Goal: Task Accomplishment & Management: Manage account settings

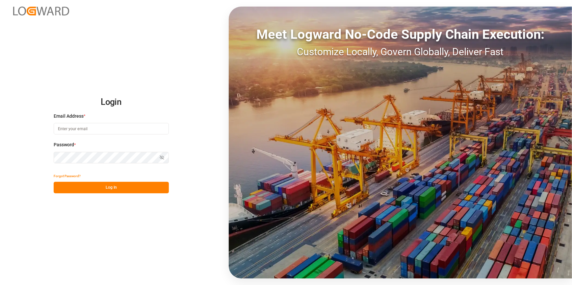
type input "[EMAIL_ADDRESS][DOMAIN_NAME]"
click at [119, 186] on button "Log In" at bounding box center [111, 188] width 115 height 12
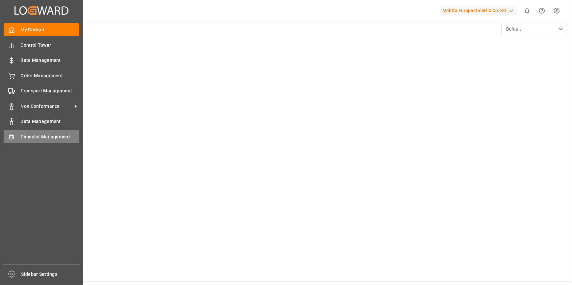
click at [9, 136] on icon at bounding box center [11, 137] width 7 height 7
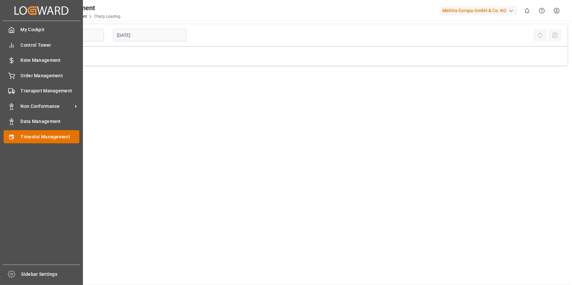
type input "Chezy Loading"
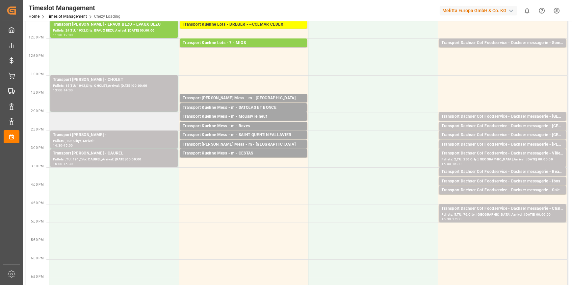
scroll to position [179, 0]
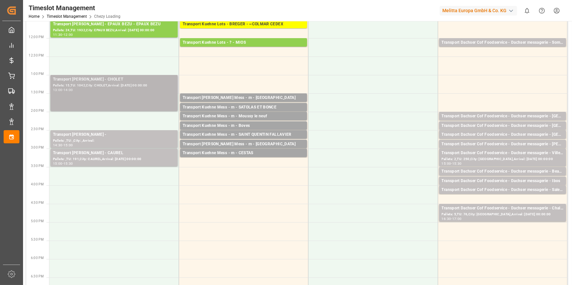
click at [125, 87] on div "Pallets: 15,TU: 1042,City: CHOLET,Arrival: [DATE] 00:00:00" at bounding box center [114, 86] width 122 height 6
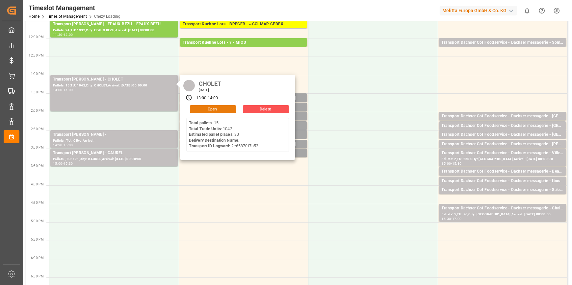
click at [219, 107] on button "Open" at bounding box center [213, 109] width 46 height 8
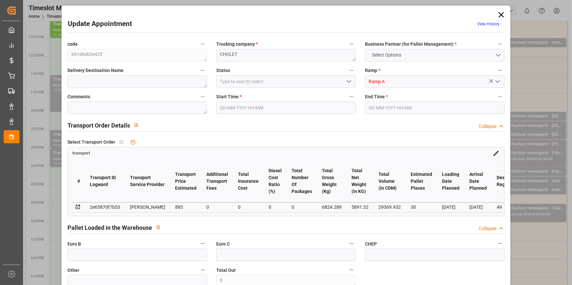
type input "30"
type input "885"
type input "0"
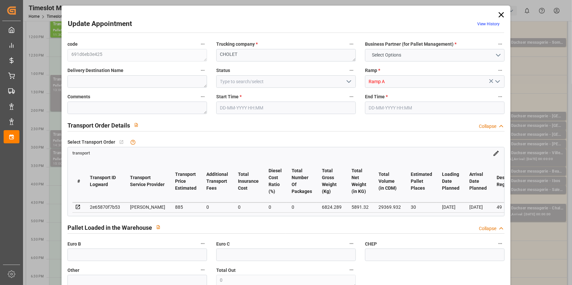
type input "855.087"
type input "-29.913"
type input "0"
type input "5891.32"
type input "8118.061"
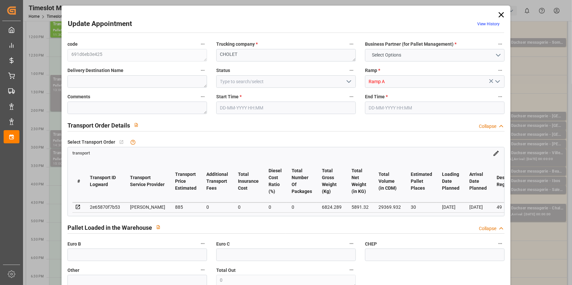
type input "29369.932"
type input "49"
type input "15"
type input "1042"
type input "42"
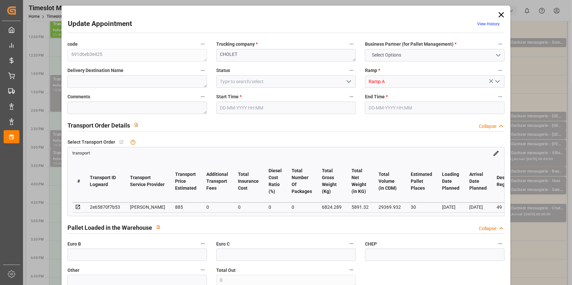
type input "101"
type input "6824.289"
type input "0"
type input "4710.8598"
type input "0"
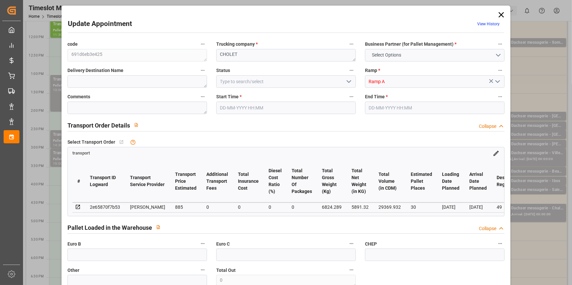
type input "0"
type input "21"
type input "35"
type input "[DATE] 13:00"
type input "03-10-2025 14:00"
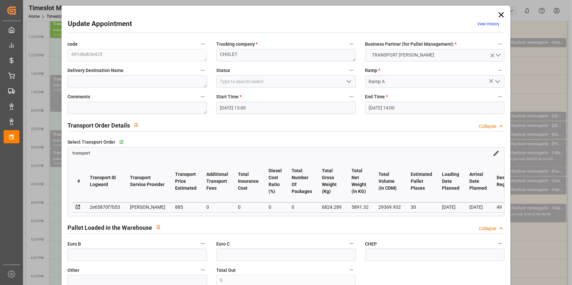
type input "[DATE] 16:17"
type input "[DATE] 12:07"
type input "[DATE]"
click at [347, 81] on icon "open menu" at bounding box center [349, 82] width 8 height 8
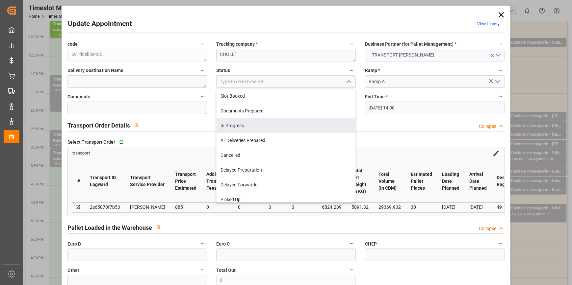
click at [240, 124] on div "In Progress" at bounding box center [286, 126] width 139 height 15
type input "In Progress"
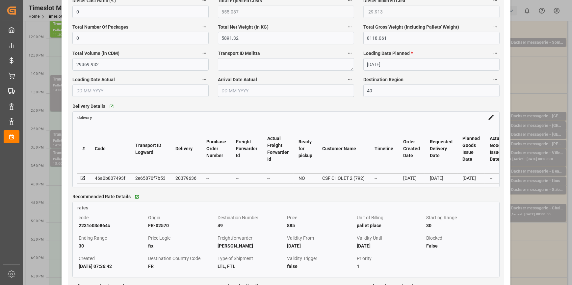
scroll to position [479, 0]
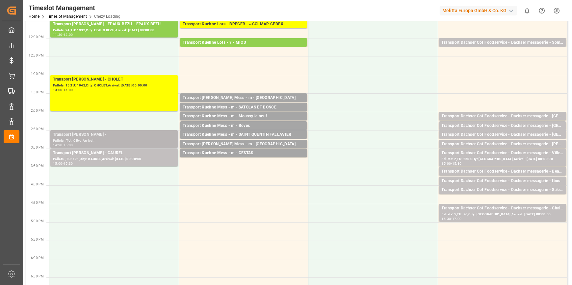
click at [120, 135] on div "Transport Delisle - CAUREL -" at bounding box center [114, 135] width 122 height 7
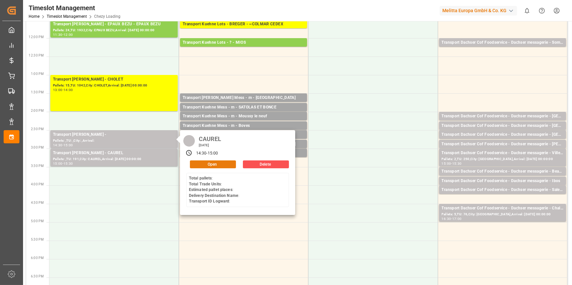
click at [207, 164] on button "Open" at bounding box center [213, 165] width 46 height 8
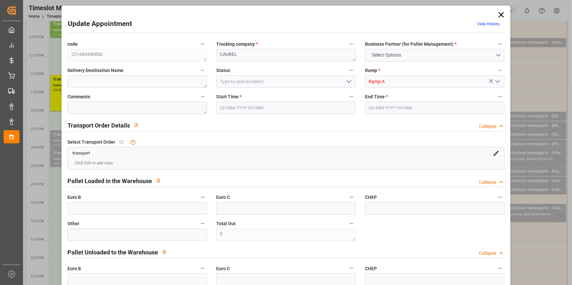
type input "03-10-2025 14:30"
type input "03-10-2025 15:00"
type input "02-10-2025 16:17"
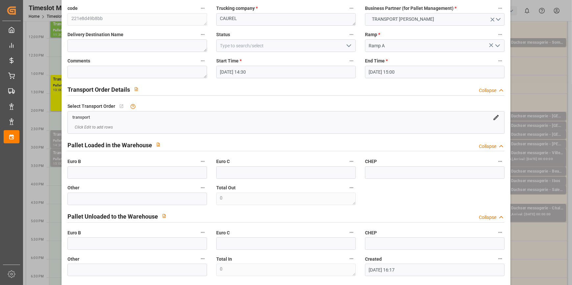
scroll to position [0, 0]
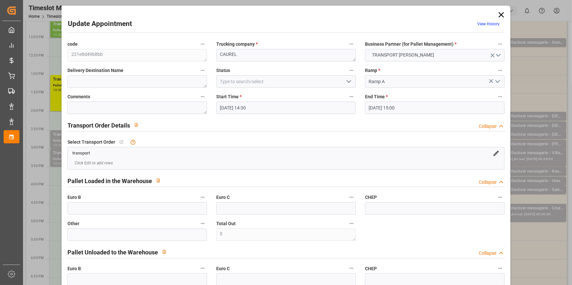
click at [497, 12] on icon at bounding box center [501, 14] width 9 height 9
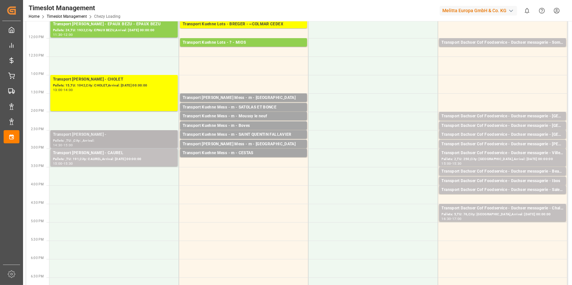
click at [119, 138] on div "Pallets: ,TU: ,City: ,Arrival:" at bounding box center [114, 141] width 122 height 6
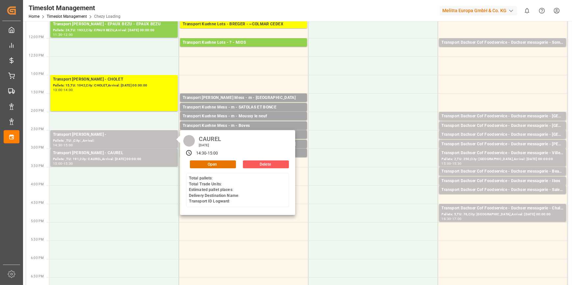
click at [267, 164] on button "Delete" at bounding box center [266, 165] width 46 height 8
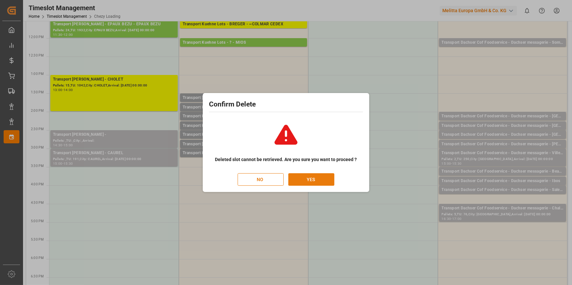
click at [326, 180] on button "YES" at bounding box center [311, 180] width 46 height 13
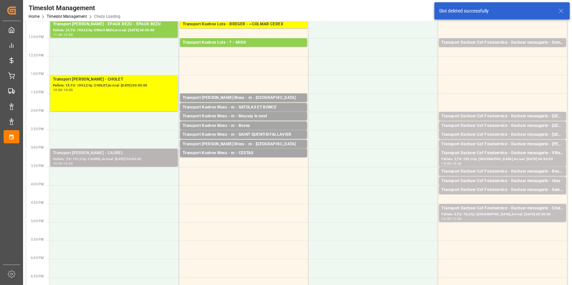
click at [126, 155] on div "Transport Delisle - CAUREL - CAUREL" at bounding box center [114, 153] width 122 height 7
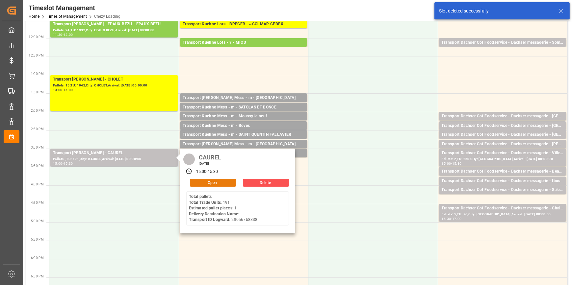
click at [224, 182] on button "Open" at bounding box center [213, 183] width 46 height 8
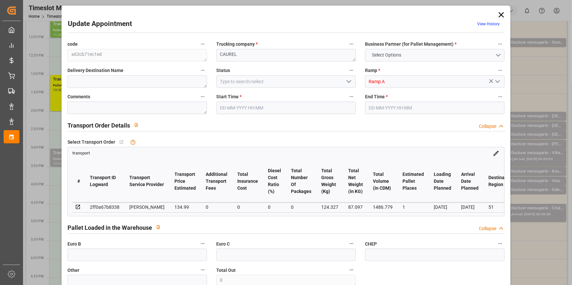
type textarea "a63cb71ec1ed"
type textarea "CAUREL"
type input "Ramp A"
type textarea "0"
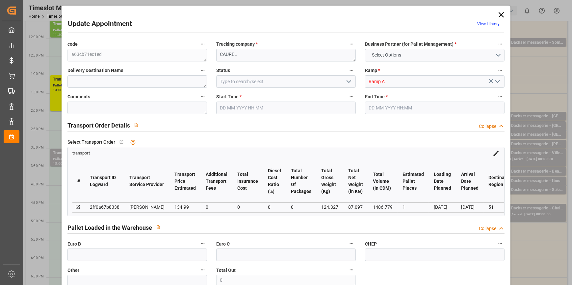
type input "2ff0a67b8338"
type textarea "CAUREL"
type textarea "0000721324"
type textarea "a63cb71ec1ed"
type textarea "FR-02570"
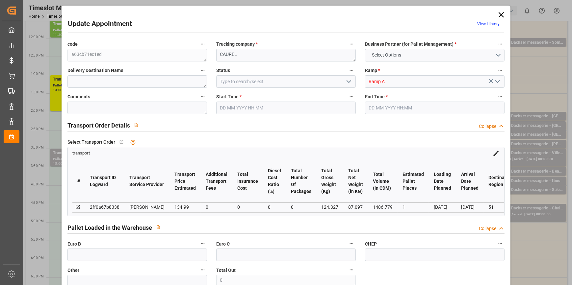
type textarea "FR"
type input "Road"
type input "FR"
type input "02570"
type input "FR"
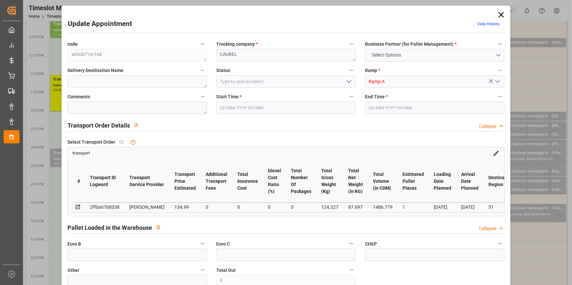
type input "51110"
type input "Small Shipment"
type input "3.5-7.5 t"
type input "EURO 6"
type input "Diesel"
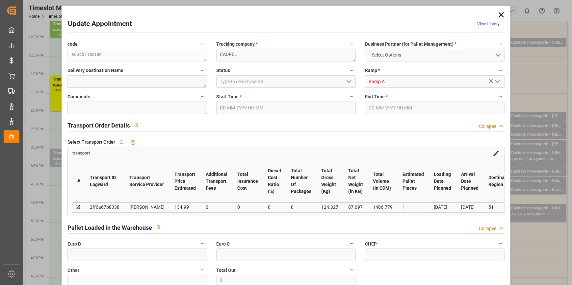
type input "1"
type input "134.99"
type input "0"
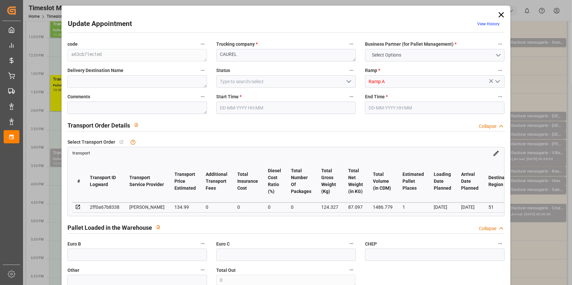
type input "130.4273"
type input "-4.5627"
type input "0"
type input "87.097"
type input "147.327"
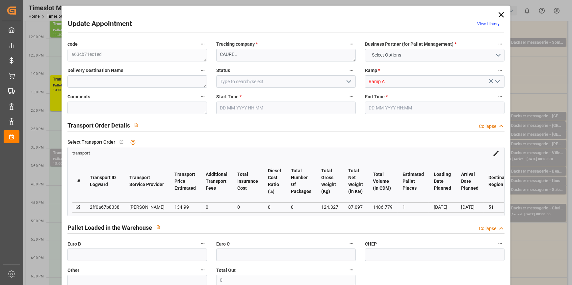
type input "1486.779"
type input "51"
type input "0"
type input "191"
type input "1"
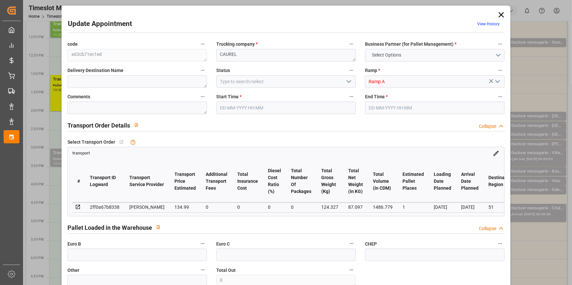
type input "101"
type input "124.327"
type input "0"
type input "4710.8598"
type input "0"
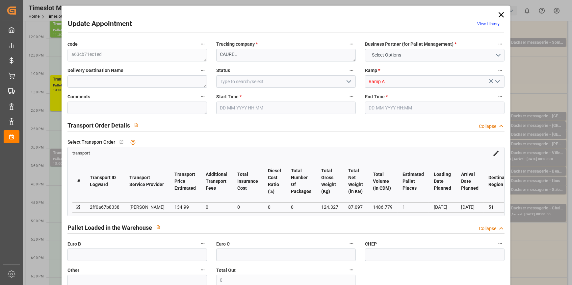
type input "0"
type input "21"
type input "35"
type input "03-10-2025 15:00"
type input "03-10-2025 15:30"
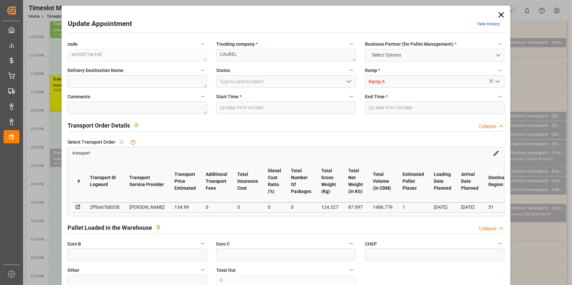
type input "02-10-2025 16:23"
type input "02-10-2025 12:05"
type input "06-10-2025"
type input "[DATE]"
click at [349, 81] on polyline "open menu" at bounding box center [349, 82] width 4 height 2
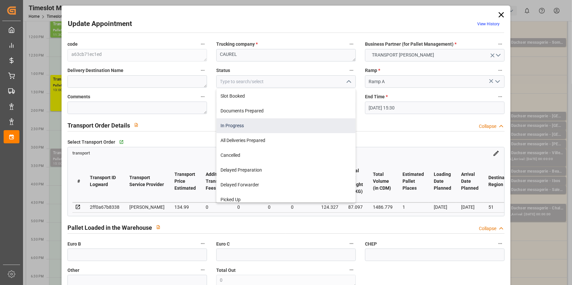
click at [236, 125] on div "In Progress" at bounding box center [286, 126] width 139 height 15
type input "In Progress"
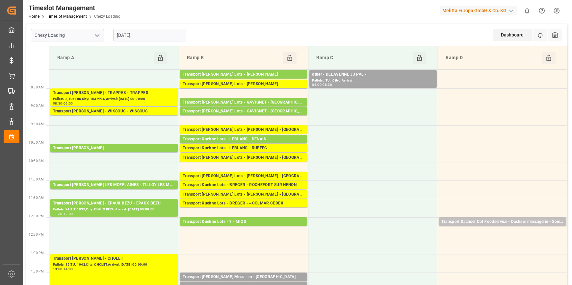
click at [95, 35] on polyline "open menu" at bounding box center [97, 36] width 4 height 2
click at [46, 64] on div "Chezy Unloading" at bounding box center [67, 64] width 72 height 15
type input "Chezy Unloading"
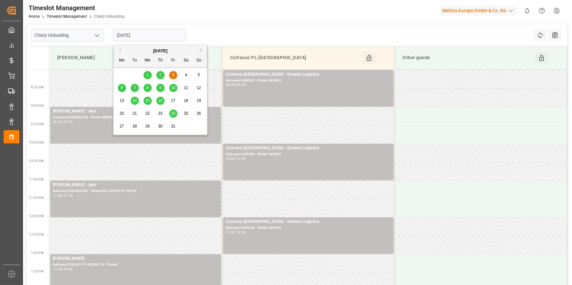
click at [147, 37] on input "[DATE]" at bounding box center [149, 35] width 73 height 13
click at [159, 75] on span "2" at bounding box center [160, 75] width 2 height 5
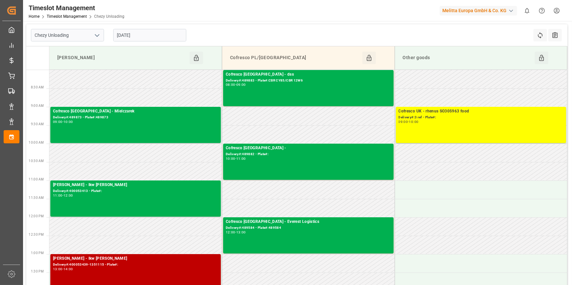
click at [146, 33] on input "02-10-2025" at bounding box center [149, 35] width 73 height 13
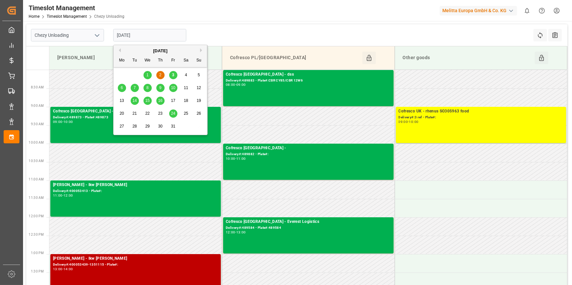
click at [174, 71] on div "3" at bounding box center [173, 75] width 8 height 8
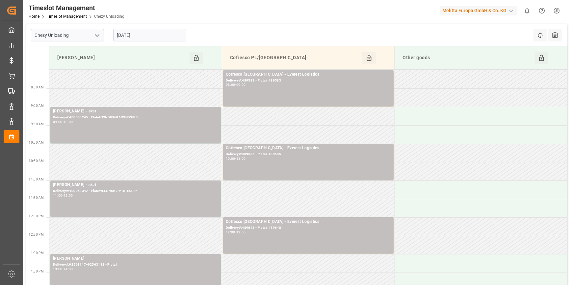
click at [156, 33] on input "[DATE]" at bounding box center [149, 35] width 73 height 13
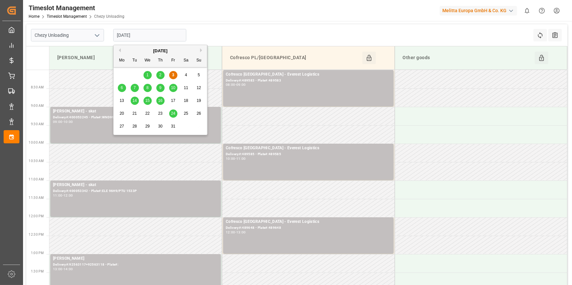
click at [122, 88] on span "6" at bounding box center [122, 88] width 2 height 5
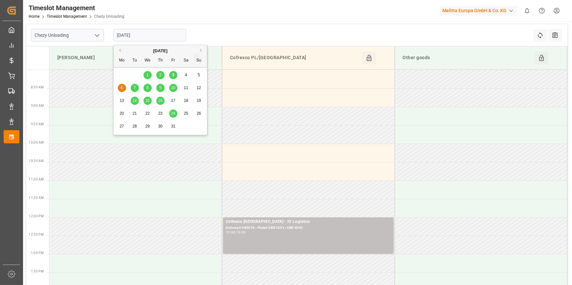
click at [149, 34] on input "06-10-2025" at bounding box center [149, 35] width 73 height 13
click at [135, 88] on div "Previous Month Next Month October 2025 Mo Tu We Th Fr Sa Su 29 30 1 2 3 4 5 6 7…" at bounding box center [160, 91] width 95 height 93
click at [132, 88] on div "Previous Month Next Month October 2025 Mo Tu We Th Fr Sa Su 29 30 1 2 3 4 5 6 7…" at bounding box center [160, 91] width 95 height 93
click at [134, 87] on div "Previous Month Next Month October 2025 Mo Tu We Th Fr Sa Su 29 30 1 2 3 4 5 6 7…" at bounding box center [160, 91] width 95 height 93
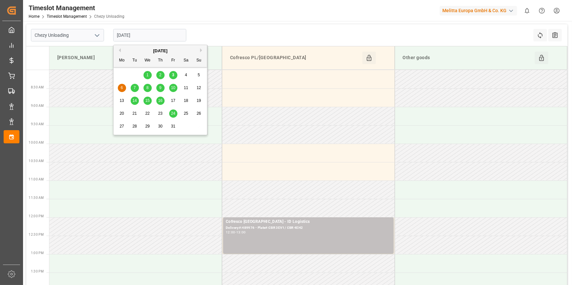
click at [134, 87] on span "7" at bounding box center [135, 88] width 2 height 5
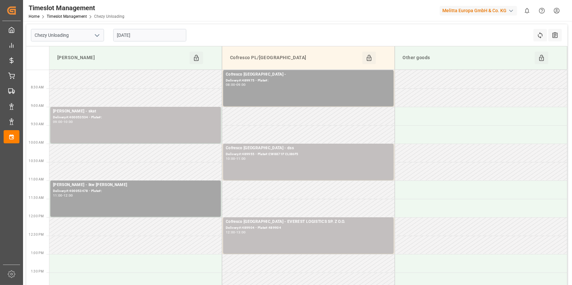
click at [142, 34] on input "[DATE]" at bounding box center [149, 35] width 73 height 13
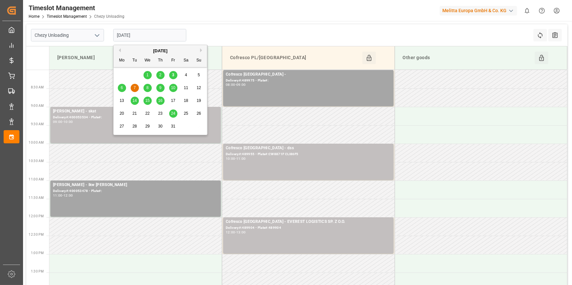
click at [174, 74] on span "3" at bounding box center [173, 75] width 2 height 5
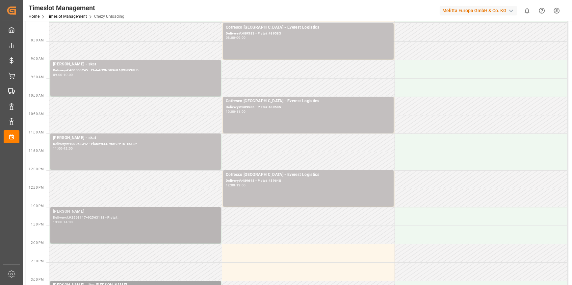
scroll to position [3, 0]
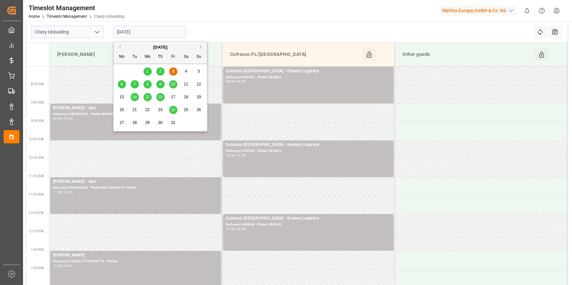
click at [158, 28] on input "[DATE]" at bounding box center [149, 32] width 73 height 13
click at [161, 71] on span "2" at bounding box center [160, 71] width 2 height 5
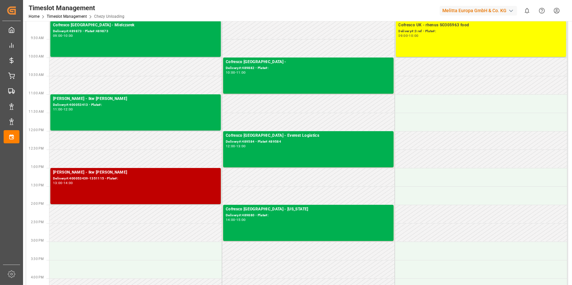
scroll to position [93, 0]
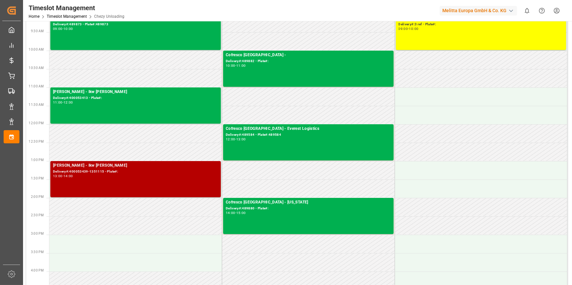
click at [132, 179] on div "Melitta Minden - lkw walter Delivery#:400053439-1351115 - Plate#: 13:00 - 14:00" at bounding box center [135, 180] width 165 height 34
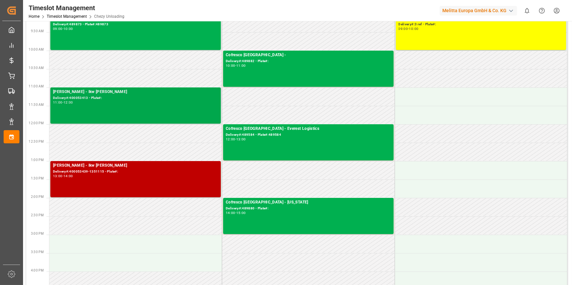
scroll to position [0, 0]
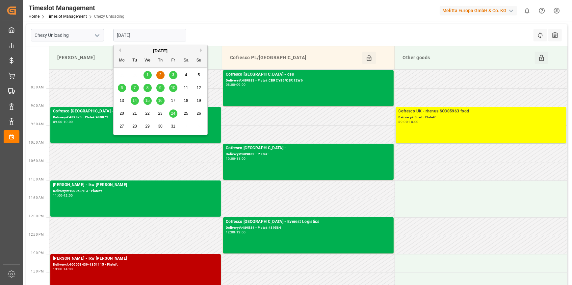
click at [129, 35] on input "02-10-2025" at bounding box center [149, 35] width 73 height 13
click at [171, 74] on div "3" at bounding box center [173, 75] width 8 height 8
type input "[DATE]"
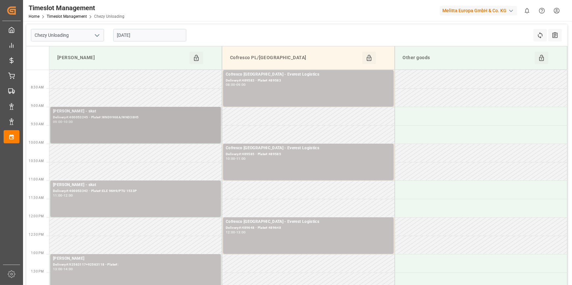
click at [84, 120] on div "Delivery#:400053245 - Plate#:WND9968A/WND38H5" at bounding box center [135, 118] width 165 height 6
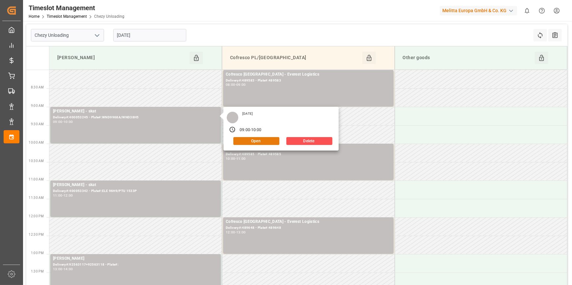
click at [243, 142] on button "Open" at bounding box center [256, 141] width 46 height 8
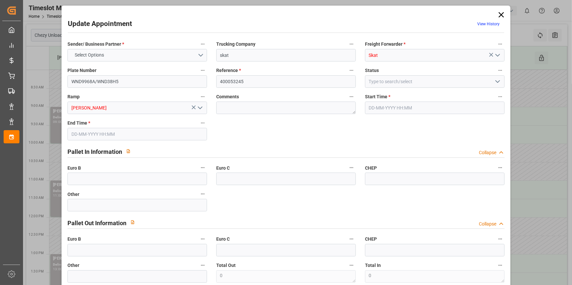
type input "1"
type input "134.99"
type input "0"
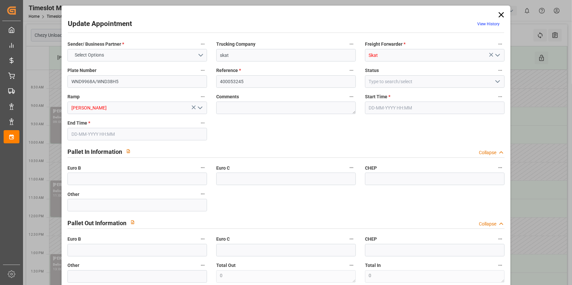
type input "130.4273"
type input "-4.5627"
type input "0"
type input "87.097"
type input "147.327"
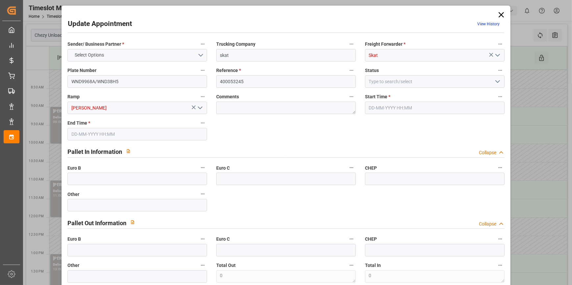
type input "1486.779"
type input "51"
type input "0"
type input "191"
type input "1"
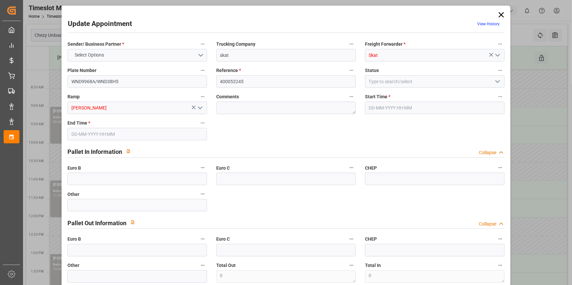
type input "101"
type input "124.327"
type input "0"
type input "4710.8598"
type input "0"
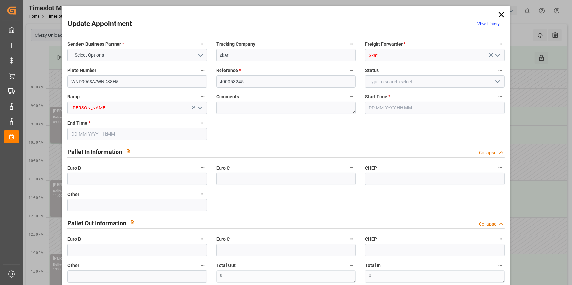
type input "0"
type input "21"
type input "35"
type input "03-10-2025 09:00"
type input "03-10-2025 10:00"
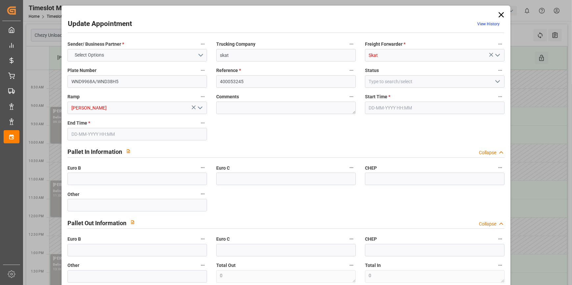
type input "01-10-2025 06:55"
type input "02-10-2025 12:05"
type input "[DATE]"
click at [199, 108] on icon "open menu" at bounding box center [200, 108] width 8 height 8
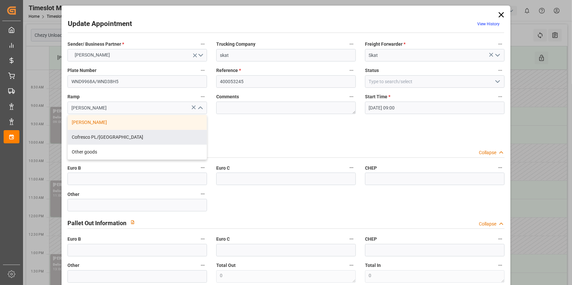
click at [262, 134] on div "Sender/ Business Partner * MELITTA MINDEN Trucking Company skat Freight Forward…" at bounding box center [286, 175] width 447 height 274
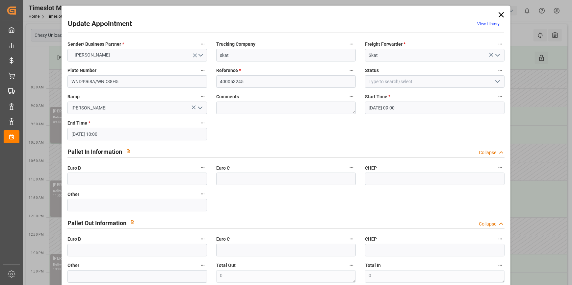
click at [496, 81] on polyline "open menu" at bounding box center [498, 82] width 4 height 2
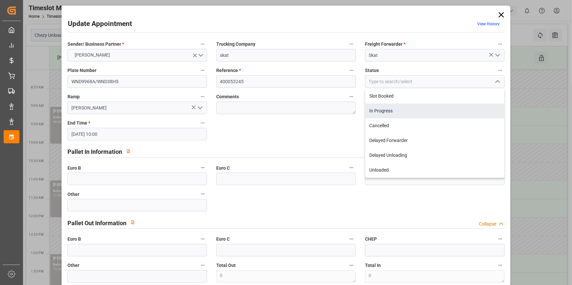
click at [376, 110] on div "In Progress" at bounding box center [435, 111] width 139 height 15
type input "In Progress"
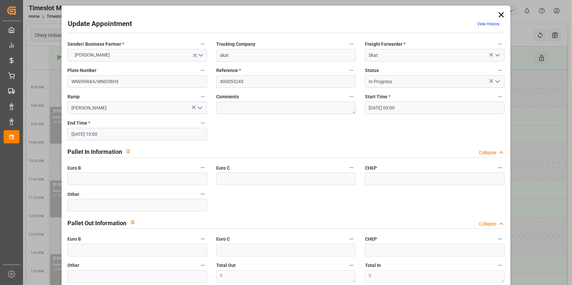
click at [497, 82] on icon "open menu" at bounding box center [498, 82] width 8 height 8
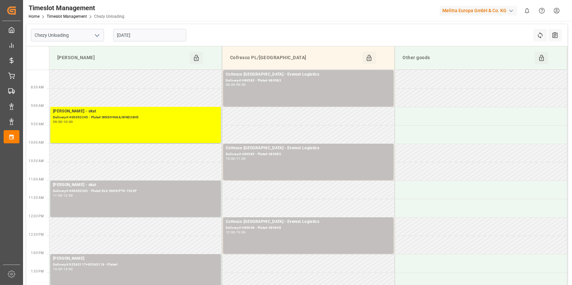
click at [149, 36] on input "[DATE]" at bounding box center [149, 35] width 73 height 13
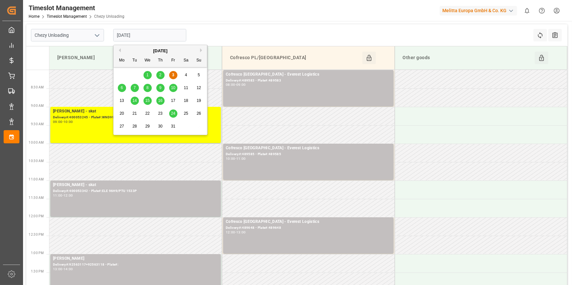
click at [160, 75] on span "2" at bounding box center [160, 75] width 2 height 5
type input "02-10-2025"
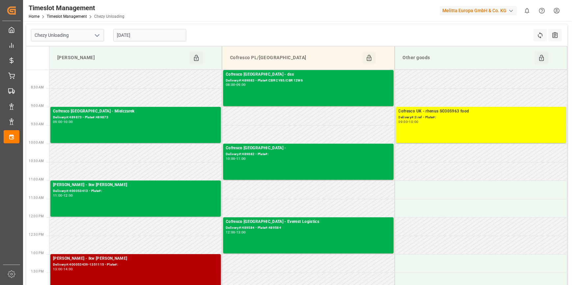
click at [146, 266] on div "Delivery#:400053439-1351115 - Plate#:" at bounding box center [135, 265] width 165 height 6
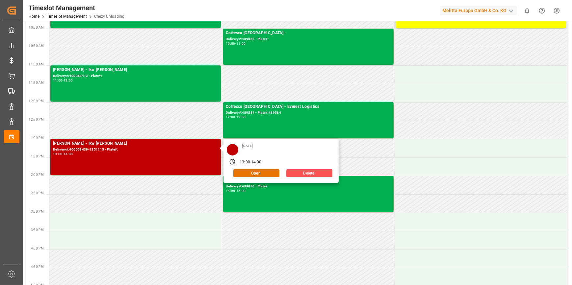
scroll to position [120, 0]
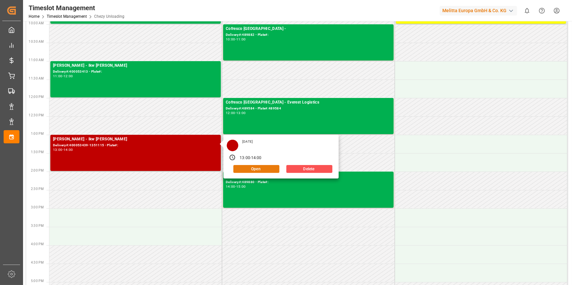
click at [260, 168] on button "Open" at bounding box center [256, 169] width 46 height 8
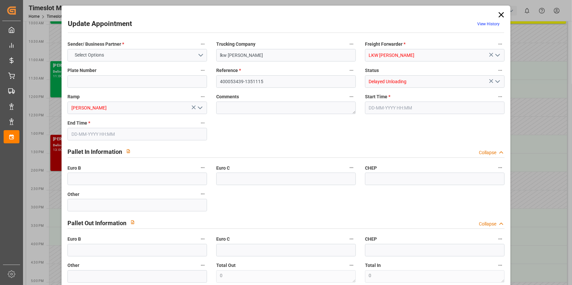
type input "1"
type input "134.99"
type input "0"
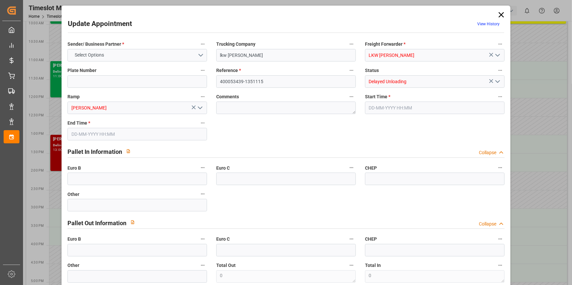
type input "130.4273"
type input "-4.5627"
type input "0"
type input "87.097"
type input "147.327"
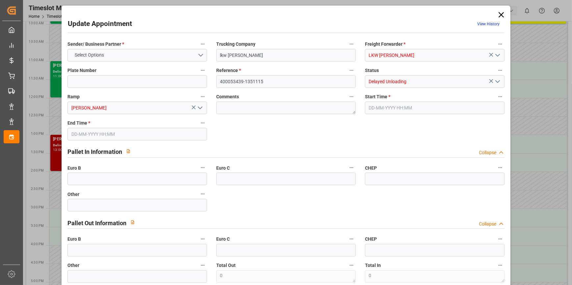
type input "1486.779"
type input "51"
type input "0"
type input "191"
type input "1"
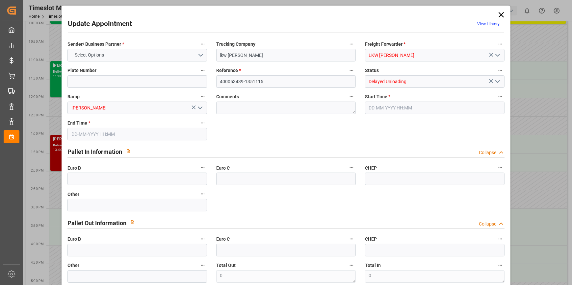
type input "101"
type input "124.327"
type input "0"
type input "4710.8598"
type input "0"
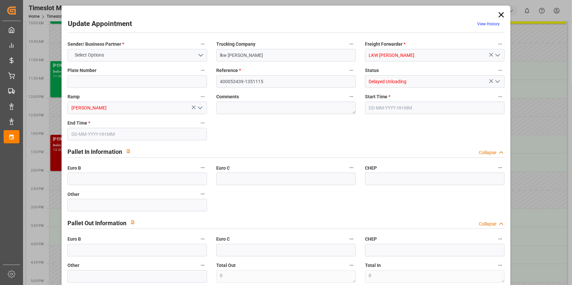
type input "0"
type input "21"
type input "35"
type input "02-10-2025 13:00"
type input "02-10-2025 14:00"
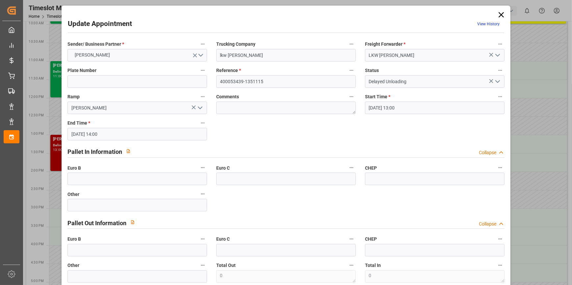
type input "30-09-2025 11:27"
type input "02-10-2025 12:05"
type input "[DATE]"
click at [394, 107] on input "02-10-2025 13:00" at bounding box center [435, 108] width 140 height 13
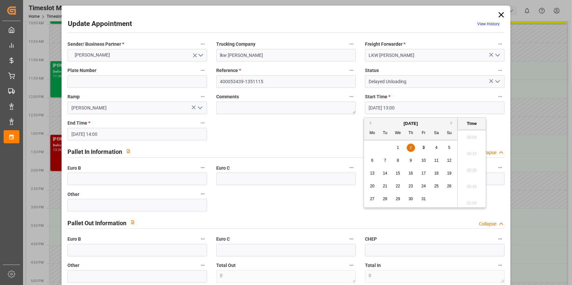
scroll to position [825, 0]
click at [412, 148] on span "2" at bounding box center [411, 148] width 2 height 5
click at [423, 148] on span "3" at bounding box center [424, 148] width 2 height 5
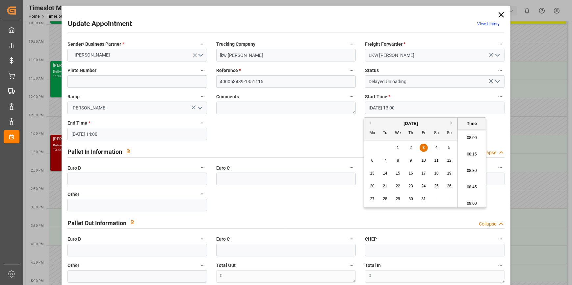
scroll to position [526, 0]
click at [470, 138] on li "08:00" at bounding box center [472, 139] width 28 height 16
type input "03-10-2025 08:00"
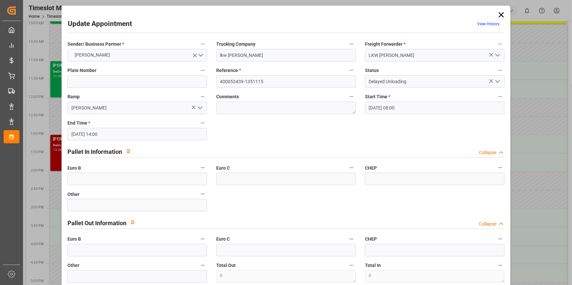
click at [164, 134] on input "02-10-2025 14:00" at bounding box center [138, 134] width 140 height 13
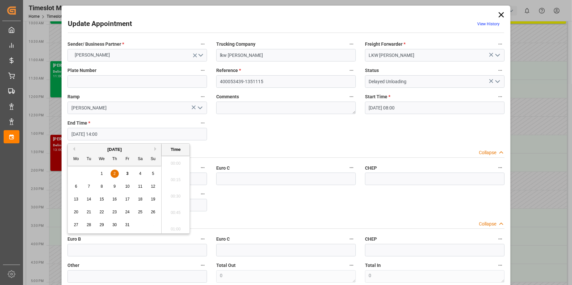
scroll to position [891, 0]
click at [126, 173] on span "3" at bounding box center [127, 174] width 2 height 5
click at [177, 221] on li "08:30" at bounding box center [176, 222] width 28 height 16
type input "03-10-2025 08:30"
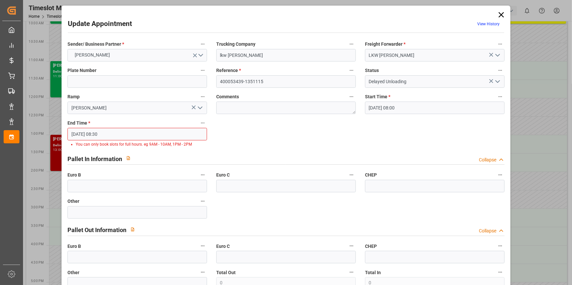
click at [296, 145] on div "Sender/ Business Partner * MELITTA MINDEN Trucking Company lkw walter Freight F…" at bounding box center [286, 179] width 447 height 282
click at [499, 12] on icon at bounding box center [501, 14] width 9 height 9
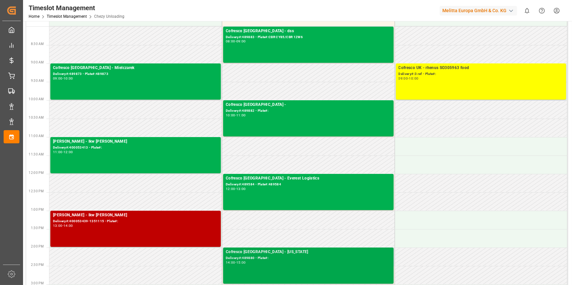
scroll to position [0, 0]
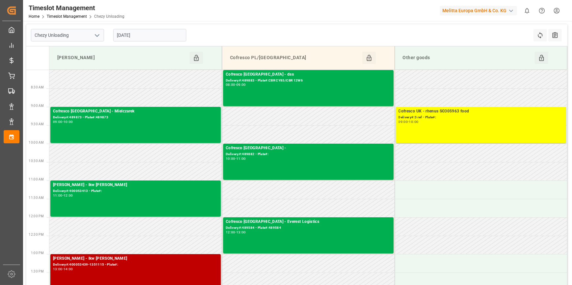
click at [174, 34] on input "02-10-2025" at bounding box center [149, 35] width 73 height 13
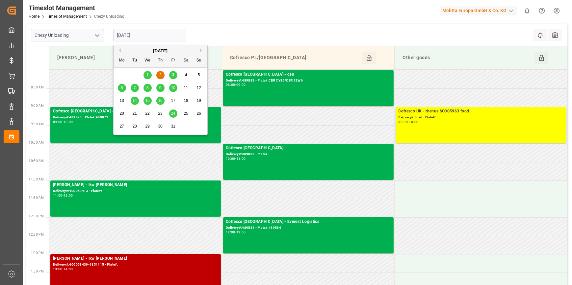
click at [99, 36] on icon "open menu" at bounding box center [97, 36] width 8 height 8
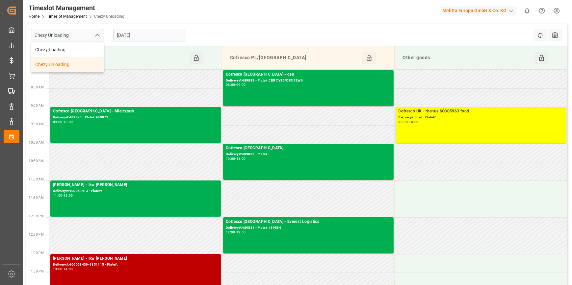
click at [65, 67] on div "Chezy Unloading" at bounding box center [67, 64] width 72 height 15
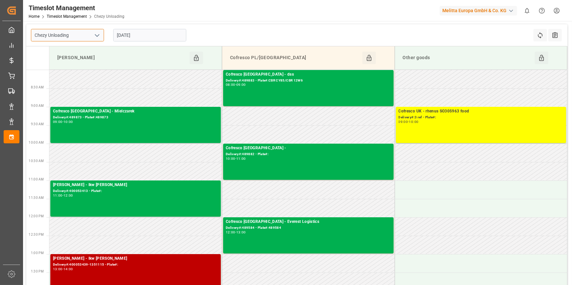
click at [64, 41] on input "Chezy Unloading" at bounding box center [67, 35] width 73 height 13
click at [97, 34] on icon "open menu" at bounding box center [97, 36] width 8 height 8
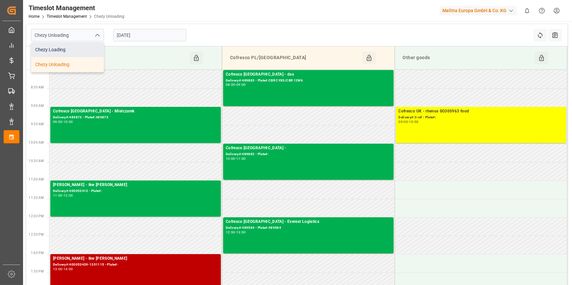
click at [89, 47] on div "Chezy Loading" at bounding box center [67, 49] width 72 height 15
type input "Chezy Loading"
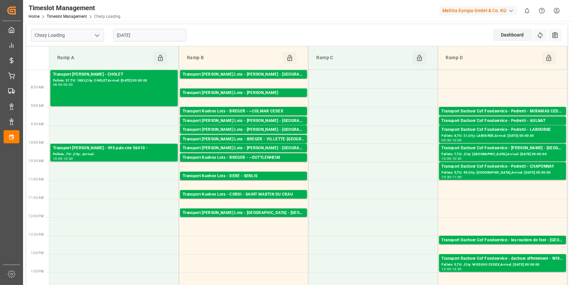
click at [128, 32] on input "02-10-2025" at bounding box center [149, 35] width 73 height 13
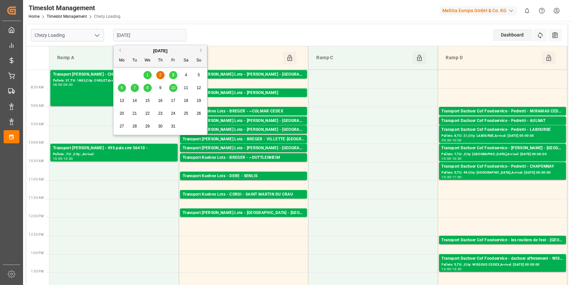
click at [172, 76] on span "3" at bounding box center [173, 75] width 2 height 5
type input "[DATE]"
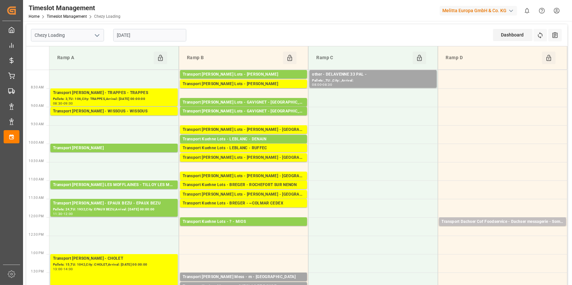
click at [161, 34] on input "[DATE]" at bounding box center [149, 35] width 73 height 13
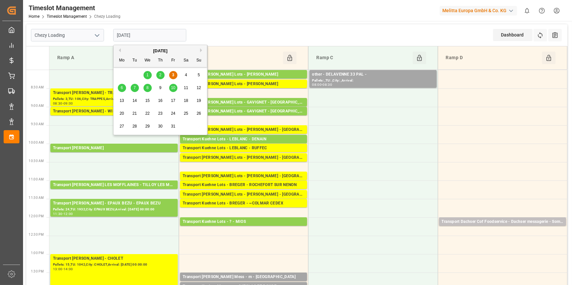
click at [234, 41] on div "Chezy Loading 03-10-2025 Dashboard View Dashboard Refresh Time Slots All Audits" at bounding box center [296, 35] width 541 height 22
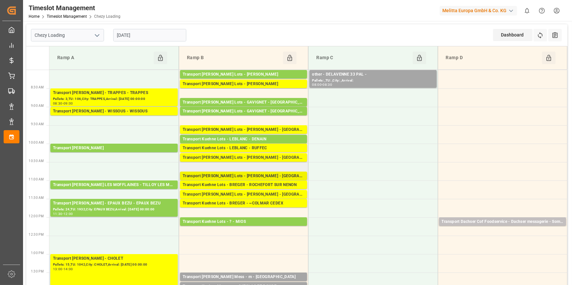
click at [267, 176] on div "Transport Kuehne Lots - BREGER - CORBAS" at bounding box center [244, 176] width 122 height 7
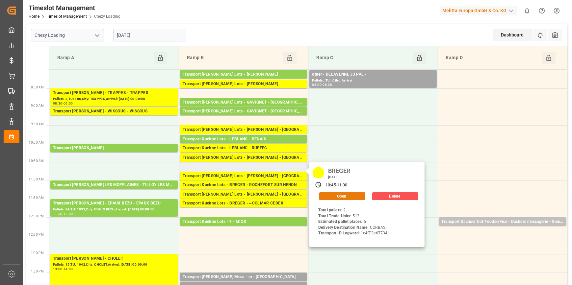
click at [341, 194] on button "Open" at bounding box center [342, 197] width 46 height 8
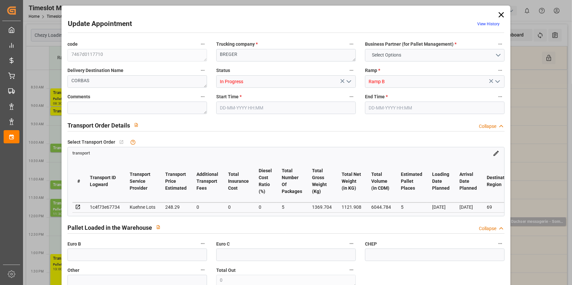
type input "5"
type input "248.29"
type input "0"
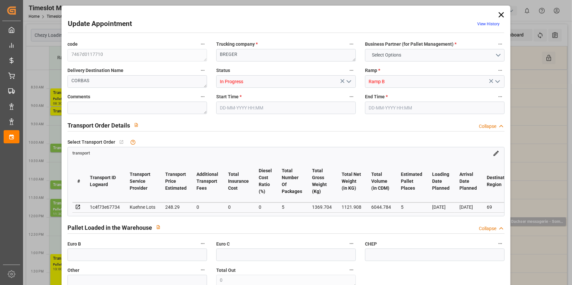
type input "248.29"
type input "0"
type input "5"
type input "1121.908"
type input "1585.144"
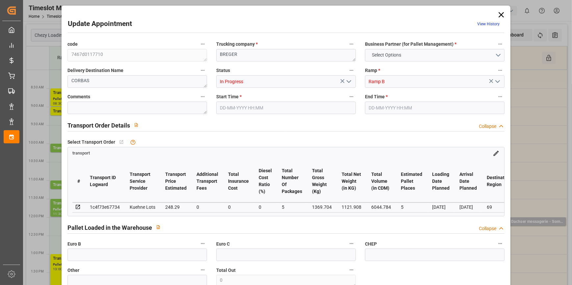
type input "6044.784"
type input "69"
type input "2"
type input "513"
type input "8"
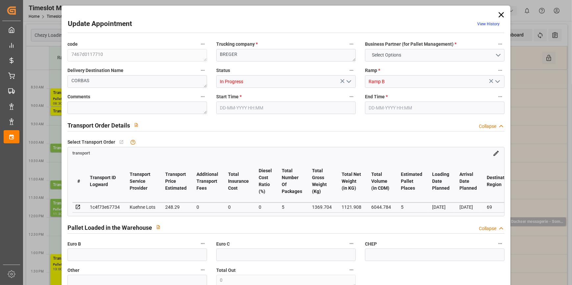
type input "101"
type input "1369.704"
type input "0"
type input "4710.8598"
type input "0"
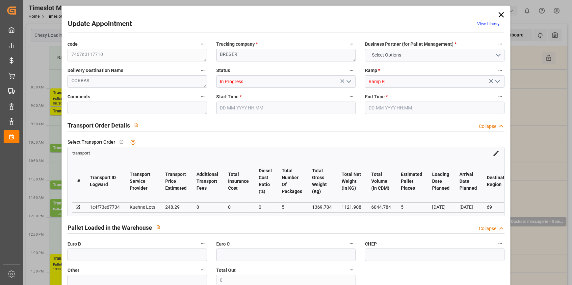
type input "0"
type input "21"
type input "35"
type input "03-10-2025 10:45"
type input "03-10-2025 11:00"
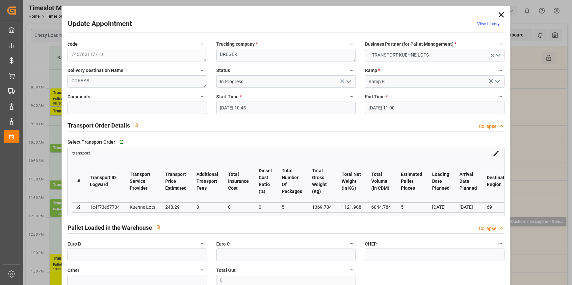
type input "01-10-2025 13:04"
type input "01-10-2025 11:29"
type input "07-10-2025"
type input "[DATE]"
click at [500, 13] on icon at bounding box center [501, 14] width 9 height 9
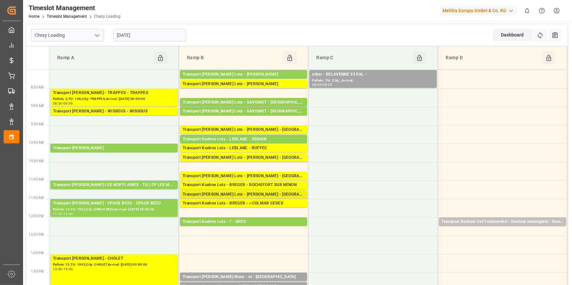
click at [259, 193] on div "Transport Kuehne Lots - BREGER - SARREBOURG" at bounding box center [244, 195] width 122 height 7
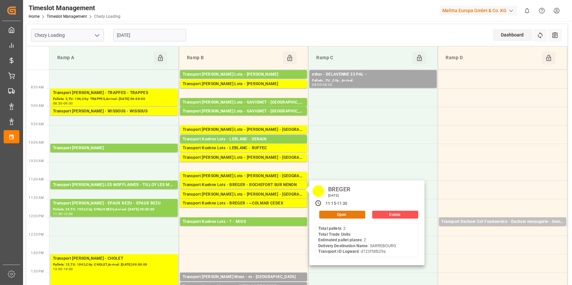
click at [333, 216] on button "Open" at bounding box center [342, 215] width 46 height 8
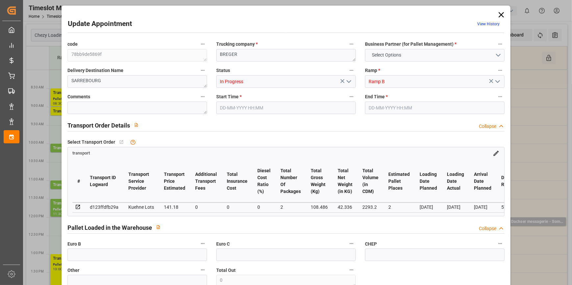
type input "2"
type input "141.18"
type input "0"
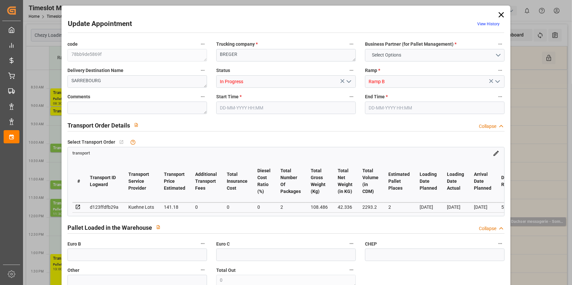
type input "141.18"
type input "0"
type input "2"
type input "42.336"
type input "186"
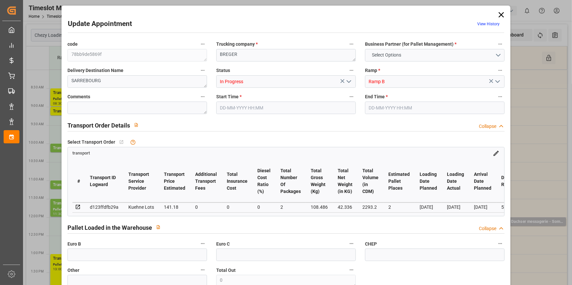
type input "2293.2"
type input "57"
type input "2"
type input "0"
type input "2"
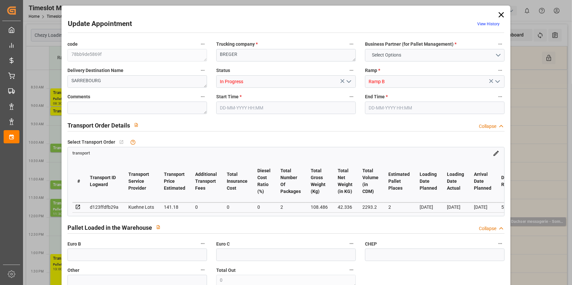
type input "101"
type input "108.486"
click at [347, 80] on icon "open menu" at bounding box center [349, 82] width 8 height 8
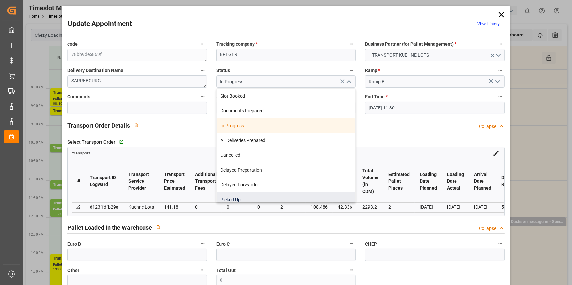
click at [234, 198] on div "Picked Up" at bounding box center [286, 200] width 139 height 15
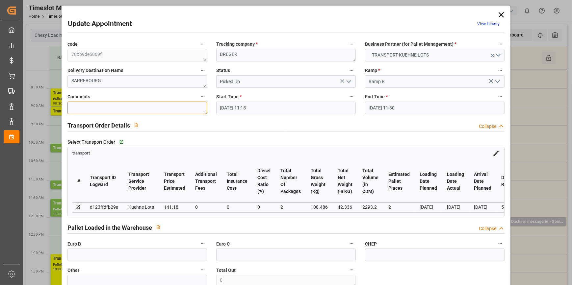
click at [107, 108] on textarea at bounding box center [138, 108] width 140 height 13
click at [86, 261] on input "text" at bounding box center [138, 255] width 140 height 13
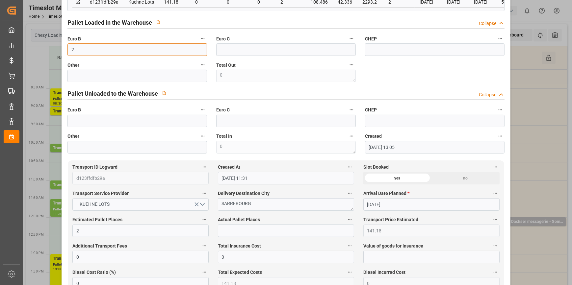
scroll to position [209, 0]
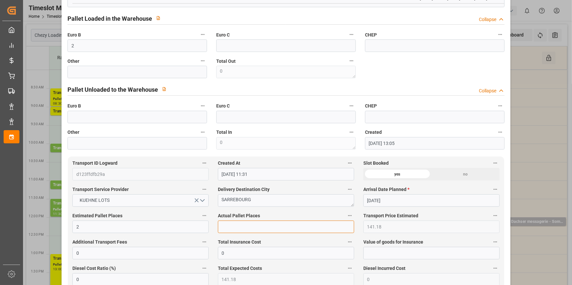
click at [231, 225] on input "text" at bounding box center [286, 227] width 136 height 13
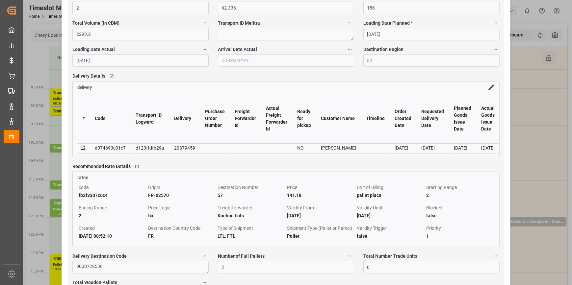
scroll to position [509, 0]
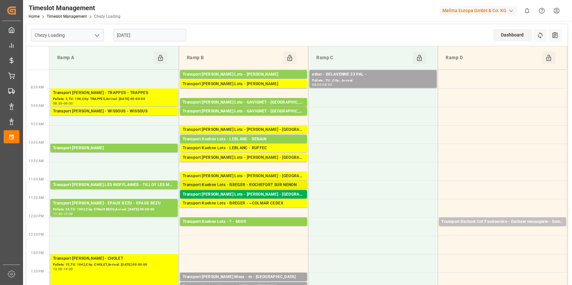
click at [285, 185] on div "Transport Kuehne Lots - BREGER - ROCHEFORT SUR NENON" at bounding box center [244, 185] width 122 height 7
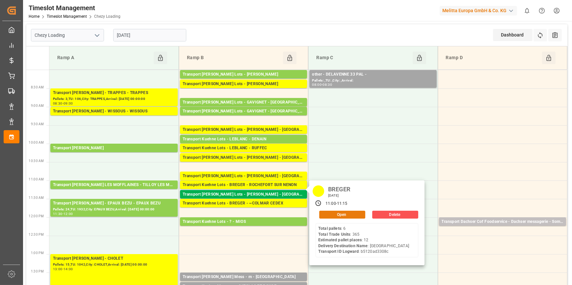
click at [336, 214] on button "Open" at bounding box center [342, 215] width 46 height 8
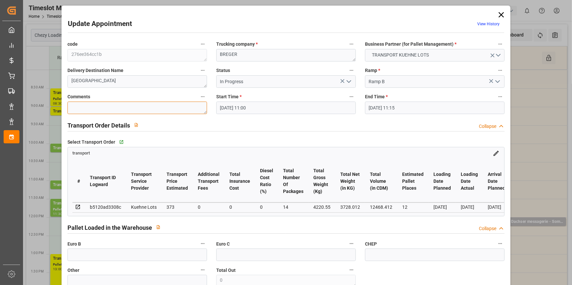
click at [79, 104] on textarea at bounding box center [138, 108] width 140 height 13
click at [106, 261] on input "text" at bounding box center [138, 255] width 140 height 13
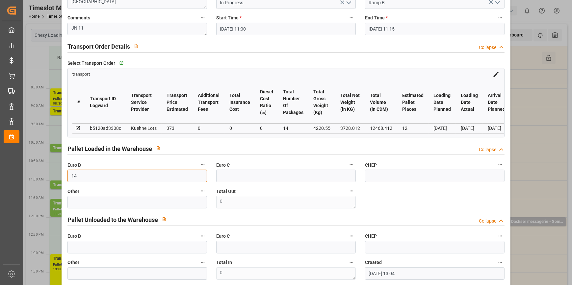
scroll to position [239, 0]
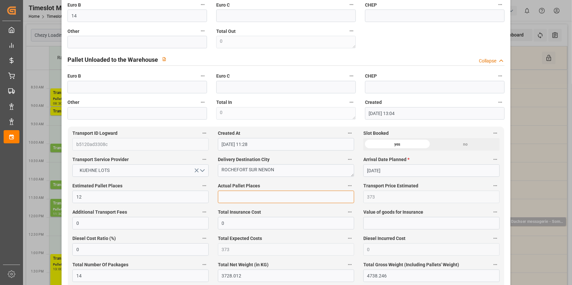
click at [238, 201] on input "text" at bounding box center [286, 197] width 136 height 13
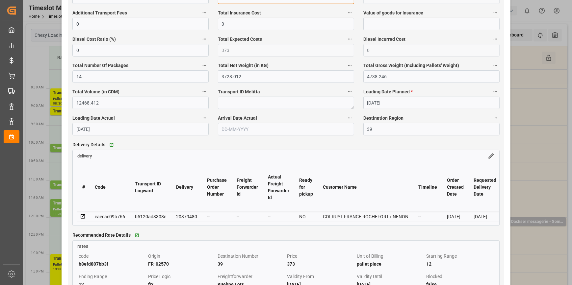
scroll to position [359, 0]
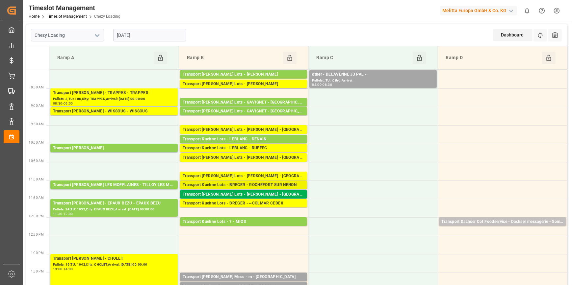
click at [267, 184] on div "Transport Kuehne Lots - BREGER - ROCHEFORT SUR NENON" at bounding box center [244, 185] width 122 height 7
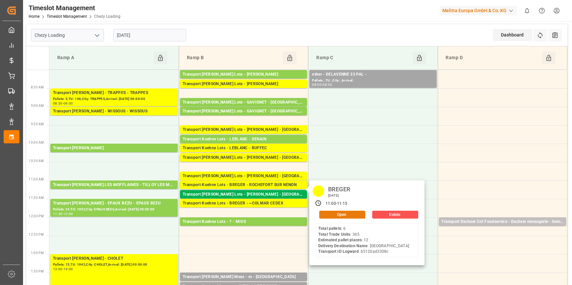
click at [333, 213] on button "Open" at bounding box center [342, 215] width 46 height 8
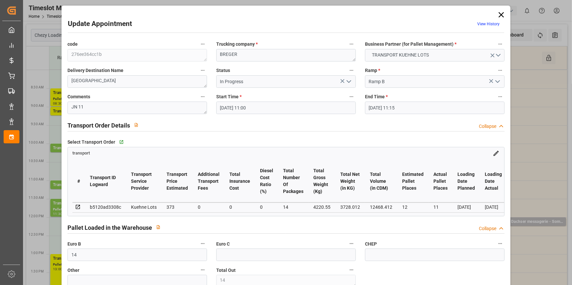
click at [346, 83] on icon "open menu" at bounding box center [349, 82] width 8 height 8
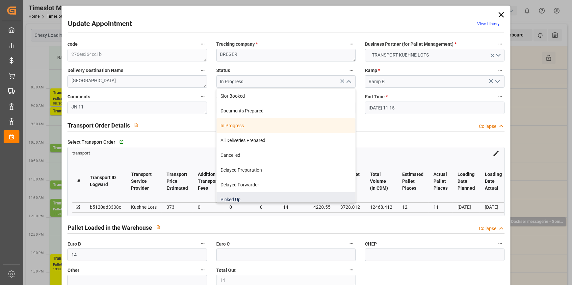
click at [252, 194] on div "Picked Up" at bounding box center [286, 200] width 139 height 15
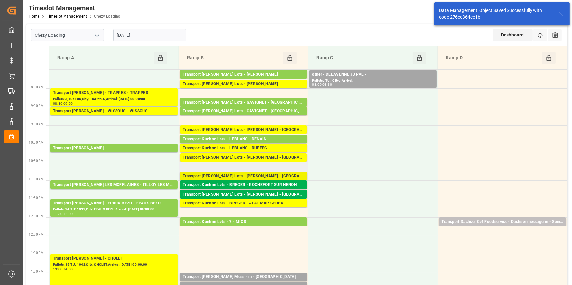
click at [254, 175] on div "Transport Kuehne Lots - BREGER - CORBAS" at bounding box center [244, 176] width 122 height 7
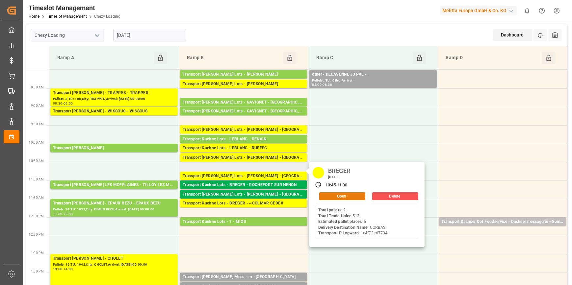
click at [344, 194] on button "Open" at bounding box center [342, 197] width 46 height 8
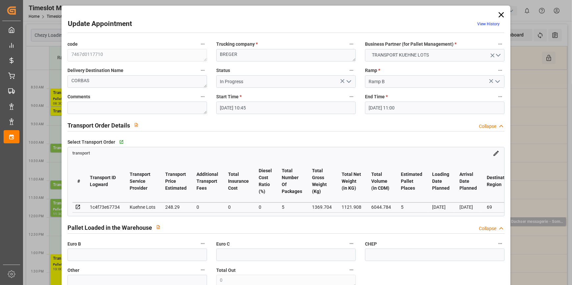
click at [346, 82] on icon "open menu" at bounding box center [349, 82] width 8 height 8
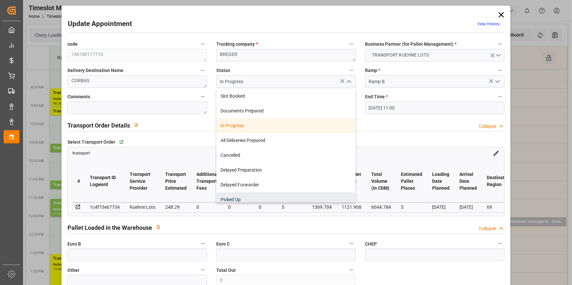
click at [228, 198] on div "Picked Up" at bounding box center [286, 200] width 139 height 15
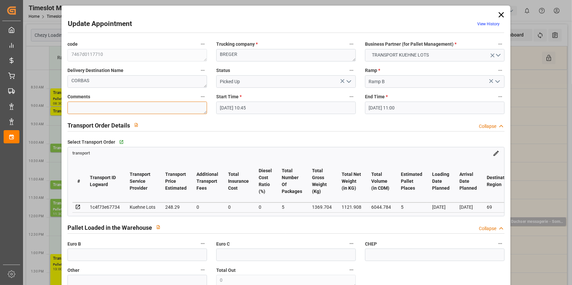
click at [100, 106] on textarea at bounding box center [138, 108] width 140 height 13
click at [79, 108] on textarea "JNN 5" at bounding box center [138, 108] width 140 height 13
click at [95, 253] on input "text" at bounding box center [138, 255] width 140 height 13
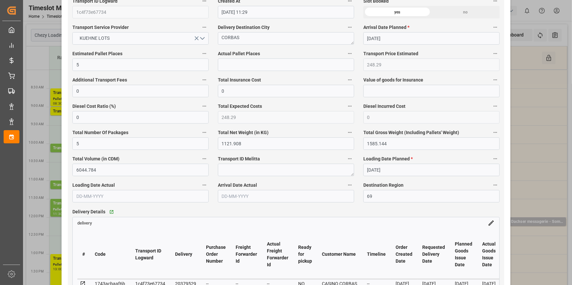
scroll to position [329, 0]
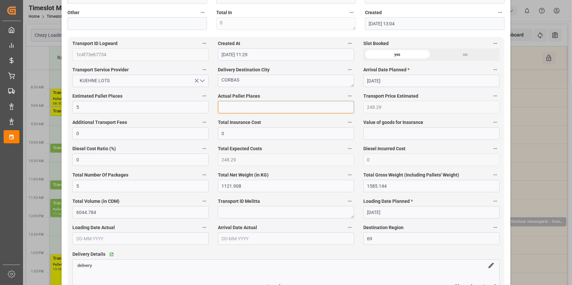
click at [233, 111] on input "text" at bounding box center [286, 107] width 136 height 13
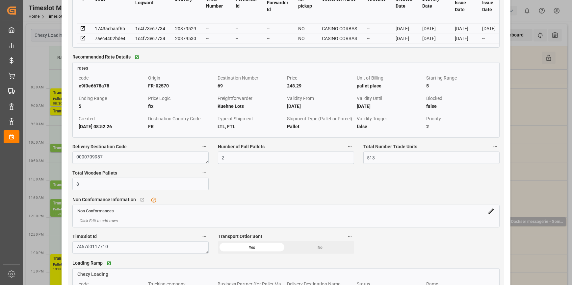
scroll to position [629, 0]
click at [82, 29] on icon at bounding box center [83, 27] width 4 height 4
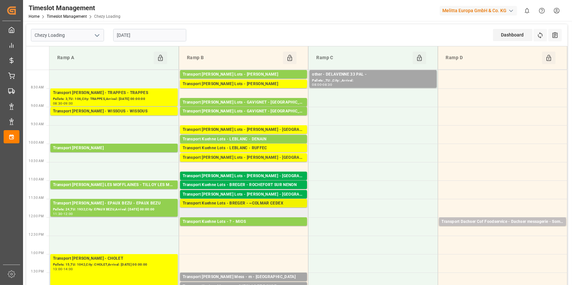
click at [257, 202] on div "Transport Kuehne Lots - BREGER - ~COLMAR CEDEX" at bounding box center [244, 204] width 122 height 7
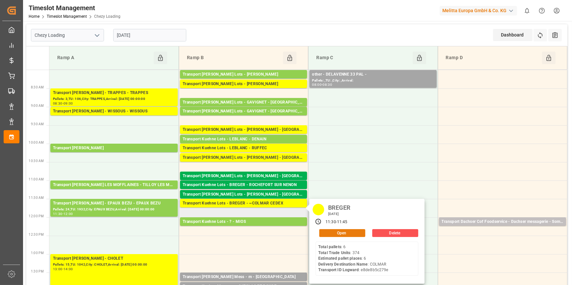
click at [339, 232] on button "Open" at bounding box center [342, 234] width 46 height 8
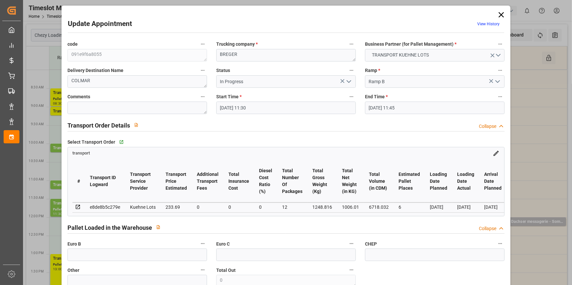
click at [348, 82] on polyline "open menu" at bounding box center [349, 82] width 4 height 2
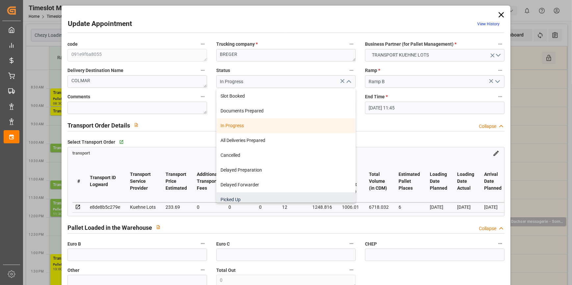
click at [235, 197] on div "Picked Up" at bounding box center [286, 200] width 139 height 15
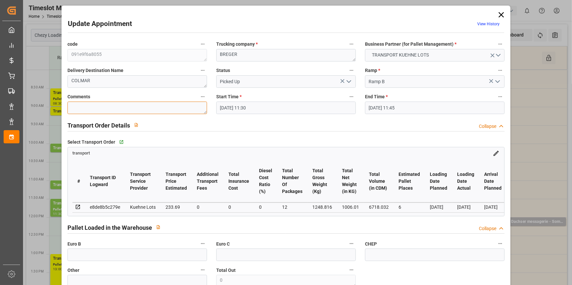
click at [89, 106] on textarea at bounding box center [138, 108] width 140 height 13
click at [140, 259] on input "text" at bounding box center [138, 255] width 140 height 13
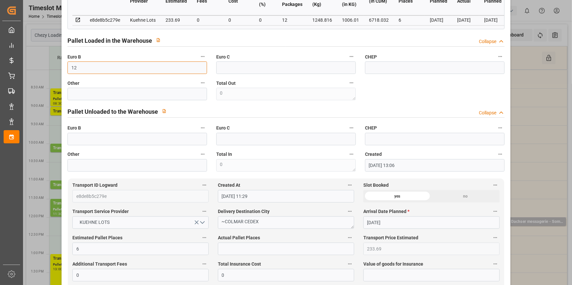
scroll to position [209, 0]
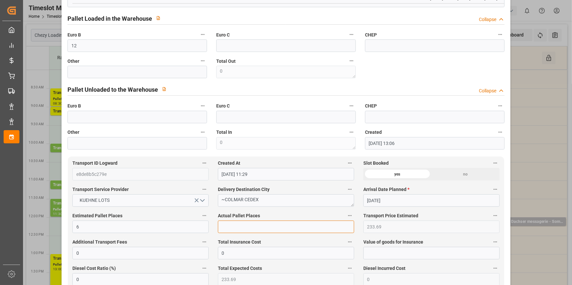
click at [226, 223] on input "text" at bounding box center [286, 227] width 136 height 13
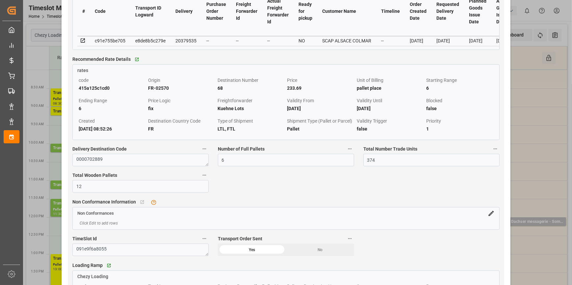
scroll to position [629, 0]
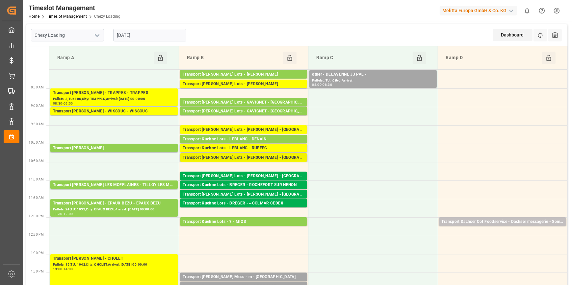
click at [241, 156] on div "Transport Kuehne Lots - LEBLANC - SAINT AVIT" at bounding box center [244, 158] width 122 height 7
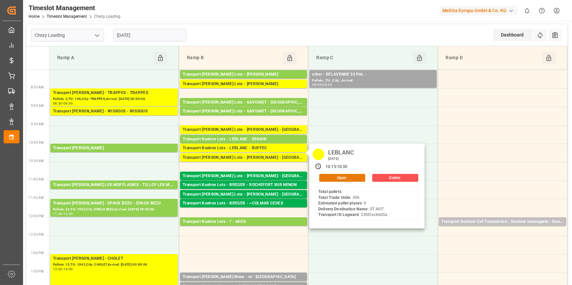
click at [352, 176] on button "Open" at bounding box center [342, 178] width 46 height 8
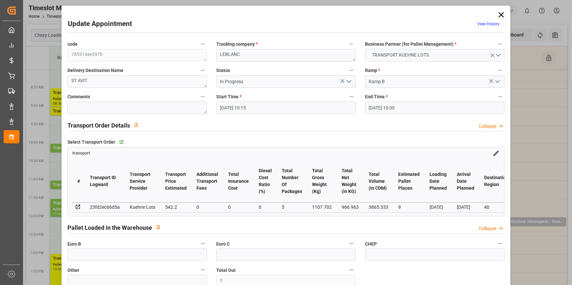
click at [349, 78] on icon "open menu" at bounding box center [349, 82] width 8 height 8
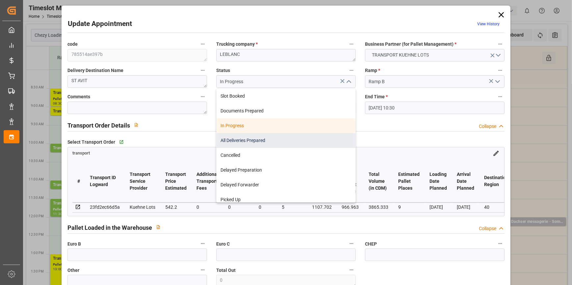
click at [240, 141] on div "All Deliveries Prepared" at bounding box center [286, 140] width 139 height 15
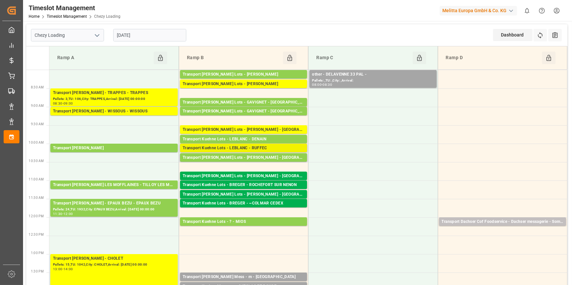
click at [269, 148] on div "Transport Kuehne Lots - LEBLANC - RUFFEC" at bounding box center [244, 148] width 122 height 7
click at [267, 147] on div "Transport Kuehne Lots - LEBLANC - RUFFEC" at bounding box center [244, 148] width 122 height 7
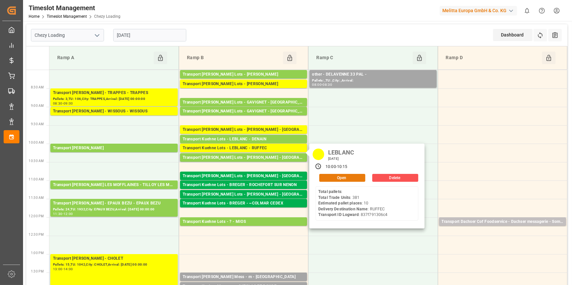
click at [342, 177] on button "Open" at bounding box center [342, 178] width 46 height 8
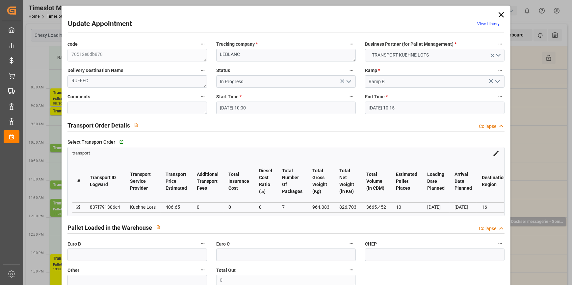
click at [349, 82] on polyline "open menu" at bounding box center [349, 82] width 4 height 2
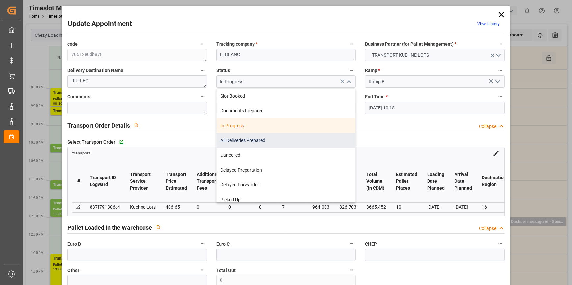
click at [233, 139] on div "All Deliveries Prepared" at bounding box center [286, 140] width 139 height 15
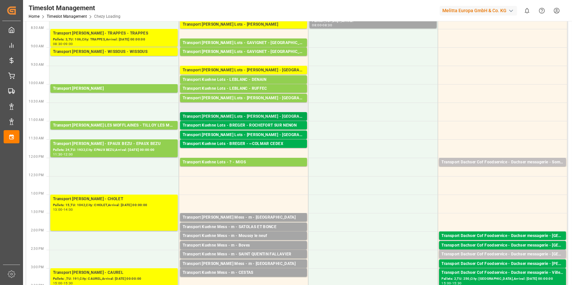
scroll to position [0, 0]
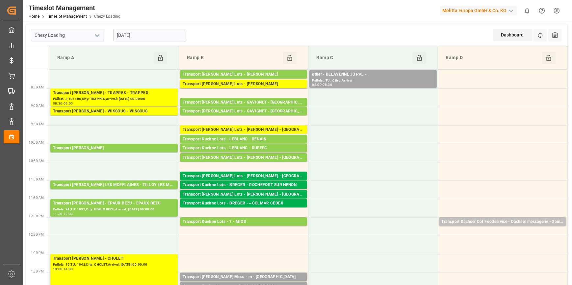
click at [154, 36] on input "[DATE]" at bounding box center [149, 35] width 73 height 13
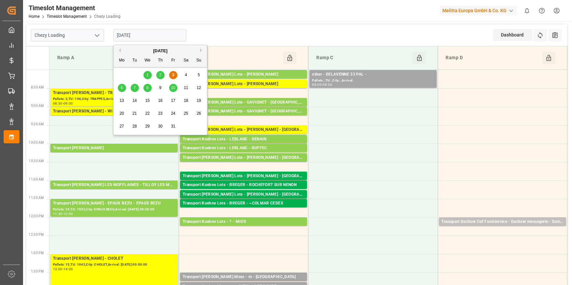
click at [120, 88] on div "6" at bounding box center [122, 88] width 8 height 8
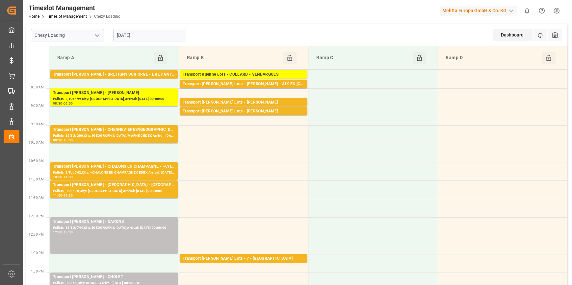
click at [126, 34] on input "[DATE]" at bounding box center [149, 35] width 73 height 13
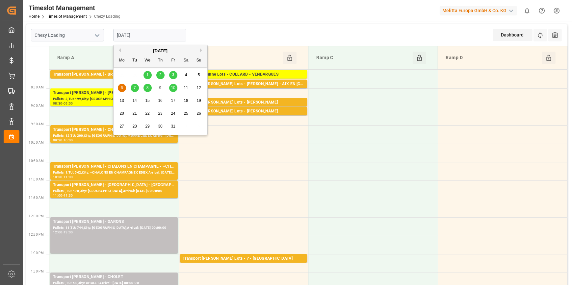
click at [171, 75] on div "3" at bounding box center [173, 75] width 8 height 8
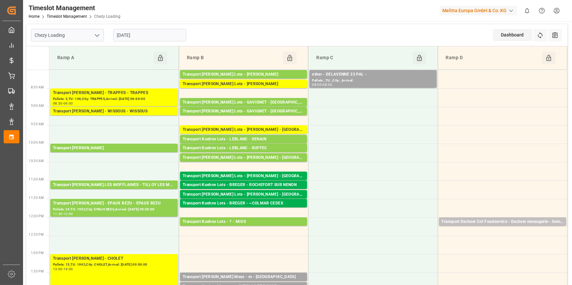
click at [139, 37] on input "[DATE]" at bounding box center [149, 35] width 73 height 13
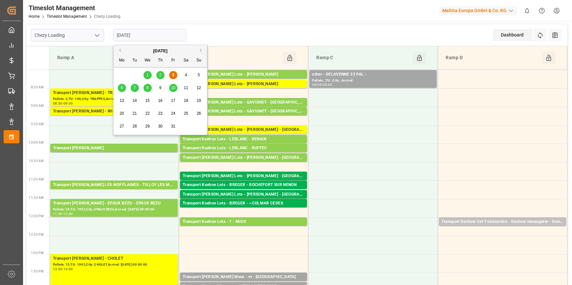
click at [136, 88] on div "7" at bounding box center [135, 88] width 8 height 8
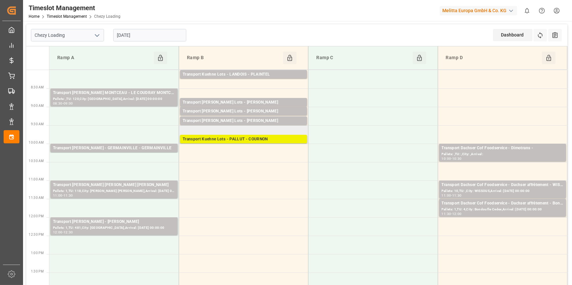
click at [240, 138] on div "Transport Kuehne Lots - PALLUT - COURNON" at bounding box center [244, 139] width 122 height 7
click at [219, 34] on div "Chezy Loading 07-10-2025 Dashboard View Dashboard Refresh Time Slots All Audits" at bounding box center [296, 35] width 541 height 22
click at [154, 38] on input "07-10-2025" at bounding box center [149, 35] width 73 height 13
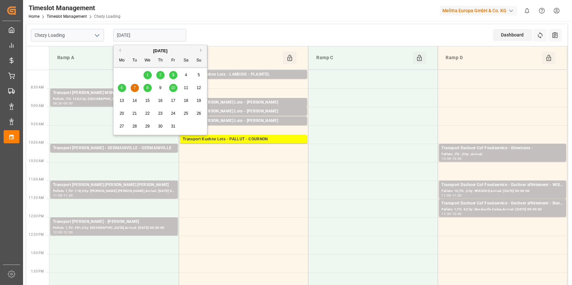
click at [171, 74] on div "3" at bounding box center [173, 75] width 8 height 8
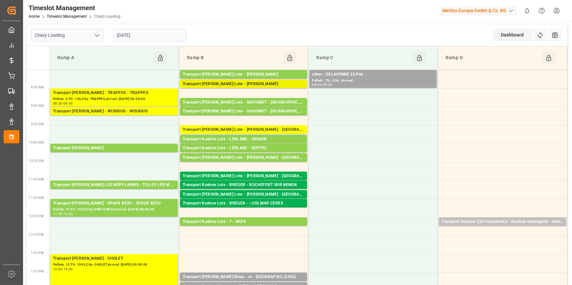
click at [247, 83] on div "Transport Kuehne Lots - ANTOINE - CARQUEFOU" at bounding box center [244, 84] width 122 height 7
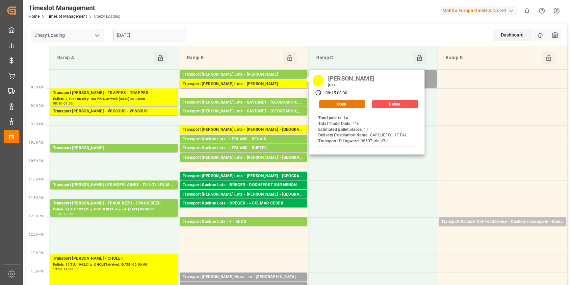
click at [335, 102] on button "Open" at bounding box center [342, 104] width 46 height 8
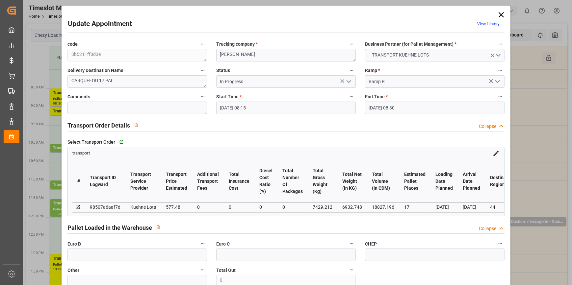
click at [499, 13] on icon at bounding box center [501, 14] width 9 height 9
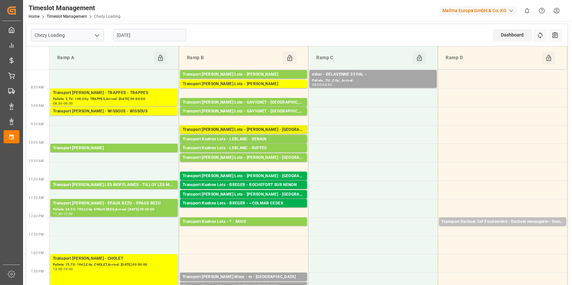
click at [261, 127] on div "Transport Kuehne Lots - LEBLANC - MONT DE MARSAN" at bounding box center [244, 130] width 122 height 7
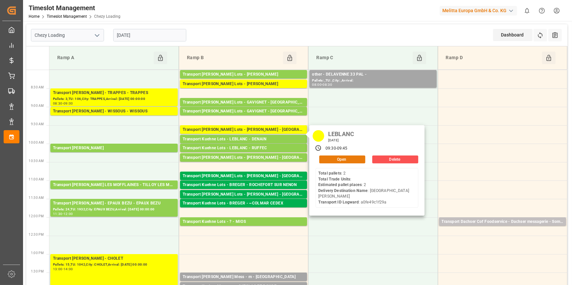
click at [339, 158] on button "Open" at bounding box center [342, 160] width 46 height 8
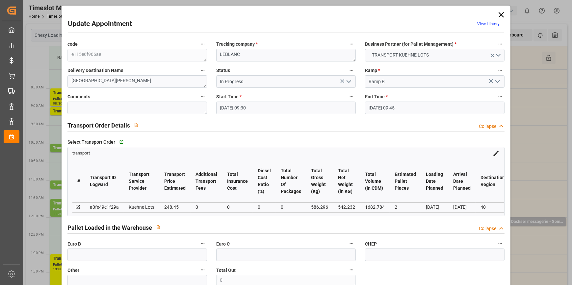
click at [347, 80] on icon "open menu" at bounding box center [349, 82] width 8 height 8
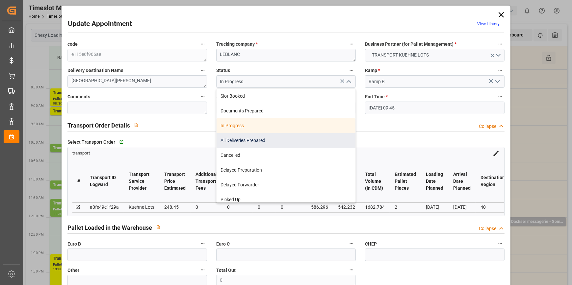
click at [243, 140] on div "All Deliveries Prepared" at bounding box center [286, 140] width 139 height 15
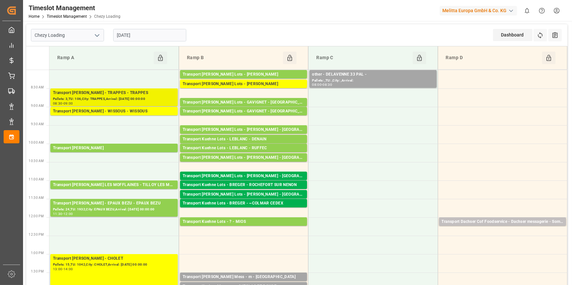
click at [117, 94] on div "Transport Delisle - TRAPPES - TRAPPES" at bounding box center [114, 93] width 122 height 7
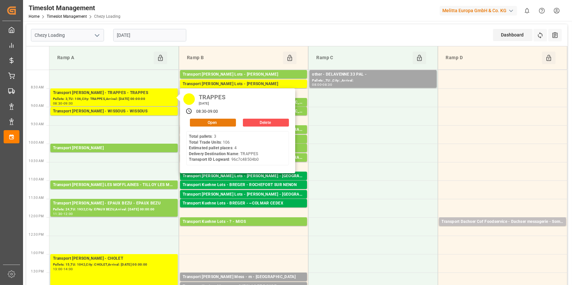
click at [194, 122] on button "Open" at bounding box center [213, 123] width 46 height 8
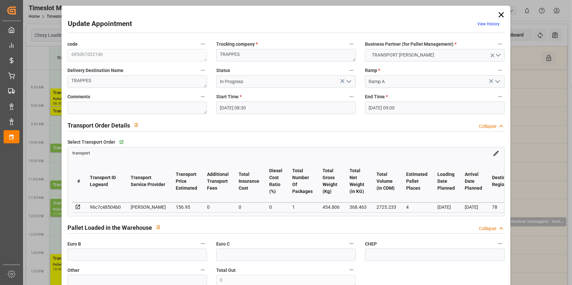
click at [345, 80] on icon "open menu" at bounding box center [349, 82] width 8 height 8
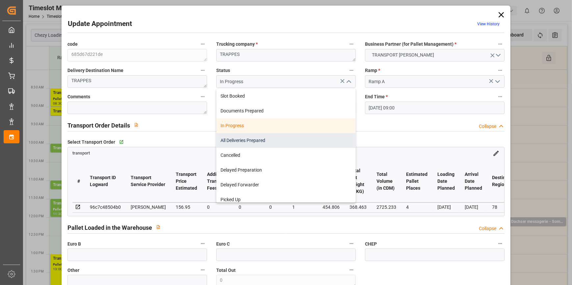
click at [231, 141] on div "All Deliveries Prepared" at bounding box center [286, 140] width 139 height 15
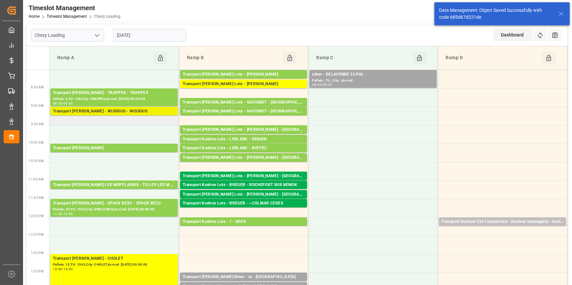
click at [126, 114] on div "Transport Delisle - WISSOUS - WISSOUS" at bounding box center [114, 111] width 122 height 7
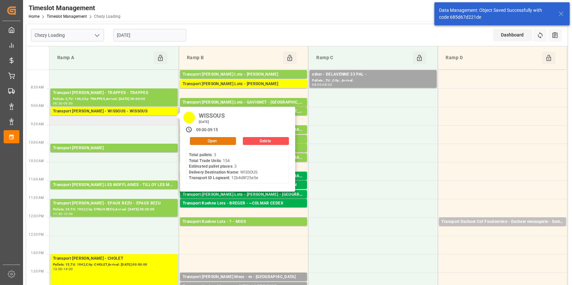
click at [218, 138] on button "Open" at bounding box center [213, 141] width 46 height 8
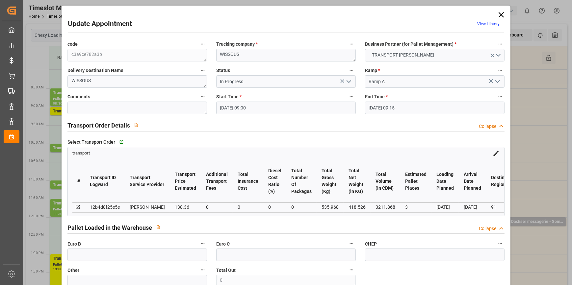
click at [350, 82] on icon "open menu" at bounding box center [349, 82] width 8 height 8
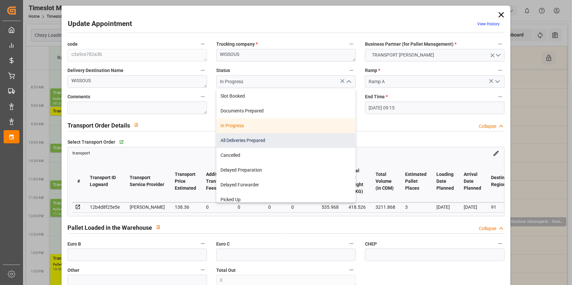
click at [240, 141] on div "All Deliveries Prepared" at bounding box center [286, 140] width 139 height 15
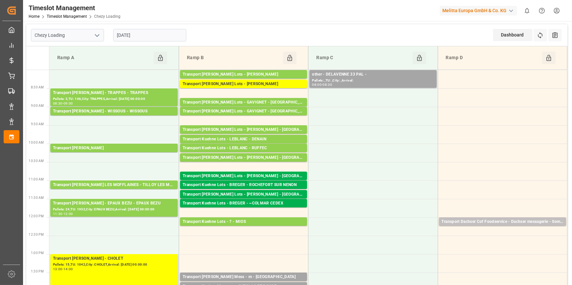
click at [145, 33] on input "[DATE]" at bounding box center [149, 35] width 73 height 13
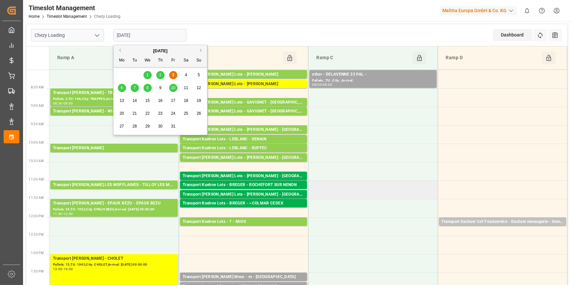
click at [392, 195] on td at bounding box center [373, 190] width 129 height 18
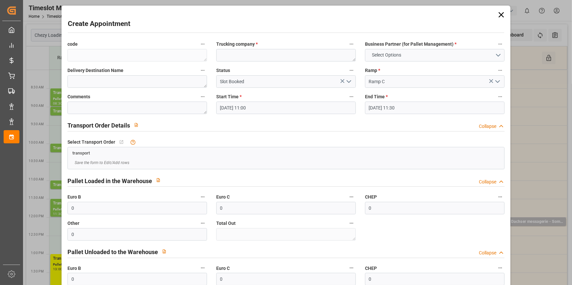
click at [499, 13] on icon at bounding box center [501, 14] width 5 height 5
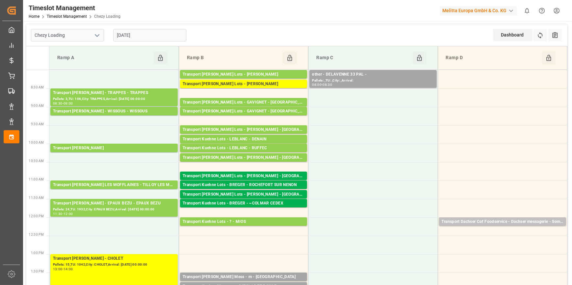
click at [147, 38] on input "[DATE]" at bounding box center [149, 35] width 73 height 13
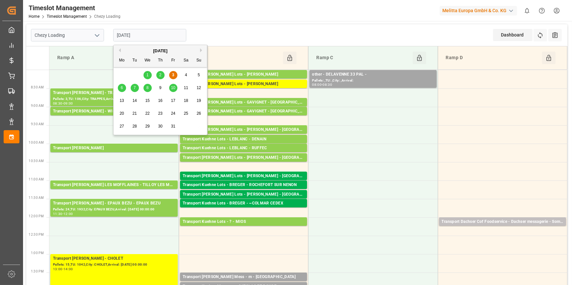
click at [99, 35] on icon "open menu" at bounding box center [97, 36] width 8 height 8
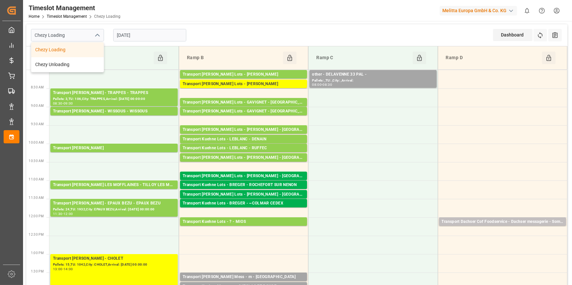
click at [74, 50] on div "Chezy Loading" at bounding box center [67, 49] width 72 height 15
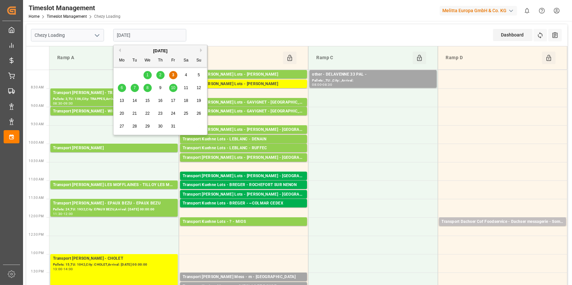
click at [149, 34] on input "[DATE]" at bounding box center [149, 35] width 73 height 13
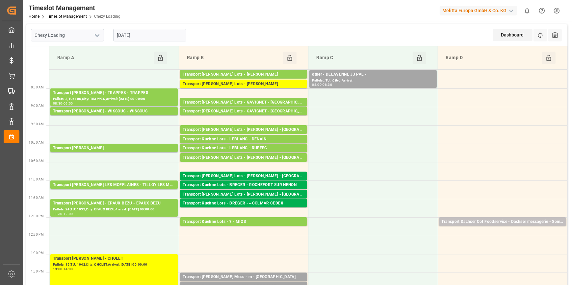
click at [92, 32] on div "Chezy Loading" at bounding box center [67, 35] width 73 height 13
click at [102, 33] on input "Chezy Loading" at bounding box center [67, 35] width 73 height 13
click at [99, 33] on icon "open menu" at bounding box center [97, 36] width 8 height 8
click at [83, 66] on div "Chezy Unloading" at bounding box center [67, 64] width 72 height 15
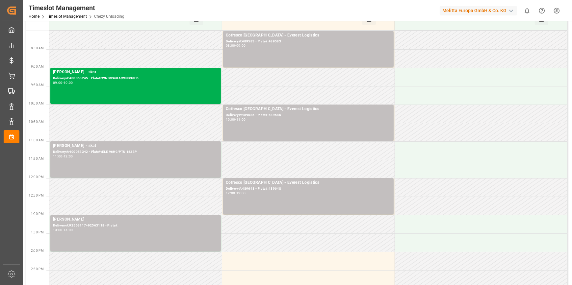
scroll to position [209, 0]
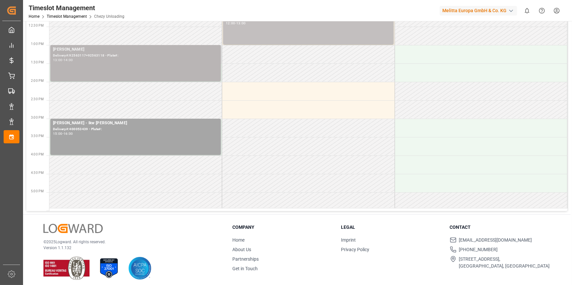
click at [99, 60] on div "13:00 - 14:00" at bounding box center [135, 61] width 165 height 4
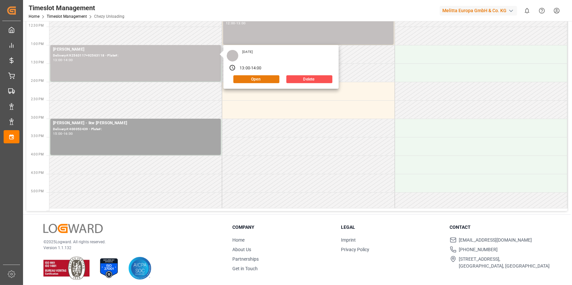
click at [242, 79] on button "Open" at bounding box center [256, 79] width 46 height 8
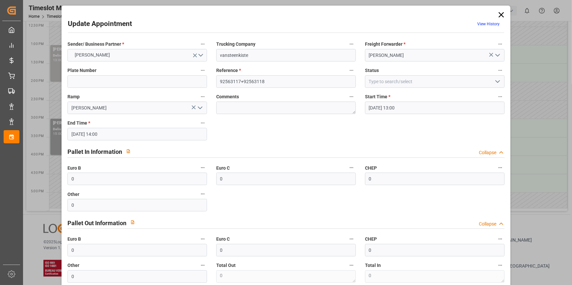
click at [494, 79] on icon "open menu" at bounding box center [498, 82] width 8 height 8
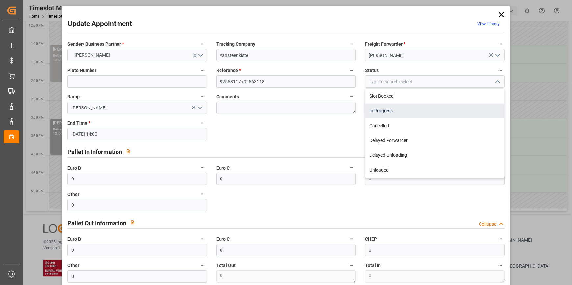
click at [402, 109] on div "In Progress" at bounding box center [435, 111] width 139 height 15
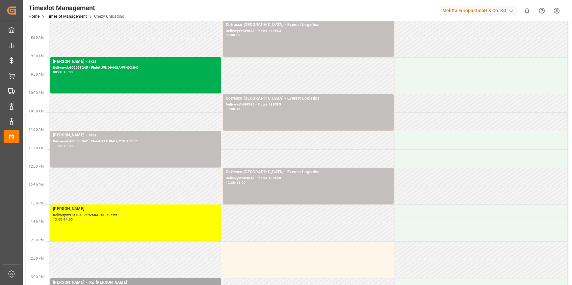
scroll to position [0, 0]
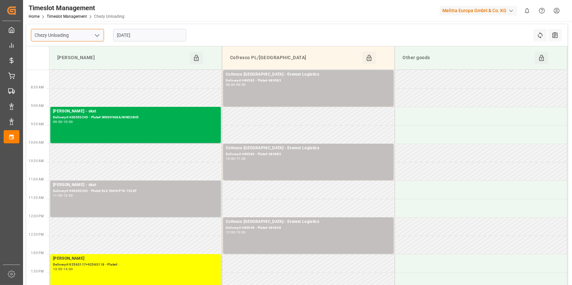
click at [88, 41] on input "Chezy Unloading" at bounding box center [67, 35] width 73 height 13
click at [87, 36] on input "Chezy Unloading" at bounding box center [67, 35] width 73 height 13
click at [135, 37] on input "[DATE]" at bounding box center [149, 35] width 73 height 13
click at [95, 35] on icon "open menu" at bounding box center [97, 36] width 8 height 8
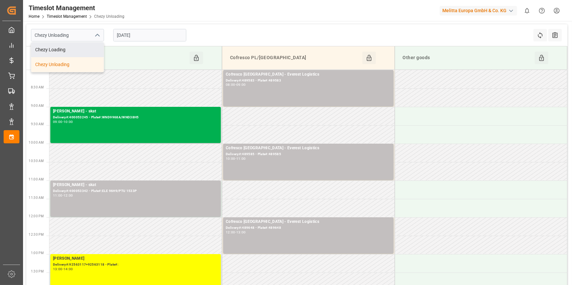
drag, startPoint x: 53, startPoint y: 47, endPoint x: 57, endPoint y: 50, distance: 4.7
click at [54, 48] on div "Chezy Loading" at bounding box center [67, 49] width 72 height 15
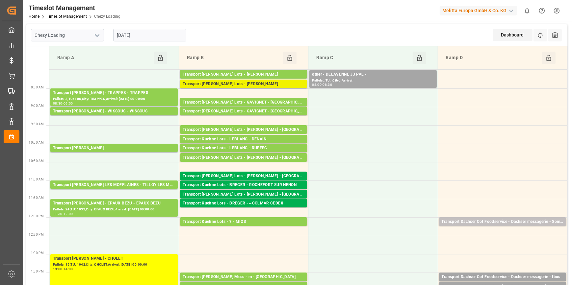
click at [260, 83] on div "Transport Kuehne Lots - ANTOINE - CARQUEFOU" at bounding box center [244, 84] width 122 height 7
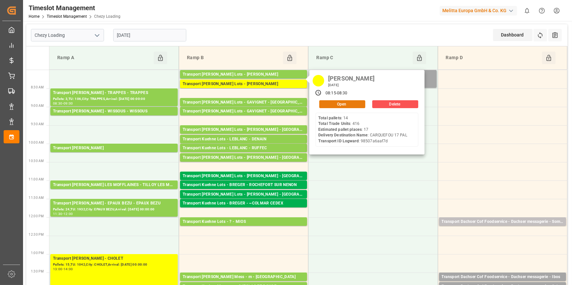
click at [336, 103] on button "Open" at bounding box center [342, 104] width 46 height 8
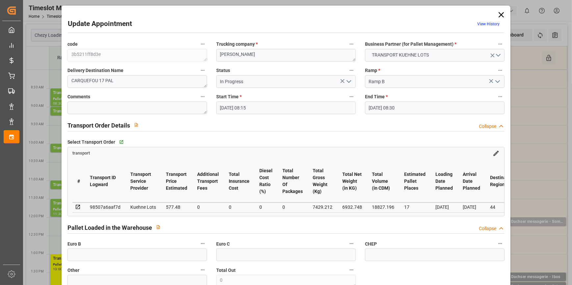
click at [349, 82] on polyline "open menu" at bounding box center [349, 82] width 4 height 2
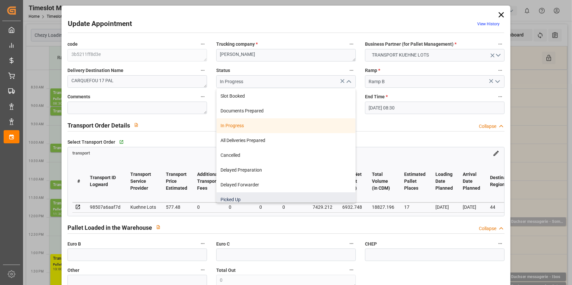
click at [237, 197] on div "Picked Up" at bounding box center [286, 200] width 139 height 15
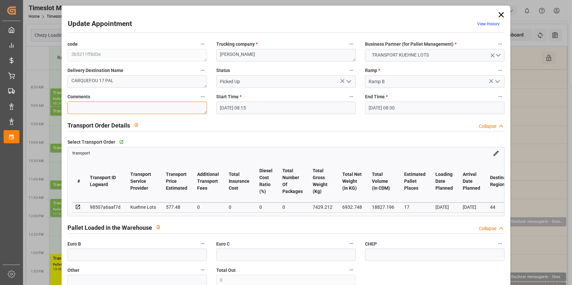
click at [109, 105] on textarea at bounding box center [138, 108] width 140 height 13
drag, startPoint x: 108, startPoint y: 260, endPoint x: 104, endPoint y: 263, distance: 4.9
click at [108, 260] on input "text" at bounding box center [138, 255] width 140 height 13
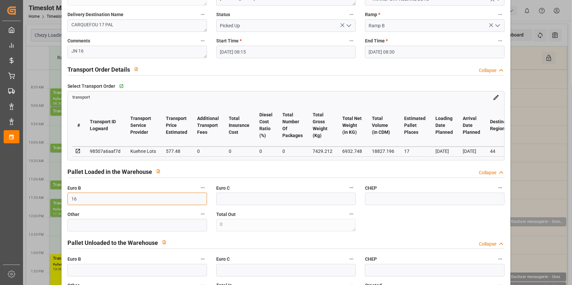
scroll to position [239, 0]
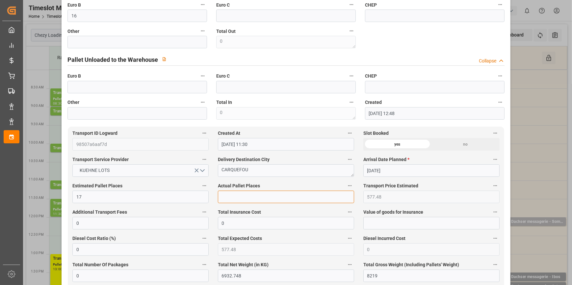
click at [228, 200] on input "text" at bounding box center [286, 197] width 136 height 13
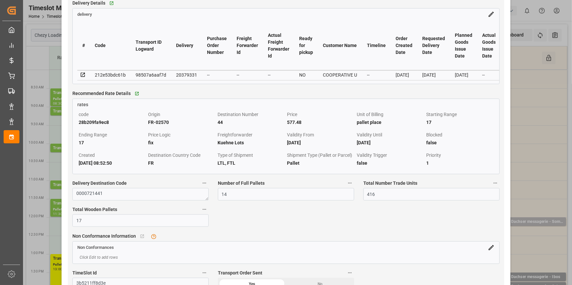
scroll to position [629, 0]
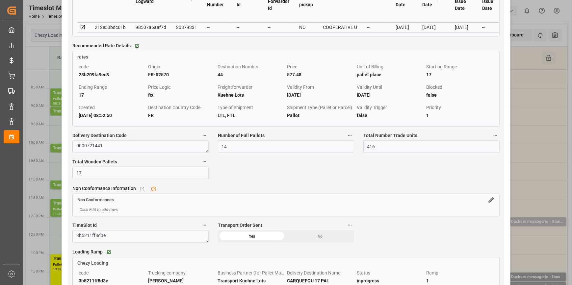
click at [82, 28] on icon at bounding box center [83, 27] width 6 height 6
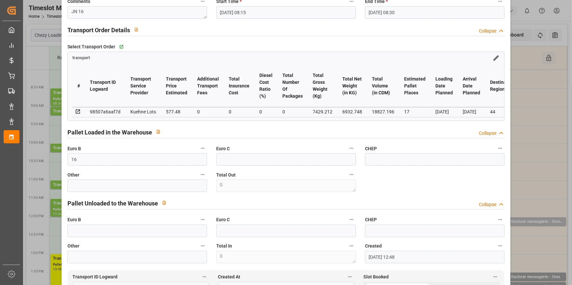
scroll to position [30, 0]
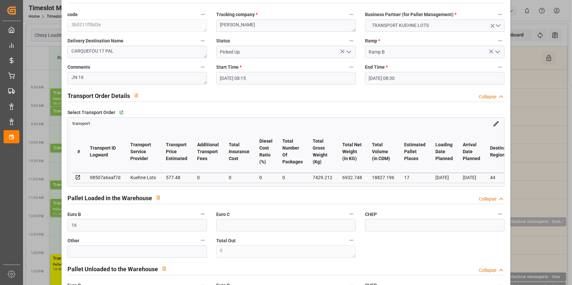
click at [349, 48] on icon "open menu" at bounding box center [349, 52] width 8 height 8
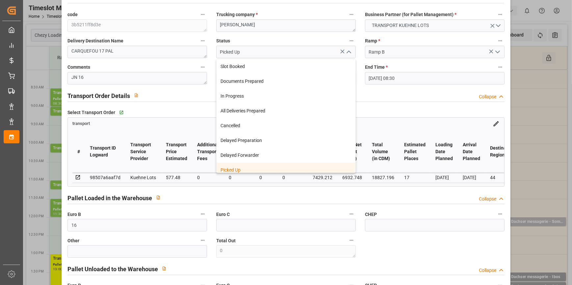
click at [242, 168] on div "Picked Up" at bounding box center [286, 170] width 139 height 15
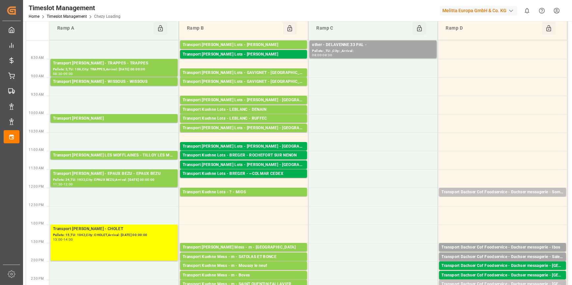
scroll to position [179, 0]
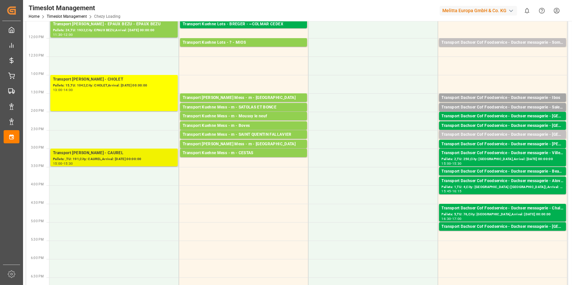
click at [124, 160] on div "Pallets: ,TU: 191,City: CAUREL,Arrival: 2025-10-06 00:00:00" at bounding box center [114, 160] width 122 height 6
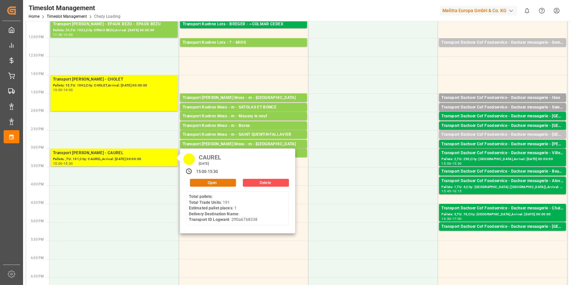
click at [201, 184] on button "Open" at bounding box center [213, 183] width 46 height 8
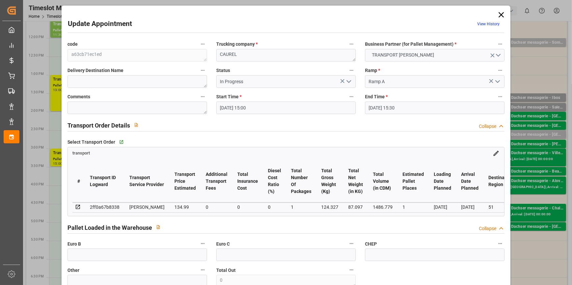
click at [349, 79] on button "open menu" at bounding box center [348, 82] width 10 height 10
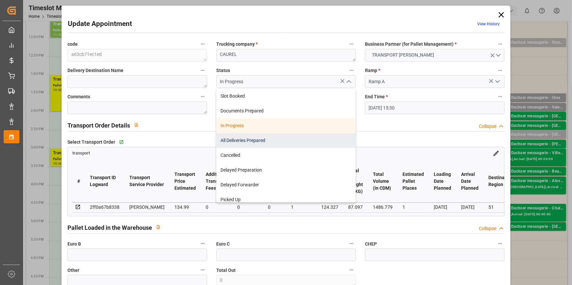
click at [243, 141] on div "All Deliveries Prepared" at bounding box center [286, 140] width 139 height 15
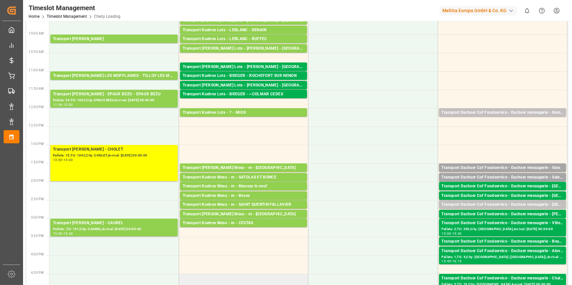
scroll to position [0, 0]
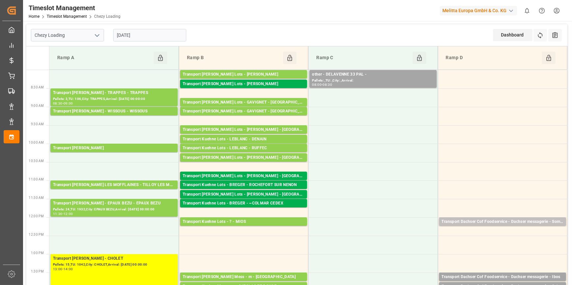
click at [154, 36] on input "[DATE]" at bounding box center [149, 35] width 73 height 13
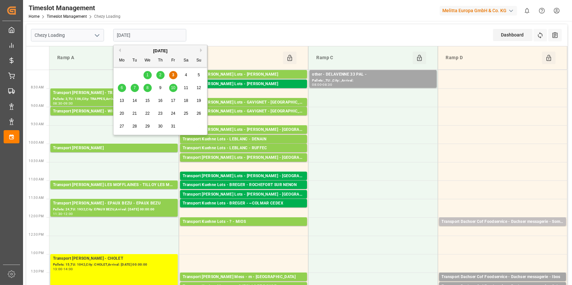
click at [121, 88] on span "6" at bounding box center [122, 88] width 2 height 5
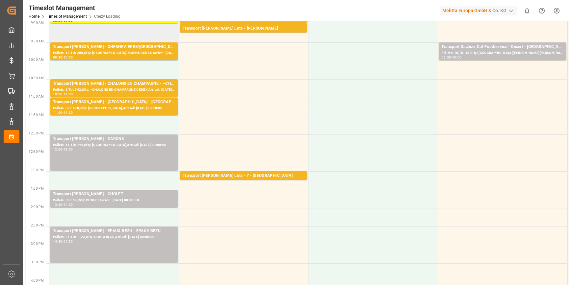
scroll to position [90, 0]
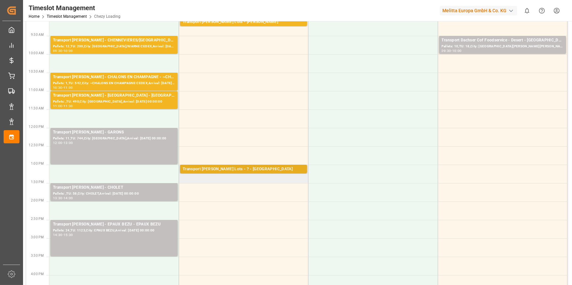
click at [244, 169] on div "Transport Kuehne Lots - ? - ST ETIENNE DE MONTLUC" at bounding box center [244, 169] width 122 height 7
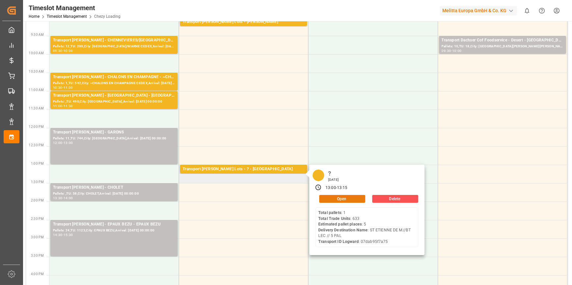
click at [334, 198] on button "Open" at bounding box center [342, 199] width 46 height 8
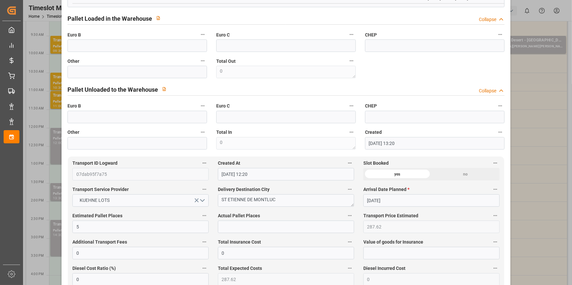
scroll to position [0, 0]
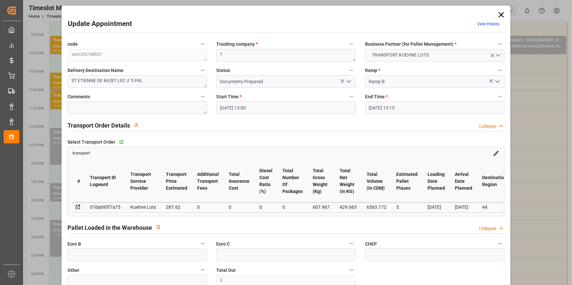
click at [351, 81] on icon "open menu" at bounding box center [349, 82] width 8 height 8
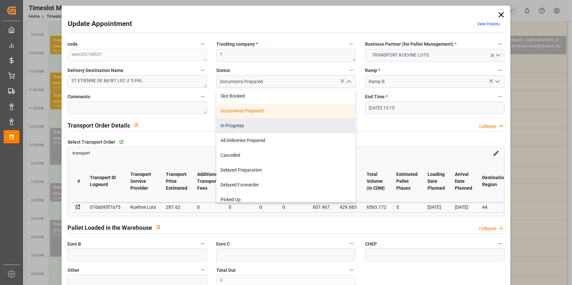
click at [240, 125] on div "In Progress" at bounding box center [286, 126] width 139 height 15
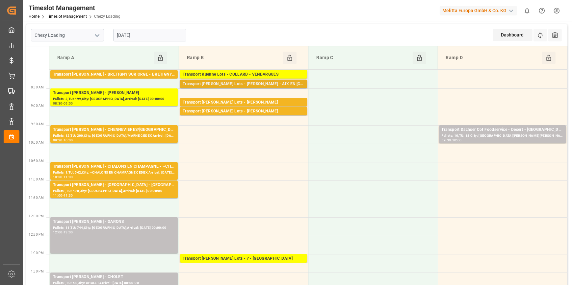
click at [247, 82] on div "Transport Kuehne Lots - COLLARD - AIX EN PROVENCE" at bounding box center [244, 84] width 122 height 7
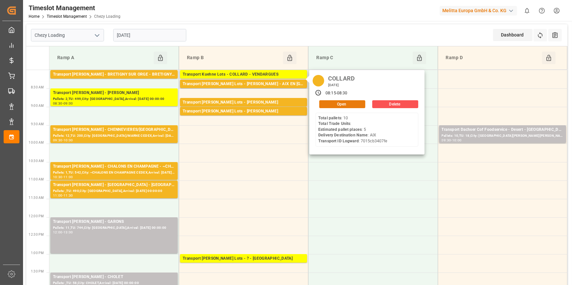
click at [328, 105] on button "Open" at bounding box center [342, 104] width 46 height 8
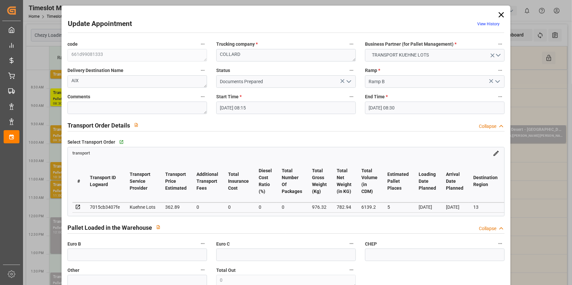
click at [347, 82] on polyline "open menu" at bounding box center [349, 82] width 4 height 2
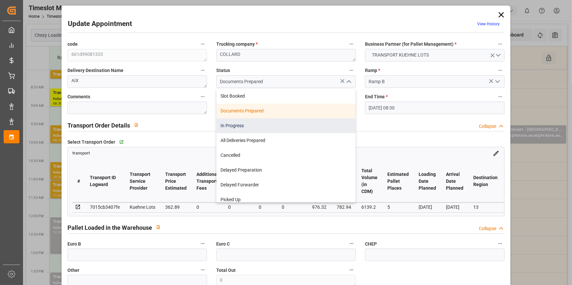
click at [234, 124] on div "In Progress" at bounding box center [286, 126] width 139 height 15
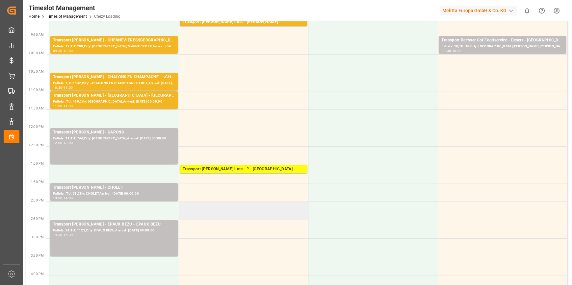
scroll to position [30, 0]
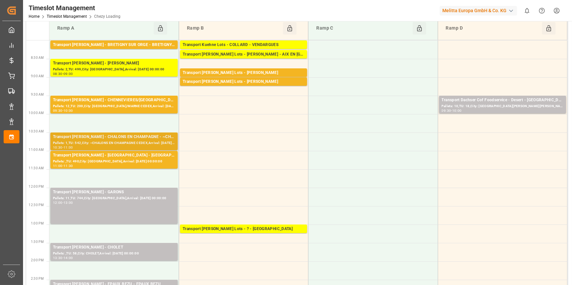
click at [128, 138] on div "Transport Delisle - CHALONS EN CHAMPAGNE - ~CHALONS EN CHAMPAGNE CEDEX" at bounding box center [114, 137] width 122 height 7
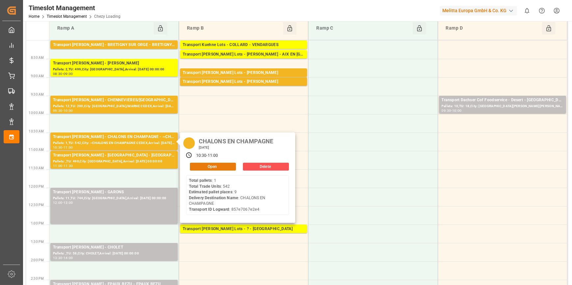
click at [204, 165] on button "Open" at bounding box center [213, 167] width 46 height 8
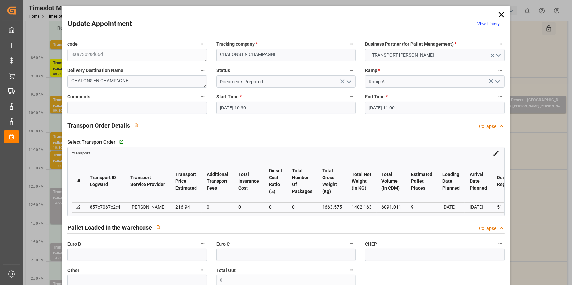
click at [347, 80] on icon "open menu" at bounding box center [349, 82] width 8 height 8
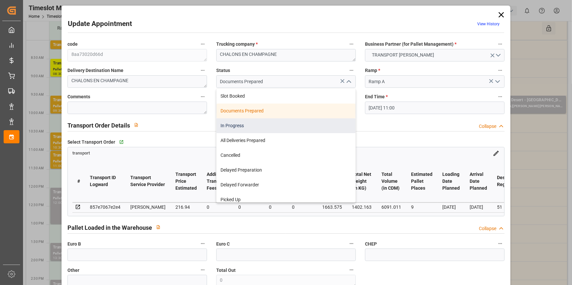
click at [235, 126] on div "In Progress" at bounding box center [286, 126] width 139 height 15
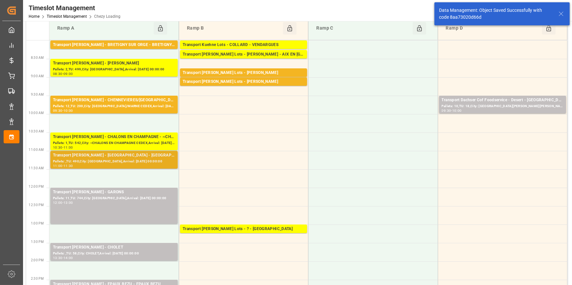
click at [137, 155] on div "Transport Delisle - AMIENS - AMIENS" at bounding box center [114, 155] width 122 height 7
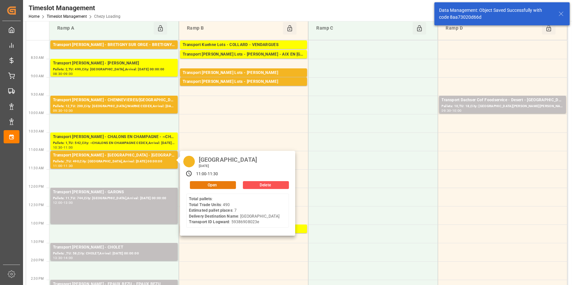
click at [216, 184] on button "Open" at bounding box center [213, 185] width 46 height 8
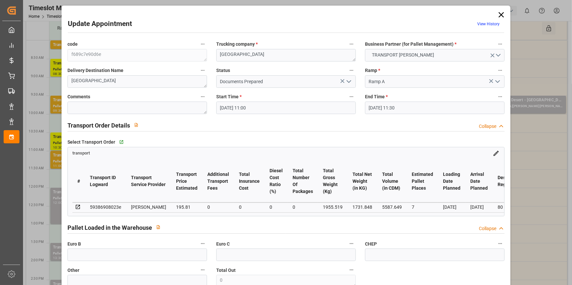
click at [348, 80] on icon "open menu" at bounding box center [349, 82] width 8 height 8
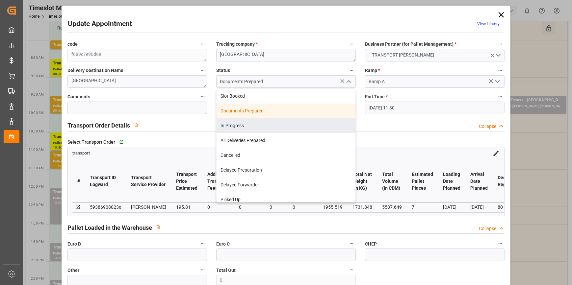
click at [233, 124] on div "In Progress" at bounding box center [286, 126] width 139 height 15
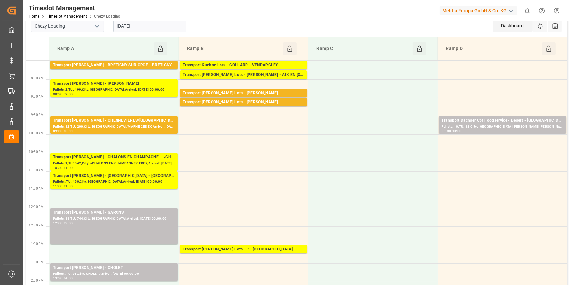
scroll to position [0, 0]
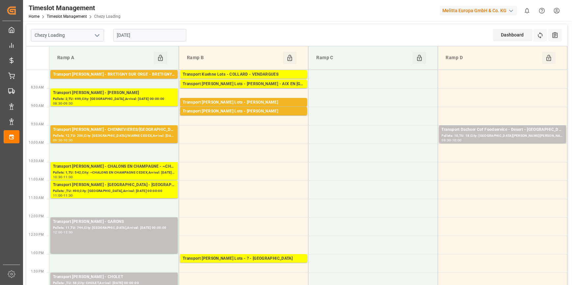
click at [136, 32] on input "[DATE]" at bounding box center [149, 35] width 73 height 13
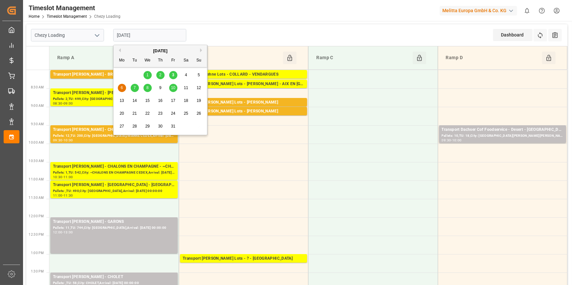
click at [175, 73] on div "3" at bounding box center [173, 75] width 8 height 8
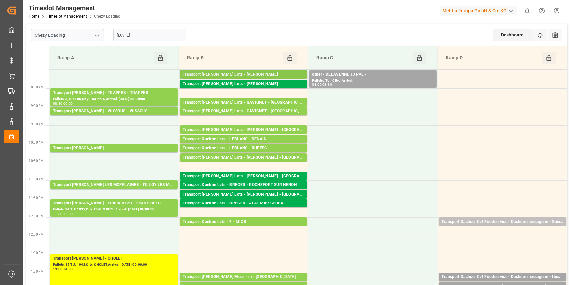
click at [260, 74] on div "Transport Kuehne Lots - ANTOINE - CARQUEFOU" at bounding box center [244, 74] width 122 height 7
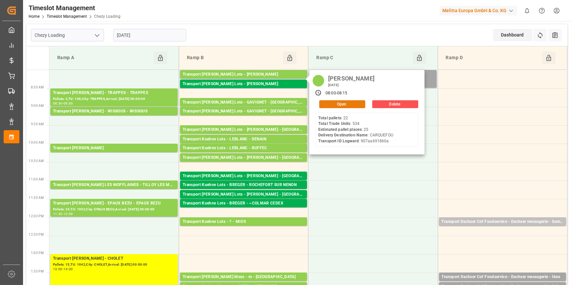
click at [346, 105] on button "Open" at bounding box center [342, 104] width 46 height 8
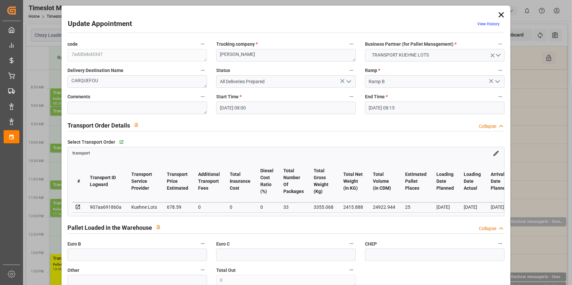
click at [500, 14] on icon at bounding box center [501, 14] width 5 height 5
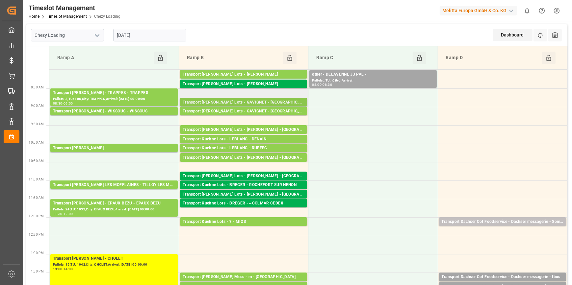
click at [250, 99] on div "Transport Kuehne Lots - GAVIGNET - SAINT VIT" at bounding box center [244, 102] width 122 height 7
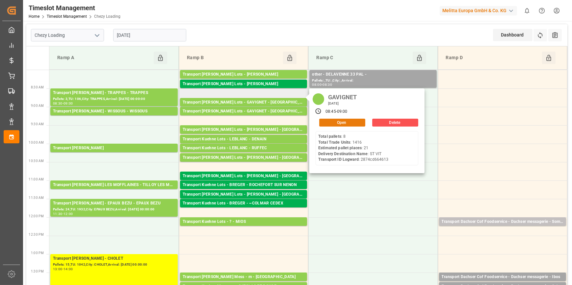
click at [328, 121] on button "Open" at bounding box center [342, 123] width 46 height 8
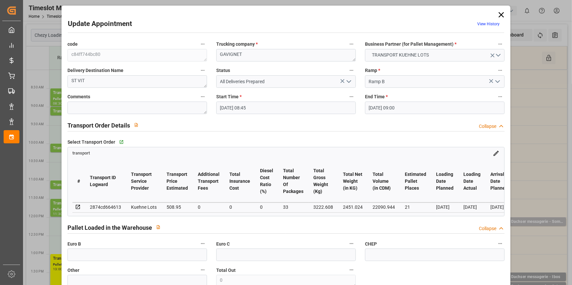
click at [499, 14] on icon at bounding box center [501, 14] width 5 height 5
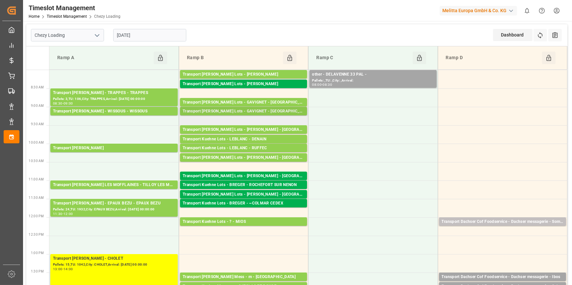
click at [254, 112] on div "Transport Kuehne Lots - GAVIGNET - SAINT VIT" at bounding box center [244, 111] width 122 height 7
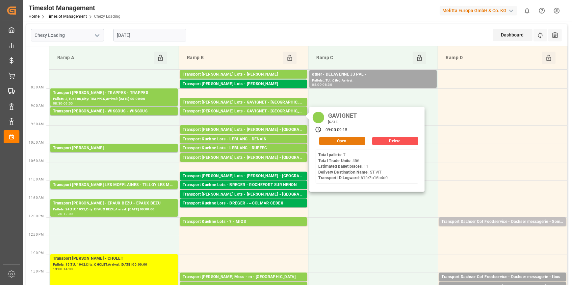
click at [326, 142] on button "Open" at bounding box center [342, 141] width 46 height 8
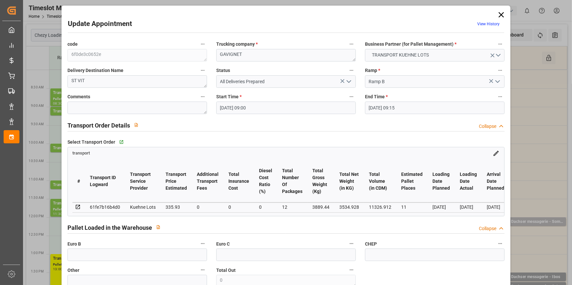
click at [499, 14] on icon at bounding box center [501, 14] width 5 height 5
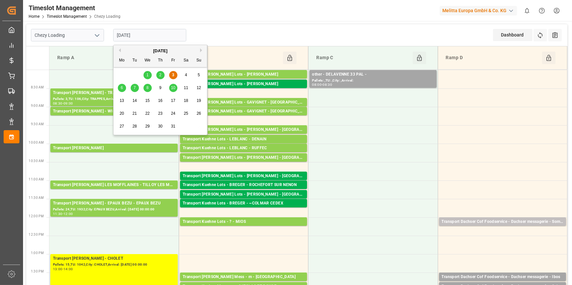
click at [176, 32] on input "[DATE]" at bounding box center [149, 35] width 73 height 13
click at [122, 88] on span "6" at bounding box center [122, 88] width 2 height 5
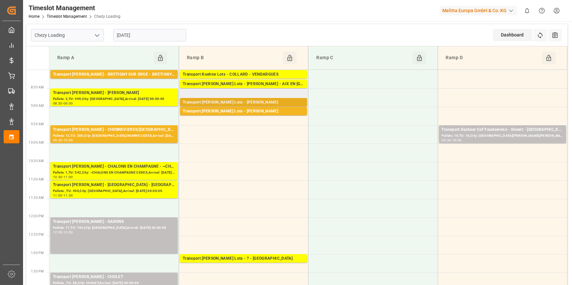
click at [259, 102] on div "Transport Kuehne Lots - ANTOINE - CARQUEFOU" at bounding box center [244, 102] width 122 height 7
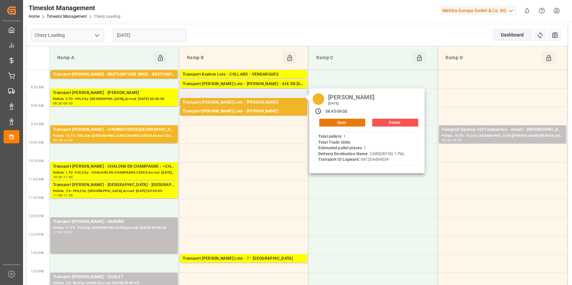
click at [342, 121] on button "Open" at bounding box center [342, 123] width 46 height 8
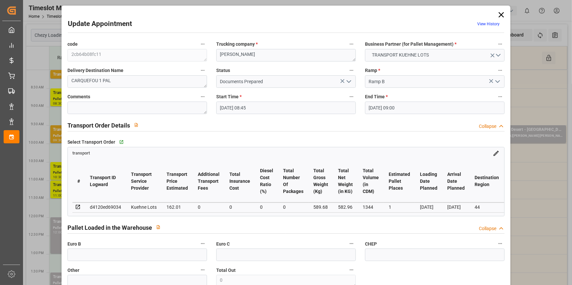
click at [343, 81] on button "open menu" at bounding box center [348, 82] width 10 height 10
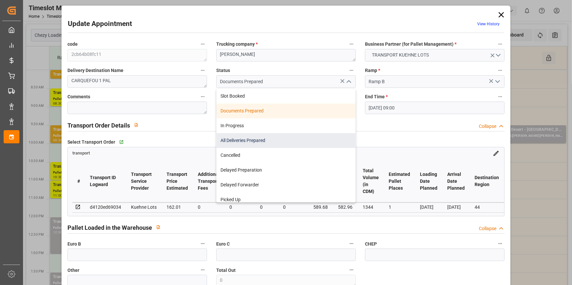
click at [233, 141] on div "All Deliveries Prepared" at bounding box center [286, 140] width 139 height 15
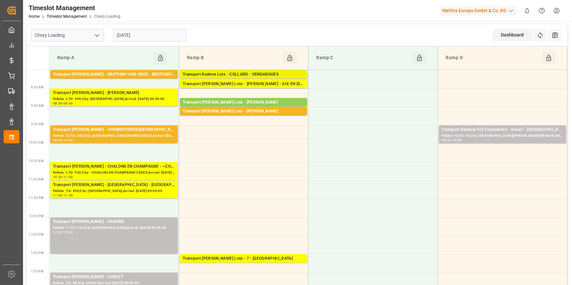
click at [258, 73] on div "Transport Kuehne Lots - COLLARD - VENDARGUES" at bounding box center [244, 74] width 122 height 7
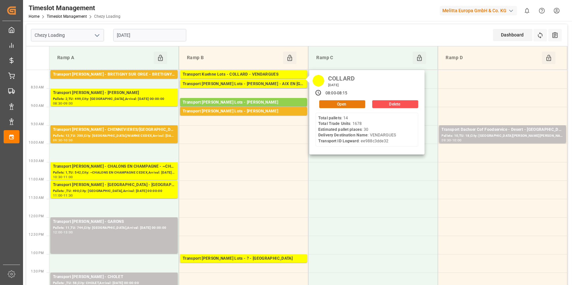
click at [332, 103] on button "Open" at bounding box center [342, 104] width 46 height 8
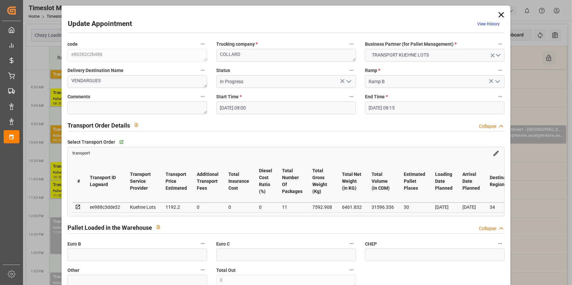
click at [347, 80] on icon "open menu" at bounding box center [349, 82] width 8 height 8
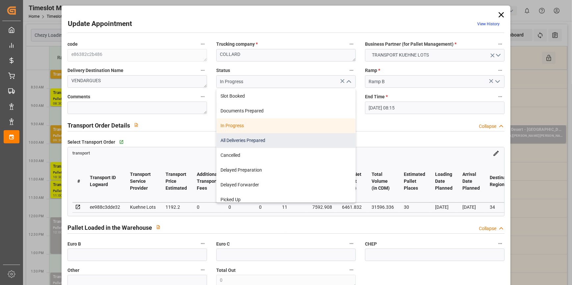
click at [236, 141] on div "All Deliveries Prepared" at bounding box center [286, 140] width 139 height 15
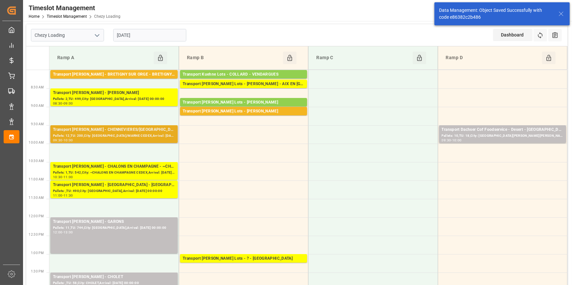
click at [137, 126] on div "Transport Delisle - CHENNEVIERES/MARNE - CHENNEVIERES/MARNE CEDEX Pallets: 12,T…" at bounding box center [113, 134] width 127 height 18
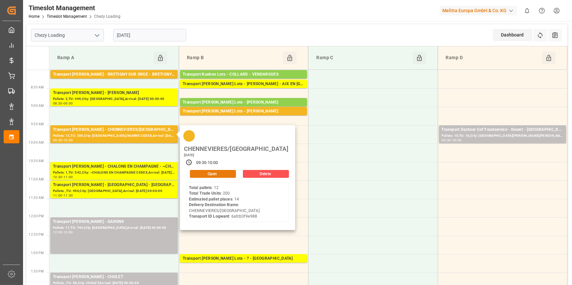
click at [221, 170] on button "Open" at bounding box center [213, 174] width 46 height 8
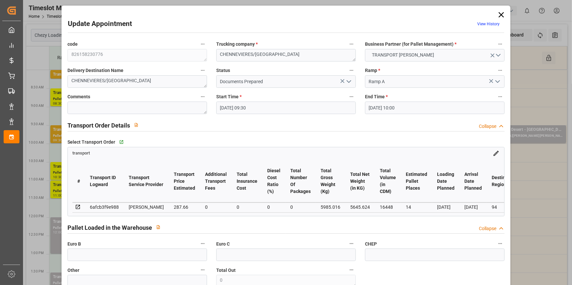
click at [349, 79] on icon "open menu" at bounding box center [349, 82] width 8 height 8
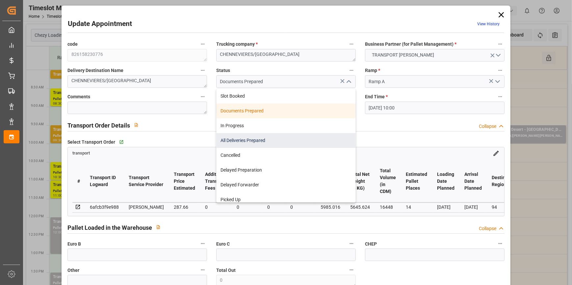
click at [234, 137] on div "All Deliveries Prepared" at bounding box center [286, 140] width 139 height 15
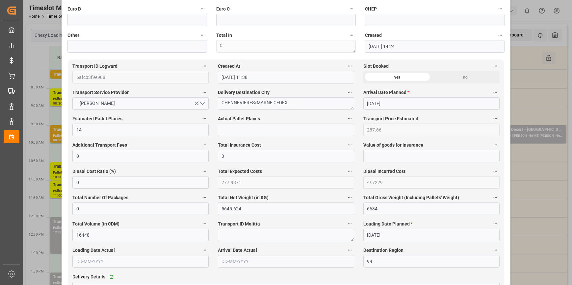
scroll to position [389, 0]
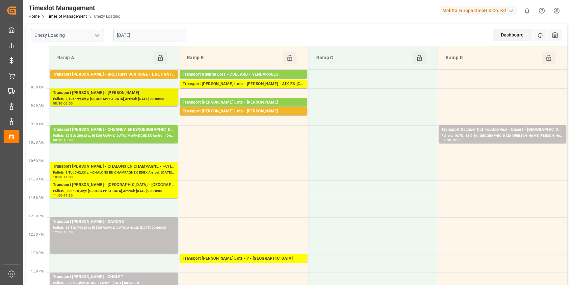
click at [117, 98] on div "Pallets: 2,TU: 499,City: REAU,Arrival: 2025-10-07 00:00:00" at bounding box center [114, 99] width 122 height 6
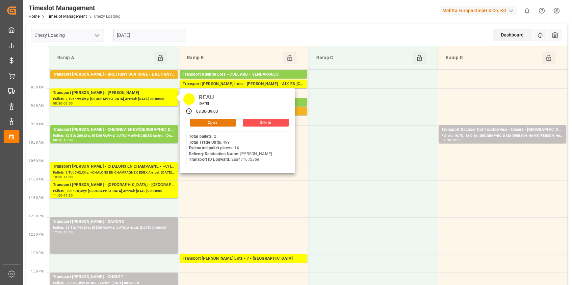
click at [214, 122] on button "Open" at bounding box center [213, 123] width 46 height 8
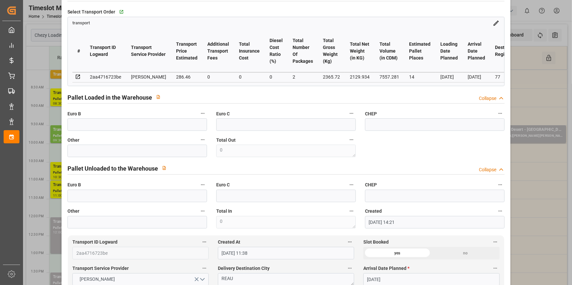
scroll to position [0, 0]
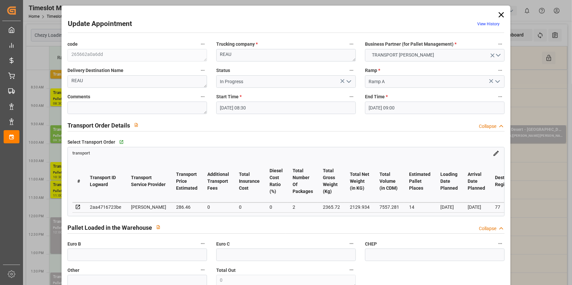
click at [499, 16] on icon at bounding box center [501, 14] width 9 height 9
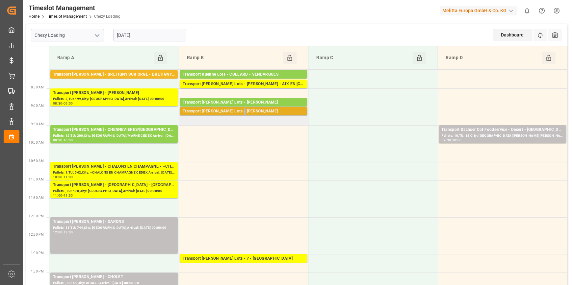
click at [245, 111] on div "Transport Kuehne Lots - ANTOINE - CARQUEFOU" at bounding box center [244, 111] width 122 height 7
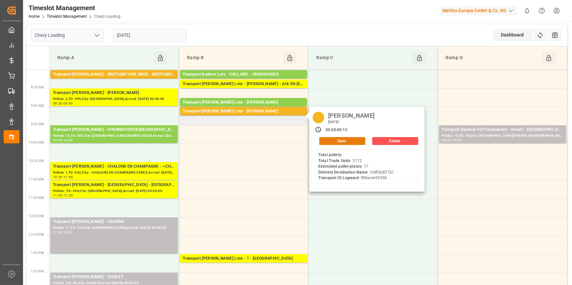
click at [357, 140] on button "Open" at bounding box center [342, 141] width 46 height 8
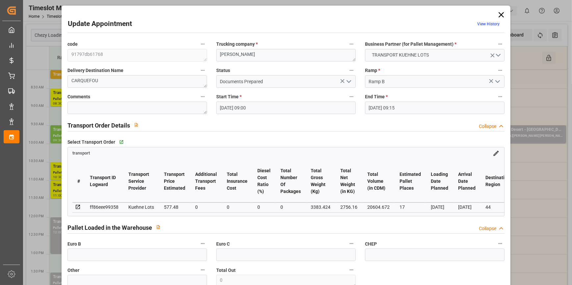
click at [346, 80] on icon "open menu" at bounding box center [349, 82] width 8 height 8
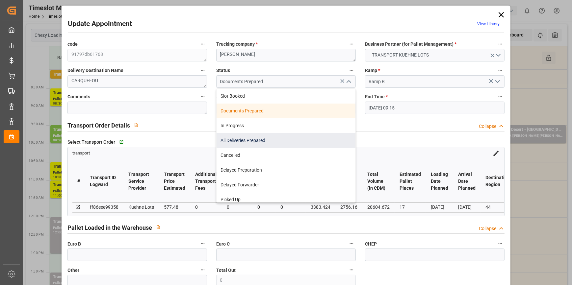
click at [245, 139] on div "All Deliveries Prepared" at bounding box center [286, 140] width 139 height 15
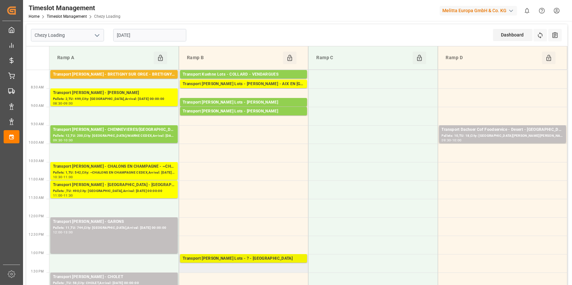
click at [272, 258] on div "Transport Kuehne Lots - ? - ST ETIENNE DE MONTLUC" at bounding box center [244, 259] width 122 height 7
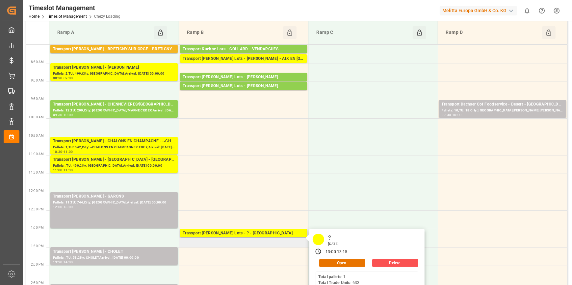
scroll to position [60, 0]
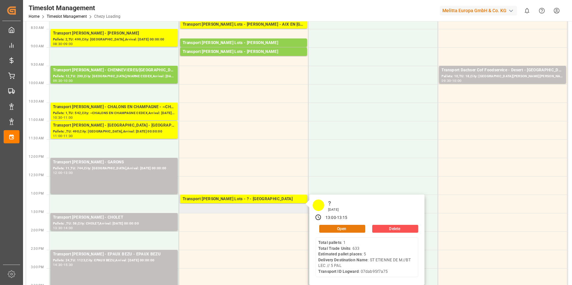
click at [334, 228] on button "Open" at bounding box center [342, 229] width 46 height 8
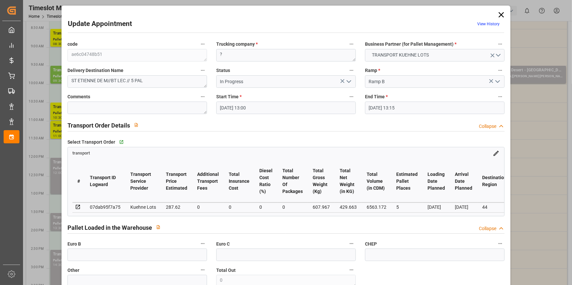
click at [346, 81] on icon "open menu" at bounding box center [349, 82] width 8 height 8
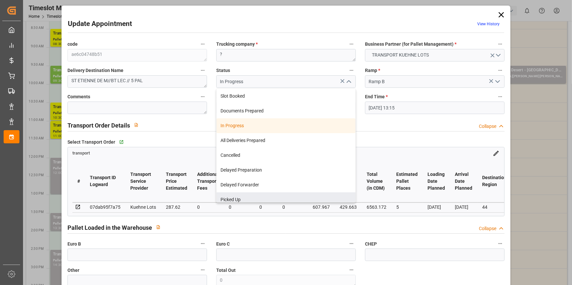
drag, startPoint x: 284, startPoint y: 229, endPoint x: 282, endPoint y: 221, distance: 7.8
click at [284, 229] on div "Pallet Loaded in the Warehouse Collapse" at bounding box center [286, 227] width 437 height 13
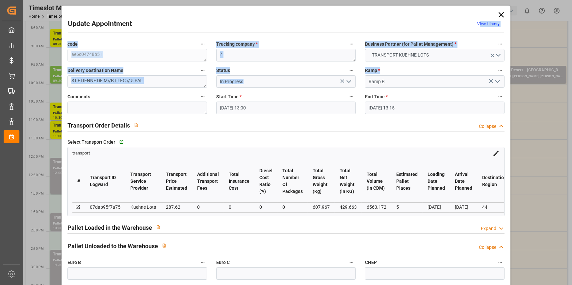
drag, startPoint x: 477, startPoint y: 7, endPoint x: 463, endPoint y: 71, distance: 65.8
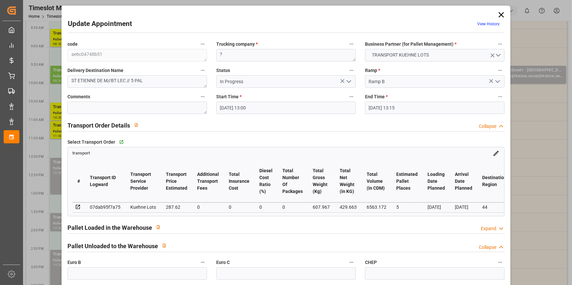
drag, startPoint x: 463, startPoint y: 71, endPoint x: 474, endPoint y: 13, distance: 60.0
drag, startPoint x: 472, startPoint y: 65, endPoint x: 493, endPoint y: 76, distance: 24.6
click at [493, 76] on div "Ramp * Ramp B" at bounding box center [435, 77] width 149 height 26
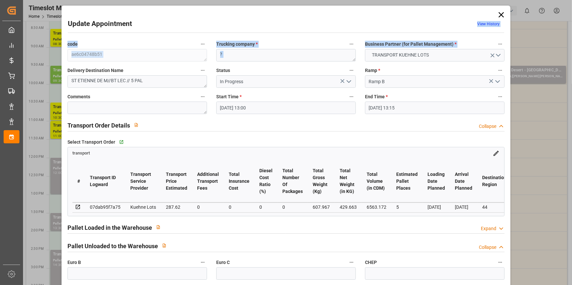
drag, startPoint x: 250, startPoint y: 14, endPoint x: 369, endPoint y: 45, distance: 123.6
click at [502, 15] on icon at bounding box center [501, 14] width 9 height 9
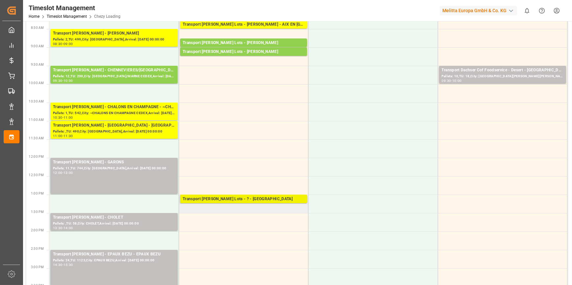
click at [230, 198] on div "Transport Kuehne Lots - ? - ST ETIENNE DE MONTLUC" at bounding box center [244, 199] width 122 height 7
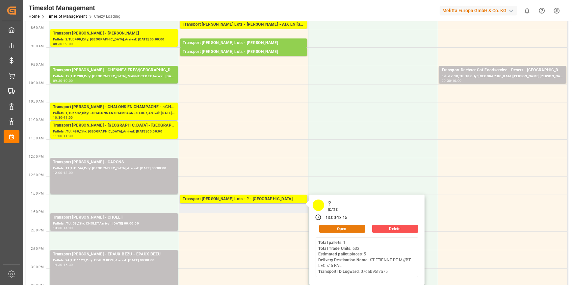
click at [353, 231] on button "Open" at bounding box center [342, 229] width 46 height 8
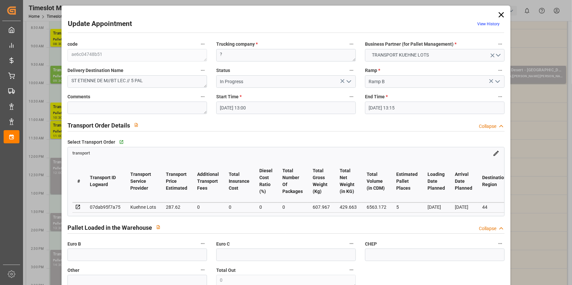
click at [285, 104] on input "06-10-2025 13:00" at bounding box center [286, 108] width 140 height 13
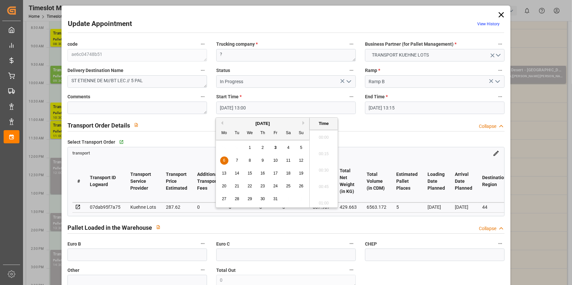
scroll to position [825, 0]
click at [225, 158] on div "6" at bounding box center [224, 161] width 8 height 8
click at [324, 175] on li "09:30" at bounding box center [324, 178] width 28 height 16
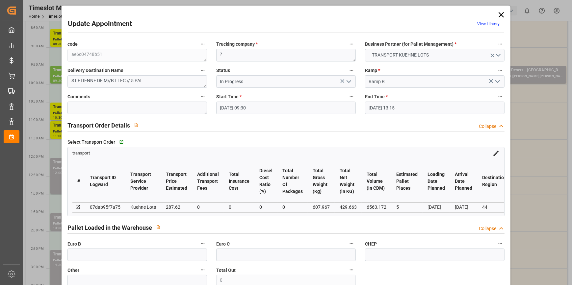
click at [421, 108] on input "06-10-2025 13:15" at bounding box center [435, 108] width 140 height 13
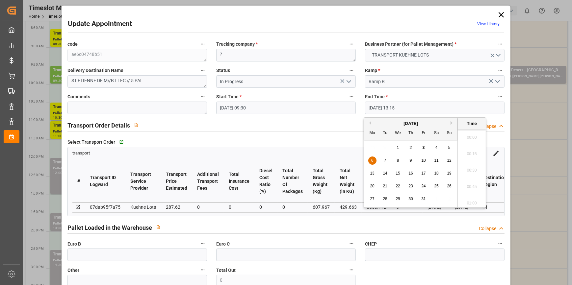
scroll to position [842, 0]
click at [373, 160] on div "6" at bounding box center [372, 161] width 8 height 8
click at [470, 165] on li "10:00" at bounding box center [472, 164] width 28 height 16
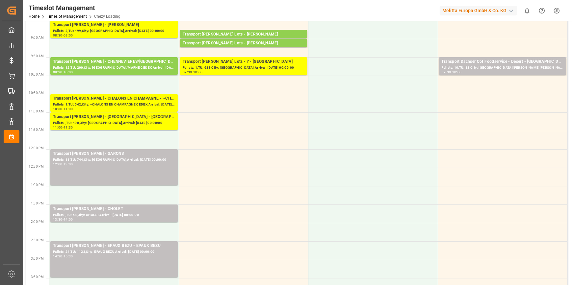
scroll to position [0, 0]
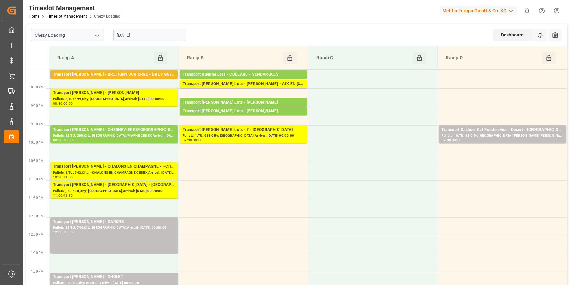
click at [137, 37] on input "[DATE]" at bounding box center [149, 35] width 73 height 13
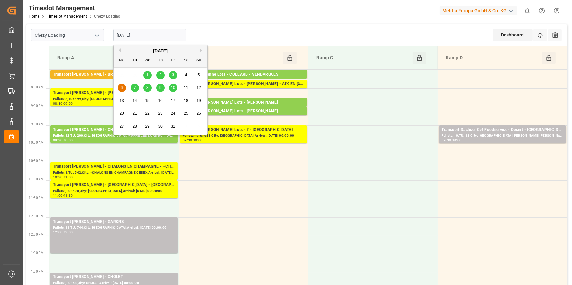
click at [134, 89] on span "7" at bounding box center [135, 88] width 2 height 5
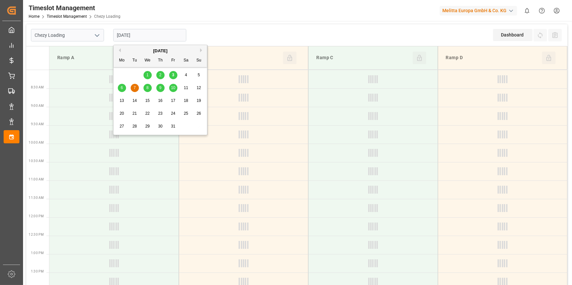
click at [138, 36] on input "07-10-2025" at bounding box center [149, 35] width 73 height 13
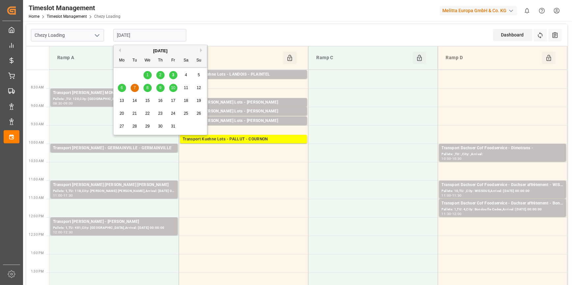
click at [175, 75] on div "3" at bounding box center [173, 75] width 8 height 8
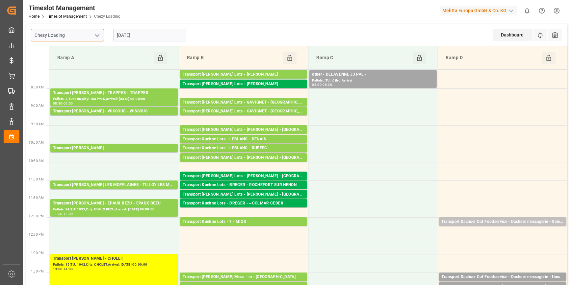
click at [82, 35] on input "Chezy Loading" at bounding box center [67, 35] width 73 height 13
click at [77, 36] on input "Chezy Loading" at bounding box center [67, 35] width 73 height 13
click at [98, 34] on icon "open menu" at bounding box center [97, 36] width 8 height 8
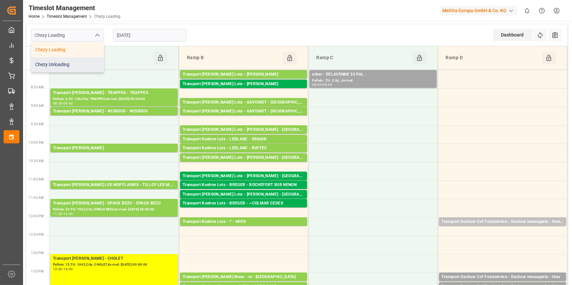
click at [71, 67] on div "Chezy Unloading" at bounding box center [67, 64] width 72 height 15
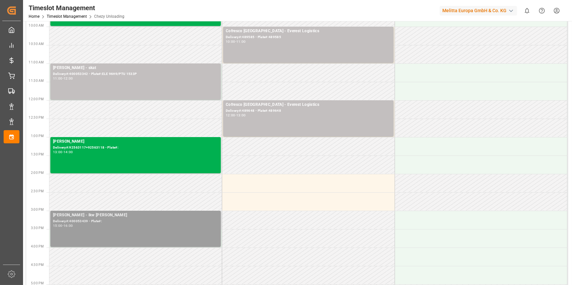
scroll to position [30, 0]
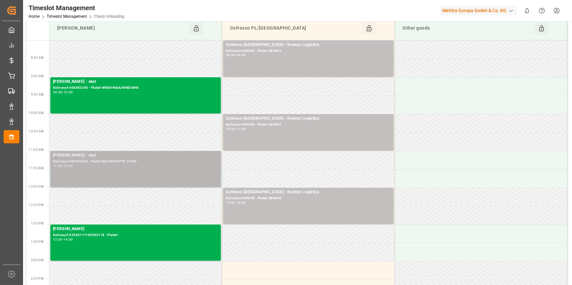
click at [85, 166] on div "11:00 - 12:00" at bounding box center [135, 167] width 165 height 4
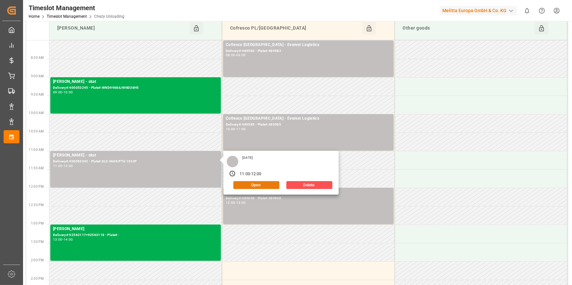
click at [266, 185] on button "Open" at bounding box center [256, 185] width 46 height 8
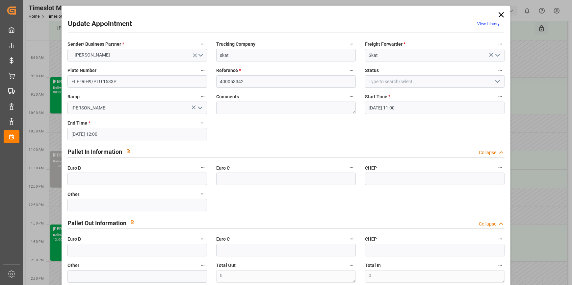
click at [498, 80] on icon "open menu" at bounding box center [498, 82] width 8 height 8
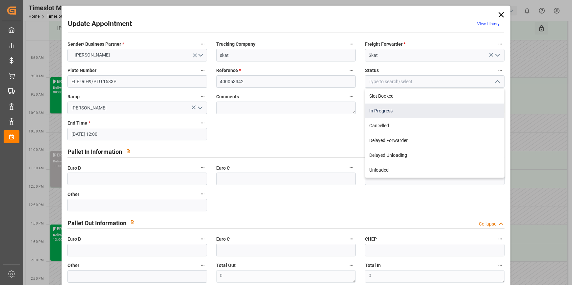
click at [386, 113] on div "In Progress" at bounding box center [435, 111] width 139 height 15
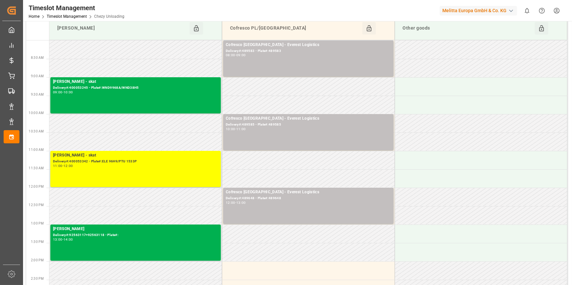
scroll to position [0, 0]
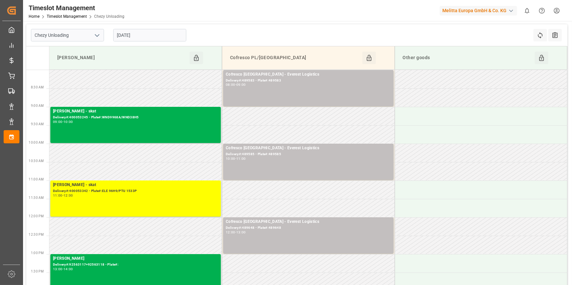
click at [159, 35] on input "[DATE]" at bounding box center [149, 35] width 73 height 13
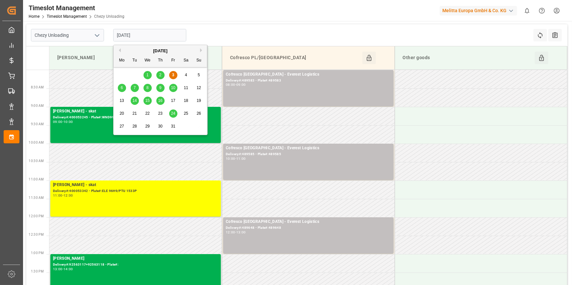
click at [161, 78] on div "2" at bounding box center [160, 75] width 8 height 8
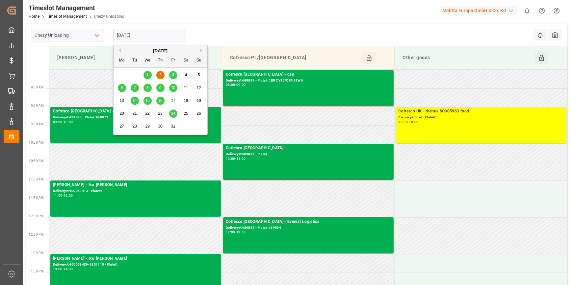
click at [140, 38] on input "02-10-2025" at bounding box center [149, 35] width 73 height 13
click at [176, 74] on div "3" at bounding box center [173, 75] width 8 height 8
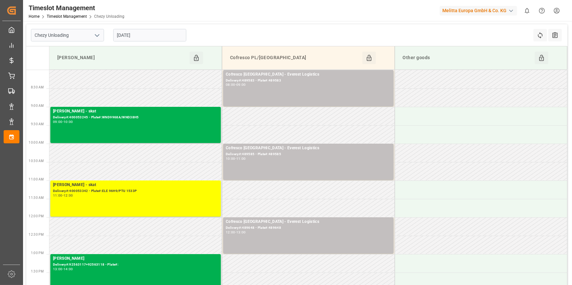
click at [95, 34] on icon "open menu" at bounding box center [97, 36] width 8 height 8
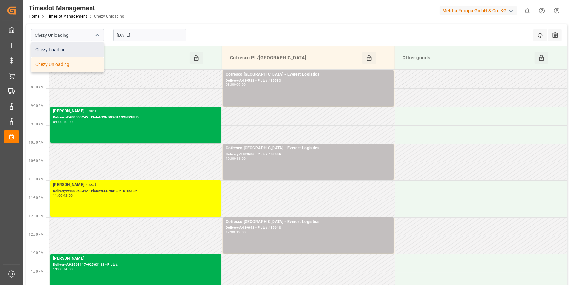
click at [97, 46] on div "Chezy Loading" at bounding box center [67, 49] width 72 height 15
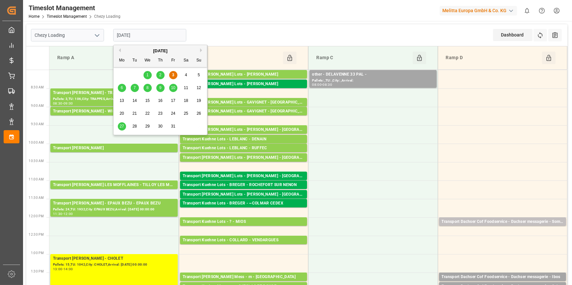
click at [173, 36] on input "[DATE]" at bounding box center [149, 35] width 73 height 13
click at [122, 86] on span "6" at bounding box center [122, 88] width 2 height 5
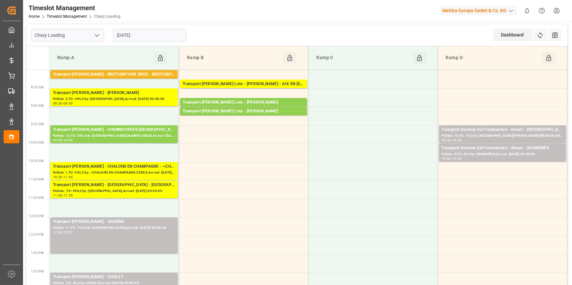
click at [153, 35] on input "[DATE]" at bounding box center [149, 35] width 73 height 13
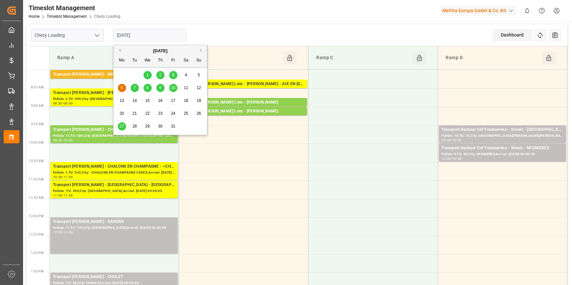
click at [172, 75] on span "3" at bounding box center [173, 75] width 2 height 5
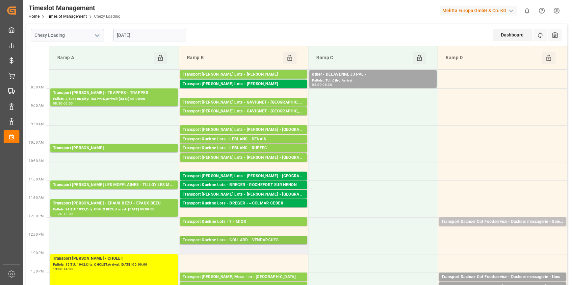
click at [260, 242] on div "Transport Kuehne Lots - COLLARD - VENDARGUES" at bounding box center [244, 240] width 122 height 7
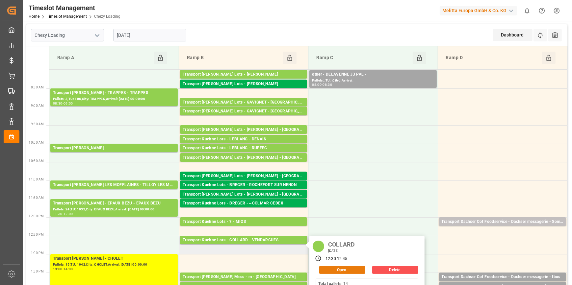
click at [340, 269] on button "Open" at bounding box center [342, 270] width 46 height 8
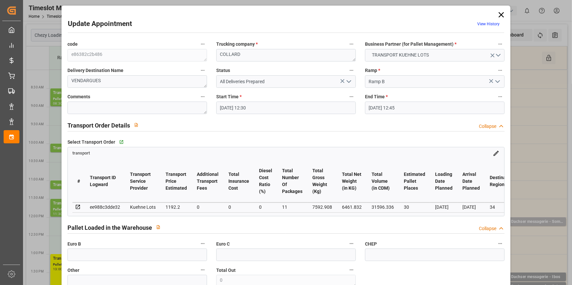
click at [500, 12] on icon at bounding box center [501, 14] width 9 height 9
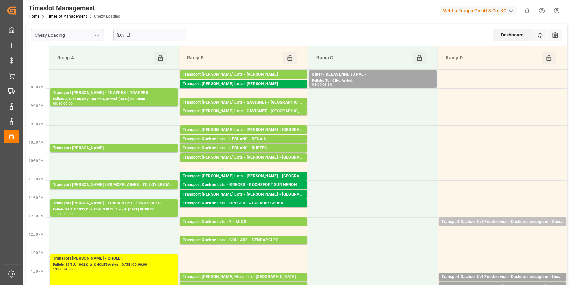
click at [125, 31] on input "[DATE]" at bounding box center [149, 35] width 73 height 13
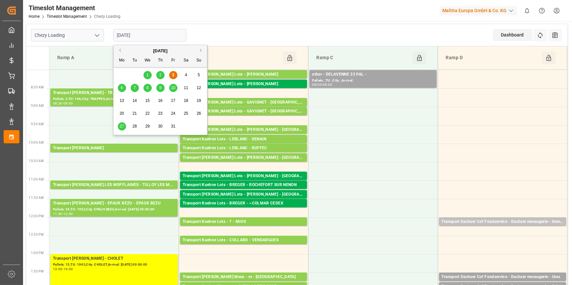
click at [121, 88] on span "6" at bounding box center [122, 88] width 2 height 5
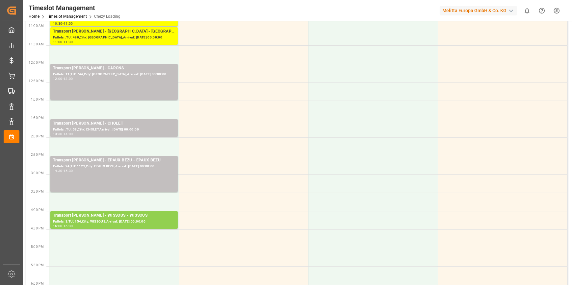
scroll to position [149, 0]
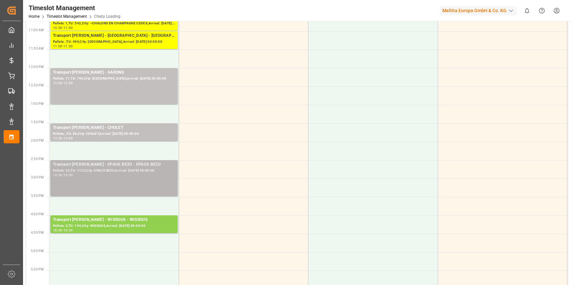
click at [109, 172] on div "Pallets: 24,TU: 1123,City: EPAUX BEZU,Arrival: 2025-10-07 00:00:00" at bounding box center [114, 171] width 122 height 6
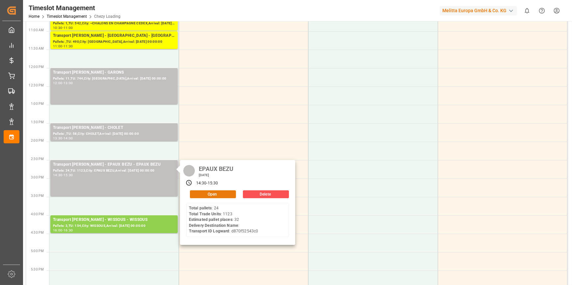
click at [208, 191] on button "Open" at bounding box center [213, 195] width 46 height 8
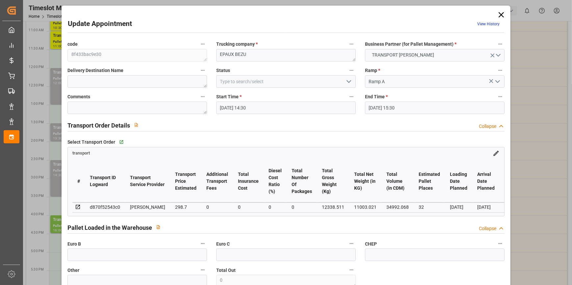
click at [346, 80] on icon "open menu" at bounding box center [349, 82] width 8 height 8
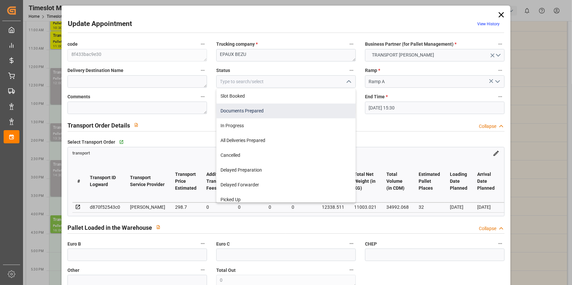
click at [242, 111] on div "Documents Prepared" at bounding box center [286, 111] width 139 height 15
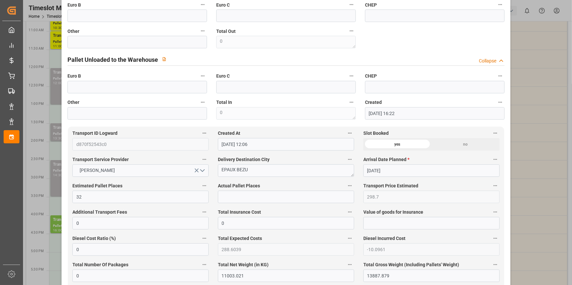
scroll to position [479, 0]
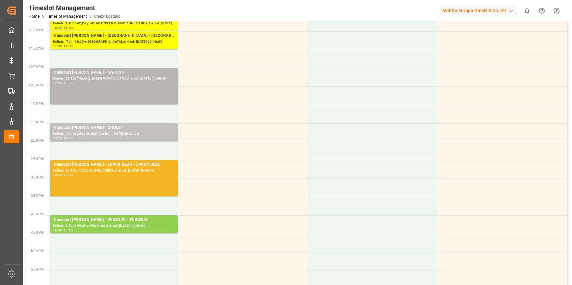
click at [140, 79] on div "Pallets: 11,TU: 744,City: GARONS,Arrival: 2025-10-08 00:00:00" at bounding box center [114, 79] width 122 height 6
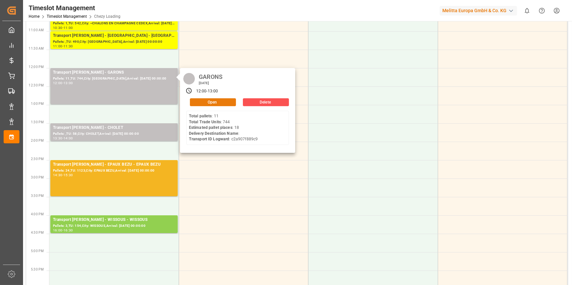
click at [231, 99] on button "Open" at bounding box center [213, 102] width 46 height 8
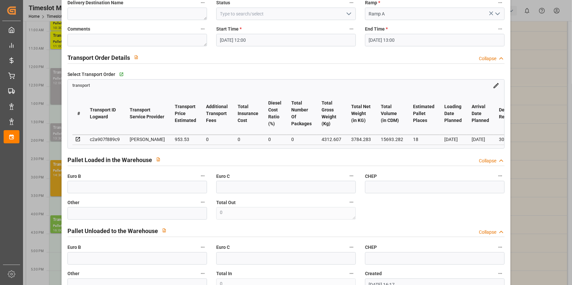
scroll to position [0, 0]
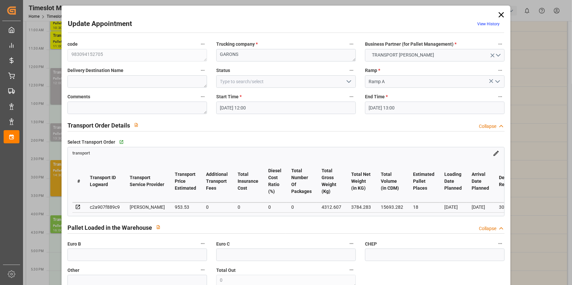
click at [348, 79] on icon "open menu" at bounding box center [349, 82] width 8 height 8
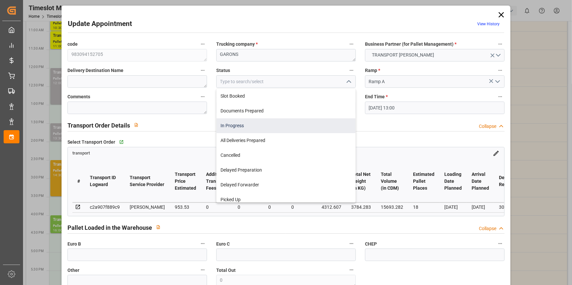
click at [234, 129] on div "In Progress" at bounding box center [286, 126] width 139 height 15
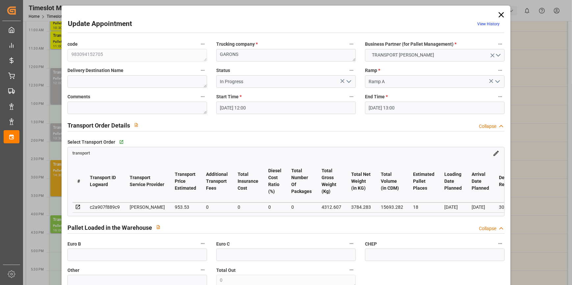
click at [349, 78] on icon "open menu" at bounding box center [349, 82] width 8 height 8
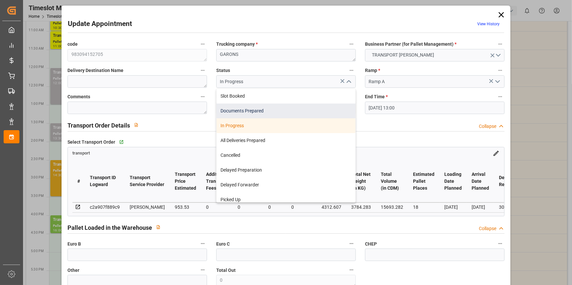
click at [220, 112] on div "Documents Prepared" at bounding box center [286, 111] width 139 height 15
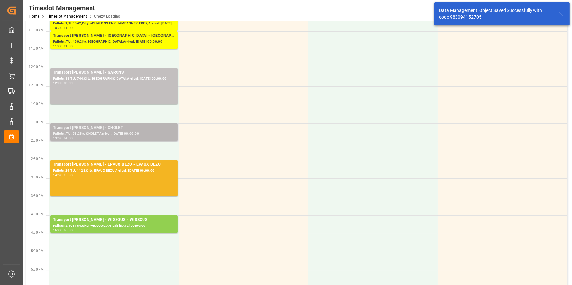
click at [129, 128] on div "Transport Delisle - CHOLET - CHOLET" at bounding box center [114, 128] width 122 height 7
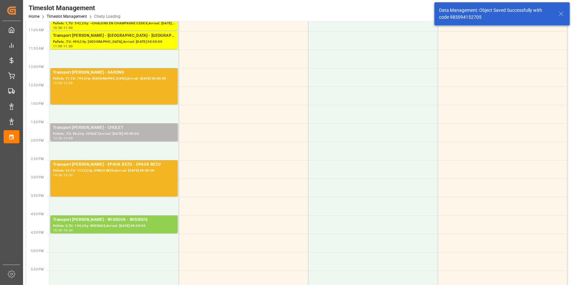
click at [165, 129] on div "Transport Delisle - CHOLET - CHOLET" at bounding box center [114, 128] width 122 height 7
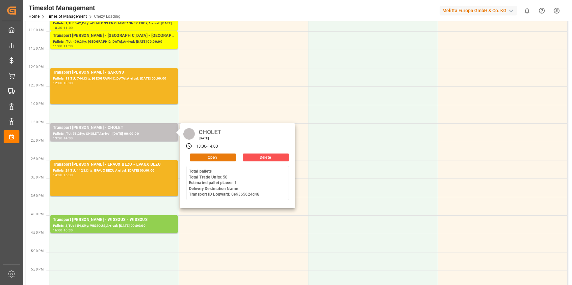
click at [213, 156] on button "Open" at bounding box center [213, 158] width 46 height 8
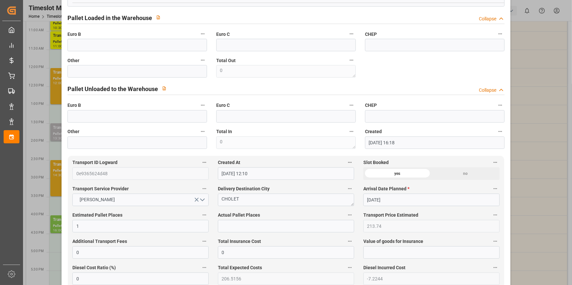
scroll to position [179, 0]
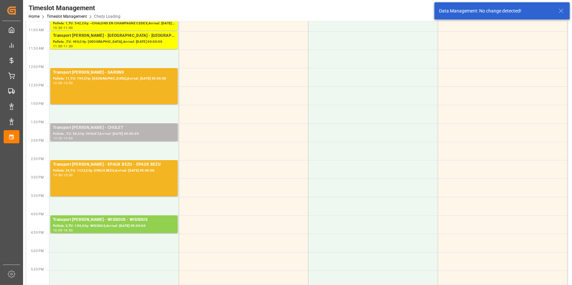
click at [110, 129] on div "Transport Delisle - CHOLET - CHOLET" at bounding box center [114, 128] width 122 height 7
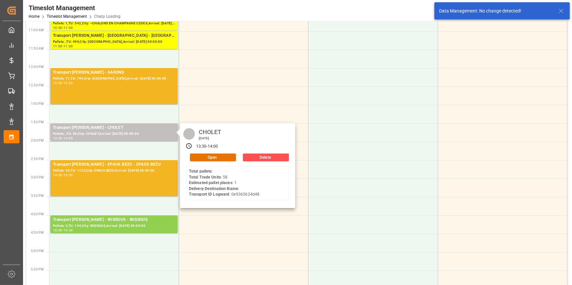
click at [210, 162] on div "CHOLET Monday, October 6, 2025 13:30 - 14:00 Open Delete Total pallets : Total …" at bounding box center [237, 165] width 115 height 85
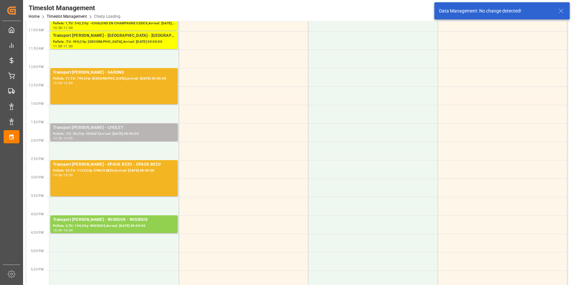
click at [172, 130] on div "Transport Delisle - CHOLET - CHOLET" at bounding box center [114, 128] width 122 height 7
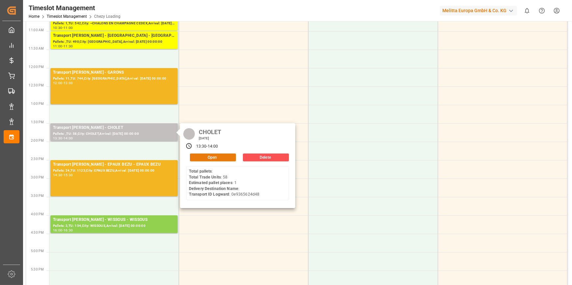
click at [221, 156] on button "Open" at bounding box center [213, 158] width 46 height 8
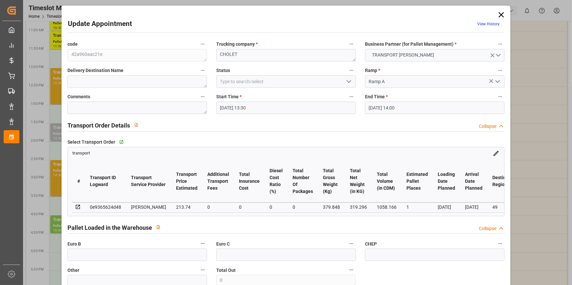
click at [347, 81] on icon "open menu" at bounding box center [349, 82] width 8 height 8
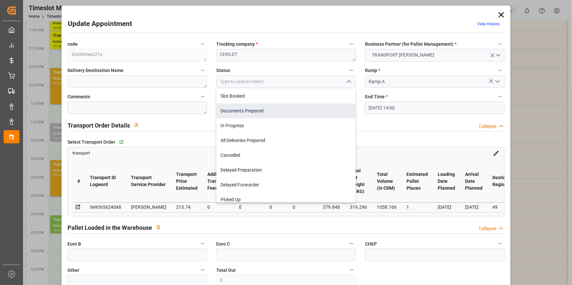
click at [252, 111] on div "Documents Prepared" at bounding box center [286, 111] width 139 height 15
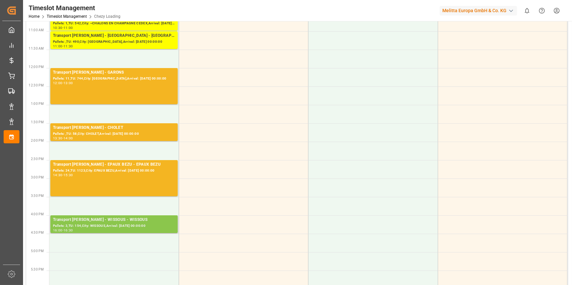
click at [163, 226] on div "Pallets: 3,TU: 154,City: WISSOUS,Arrival: 2025-10-06 00:00:00" at bounding box center [114, 227] width 122 height 6
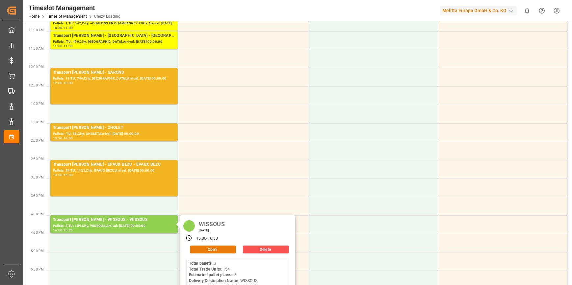
click at [230, 249] on button "Open" at bounding box center [213, 250] width 46 height 8
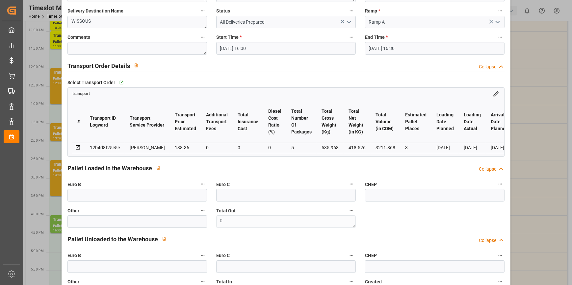
scroll to position [0, 0]
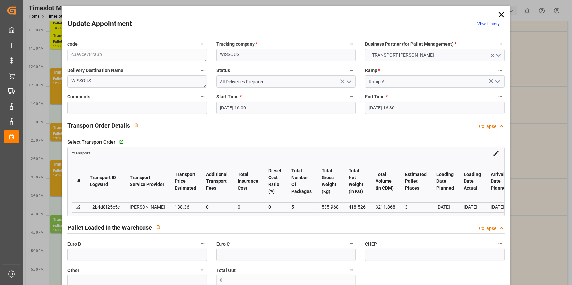
click at [501, 15] on icon at bounding box center [501, 14] width 5 height 5
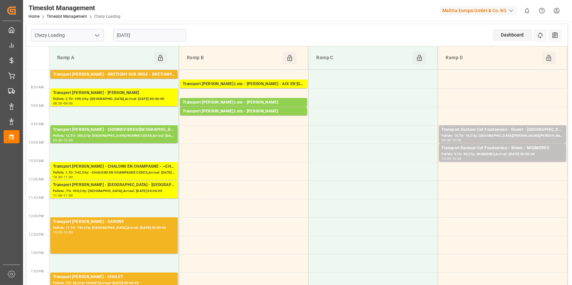
click at [155, 36] on input "[DATE]" at bounding box center [149, 35] width 73 height 13
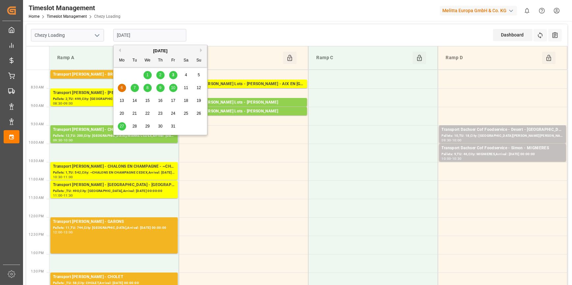
click at [174, 74] on span "3" at bounding box center [173, 75] width 2 height 5
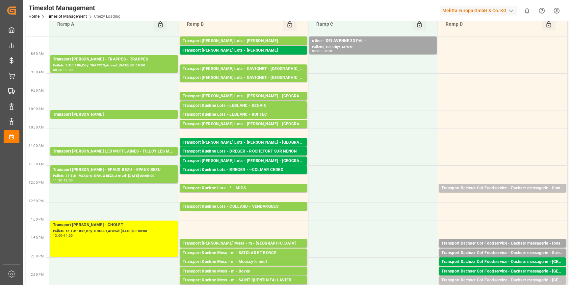
scroll to position [179, 0]
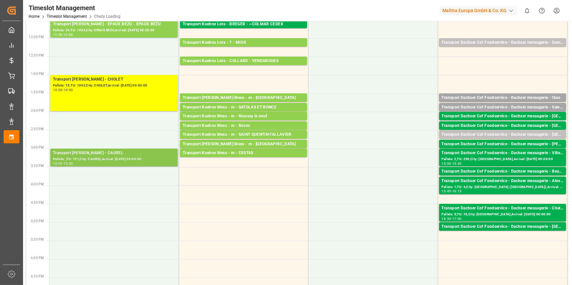
click at [131, 158] on div "Pallets: ,TU: 191,City: CAUREL,Arrival: 2025-10-06 00:00:00" at bounding box center [114, 160] width 122 height 6
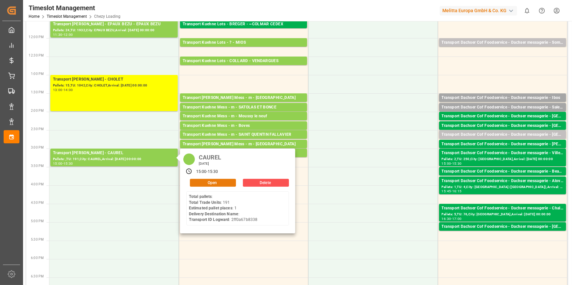
click at [205, 183] on button "Open" at bounding box center [213, 183] width 46 height 8
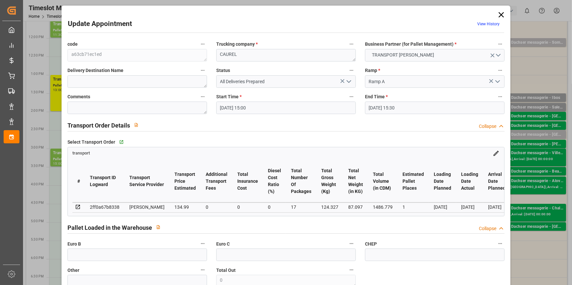
click at [336, 102] on input "03-10-2025 15:00" at bounding box center [286, 108] width 140 height 13
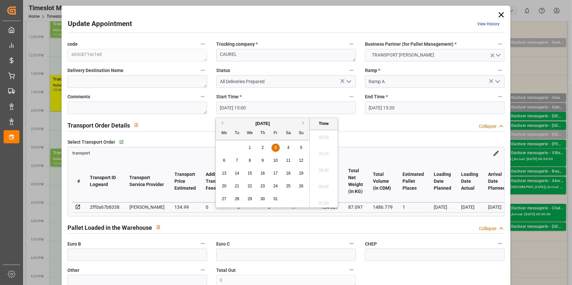
scroll to position [957, 0]
click at [275, 146] on span "3" at bounding box center [276, 148] width 2 height 5
click at [323, 135] on li "09:30" at bounding box center [324, 136] width 28 height 16
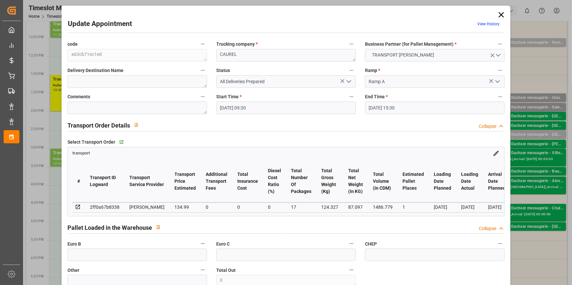
click at [406, 110] on input "03-10-2025 15:30" at bounding box center [435, 108] width 140 height 13
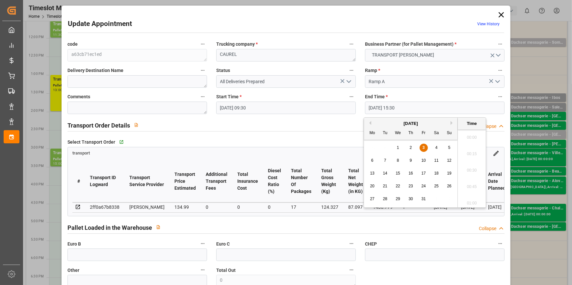
scroll to position [990, 0]
click at [423, 146] on span "3" at bounding box center [424, 148] width 2 height 5
click at [467, 149] on li "09:45" at bounding box center [472, 149] width 28 height 16
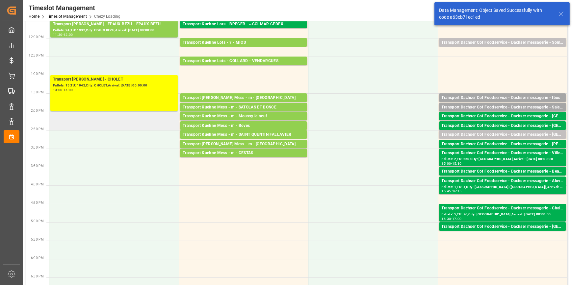
scroll to position [0, 0]
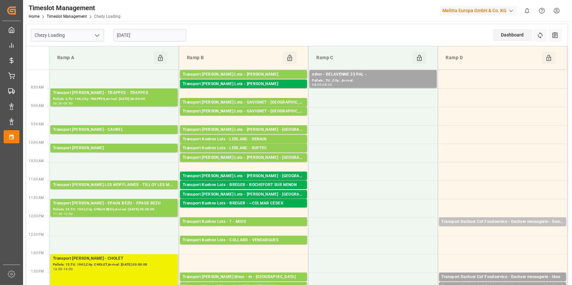
click at [91, 263] on div "Pallets: 15,TU: 1042,City: CHOLET,Arrival: 2025-10-07 00:00:00" at bounding box center [114, 265] width 122 height 6
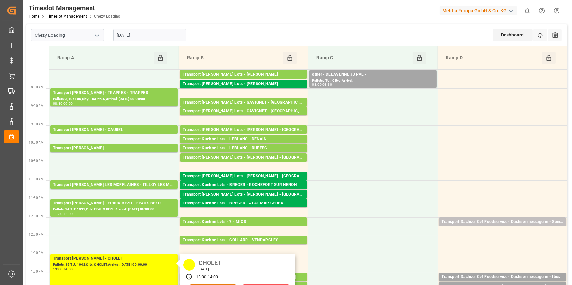
click at [230, 285] on button "Open" at bounding box center [213, 289] width 46 height 8
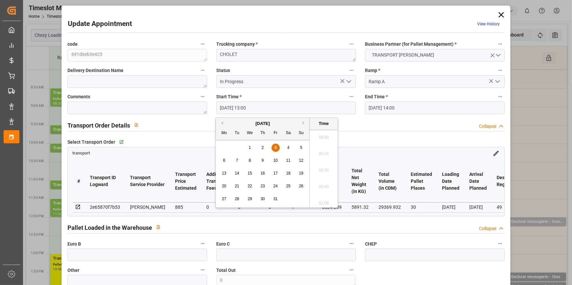
click at [258, 107] on input "03-10-2025 13:00" at bounding box center [286, 108] width 140 height 13
click at [275, 148] on span "3" at bounding box center [276, 148] width 2 height 5
click at [320, 166] on li "13:00" at bounding box center [324, 169] width 28 height 16
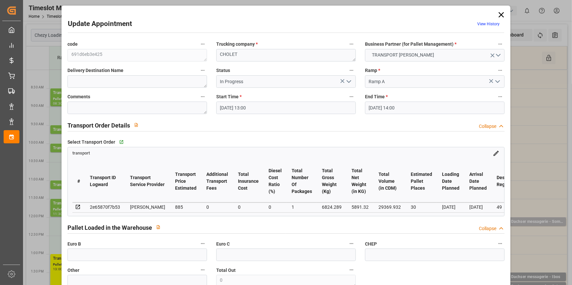
click at [379, 108] on input "03-10-2025 14:00" at bounding box center [435, 108] width 140 height 13
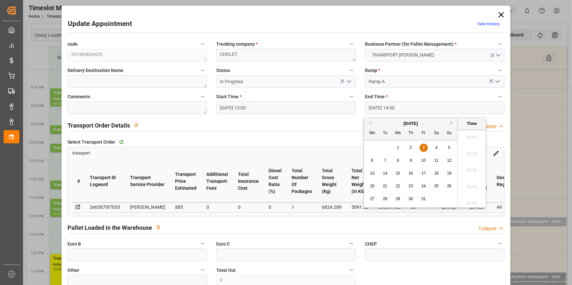
scroll to position [891, 0]
click at [424, 148] on span "3" at bounding box center [424, 148] width 2 height 5
click at [466, 177] on li "13:15" at bounding box center [472, 179] width 28 height 16
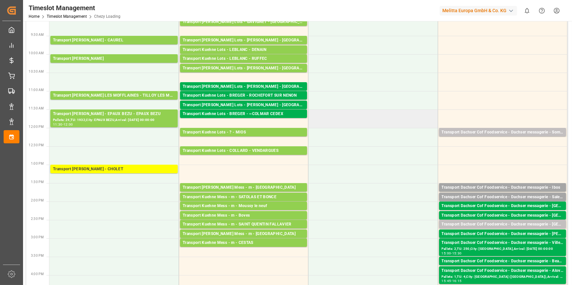
scroll to position [0, 0]
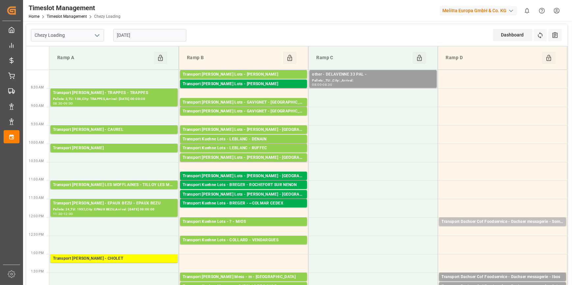
click at [372, 85] on div "08:00 - 08:30" at bounding box center [373, 85] width 122 height 4
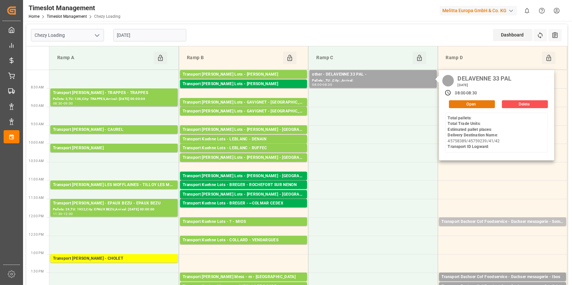
click at [465, 104] on button "Open" at bounding box center [472, 104] width 46 height 8
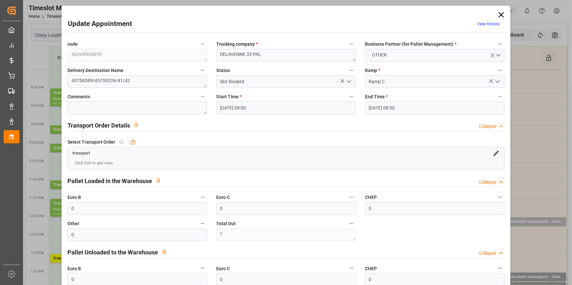
click at [346, 78] on icon "open menu" at bounding box center [349, 82] width 8 height 8
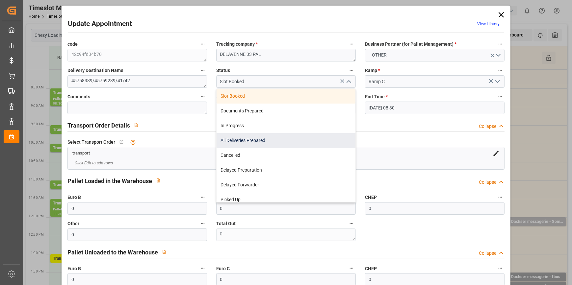
click at [233, 142] on div "All Deliveries Prepared" at bounding box center [286, 140] width 139 height 15
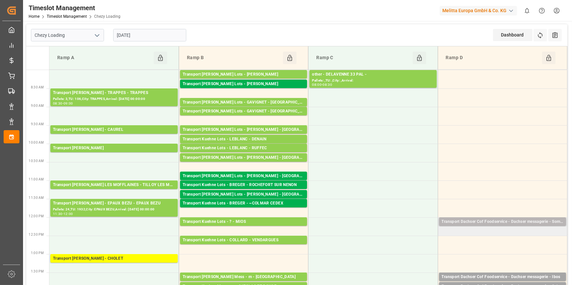
click at [489, 219] on div "Transport Dachser Cof Foodservice - Dachser messagerie - Somain" at bounding box center [503, 222] width 122 height 7
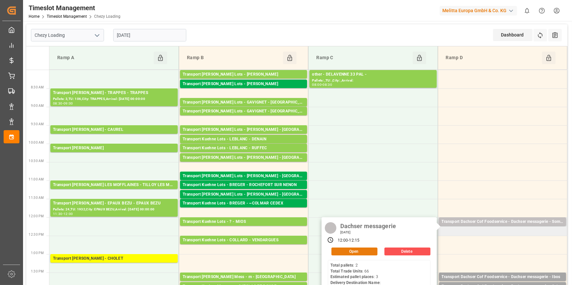
click at [359, 251] on button "Open" at bounding box center [355, 252] width 46 height 8
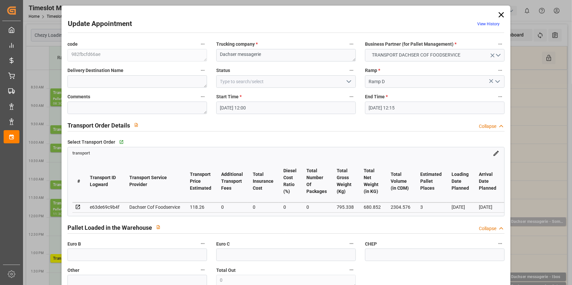
click at [349, 81] on polyline "open menu" at bounding box center [349, 82] width 4 height 2
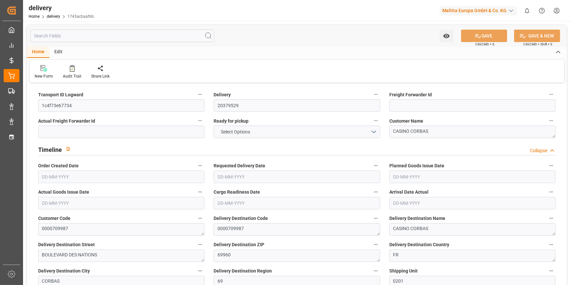
type input "5"
type input "600.376"
type input "733.144"
type input "2111.928"
type input "205"
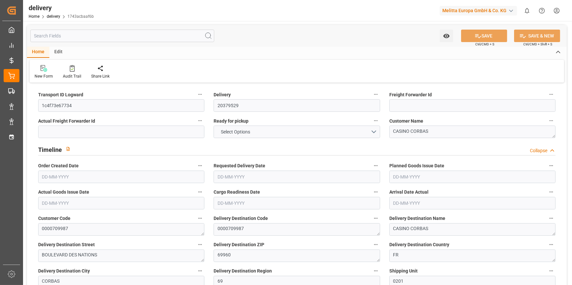
type input "2"
type input "0"
type input "2"
type input "0"
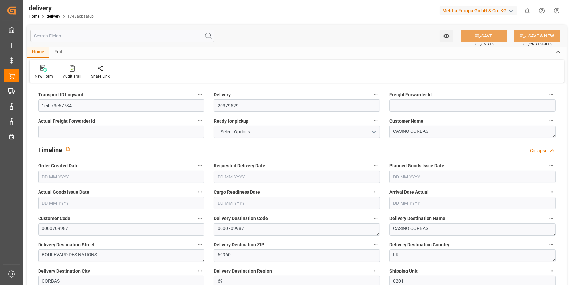
type input "0"
type input "99.316"
type input "0"
type input "73.8"
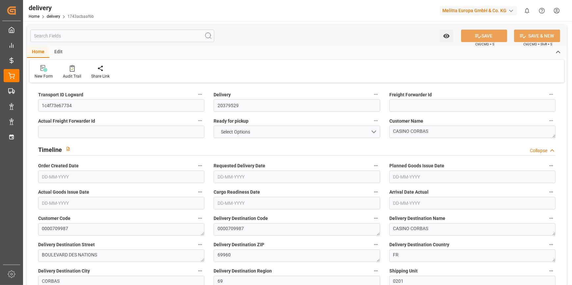
type input "1.5"
type input "1.3"
type input "0"
type input "3"
type input "687.144"
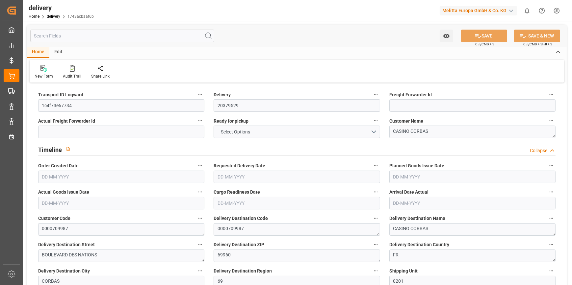
type input "101"
type input "2062.6192"
type input "0.1323"
type input "0"
type input "[DATE]"
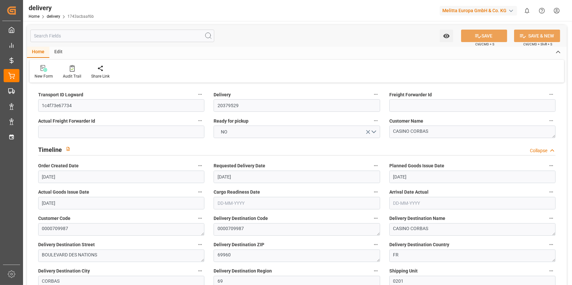
type input "[DATE]"
type input "01-10-2025 11:00"
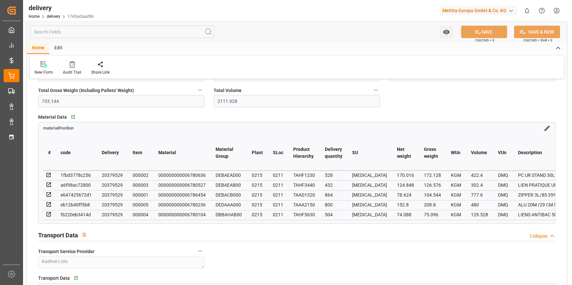
scroll to position [419, 0]
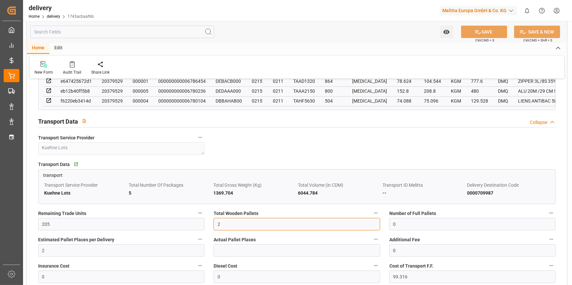
click at [230, 230] on input "2" at bounding box center [297, 224] width 166 height 13
type input "0"
type input "5"
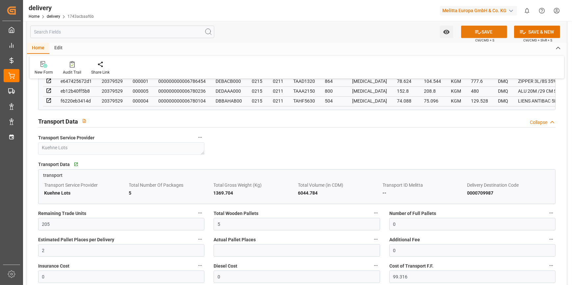
click at [484, 30] on button "SAVE" at bounding box center [484, 32] width 46 height 13
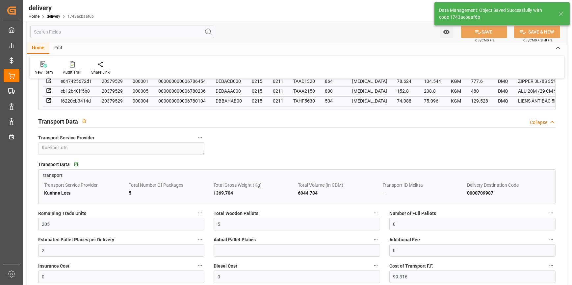
type input "7.5"
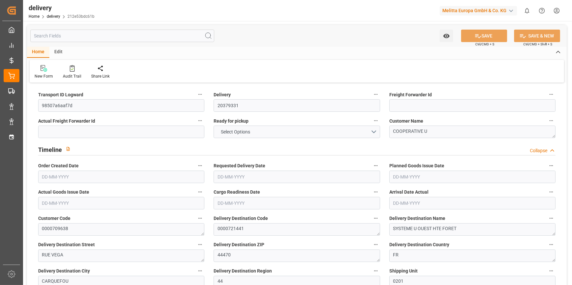
type input "6932.748"
type input "8219"
type input "18827.196"
type input "416"
type input "17"
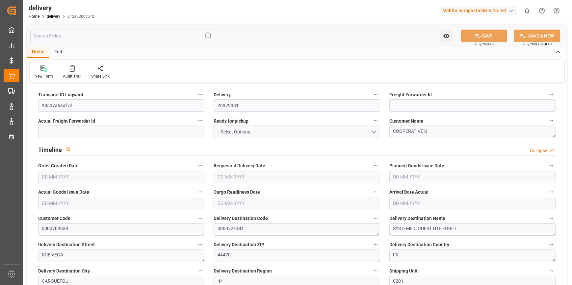
type input "14"
type input "17"
type input "0"
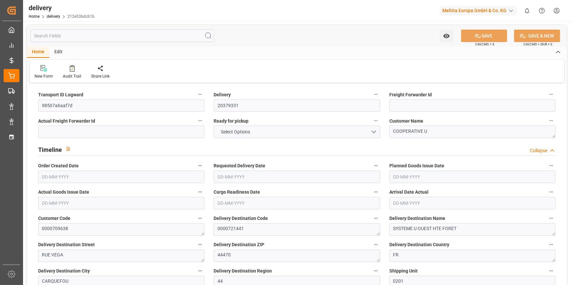
type input "577.48"
type input "34.3"
type input "149.76"
type input "1.5"
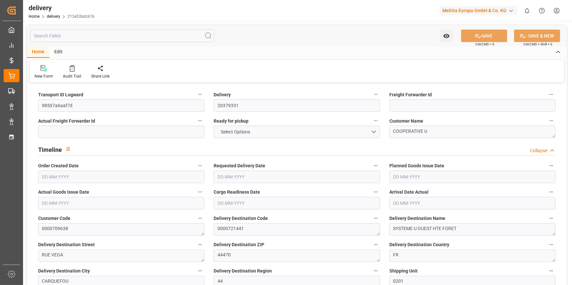
type input "1.3"
type input "0"
type input "25.5"
type input "7429.212"
type input "101"
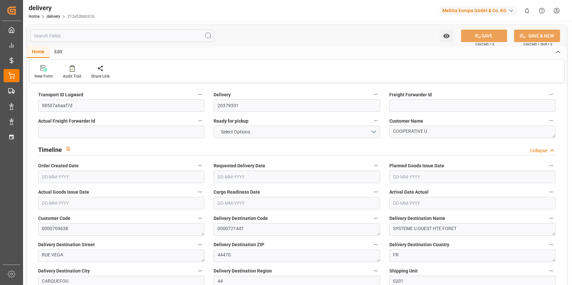
type input "30974.2162"
type input "1.9861"
type input "0"
type input "[DATE]"
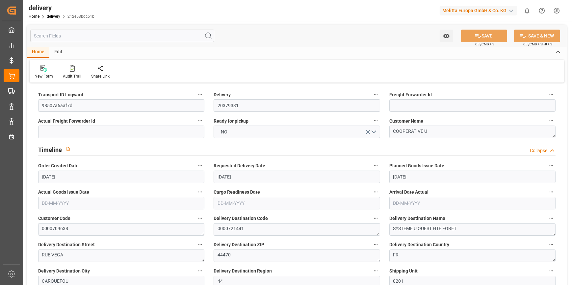
type input "[DATE]"
type input "29-09-2025 11:02"
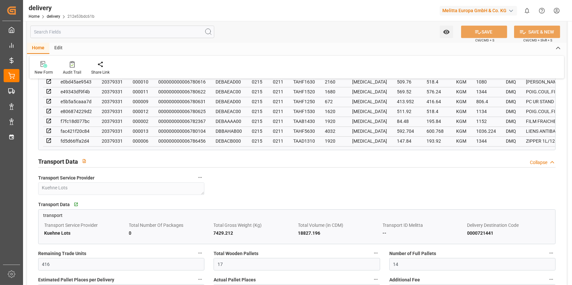
scroll to position [539, 0]
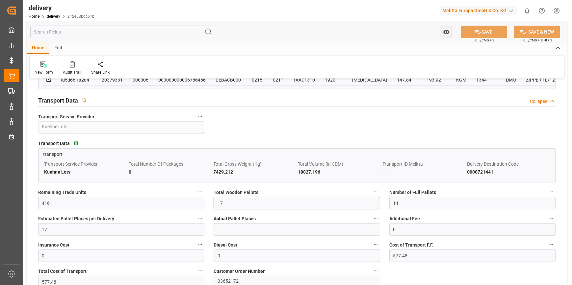
click at [234, 205] on input "17" at bounding box center [297, 203] width 166 height 13
type input "16"
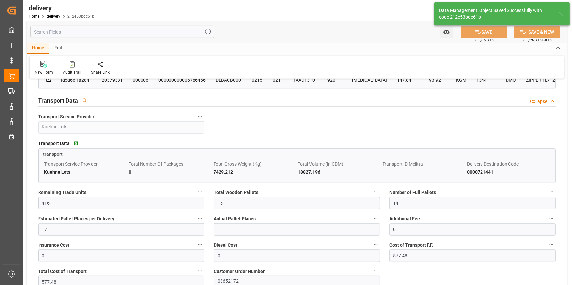
type input "24"
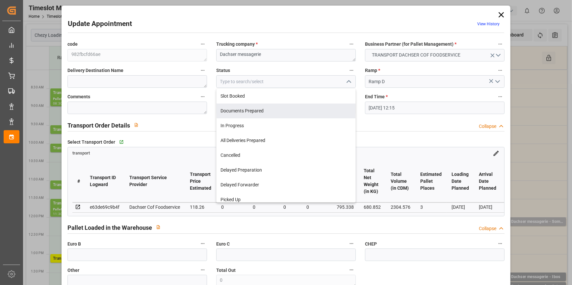
click at [501, 14] on icon at bounding box center [501, 14] width 9 height 9
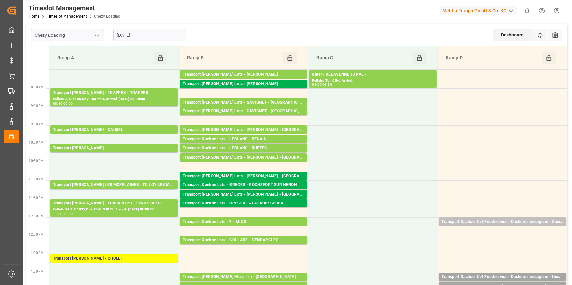
click at [145, 37] on input "[DATE]" at bounding box center [149, 35] width 73 height 13
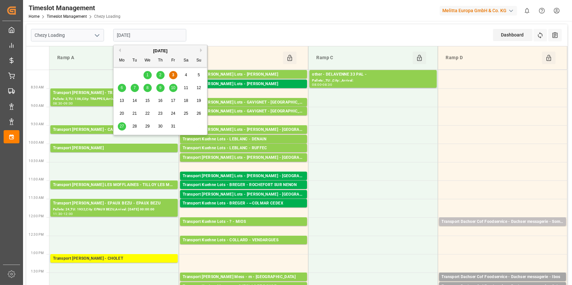
click at [121, 125] on span "27" at bounding box center [122, 126] width 4 height 5
type input "27-10-2025"
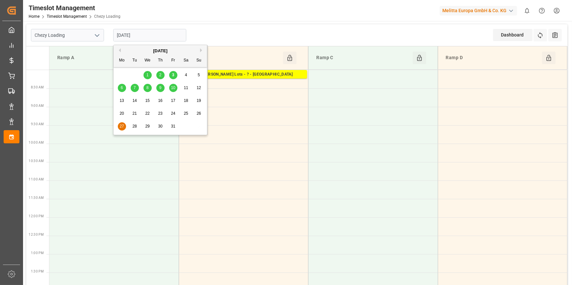
click at [147, 33] on input "27-10-2025" at bounding box center [149, 35] width 73 height 13
click at [236, 73] on div "Transport [PERSON_NAME] Lots - ? - [GEOGRAPHIC_DATA]" at bounding box center [244, 74] width 122 height 7
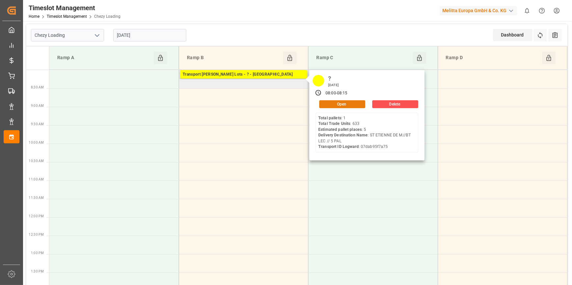
click at [348, 105] on button "Open" at bounding box center [342, 104] width 46 height 8
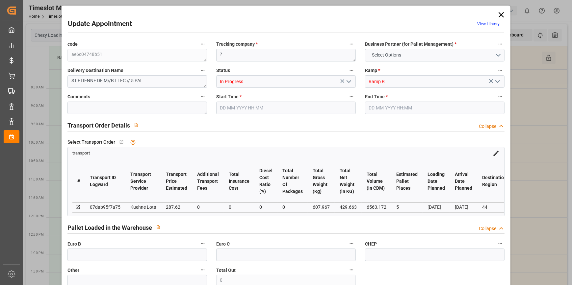
type input "5"
type input "287.62"
type input "0"
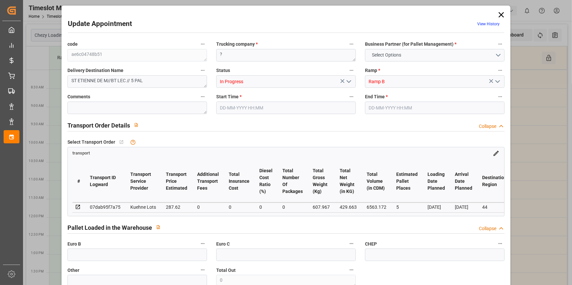
type input "287.62"
type input "0"
type input "429.663"
type input "739.267"
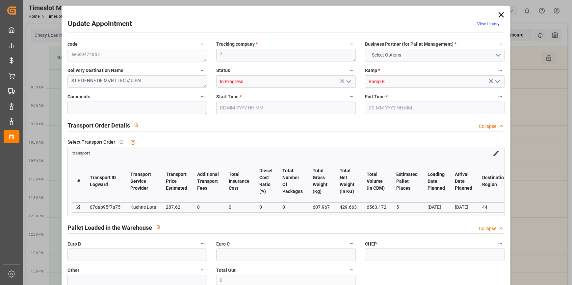
type input "6563.172"
type input "44"
type input "1"
type input "633"
type input "5"
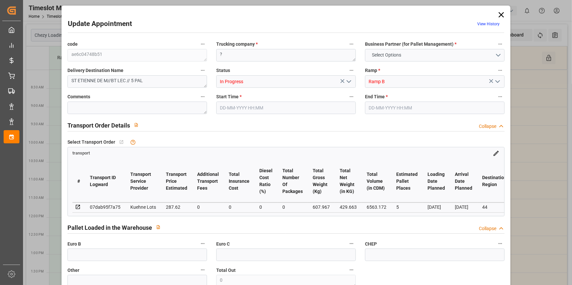
type input "101"
type input "607.967"
type input "0"
type input "4710.8598"
type input "0"
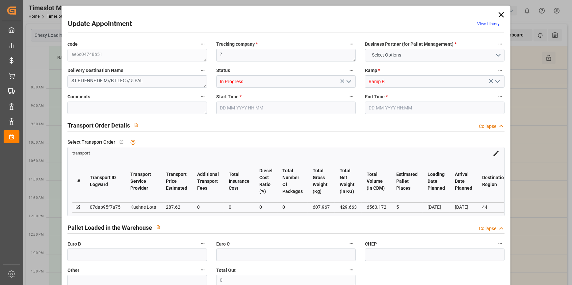
type input "0"
type input "21"
type input "35"
type input "27-10-2025 08:00"
type input "27-10-2025 08:15"
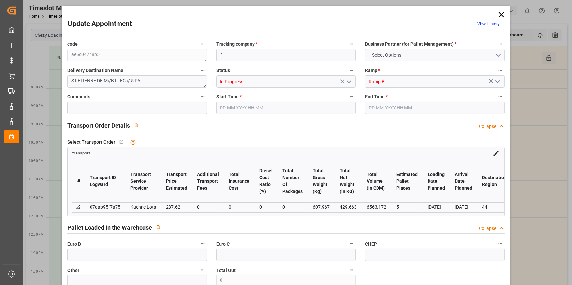
type input "02-10-2025 13:20"
type input "02-10-2025 12:20"
type input "[DATE]"
click at [498, 15] on icon at bounding box center [501, 14] width 9 height 9
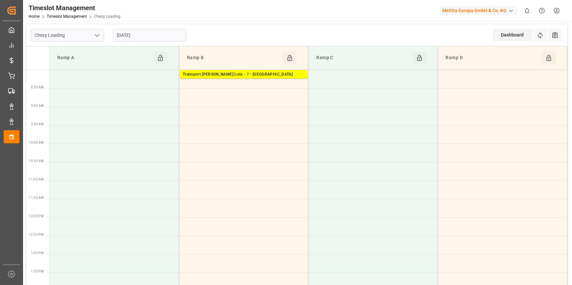
click at [137, 34] on input "27-10-2025" at bounding box center [149, 35] width 73 height 13
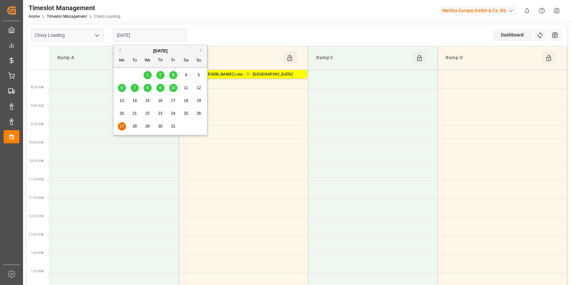
click at [172, 87] on span "10" at bounding box center [173, 88] width 4 height 5
click at [166, 36] on input "10-10-2025" at bounding box center [149, 35] width 73 height 13
click at [160, 86] on span "9" at bounding box center [160, 88] width 2 height 5
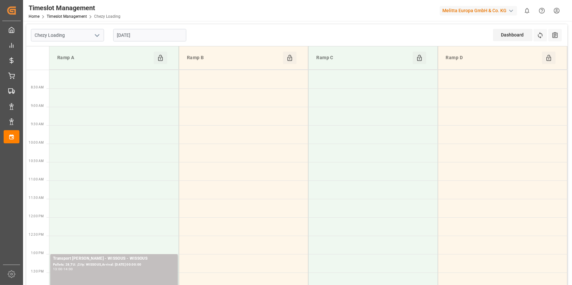
click at [156, 33] on input "09-10-2025" at bounding box center [149, 35] width 73 height 13
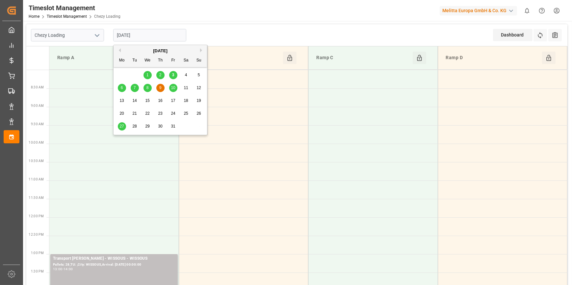
click at [148, 89] on span "8" at bounding box center [148, 88] width 2 height 5
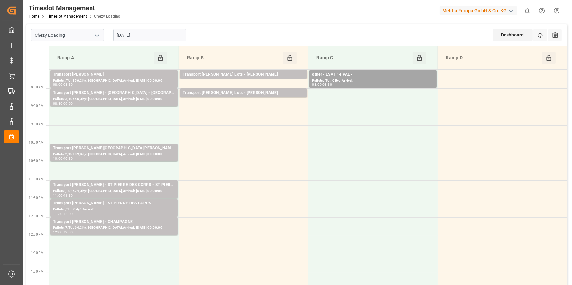
click at [143, 36] on input "[DATE]" at bounding box center [149, 35] width 73 height 13
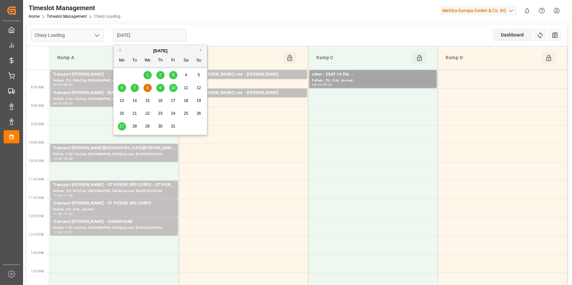
click at [135, 87] on span "7" at bounding box center [135, 88] width 2 height 5
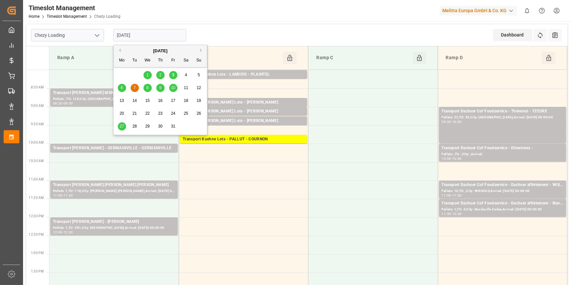
click at [148, 39] on input "[DATE]" at bounding box center [149, 35] width 73 height 13
click at [124, 86] on div "6" at bounding box center [122, 88] width 8 height 8
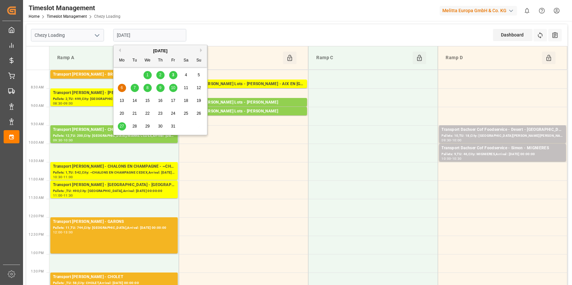
click at [132, 36] on input "[DATE]" at bounding box center [149, 35] width 73 height 13
click at [172, 75] on span "3" at bounding box center [173, 75] width 2 height 5
type input "[DATE]"
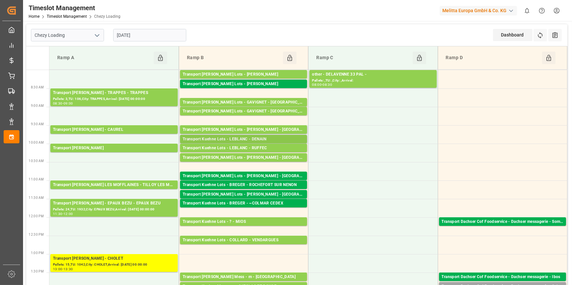
click at [259, 137] on div "Transport Kuehne Lots - LEBLANC - DENAIN" at bounding box center [244, 139] width 122 height 7
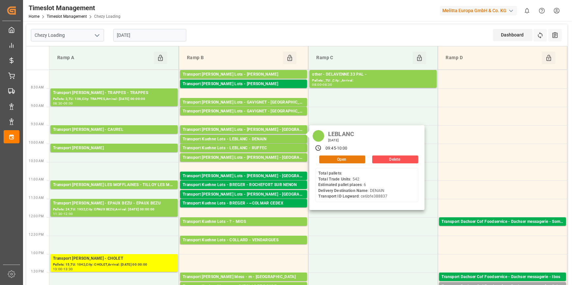
click at [332, 158] on button "Open" at bounding box center [342, 160] width 46 height 8
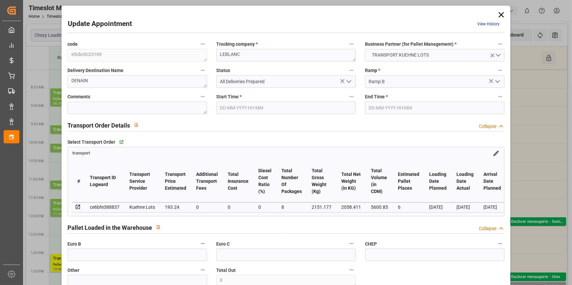
type input "6"
type input "193.24"
type input "0"
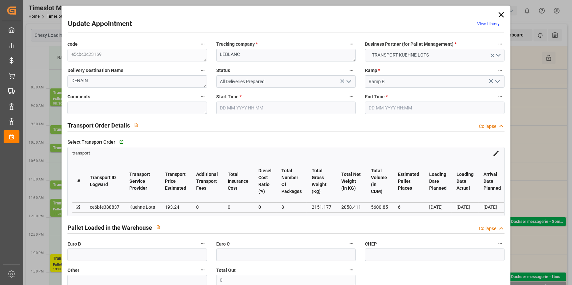
type input "193.24"
type input "0"
type input "8"
type input "2058.411"
type input "2289.177"
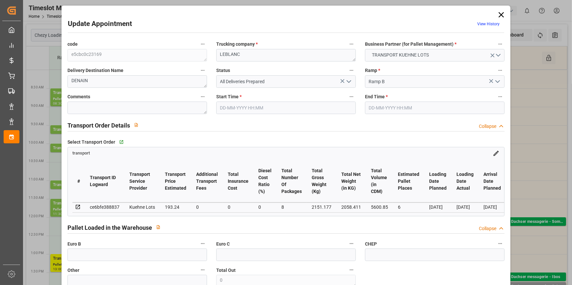
type input "5600.85"
type input "59"
type input "0"
type input "542"
type input "6"
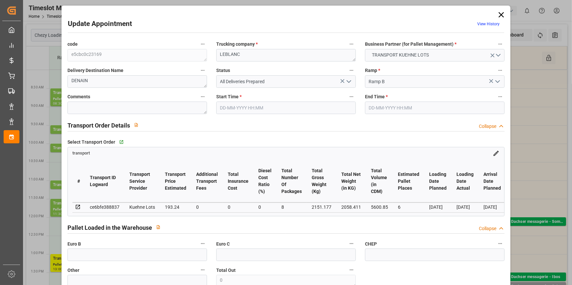
type input "101"
type input "2151.177"
type input "0"
type input "4710.8598"
type input "0"
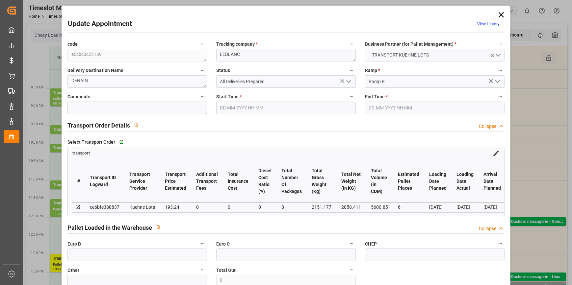
type input "0"
type input "21"
type input "35"
type input "03-10-2025 09:45"
type input "03-10-2025 10:00"
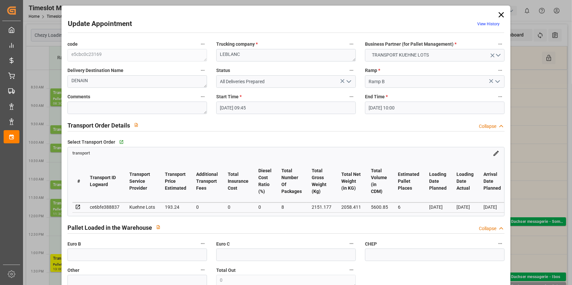
type input "29-09-2025 12:49"
type input "29-09-2025 11:31"
type input "06-10-2025"
type input "[DATE]"
type input "02-10-2025"
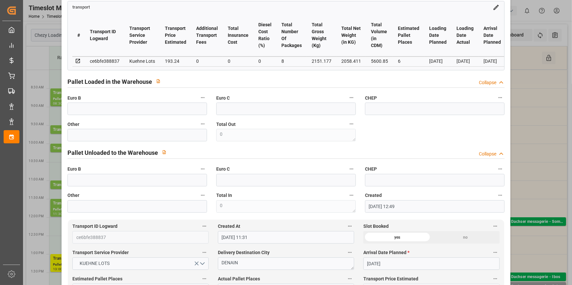
scroll to position [60, 0]
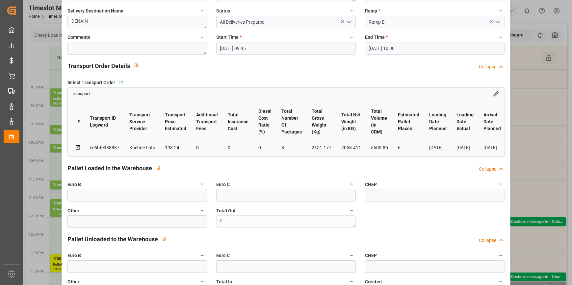
click at [529, 102] on div "Update Appointment View History code e5cbc0c23169 Trucking company * LEBLANC Bu…" at bounding box center [286, 142] width 572 height 285
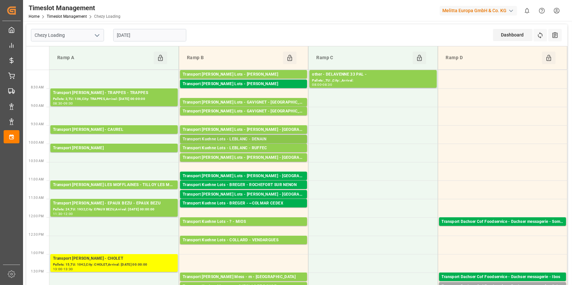
click at [244, 138] on div "Transport Kuehne Lots - LEBLANC - DENAIN" at bounding box center [244, 139] width 122 height 7
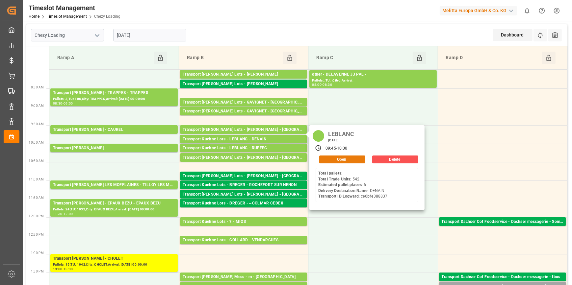
click at [334, 158] on button "Open" at bounding box center [342, 160] width 46 height 8
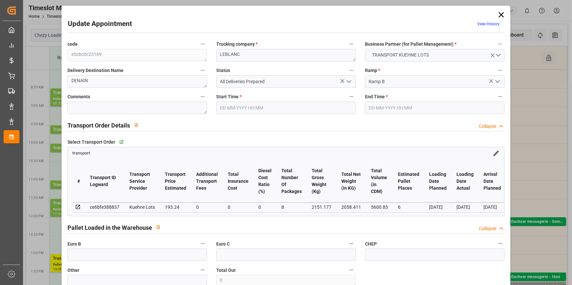
type input "6"
type input "193.24"
type input "0"
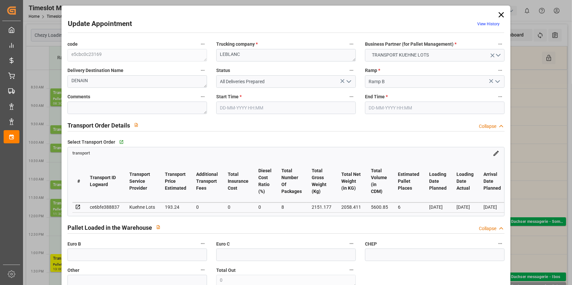
type input "193.24"
type input "0"
type input "8"
type input "2058.411"
type input "2289.177"
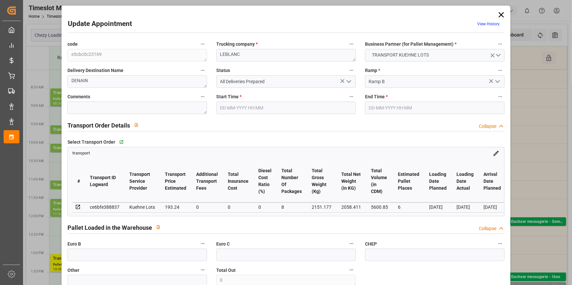
type input "5600.85"
type input "59"
type input "0"
type input "542"
type input "6"
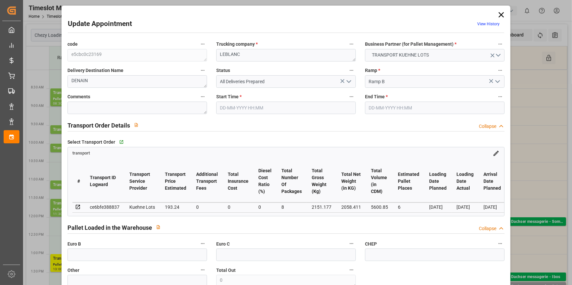
type input "101"
type input "2151.177"
type input "0"
type input "4710.8598"
type input "0"
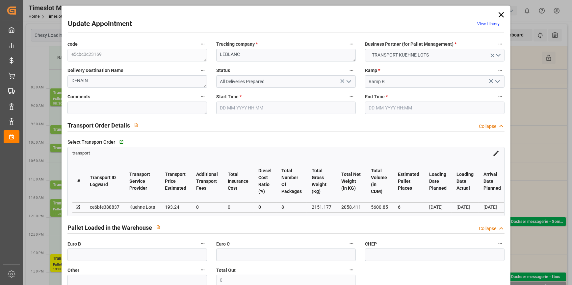
type input "0"
type input "21"
type input "35"
type input "03-10-2025 09:45"
type input "03-10-2025 10:00"
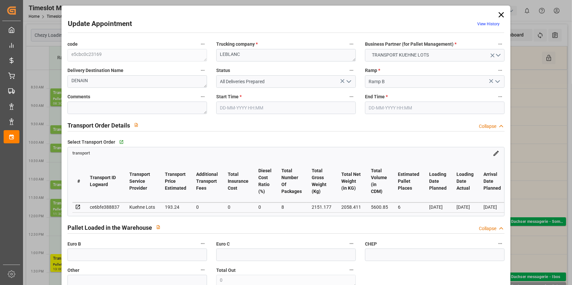
type input "29-09-2025 12:49"
type input "29-09-2025 11:31"
type input "06-10-2025"
type input "[DATE]"
type input "02-10-2025"
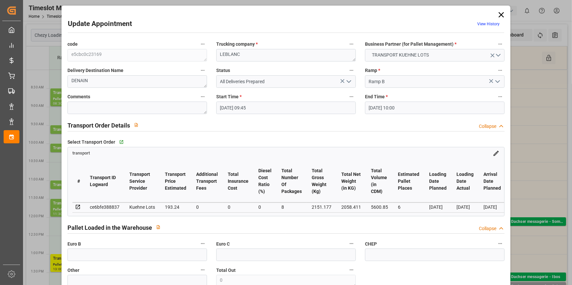
click at [349, 81] on icon "open menu" at bounding box center [349, 82] width 8 height 8
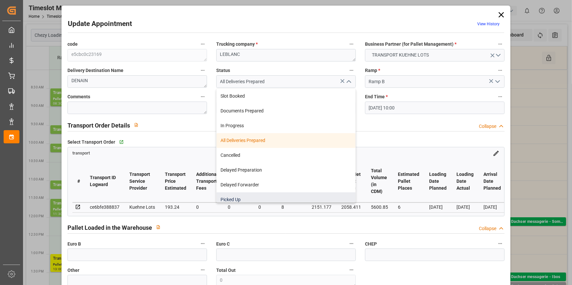
click at [239, 201] on div "Picked Up" at bounding box center [286, 200] width 139 height 15
type input "Picked Up"
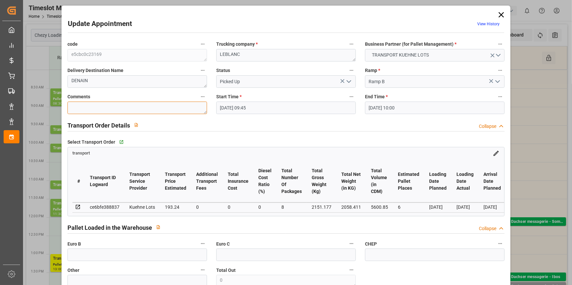
click at [107, 103] on textarea at bounding box center [138, 108] width 140 height 13
type textarea "RT 6"
drag, startPoint x: 79, startPoint y: 258, endPoint x: 85, endPoint y: 260, distance: 6.5
click at [79, 258] on input "text" at bounding box center [138, 255] width 140 height 13
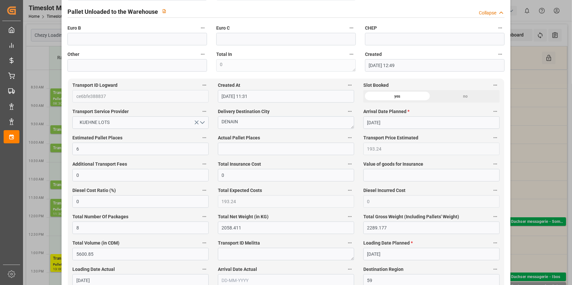
scroll to position [299, 0]
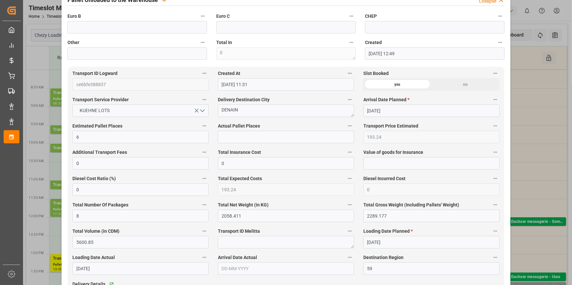
type input "6"
click at [222, 136] on input "text" at bounding box center [286, 137] width 136 height 13
type input "6"
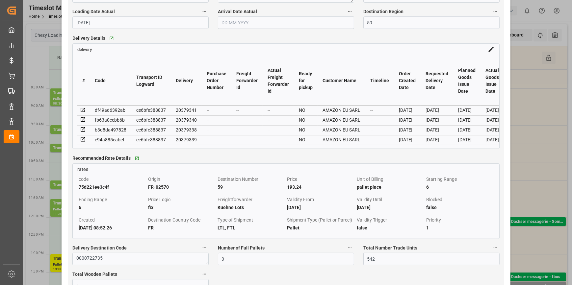
scroll to position [569, 0]
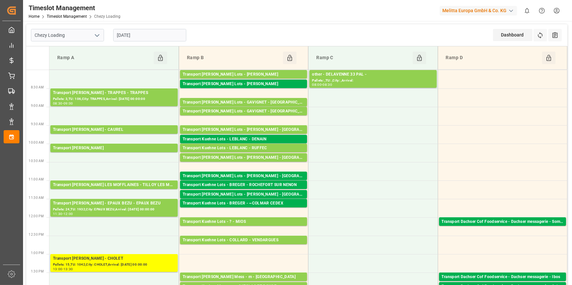
click at [158, 36] on input "[DATE]" at bounding box center [149, 35] width 73 height 13
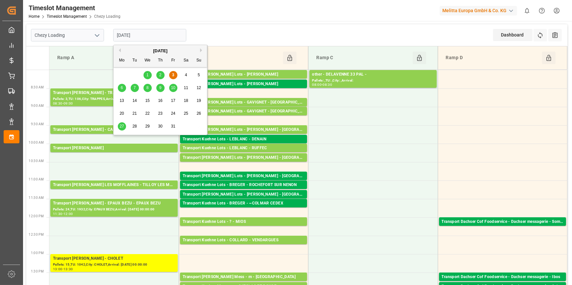
click at [123, 90] on div "6" at bounding box center [122, 88] width 8 height 8
type input "[DATE]"
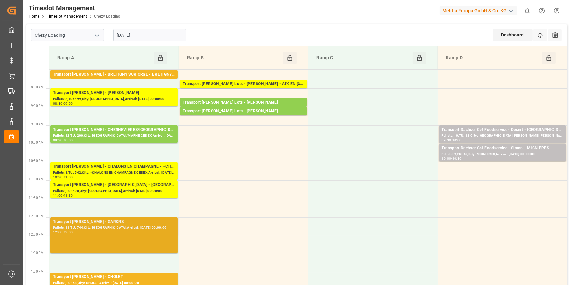
click at [126, 223] on div "Transport Delisle - GARONS - GARONS" at bounding box center [114, 222] width 122 height 7
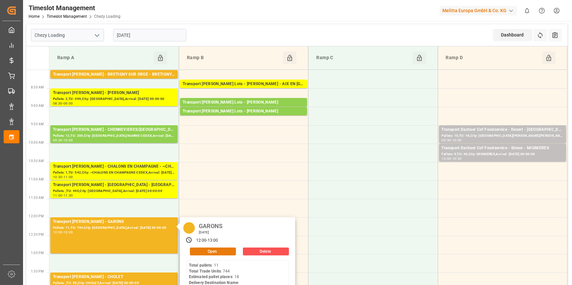
click at [204, 251] on button "Open" at bounding box center [213, 252] width 46 height 8
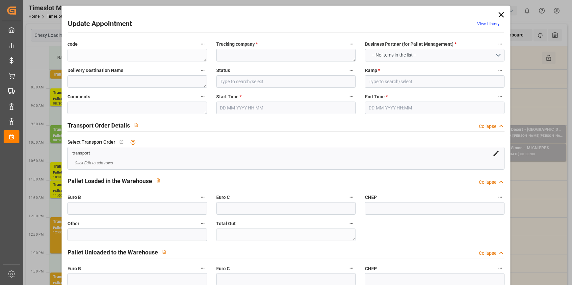
type textarea "983094152705"
type textarea "GARONS"
type input "Documents Prepared"
type input "Ramp A"
type textarea "0"
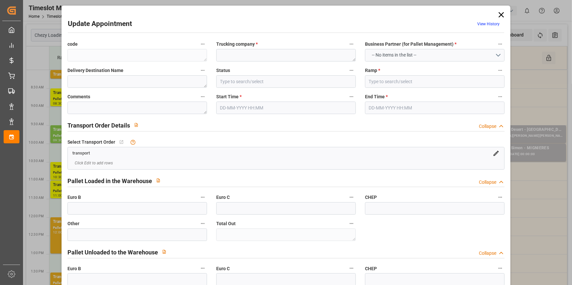
type textarea "0"
type input "c2a907f889c9"
type textarea "GARONS"
type textarea "0000722507"
type textarea "983094152705"
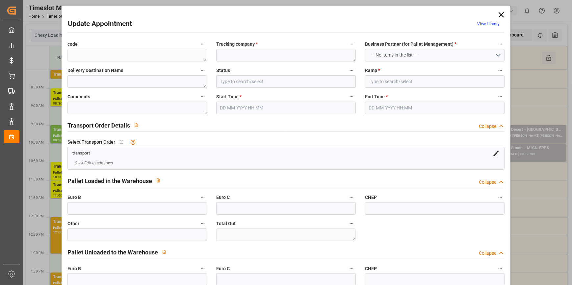
type textarea "FR-02570"
type textarea "FR"
type input "Road"
type input "FR"
type input "30128"
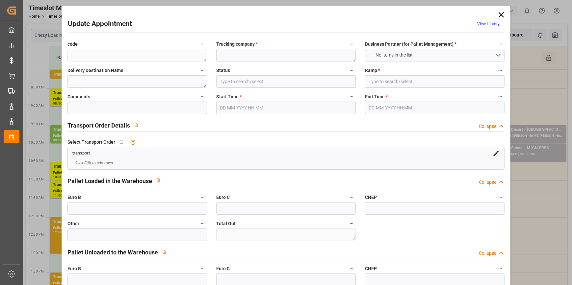
type input "Small Shipment"
type input "3.5-7.5 t"
type input "EURO 6"
type input "Diesel"
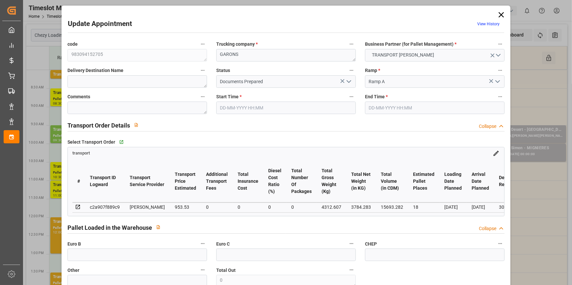
type input "18"
type input "953.53"
type input "0"
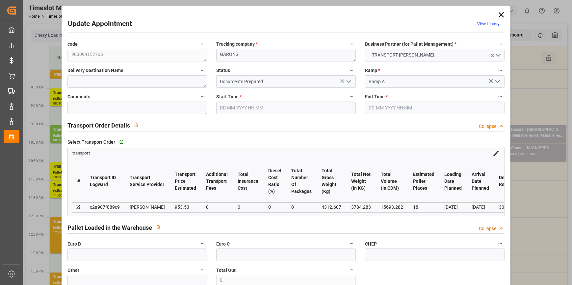
type input "921.3007"
type input "-32.2293"
type input "0"
type input "3784.283"
type input "5507.943"
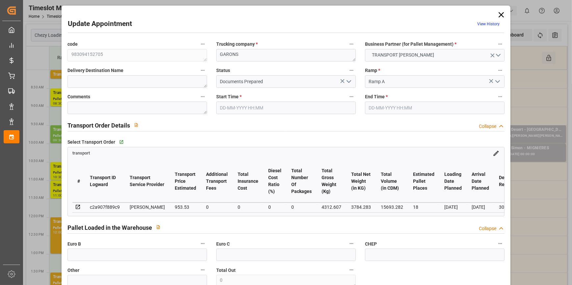
type input "15693.282"
type input "30"
type input "11"
type input "744"
type input "49"
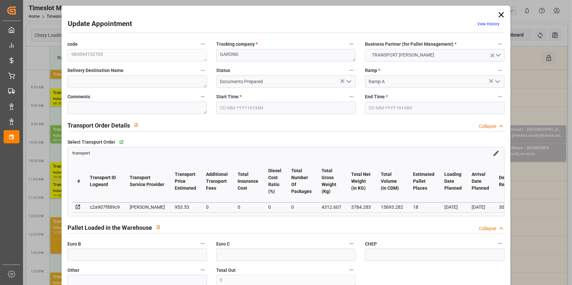
type input "101"
type input "4312.607"
type input "0"
type input "4710.8598"
type input "0"
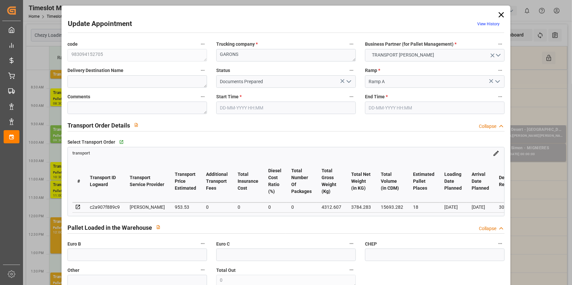
type input "0"
type input "21"
type input "35"
type input "06-10-2025 12:00"
type input "06-10-2025 13:00"
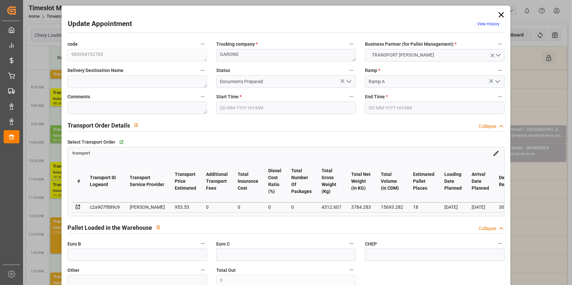
type input "02-10-2025 16:17"
type input "02-10-2025 12:09"
type input "08-10-2025"
type input "[DATE]"
click at [343, 82] on button "open menu" at bounding box center [348, 82] width 10 height 10
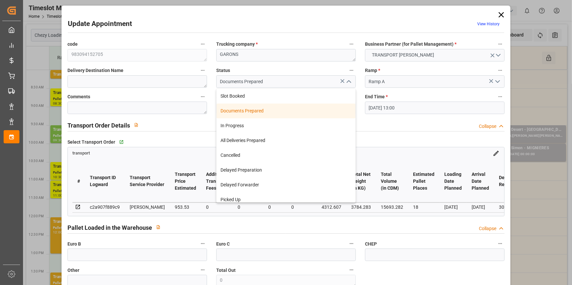
click at [355, 76] on div "Documents Prepared Slot Booked Documents Prepared In Progress All Deliveries Pr…" at bounding box center [285, 81] width 149 height 13
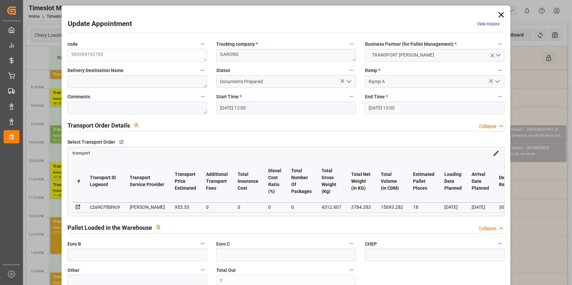
click at [346, 82] on icon "open menu" at bounding box center [349, 82] width 8 height 8
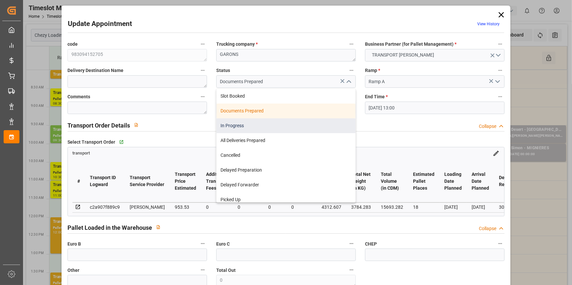
click at [238, 127] on div "In Progress" at bounding box center [286, 126] width 139 height 15
type input "In Progress"
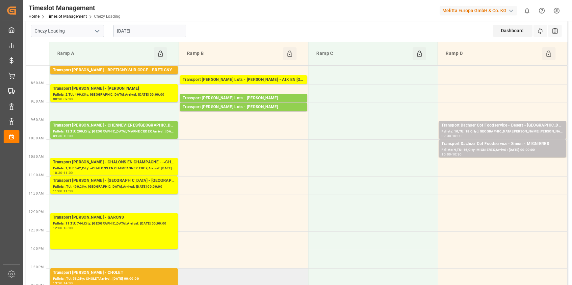
scroll to position [0, 0]
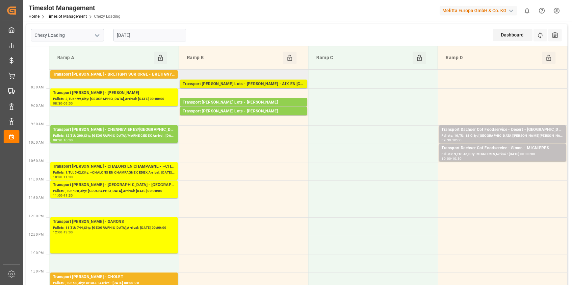
click at [238, 84] on div "Transport Kuehne Lots - COLLARD - AIX EN PROVENCE" at bounding box center [244, 84] width 122 height 7
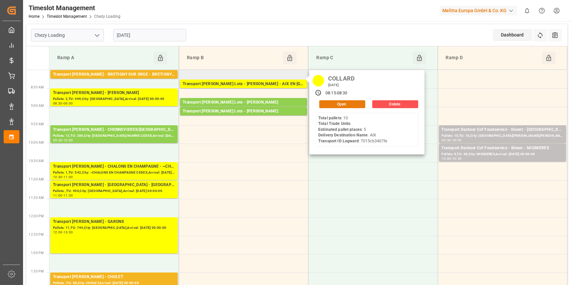
click at [341, 103] on button "Open" at bounding box center [342, 104] width 46 height 8
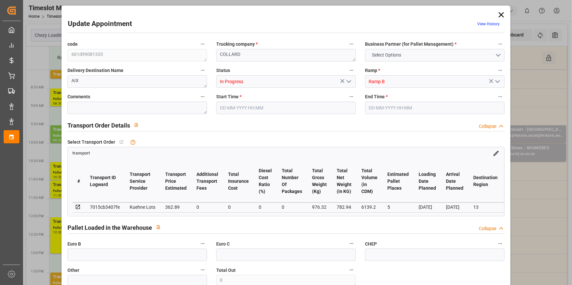
type input "5"
type input "362.89"
type input "0"
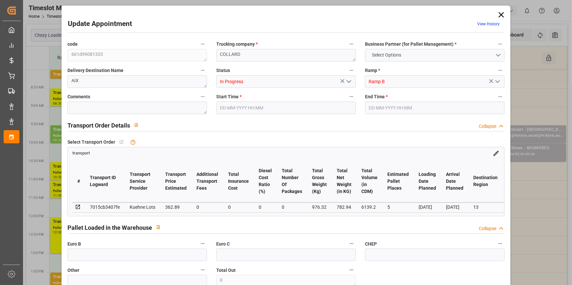
type input "362.89"
type input "0"
type input "782.94"
type input "1250"
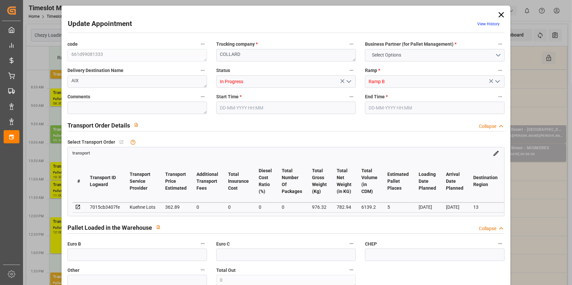
type input "6139.2"
type input "13"
type input "10"
type input "0"
type input "10"
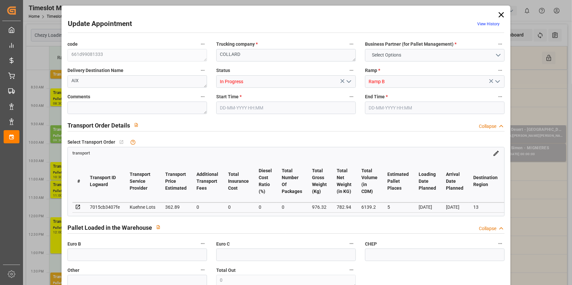
type input "101"
type input "976.32"
type input "0"
type input "4710.8598"
type input "0"
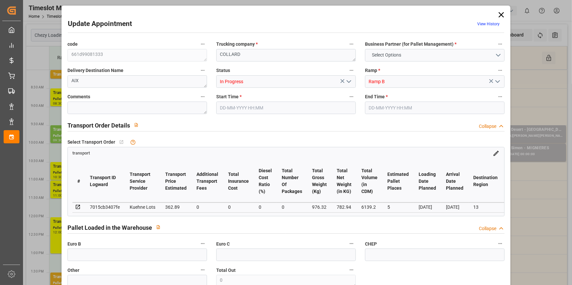
type input "0"
type input "21"
type input "35"
type input "06-10-2025 08:15"
type input "06-10-2025 08:30"
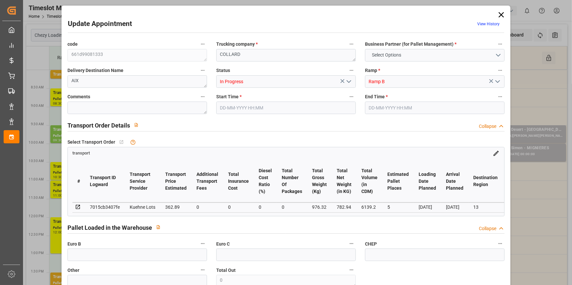
type input "02-10-2025 13:08"
type input "02-10-2025 12:21"
type input "08-10-2025"
type input "[DATE]"
click at [349, 82] on icon "open menu" at bounding box center [349, 82] width 8 height 8
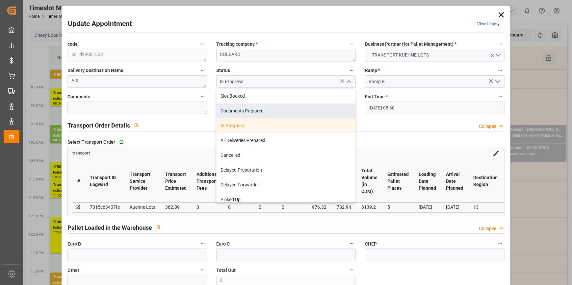
click at [260, 110] on div "Documents Prepared" at bounding box center [286, 111] width 139 height 15
type input "Documents Prepared"
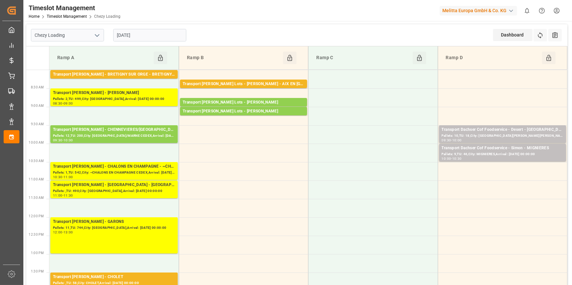
click at [166, 36] on input "[DATE]" at bounding box center [149, 35] width 73 height 13
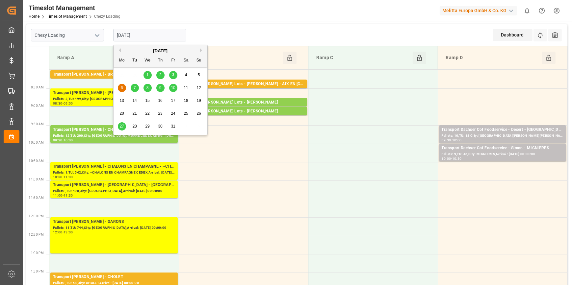
click at [174, 74] on span "3" at bounding box center [173, 75] width 2 height 5
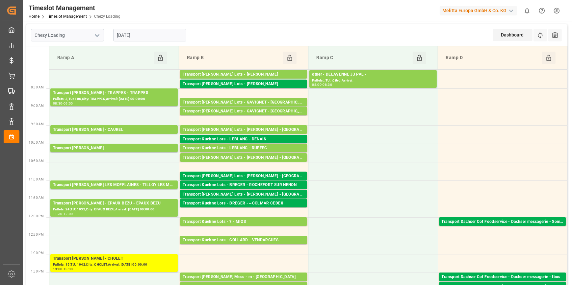
click at [152, 33] on input "[DATE]" at bounding box center [149, 35] width 73 height 13
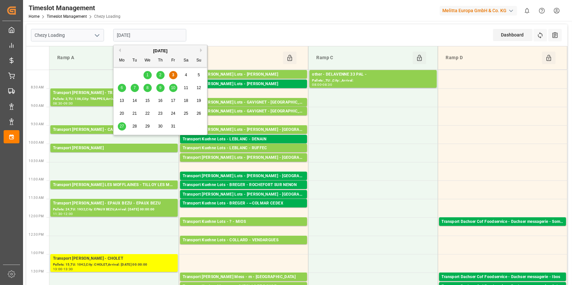
click at [120, 88] on div "6" at bounding box center [122, 88] width 8 height 8
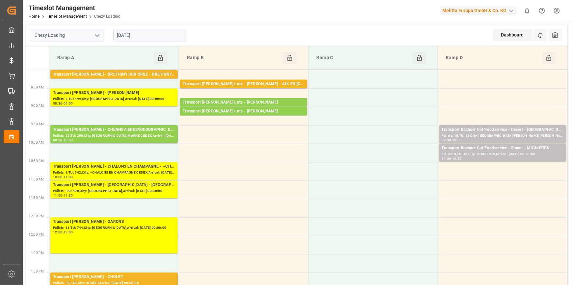
click at [150, 36] on input "[DATE]" at bounding box center [149, 35] width 73 height 13
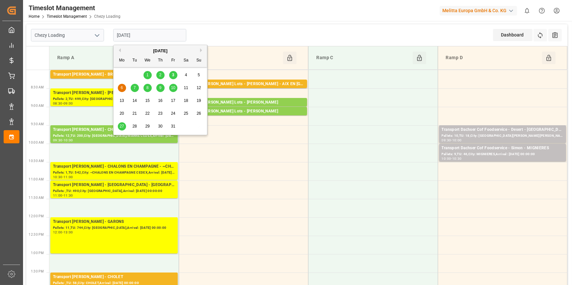
click at [136, 87] on div "7" at bounding box center [135, 88] width 8 height 8
type input "07-10-2025"
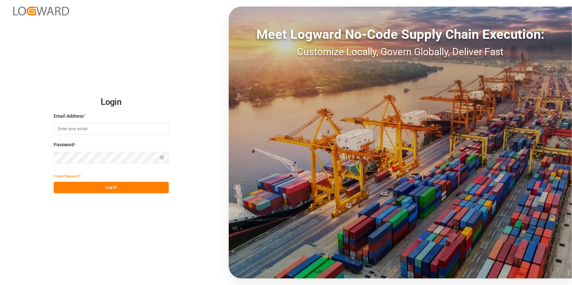
type input "[EMAIL_ADDRESS][DOMAIN_NAME]"
click at [137, 187] on button "Log In" at bounding box center [111, 188] width 115 height 12
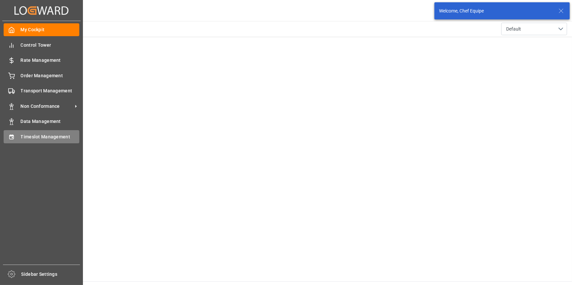
click at [11, 138] on icon at bounding box center [11, 137] width 7 height 7
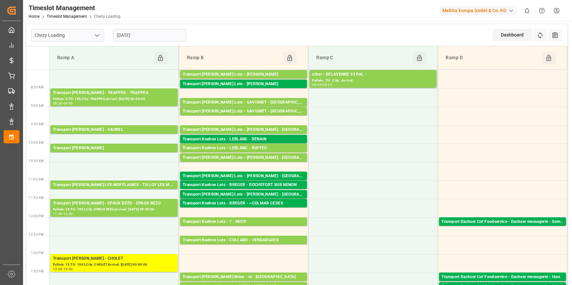
click at [95, 36] on icon "open menu" at bounding box center [97, 36] width 8 height 8
click at [77, 67] on div "Chezy Unloading" at bounding box center [67, 64] width 72 height 15
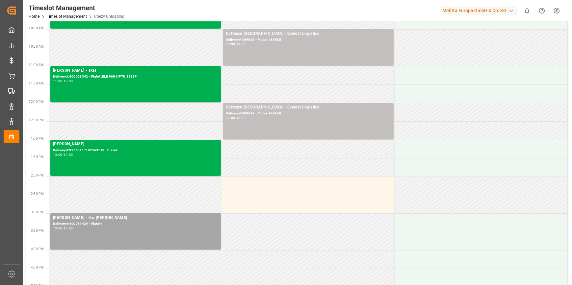
scroll to position [120, 0]
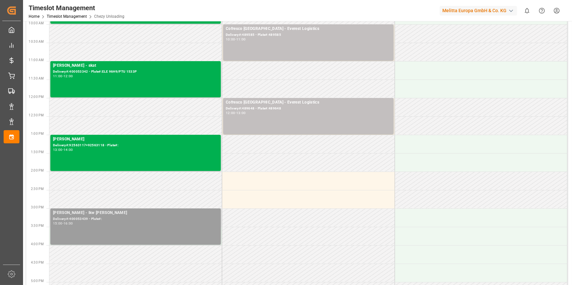
click at [143, 217] on div "Delivery#:400053439 - Plate#:" at bounding box center [135, 220] width 165 height 6
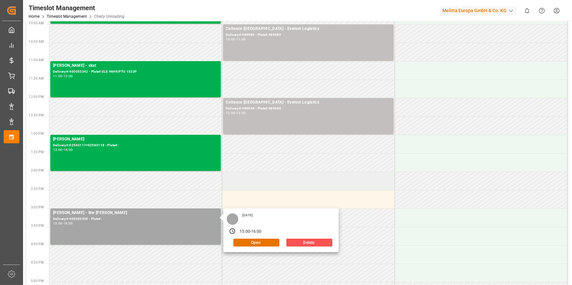
scroll to position [0, 0]
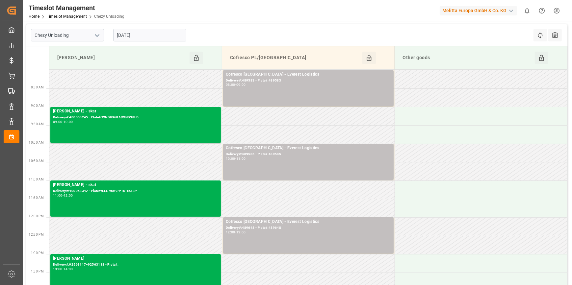
click at [99, 34] on icon "open menu" at bounding box center [97, 36] width 8 height 8
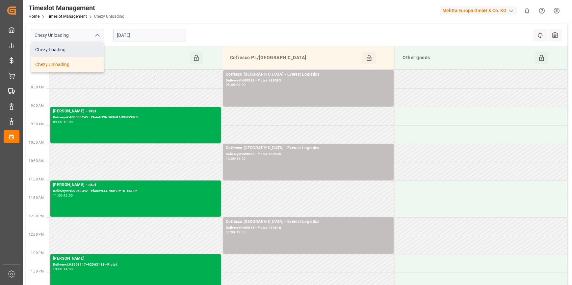
click at [75, 52] on div "Chezy Loading" at bounding box center [67, 49] width 72 height 15
type input "Chezy Loading"
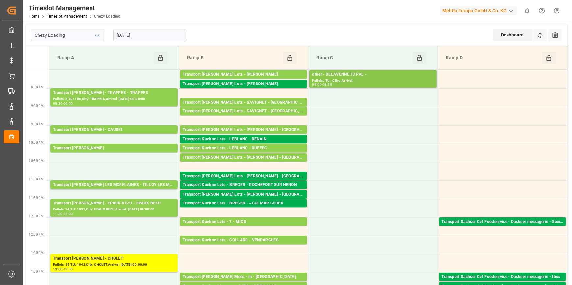
click at [331, 78] on div "Pallets: ,TU: ,City: ,Arrival:" at bounding box center [373, 81] width 122 height 6
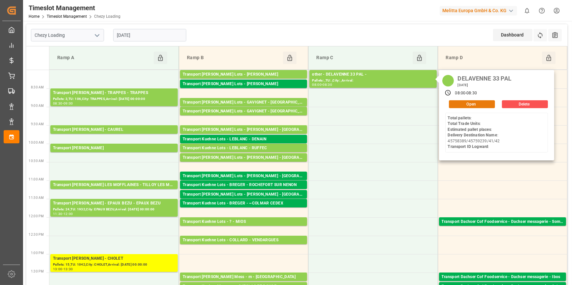
click at [471, 102] on button "Open" at bounding box center [472, 104] width 46 height 8
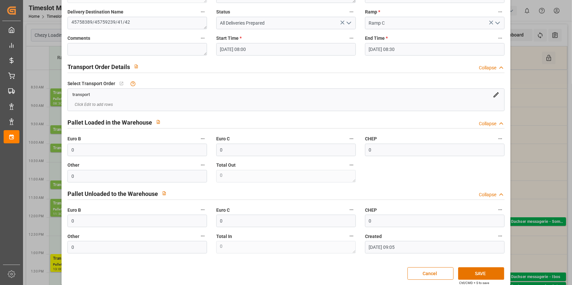
scroll to position [60, 0]
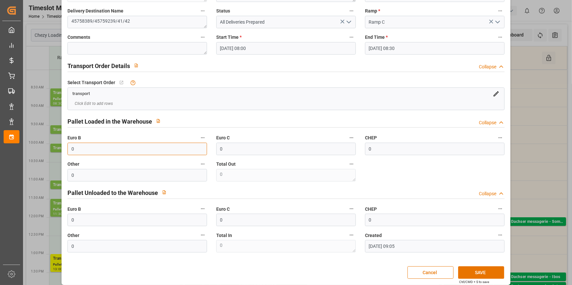
click at [96, 149] on input "0" at bounding box center [138, 149] width 140 height 13
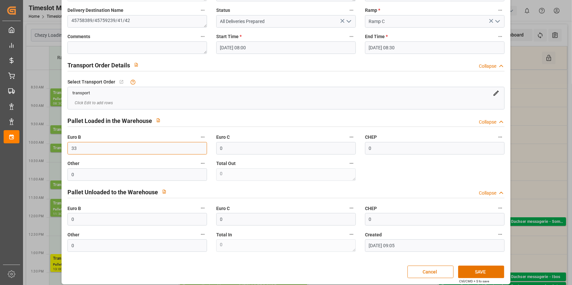
scroll to position [65, 0]
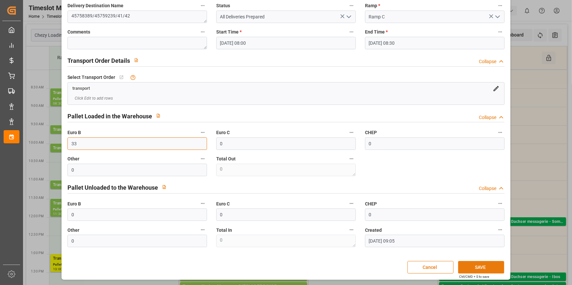
type input "33"
click at [470, 264] on button "SAVE" at bounding box center [481, 267] width 46 height 13
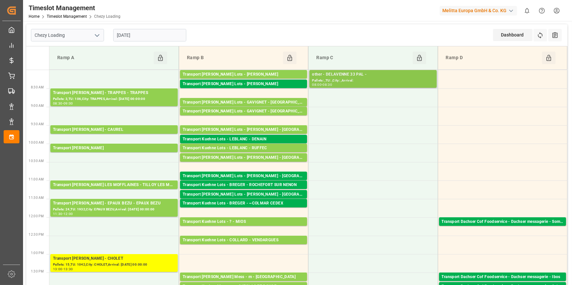
click at [376, 79] on div "Pallets: ,TU: ,City: ,Arrival:" at bounding box center [373, 81] width 122 height 6
click at [245, 136] on div "Transport Kuehne Lots - LEBLANC - DENAIN" at bounding box center [244, 139] width 122 height 7
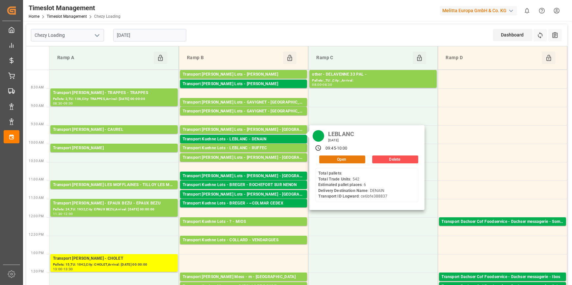
click at [348, 160] on button "Open" at bounding box center [342, 160] width 46 height 8
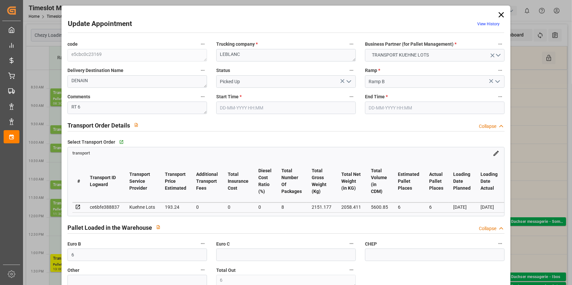
type input "6"
type input "193.24"
type input "0"
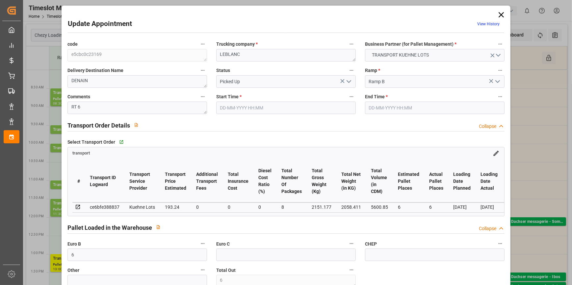
type input "0"
type input "193.24"
type input "0"
type input "8"
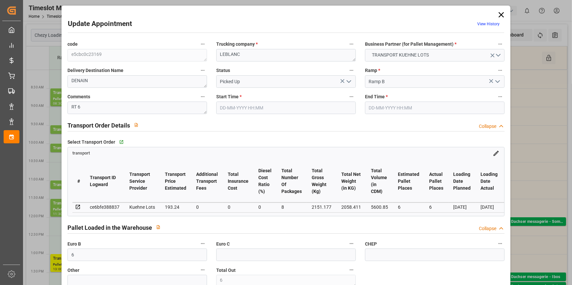
type input "2058.411"
type input "2289.177"
type input "5600.85"
type input "59"
type input "0"
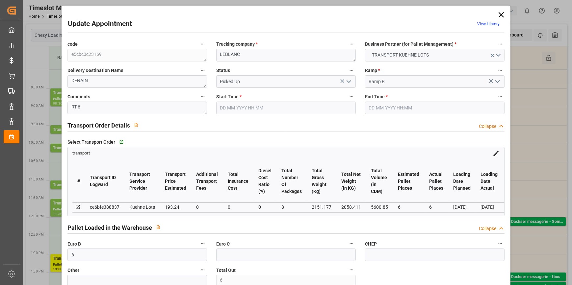
type input "542"
type input "6"
type input "101"
type input "2151.177"
type input "0"
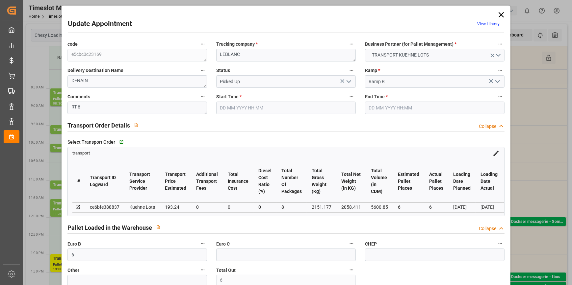
type input "4710.8598"
type input "0"
type input "21"
type input "35"
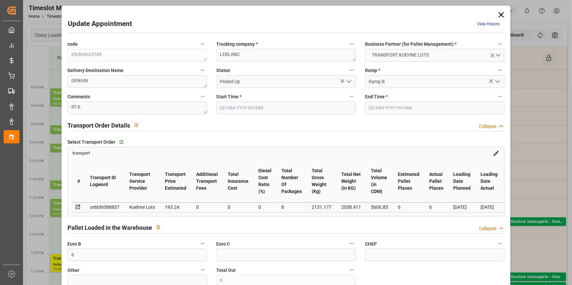
type input "03-10-2025 09:45"
type input "03-10-2025 10:00"
type input "29-09-2025 12:49"
type input "29-09-2025 11:31"
type input "06-10-2025"
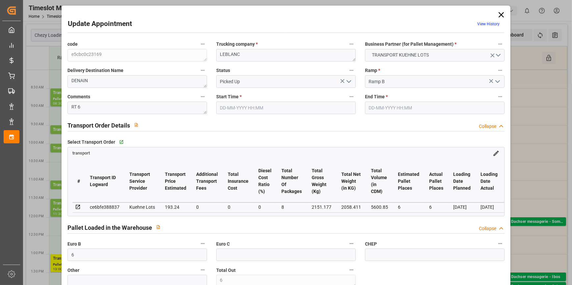
type input "[DATE]"
type input "02-10-2025"
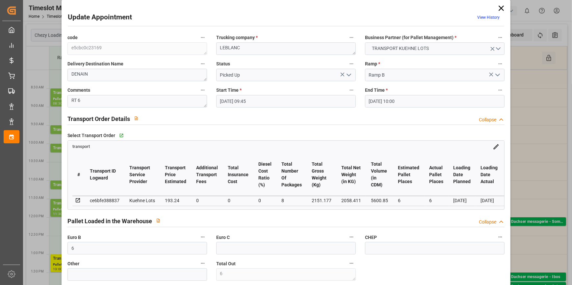
scroll to position [0, 0]
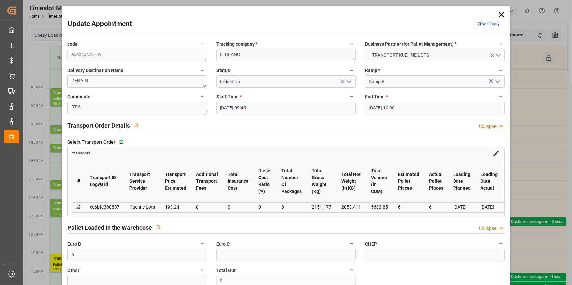
click at [501, 13] on icon at bounding box center [501, 14] width 9 height 9
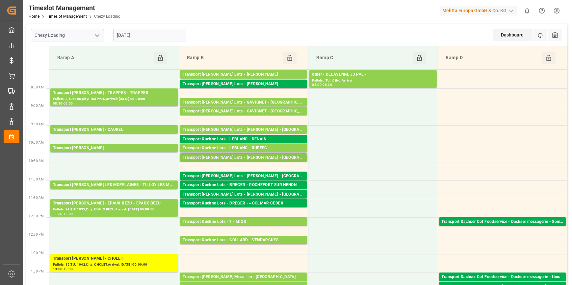
click at [233, 158] on div "Transport Kuehne Lots - LEBLANC - SAINT AVIT" at bounding box center [244, 158] width 122 height 7
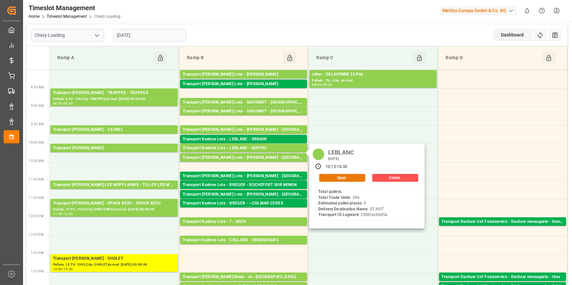
click at [334, 176] on button "Open" at bounding box center [342, 178] width 46 height 8
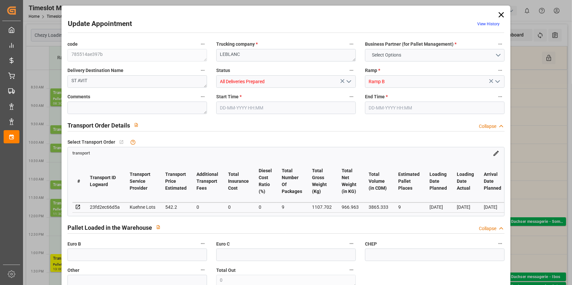
type input "9"
type input "542.2"
type input "0"
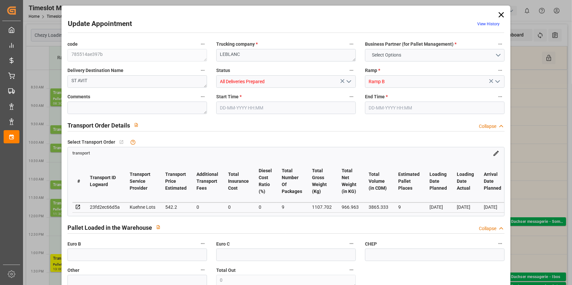
type input "542.2"
type input "0"
type input "9"
type input "966.963"
type input "2234.702"
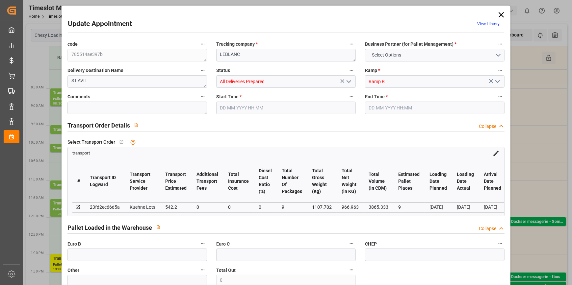
type input "3865.333"
type input "40"
type input "0"
type input "396"
type input "49"
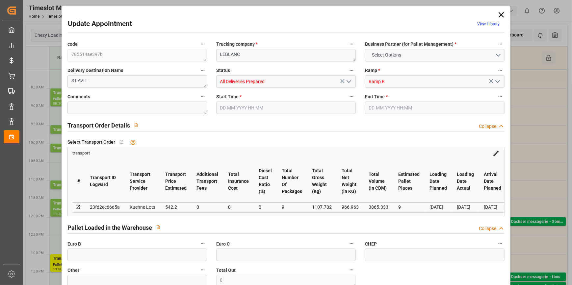
type input "101"
type input "1107.702"
type input "0"
type input "4710.8598"
type input "0"
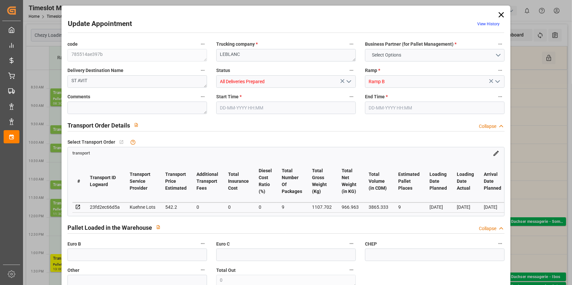
type input "0"
type input "21"
type input "35"
type input "03-10-2025 10:15"
type input "03-10-2025 10:30"
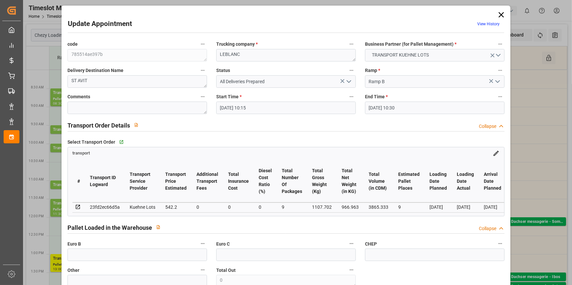
type input "01-10-2025 12:51"
type input "01-10-2025 11:29"
type input "07-10-2025"
type input "[DATE]"
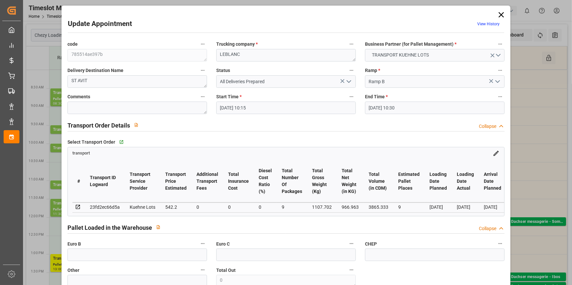
click at [500, 13] on icon at bounding box center [501, 14] width 9 height 9
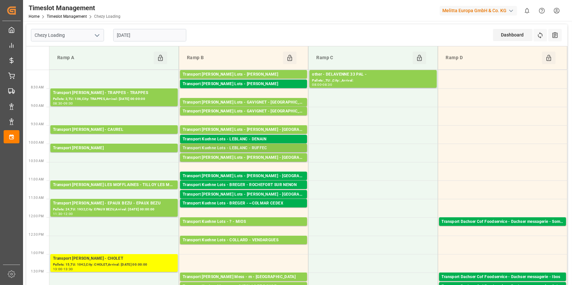
click at [247, 150] on div "Transport Kuehne Lots - LEBLANC - RUFFEC" at bounding box center [244, 148] width 122 height 7
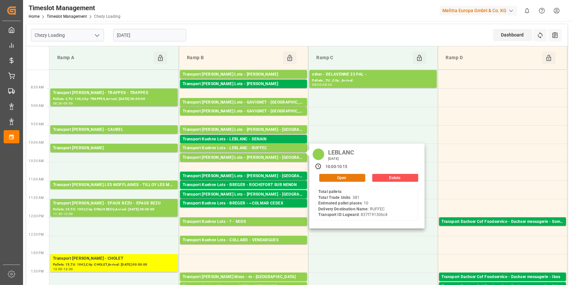
click at [354, 176] on button "Open" at bounding box center [342, 178] width 46 height 8
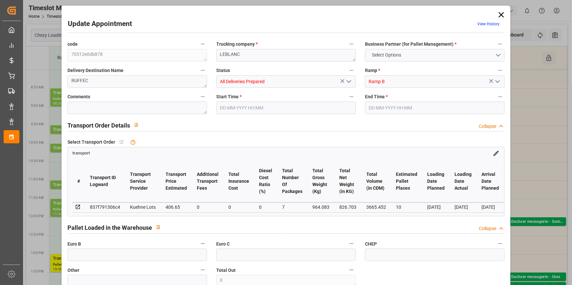
type input "10"
type input "406.65"
type input "0"
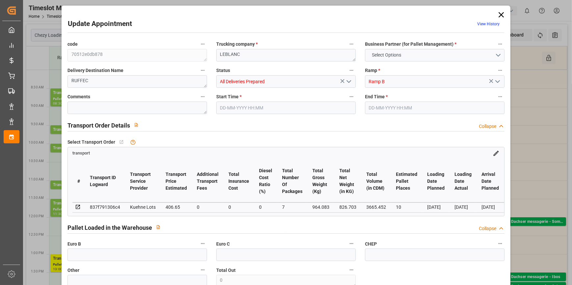
type input "406.65"
type input "0"
type input "7"
type input "826.703"
type input "2183.083"
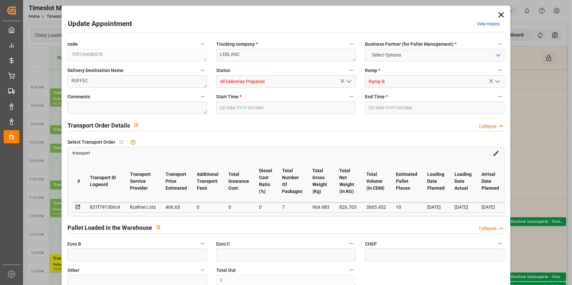
type input "3665.452"
type input "16"
type input "0"
type input "381"
type input "53"
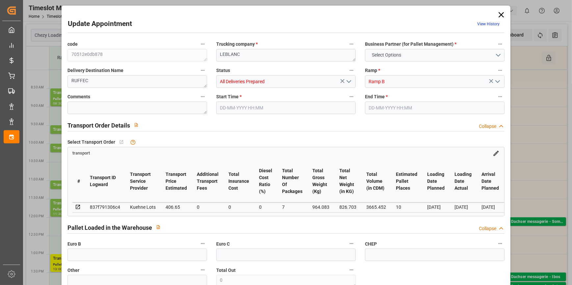
type input "101"
type input "964.083"
type input "0"
type input "4710.8598"
type input "0"
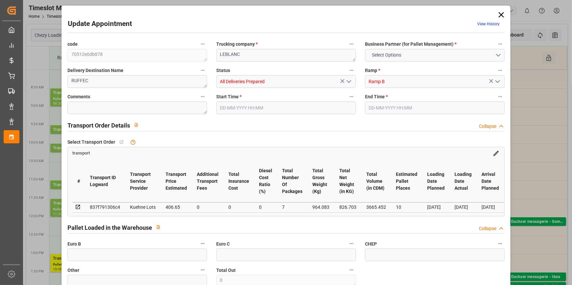
type input "0"
type input "21"
type input "35"
type input "03-10-2025 10:00"
type input "03-10-2025 10:15"
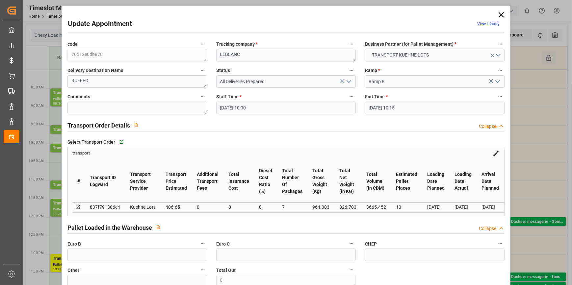
type input "01-10-2025 12:50"
type input "01-10-2025 11:28"
type input "[DATE]"
type input "02-10-2025"
type input "[DATE]"
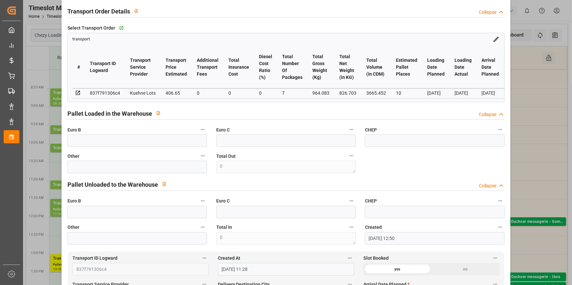
scroll to position [149, 0]
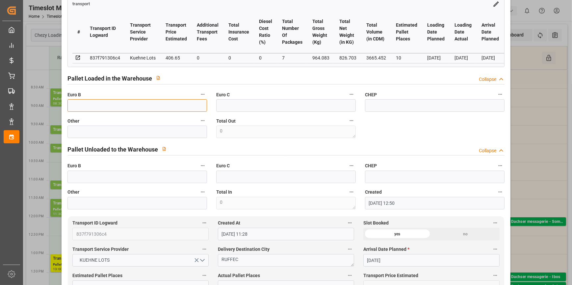
click at [85, 108] on input "text" at bounding box center [138, 105] width 140 height 13
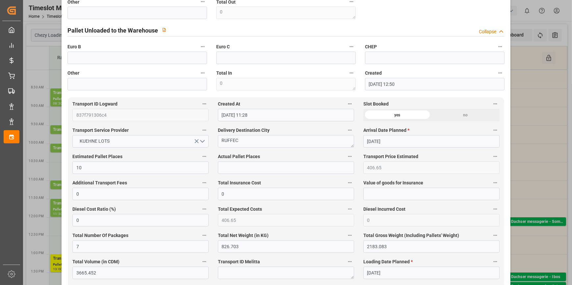
scroll to position [269, 0]
type input "8"
click at [219, 172] on input "text" at bounding box center [286, 167] width 136 height 13
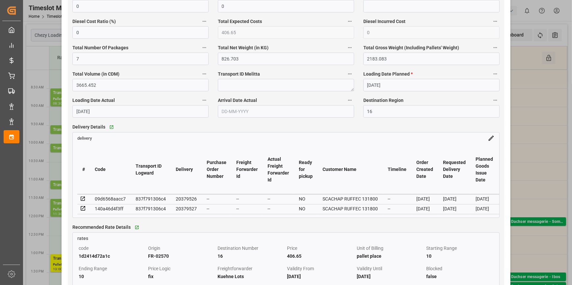
scroll to position [479, 0]
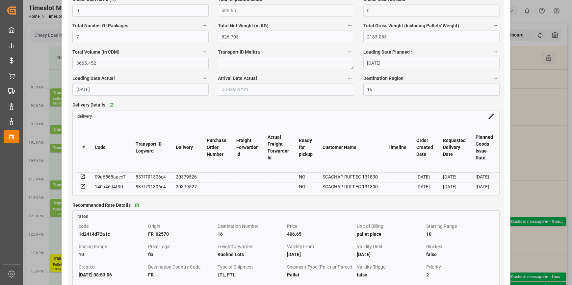
type input "4"
click at [80, 178] on icon at bounding box center [83, 177] width 6 height 6
click at [81, 188] on icon at bounding box center [83, 187] width 6 height 6
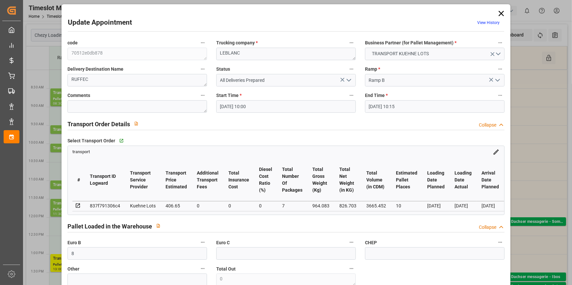
scroll to position [0, 0]
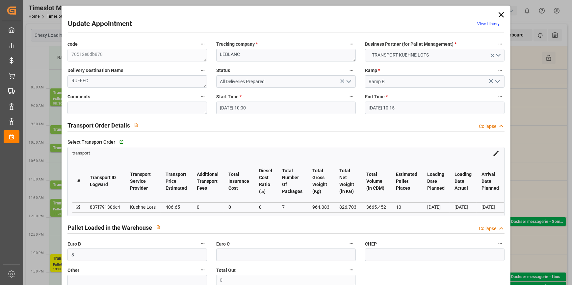
click at [350, 81] on polyline "open menu" at bounding box center [349, 82] width 4 height 2
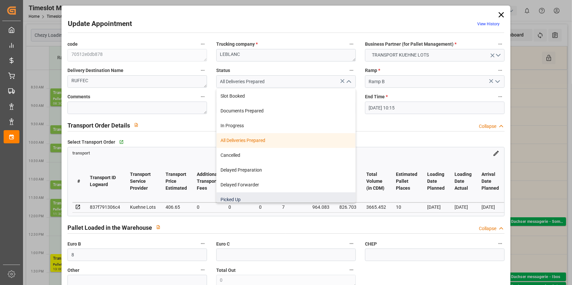
click at [230, 198] on div "Picked Up" at bounding box center [286, 200] width 139 height 15
type input "Picked Up"
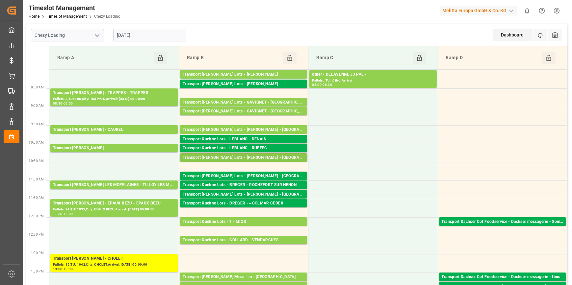
click at [236, 157] on div "Transport Kuehne Lots - LEBLANC - SAINT AVIT" at bounding box center [244, 158] width 122 height 7
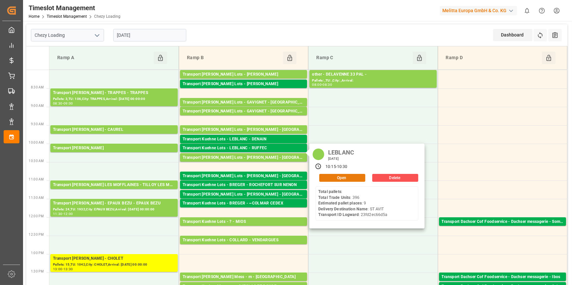
click at [326, 178] on button "Open" at bounding box center [342, 178] width 46 height 8
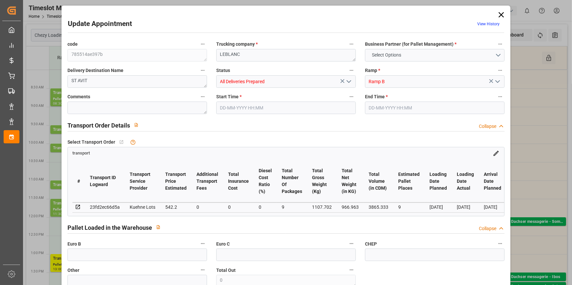
type input "9"
type input "542.2"
type input "0"
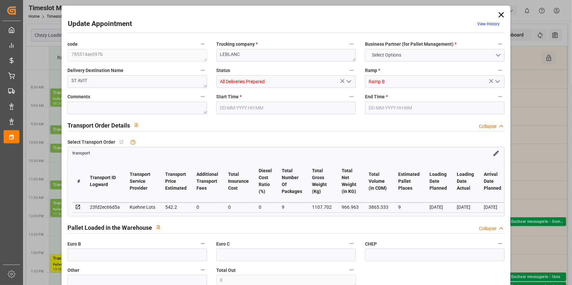
type input "542.2"
type input "0"
type input "9"
type input "966.963"
type input "2234.702"
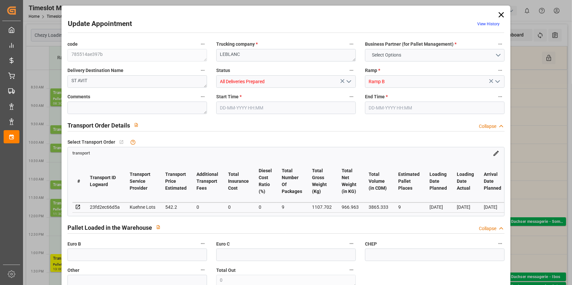
type input "3865.333"
type input "40"
type input "0"
type input "396"
type input "49"
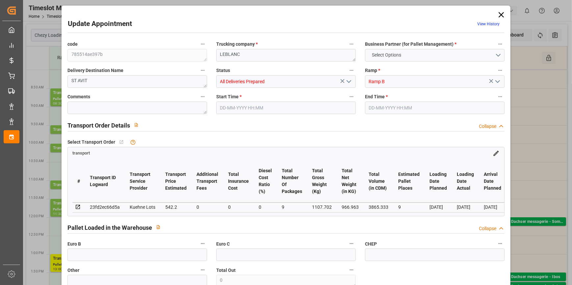
type input "101"
type input "1107.702"
type input "0"
type input "4710.8598"
type input "0"
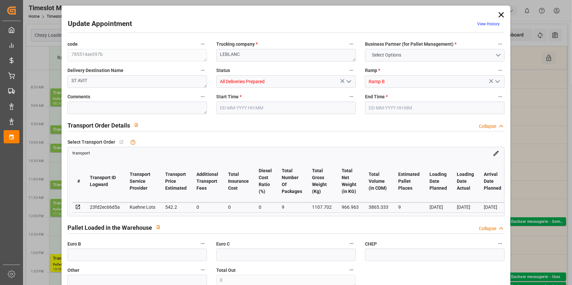
type input "0"
type input "21"
type input "35"
type input "03-10-2025 10:15"
type input "03-10-2025 10:30"
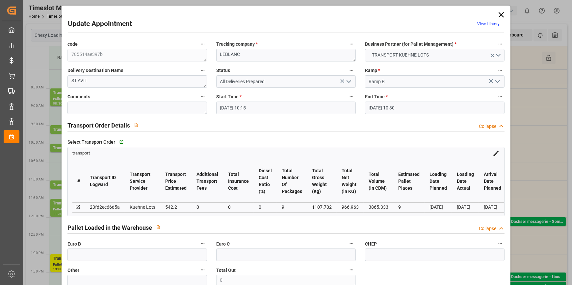
type input "01-10-2025 12:51"
type input "01-10-2025 11:29"
type input "07-10-2025"
type input "[DATE]"
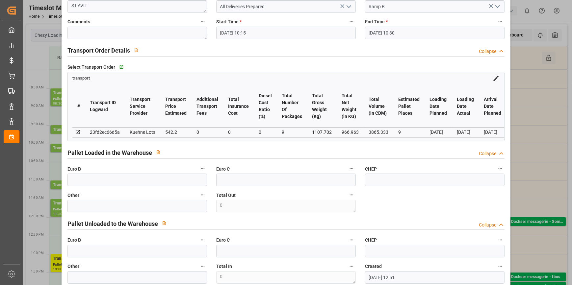
scroll to position [149, 0]
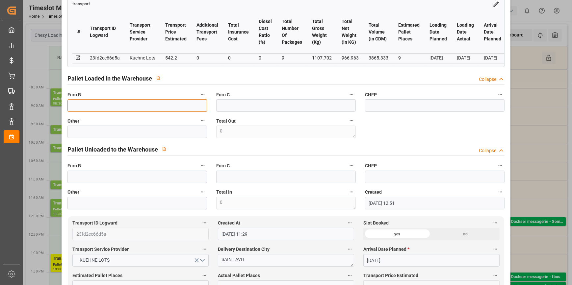
click at [128, 112] on input "text" at bounding box center [138, 105] width 140 height 13
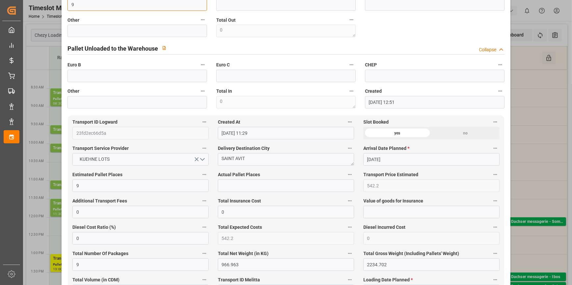
scroll to position [269, 0]
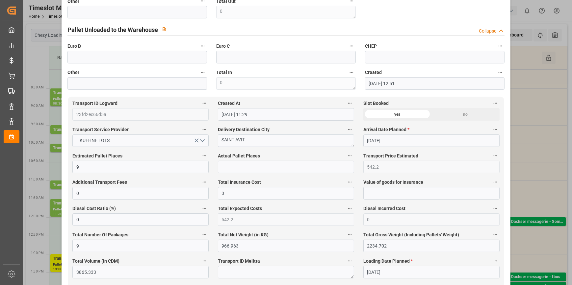
type input "9"
click at [234, 169] on input "text" at bounding box center [286, 167] width 136 height 13
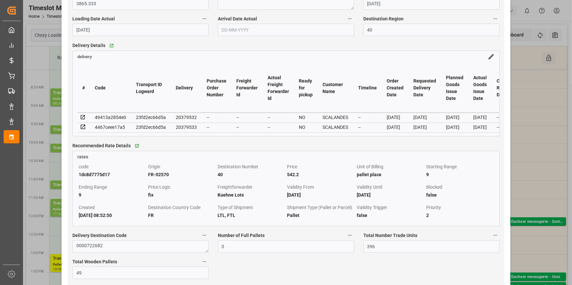
scroll to position [539, 0]
type input "4"
click at [83, 120] on icon at bounding box center [83, 117] width 6 height 6
click at [84, 129] on icon at bounding box center [83, 127] width 4 height 4
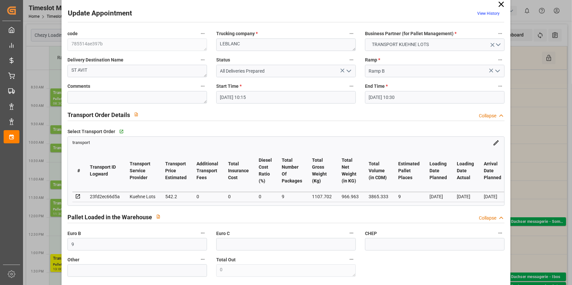
scroll to position [0, 0]
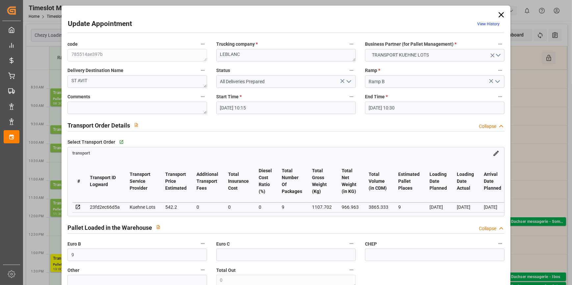
click at [348, 82] on icon "open menu" at bounding box center [349, 82] width 8 height 8
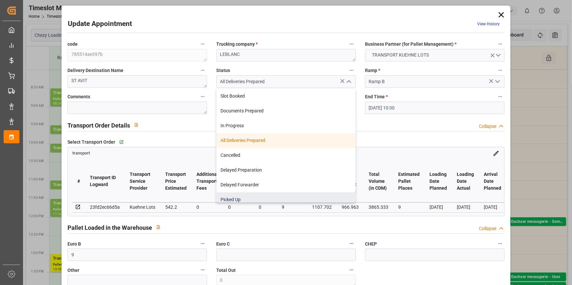
click at [243, 196] on div "Picked Up" at bounding box center [286, 200] width 139 height 15
type input "Picked Up"
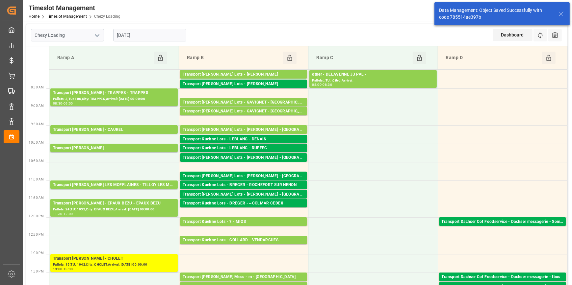
click at [242, 149] on div "Transport Kuehne Lots - LEBLANC - RUFFEC" at bounding box center [244, 148] width 122 height 7
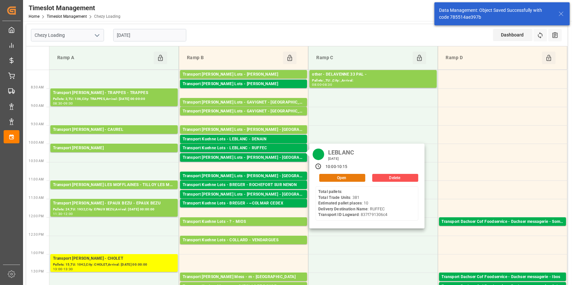
click at [344, 178] on button "Open" at bounding box center [342, 178] width 46 height 8
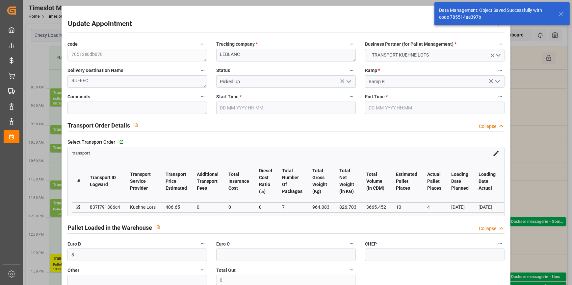
type input "03-10-2025 10:00"
type input "03-10-2025 10:15"
type input "01-10-2025 12:50"
type input "01-10-2025 11:28"
type input "[DATE]"
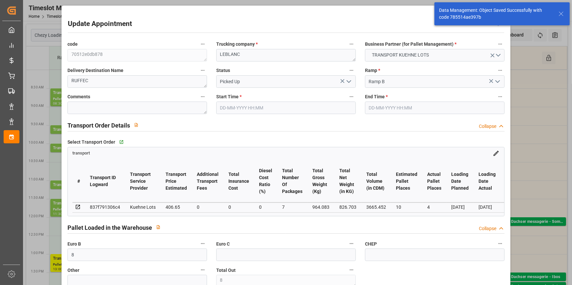
type input "02-10-2025"
type input "[DATE]"
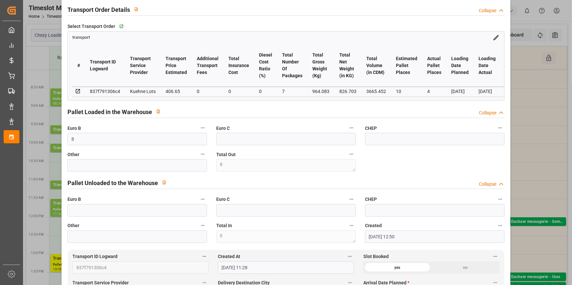
scroll to position [120, 0]
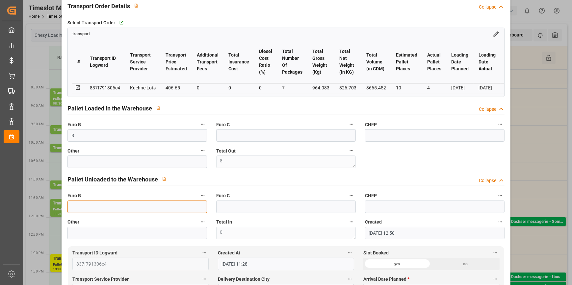
click at [94, 210] on input "text" at bounding box center [138, 207] width 140 height 13
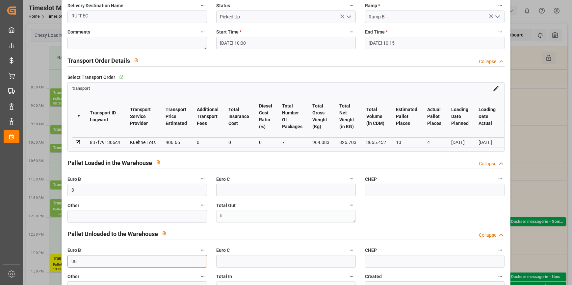
scroll to position [0, 0]
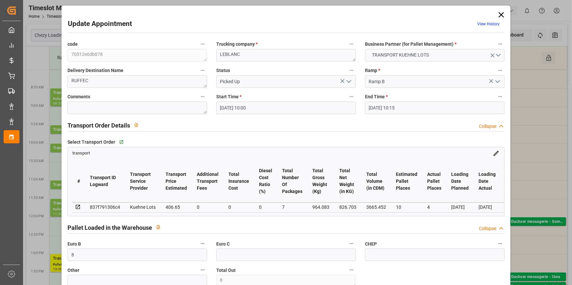
type input "30"
click at [349, 81] on polyline "open menu" at bounding box center [349, 82] width 4 height 2
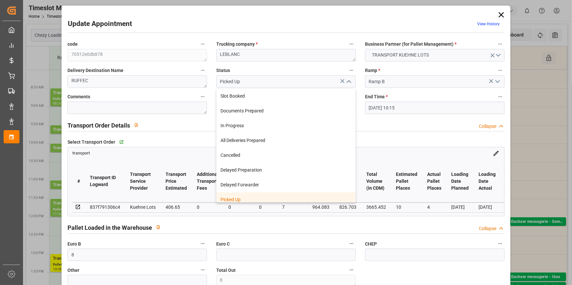
click at [257, 196] on div "Picked Up" at bounding box center [286, 200] width 139 height 15
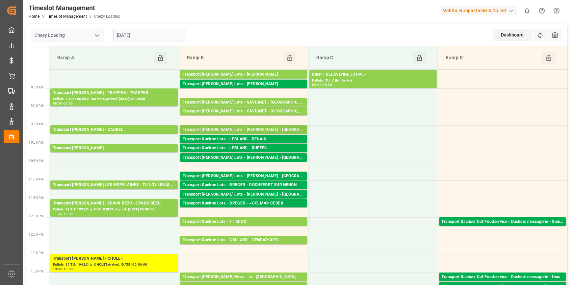
click at [243, 129] on div "Transport Kuehne Lots - LEBLANC - MONT DE MARSAN" at bounding box center [244, 130] width 122 height 7
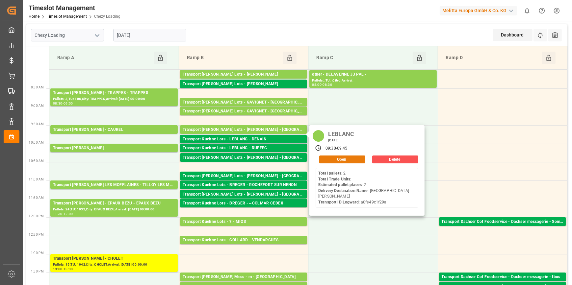
click at [333, 160] on button "Open" at bounding box center [342, 160] width 46 height 8
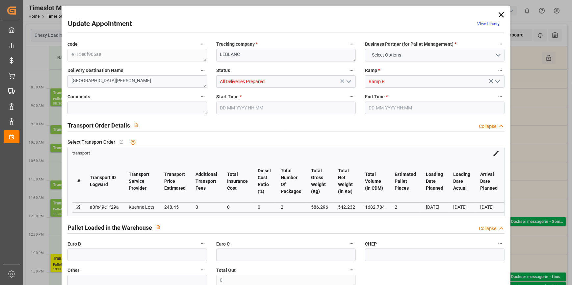
type input "2"
type input "248.45"
type input "0"
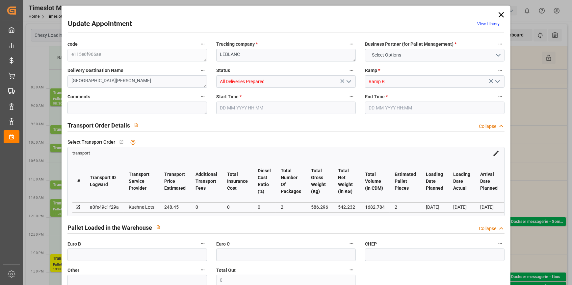
type input "248.45"
type input "0"
type input "2"
type input "542.232"
type input "663"
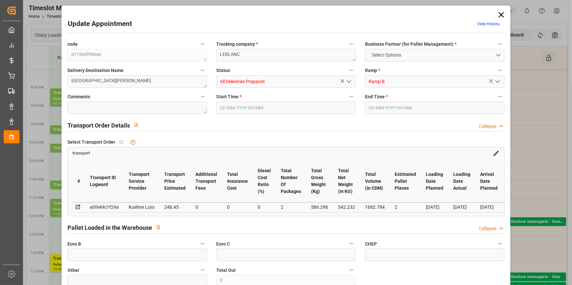
type input "1682.784"
type input "40"
type input "2"
type input "0"
type input "2"
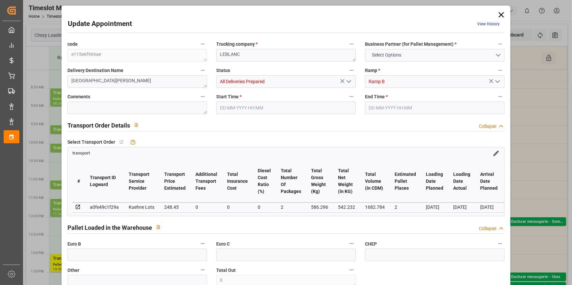
type input "101"
type input "586.296"
type input "0"
type input "4710.8598"
type input "0"
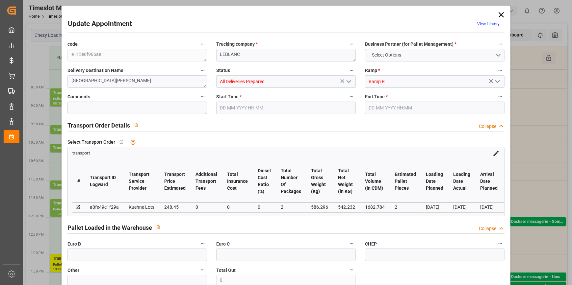
type input "0"
type input "21"
type input "35"
type input "03-10-2025 09:30"
type input "03-10-2025 09:45"
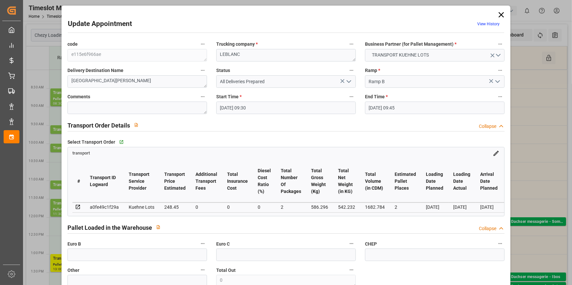
type input "02-10-2025 13:07"
type input "02-10-2025 12:19"
type input "07-10-2025"
type input "[DATE]"
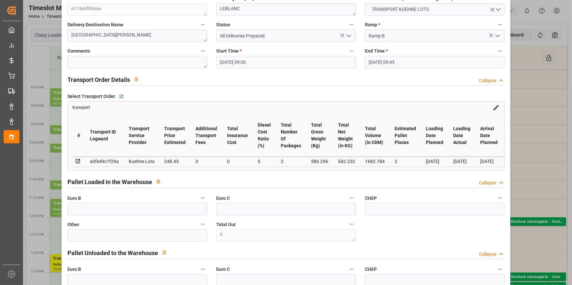
scroll to position [149, 0]
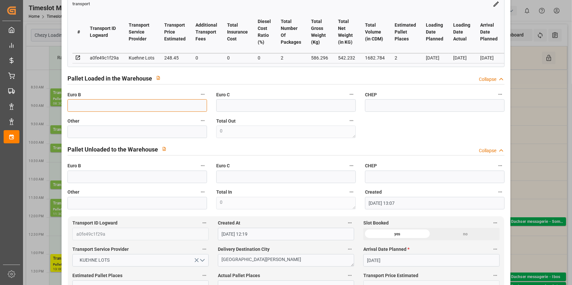
click at [99, 108] on input "text" at bounding box center [138, 105] width 140 height 13
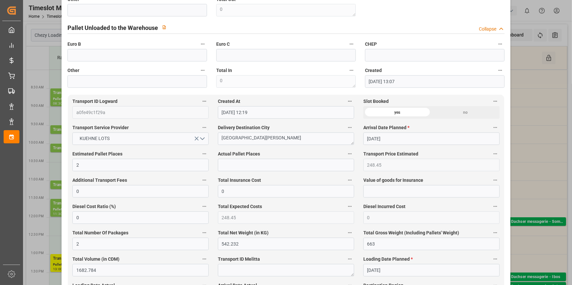
scroll to position [299, 0]
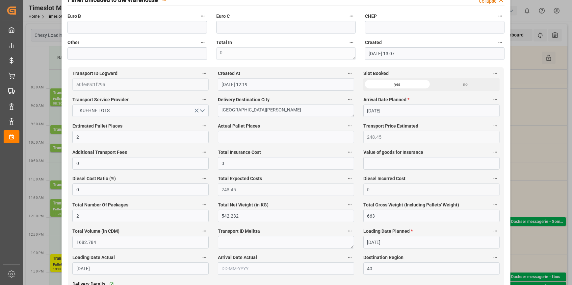
type input "2"
click at [228, 141] on input "text" at bounding box center [286, 137] width 136 height 13
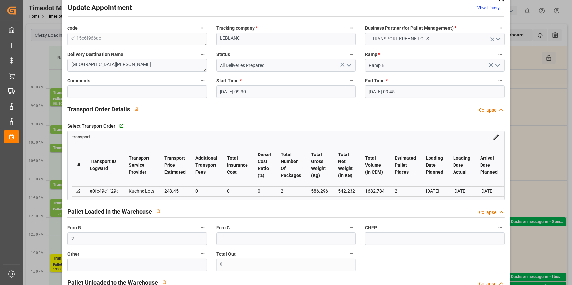
scroll to position [0, 0]
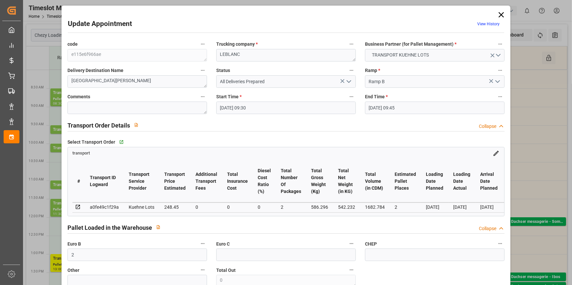
type input "2"
click at [347, 83] on polyline "open menu" at bounding box center [349, 82] width 4 height 2
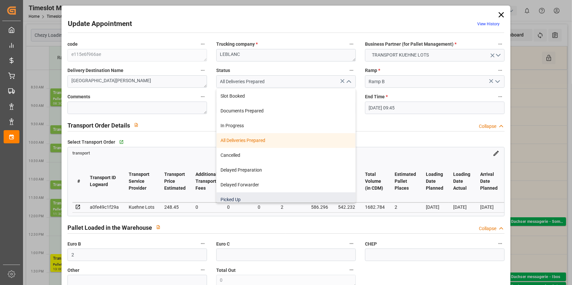
click at [257, 196] on div "Picked Up" at bounding box center [286, 200] width 139 height 15
type input "Picked Up"
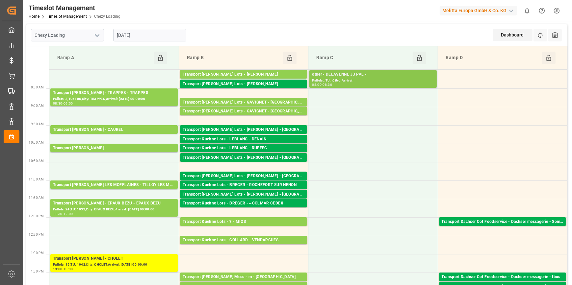
click at [343, 75] on div "other - DELAVENNE 33 PAL -" at bounding box center [373, 74] width 122 height 7
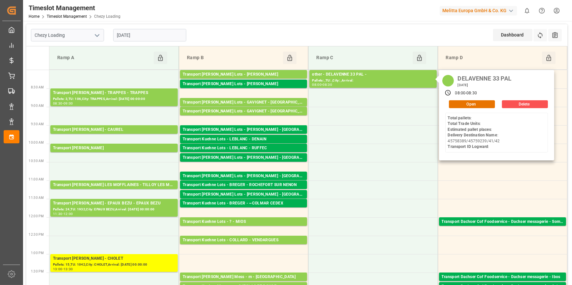
click at [471, 97] on div "08:00 - 08:30" at bounding box center [466, 93] width 26 height 10
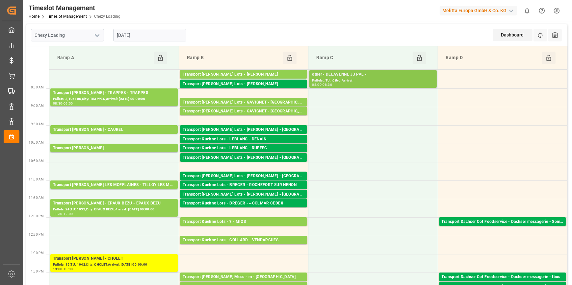
click at [383, 79] on div "Pallets: ,TU: ,City: ,Arrival:" at bounding box center [373, 81] width 122 height 6
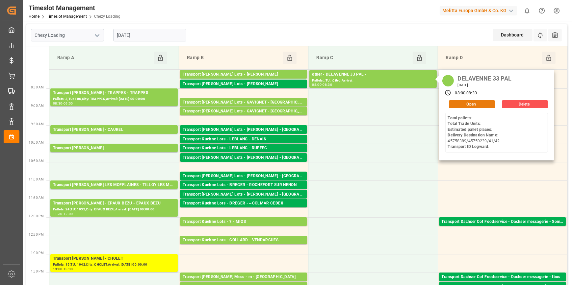
click at [454, 105] on button "Open" at bounding box center [472, 104] width 46 height 8
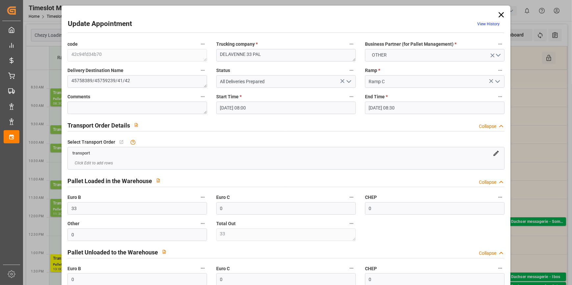
click at [349, 81] on polyline "open menu" at bounding box center [349, 82] width 4 height 2
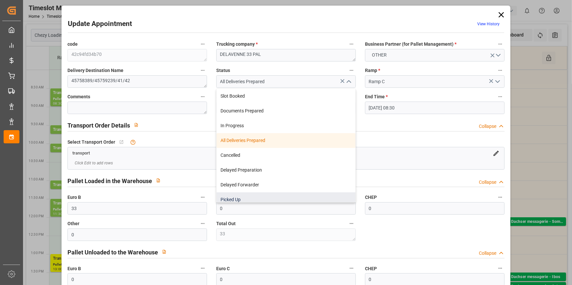
click at [226, 197] on div "Picked Up" at bounding box center [286, 200] width 139 height 15
type input "Picked Up"
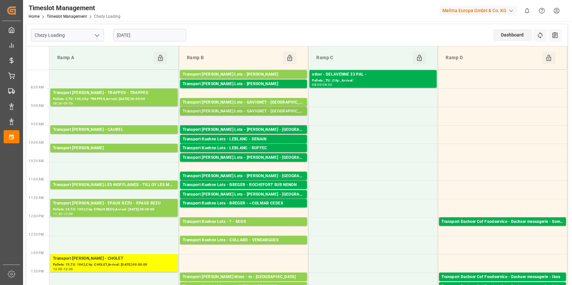
click at [263, 111] on div "Transport Kuehne Lots - GAVIGNET - SAINT VIT" at bounding box center [244, 111] width 122 height 7
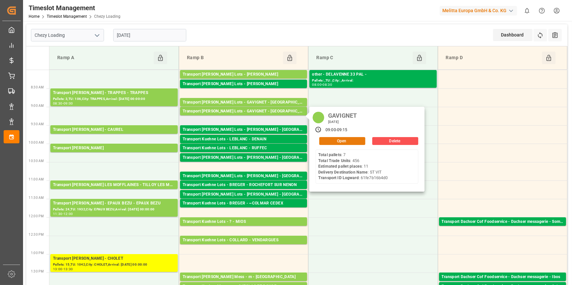
click at [339, 140] on button "Open" at bounding box center [342, 141] width 46 height 8
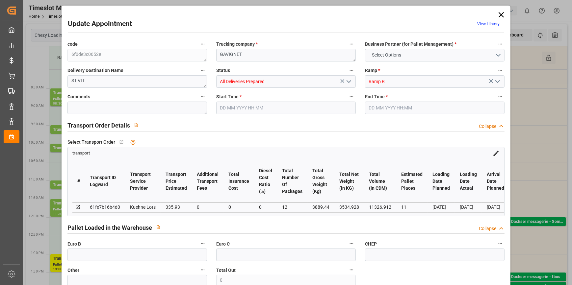
type input "11"
type input "335.93"
type input "0"
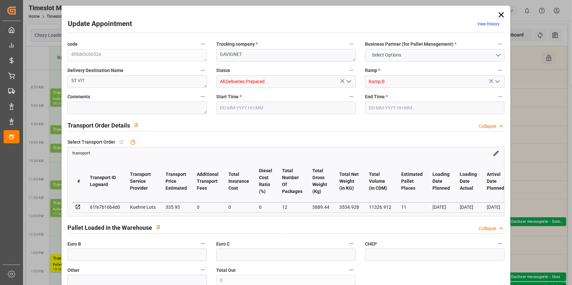
type input "335.93"
type input "0"
type input "12"
type input "3534.928"
type input "4374.28"
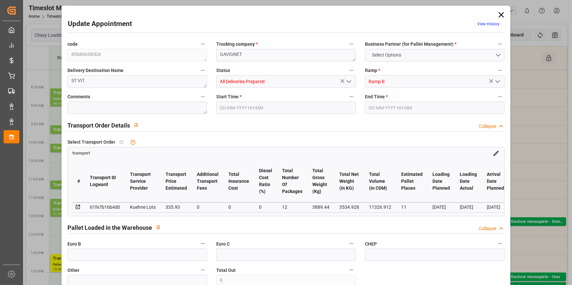
type input "11326.912"
type input "25"
type input "7"
type input "456"
type input "12"
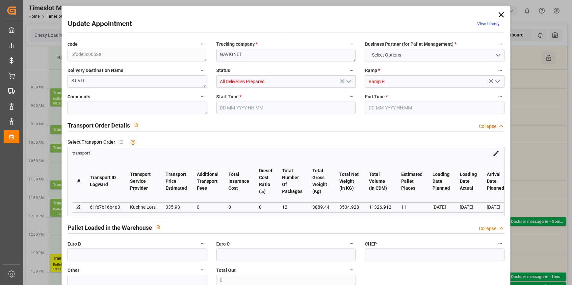
type input "101"
type input "3889.44"
type input "0"
type input "4710.8598"
type input "0"
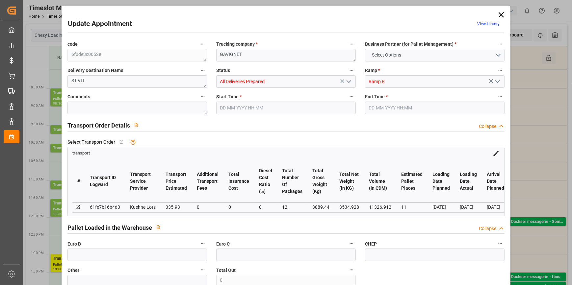
type input "0"
type input "21"
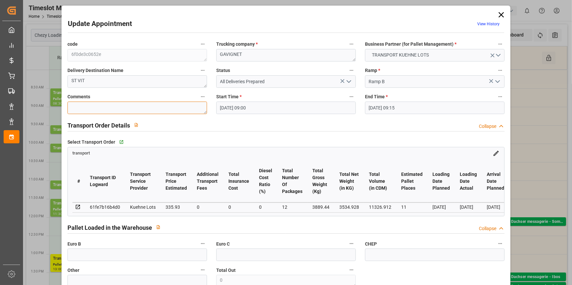
click at [99, 109] on textarea at bounding box center [138, 108] width 140 height 13
click at [109, 254] on input "text" at bounding box center [138, 255] width 140 height 13
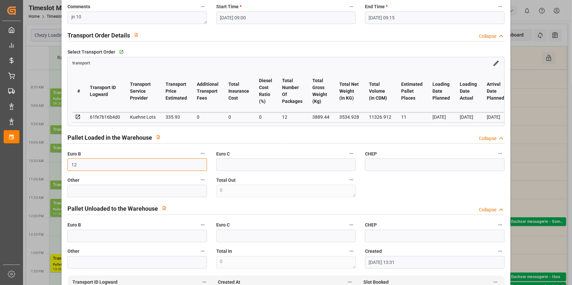
scroll to position [269, 0]
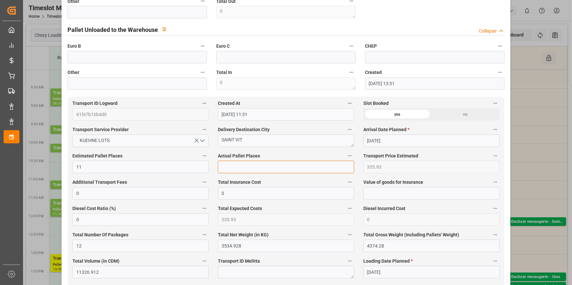
click at [233, 164] on input "text" at bounding box center [286, 167] width 136 height 13
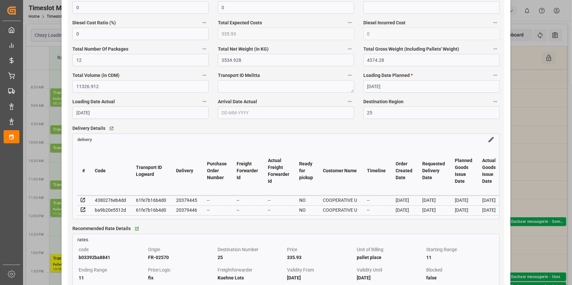
scroll to position [449, 0]
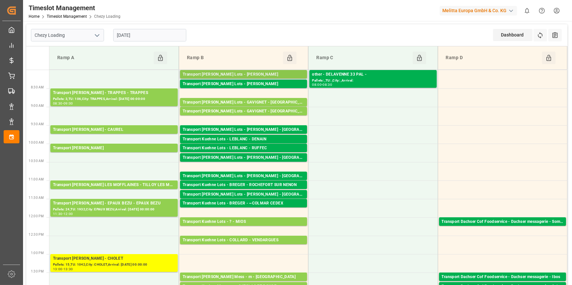
click at [253, 70] on div "Transport Kuehne Lots - ANTOINE - CARQUEFOU Pallets: 22,TU: 534,City: CARQUEFOU…" at bounding box center [243, 74] width 127 height 9
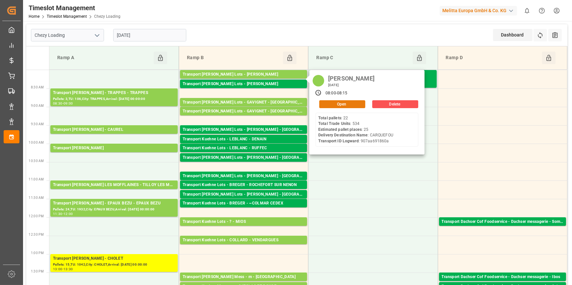
click at [331, 101] on button "Open" at bounding box center [342, 104] width 46 height 8
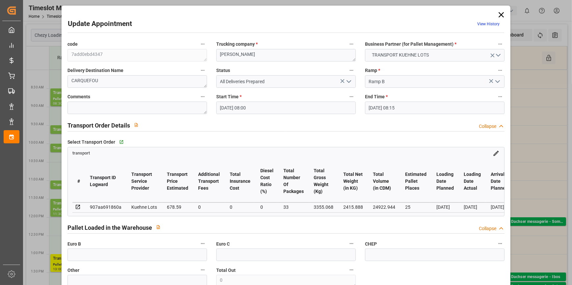
click at [349, 82] on icon "open menu" at bounding box center [349, 82] width 8 height 8
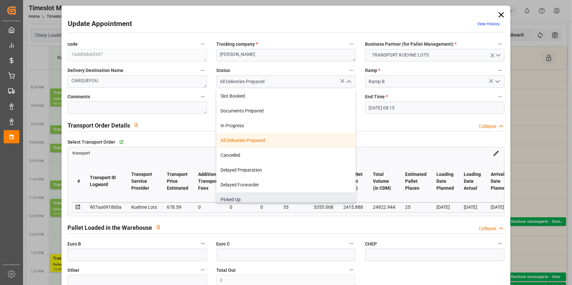
click at [234, 201] on div "Picked Up" at bounding box center [286, 200] width 139 height 15
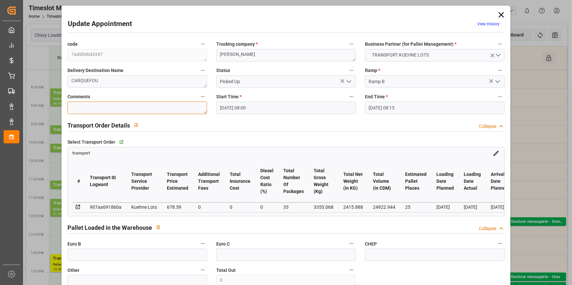
click at [93, 106] on textarea at bounding box center [138, 108] width 140 height 13
click at [95, 259] on input "text" at bounding box center [138, 255] width 140 height 13
click at [92, 260] on input "text" at bounding box center [138, 255] width 140 height 13
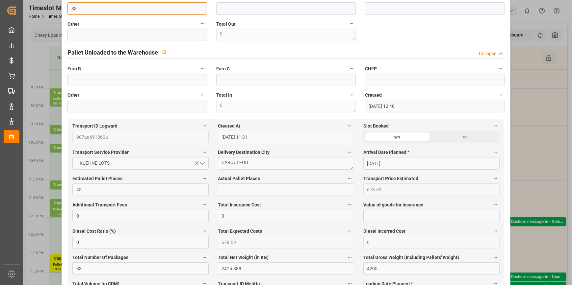
scroll to position [269, 0]
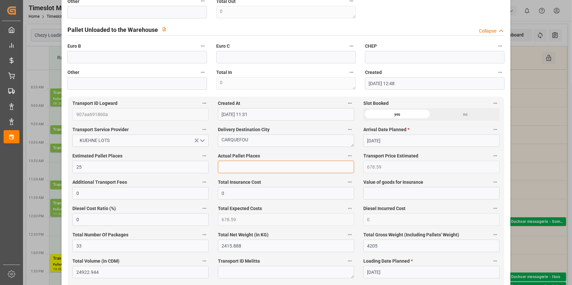
click at [235, 171] on input "text" at bounding box center [286, 167] width 136 height 13
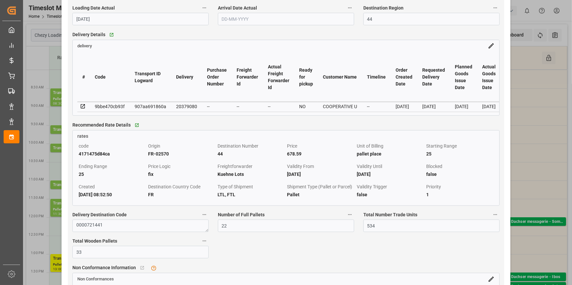
scroll to position [569, 0]
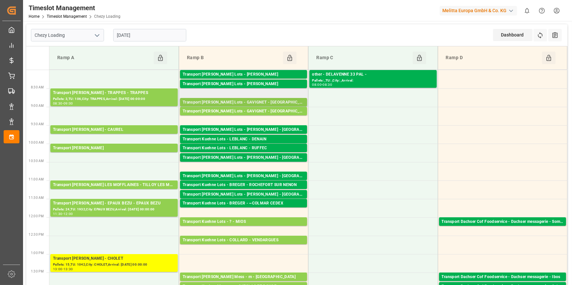
click at [271, 102] on div "Transport Kuehne Lots - GAVIGNET - SAINT VIT" at bounding box center [244, 102] width 122 height 7
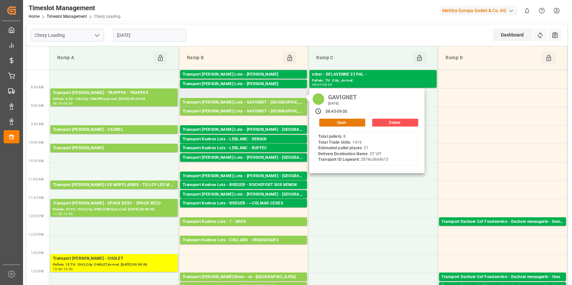
click at [339, 120] on button "Open" at bounding box center [342, 123] width 46 height 8
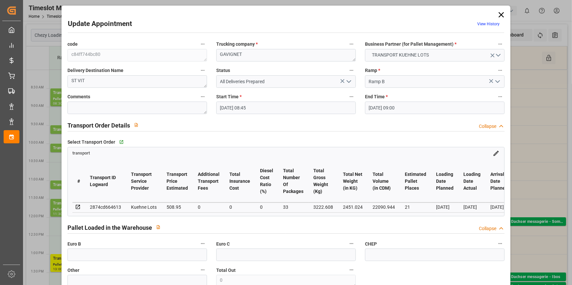
click at [347, 78] on icon "open menu" at bounding box center [349, 82] width 8 height 8
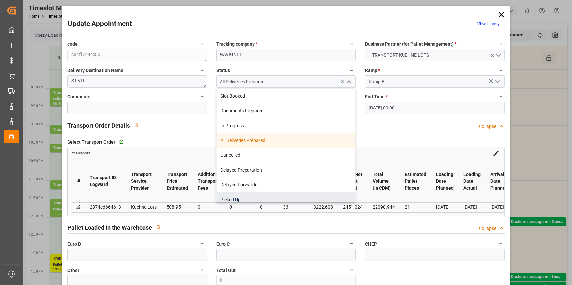
click at [240, 197] on div "Picked Up" at bounding box center [286, 200] width 139 height 15
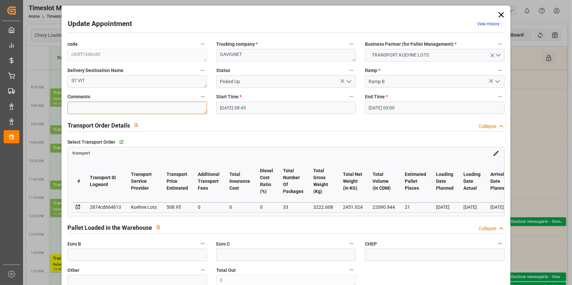
click at [80, 109] on textarea at bounding box center [138, 108] width 140 height 13
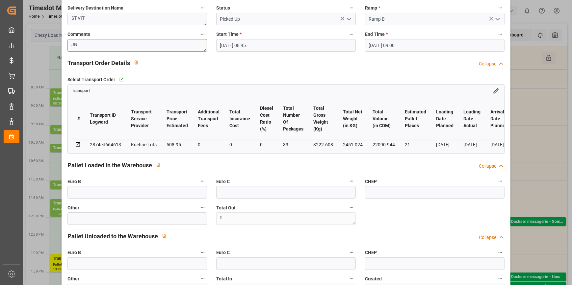
scroll to position [0, 0]
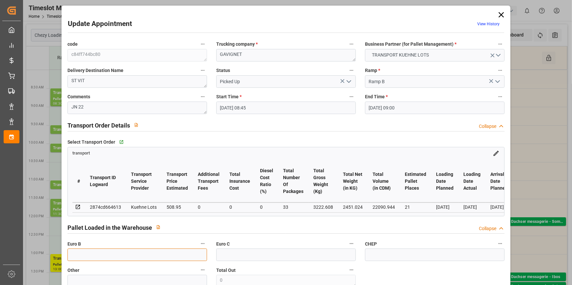
click at [92, 260] on input "text" at bounding box center [138, 255] width 140 height 13
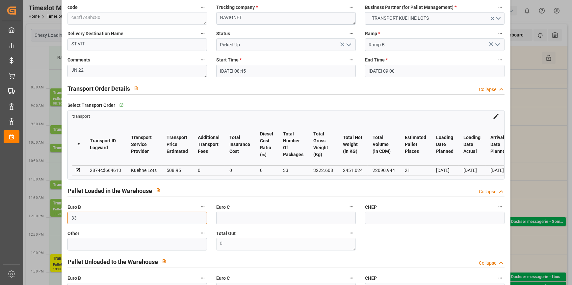
scroll to position [149, 0]
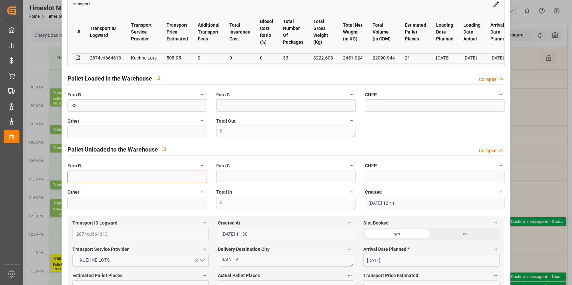
click at [83, 183] on input "text" at bounding box center [138, 177] width 140 height 13
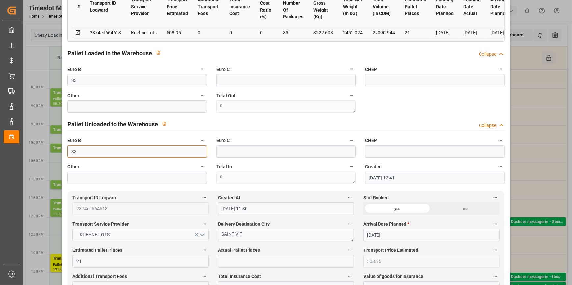
scroll to position [269, 0]
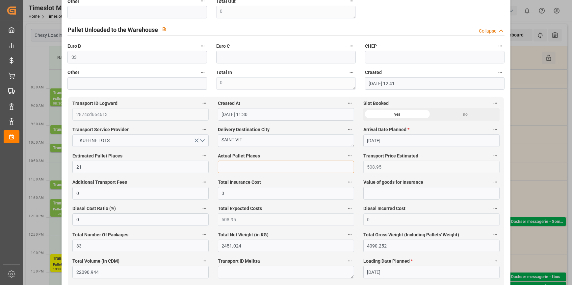
click at [237, 173] on input "text" at bounding box center [286, 167] width 136 height 13
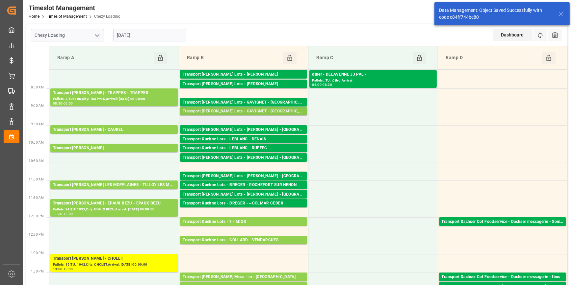
click at [243, 112] on div "Transport Kuehne Lots - GAVIGNET - SAINT VIT" at bounding box center [244, 111] width 122 height 7
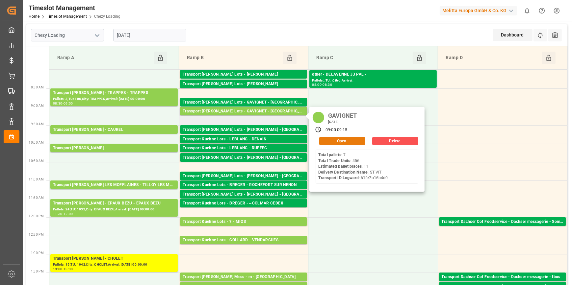
click at [346, 140] on button "Open" at bounding box center [342, 141] width 46 height 8
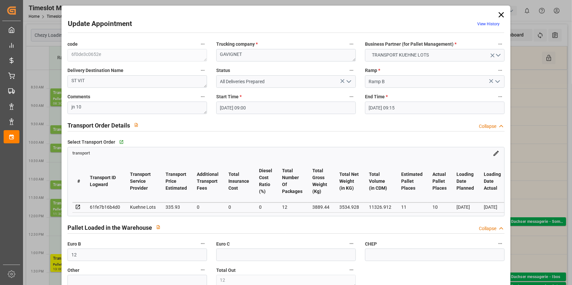
click at [348, 81] on icon "open menu" at bounding box center [349, 82] width 8 height 8
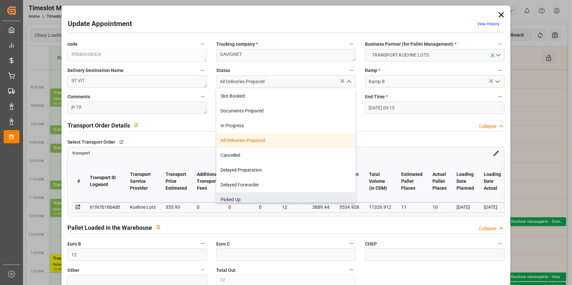
click at [235, 198] on div "Picked Up" at bounding box center [286, 200] width 139 height 15
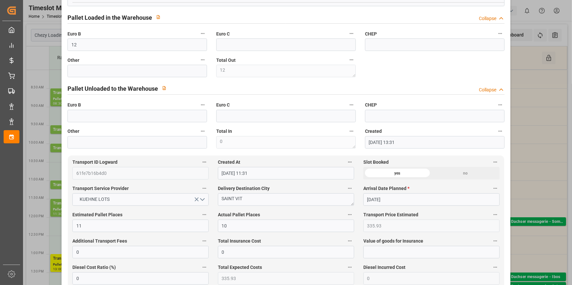
scroll to position [209, 0]
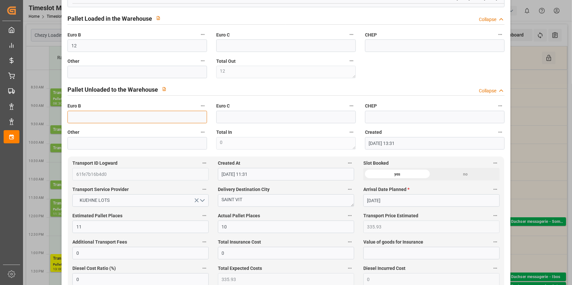
click at [99, 115] on input "text" at bounding box center [138, 117] width 140 height 13
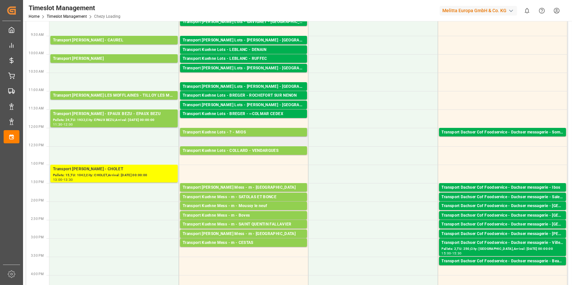
scroll to position [0, 0]
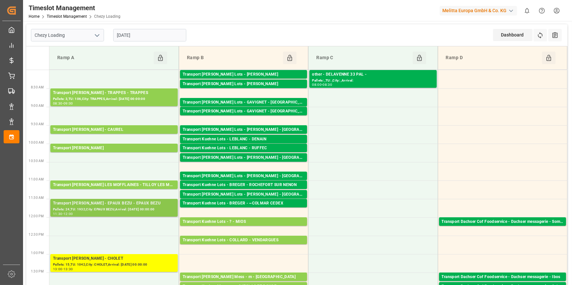
click at [132, 207] on div "Pallets: 24,TU: 1932,City: EPAUX BEZU,Arrival: 2025-10-06 00:00:00" at bounding box center [114, 210] width 122 height 6
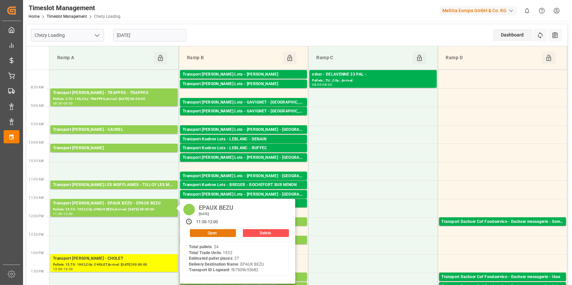
click at [217, 234] on button "Open" at bounding box center [213, 234] width 46 height 8
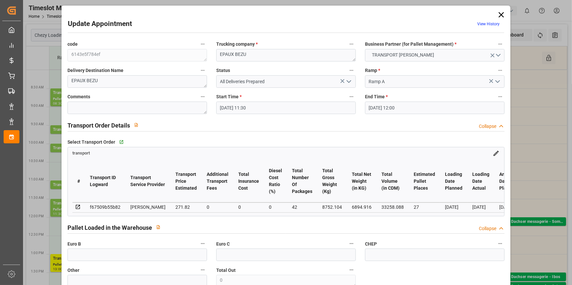
click at [501, 13] on icon at bounding box center [501, 14] width 5 height 5
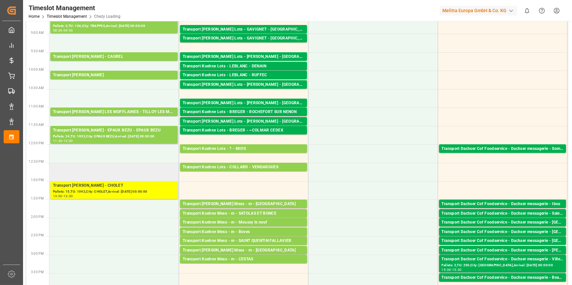
scroll to position [60, 0]
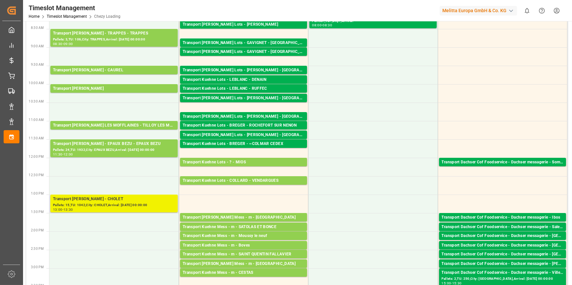
click at [107, 204] on div "Pallets: 15,TU: 1042,City: CHOLET,Arrival: 2025-10-07 00:00:00" at bounding box center [114, 206] width 122 height 6
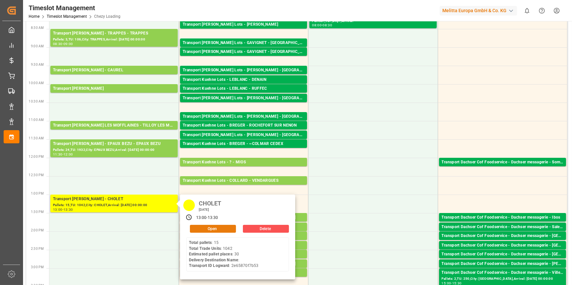
click at [205, 228] on button "Open" at bounding box center [213, 229] width 46 height 8
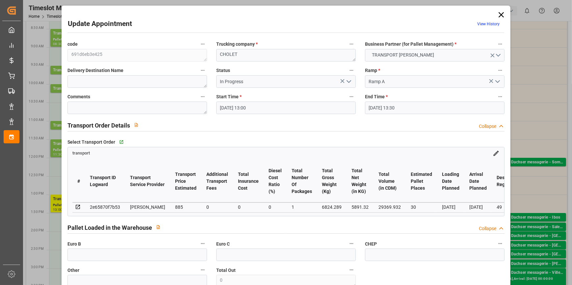
click at [350, 80] on icon "open menu" at bounding box center [349, 82] width 8 height 8
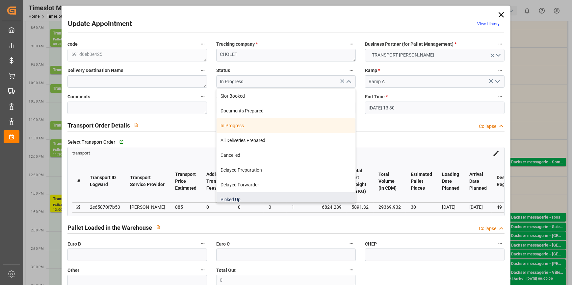
click at [229, 201] on div "Picked Up" at bounding box center [286, 200] width 139 height 15
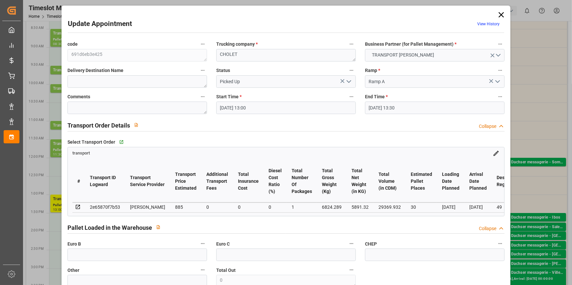
click at [352, 81] on button "open menu" at bounding box center [348, 82] width 10 height 10
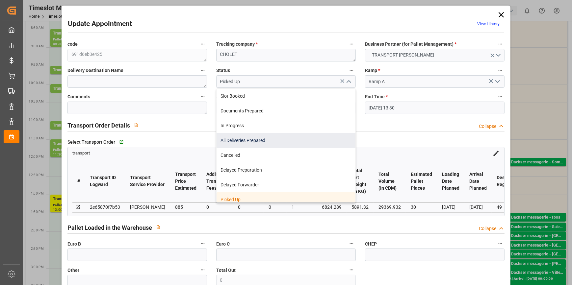
click at [254, 137] on div "All Deliveries Prepared" at bounding box center [286, 140] width 139 height 15
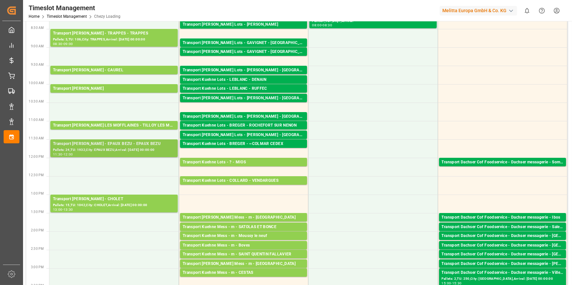
click at [110, 148] on div "Pallets: 24,TU: 1932,City: EPAUX BEZU,Arrival: 2025-10-06 00:00:00" at bounding box center [114, 151] width 122 height 6
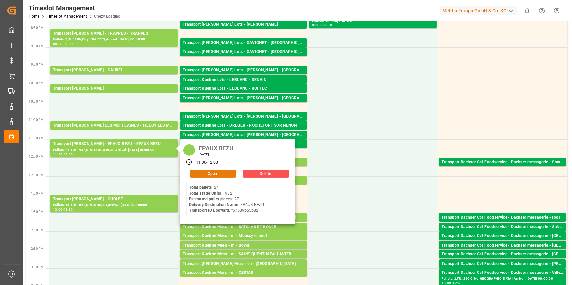
click at [214, 173] on button "Open" at bounding box center [213, 174] width 46 height 8
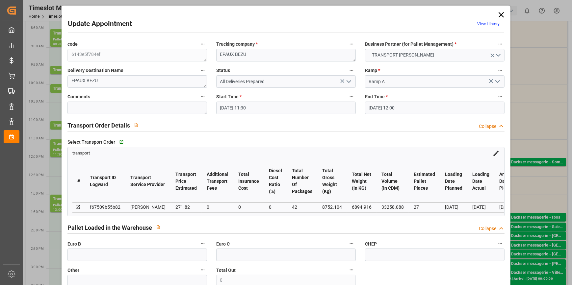
click at [349, 82] on icon "open menu" at bounding box center [349, 82] width 8 height 8
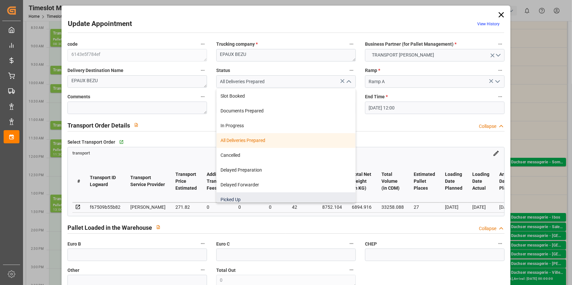
click at [231, 198] on div "Picked Up" at bounding box center [286, 200] width 139 height 15
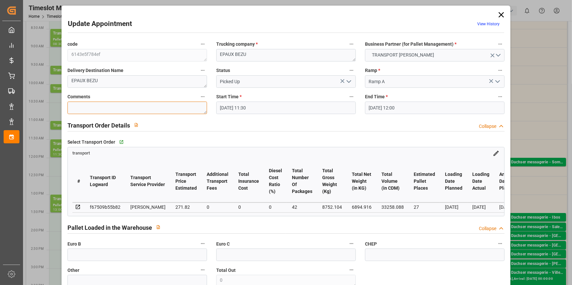
click at [94, 104] on textarea at bounding box center [138, 108] width 140 height 13
click at [123, 256] on input "text" at bounding box center [138, 255] width 140 height 13
click at [95, 102] on textarea "JN 27" at bounding box center [138, 108] width 140 height 13
click at [98, 255] on input "text" at bounding box center [138, 255] width 140 height 13
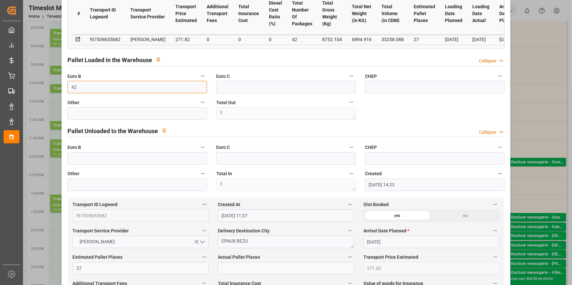
scroll to position [209, 0]
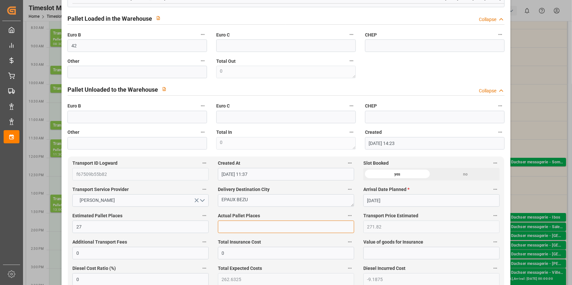
drag, startPoint x: 231, startPoint y: 229, endPoint x: 228, endPoint y: 226, distance: 4.2
click at [231, 229] on input "text" at bounding box center [286, 227] width 136 height 13
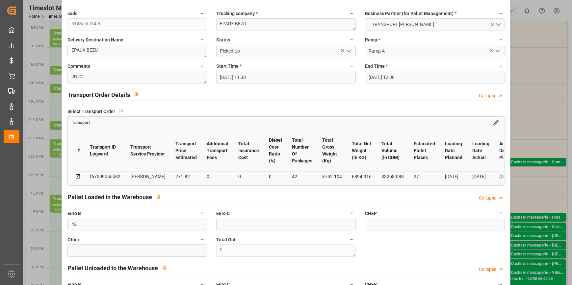
scroll to position [0, 0]
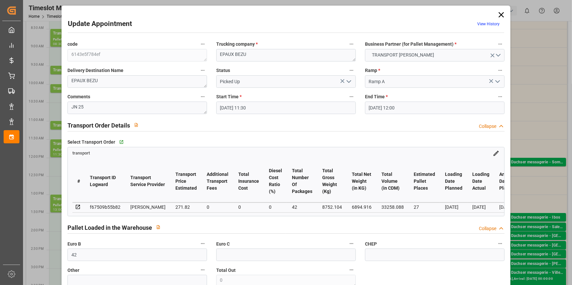
click at [348, 78] on icon "open menu" at bounding box center [349, 82] width 8 height 8
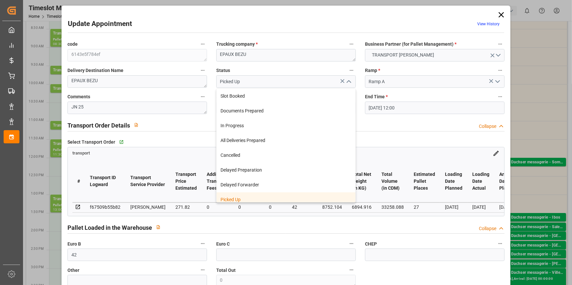
click at [239, 198] on div "Picked Up" at bounding box center [286, 200] width 139 height 15
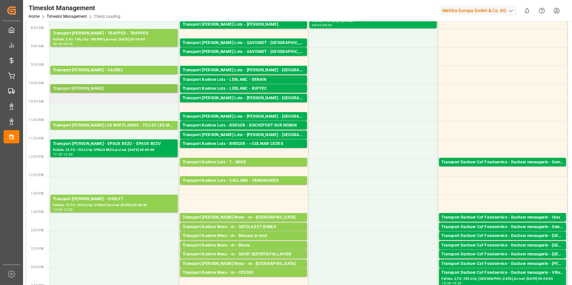
click at [104, 86] on div "Transport Delisle - LISIEUX - LISIEUX" at bounding box center [114, 89] width 122 height 7
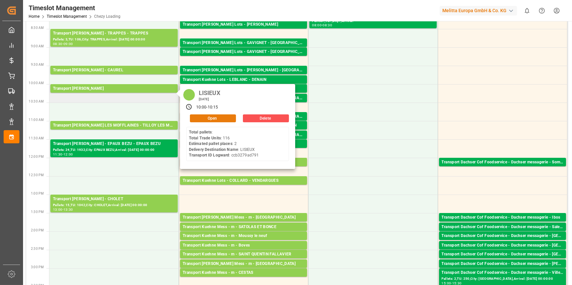
click at [214, 119] on button "Open" at bounding box center [213, 119] width 46 height 8
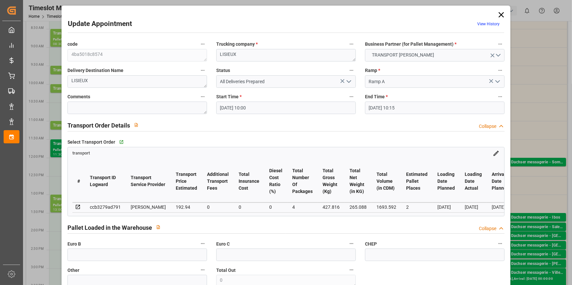
click at [348, 81] on icon "open menu" at bounding box center [349, 82] width 8 height 8
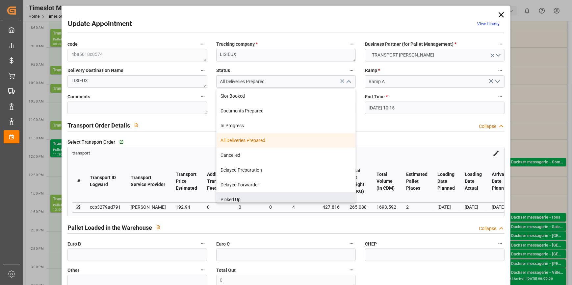
click at [228, 200] on div "Picked Up" at bounding box center [286, 200] width 139 height 15
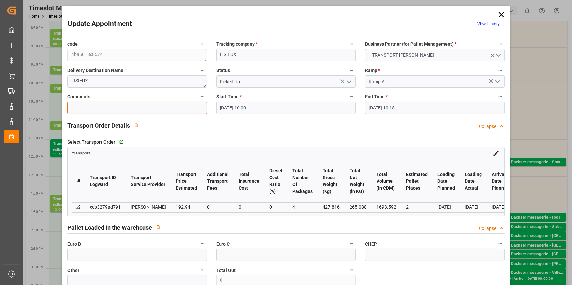
click at [102, 104] on textarea at bounding box center [138, 108] width 140 height 13
click at [107, 254] on input "text" at bounding box center [138, 255] width 140 height 13
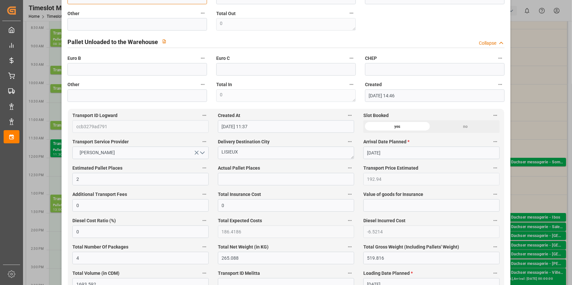
scroll to position [269, 0]
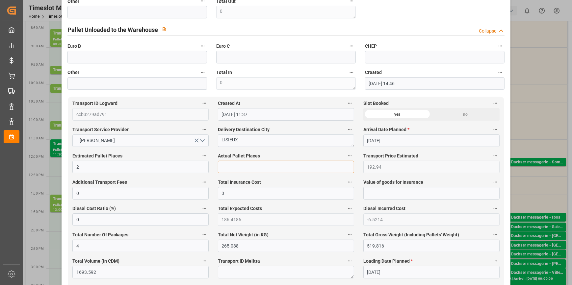
click at [264, 169] on input "text" at bounding box center [286, 167] width 136 height 13
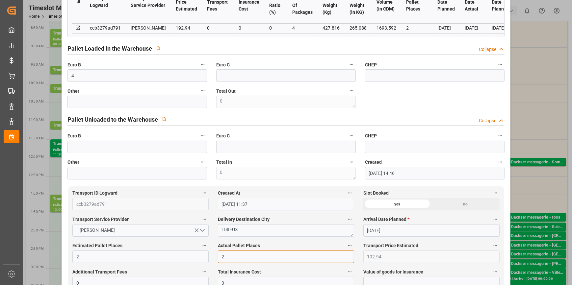
scroll to position [0, 0]
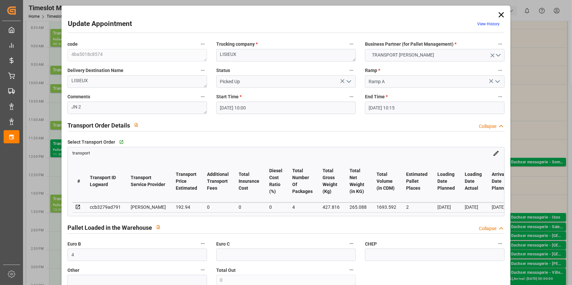
click at [348, 79] on icon "open menu" at bounding box center [349, 82] width 8 height 8
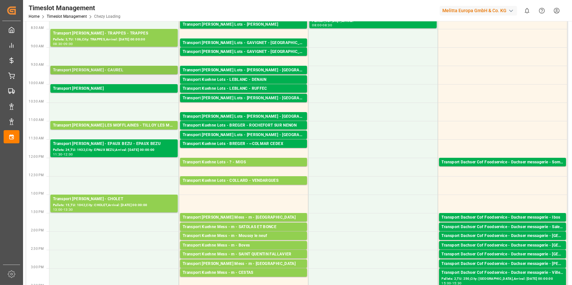
click at [125, 69] on div "Transport Delisle - CAUREL - CAUREL" at bounding box center [114, 70] width 122 height 7
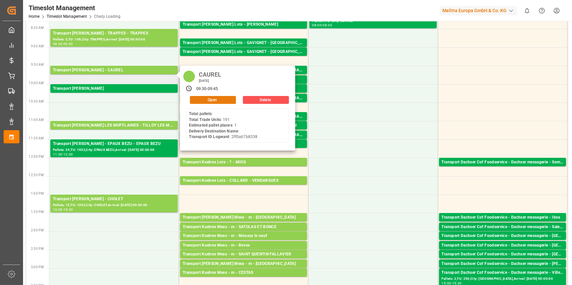
click at [224, 98] on button "Open" at bounding box center [213, 100] width 46 height 8
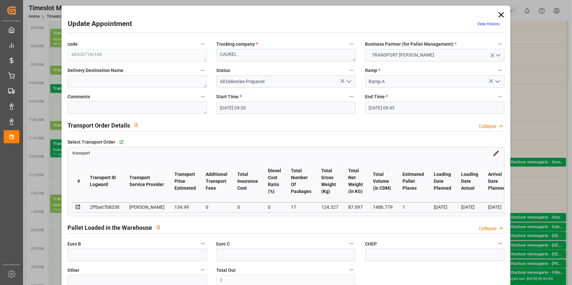
click at [343, 79] on button "open menu" at bounding box center [348, 82] width 10 height 10
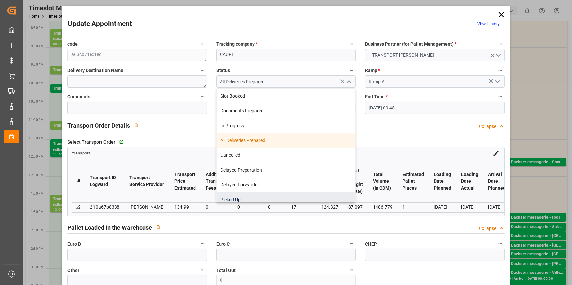
click at [232, 197] on div "Picked Up" at bounding box center [286, 200] width 139 height 15
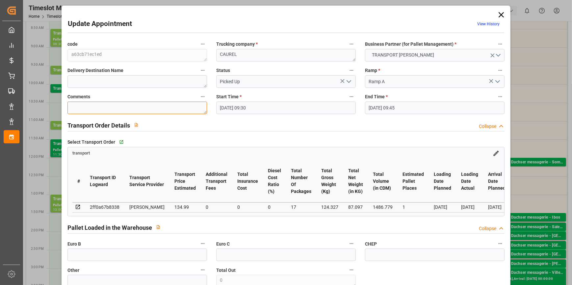
click at [84, 110] on textarea at bounding box center [138, 108] width 140 height 13
click at [118, 259] on input "text" at bounding box center [138, 255] width 140 height 13
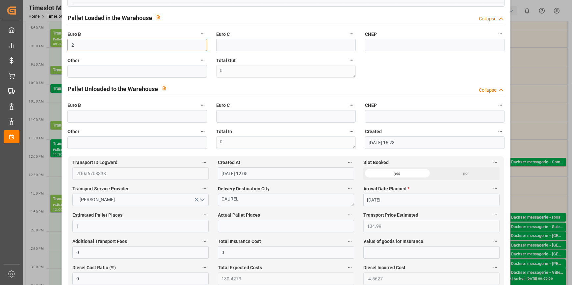
scroll to position [239, 0]
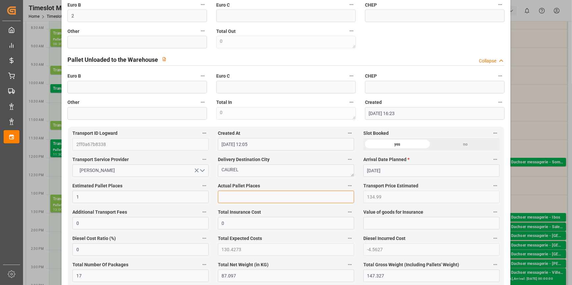
click at [225, 200] on input "text" at bounding box center [286, 197] width 136 height 13
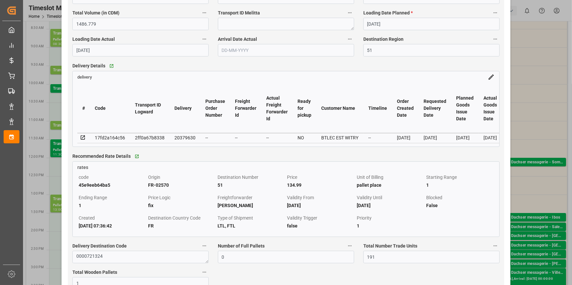
scroll to position [599, 0]
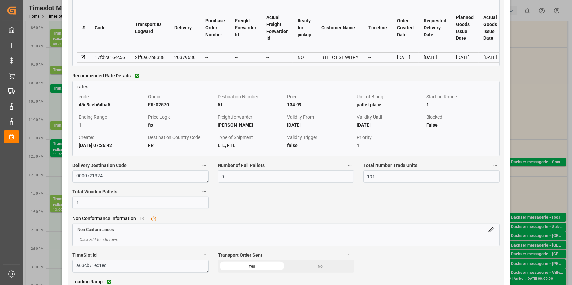
click at [85, 59] on icon at bounding box center [83, 57] width 6 height 6
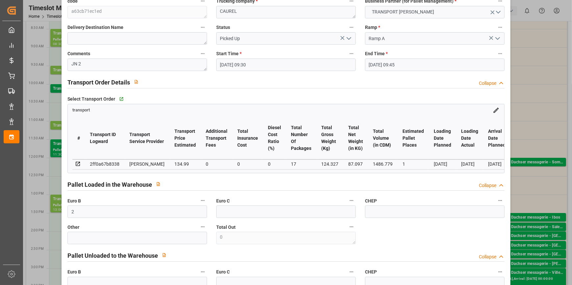
scroll to position [0, 0]
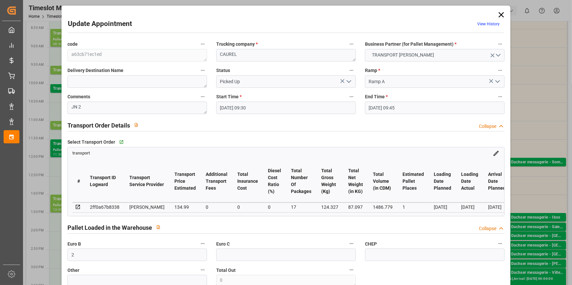
click at [350, 80] on icon "open menu" at bounding box center [349, 82] width 8 height 8
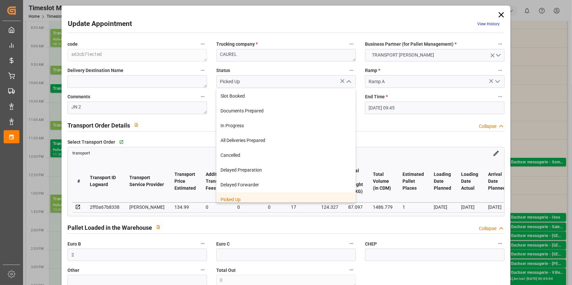
click at [244, 202] on div "Picked Up" at bounding box center [286, 200] width 139 height 15
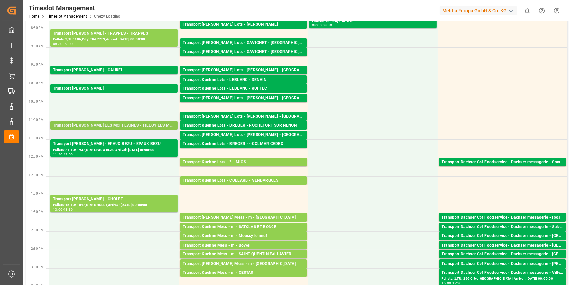
click at [105, 125] on div "Transport Delisle - TILLOY LES MOFFLAINES - TILLOY LES MOFFLAINES" at bounding box center [114, 125] width 122 height 7
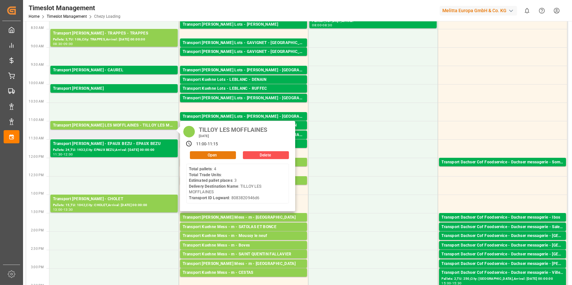
click at [217, 153] on button "Open" at bounding box center [213, 155] width 46 height 8
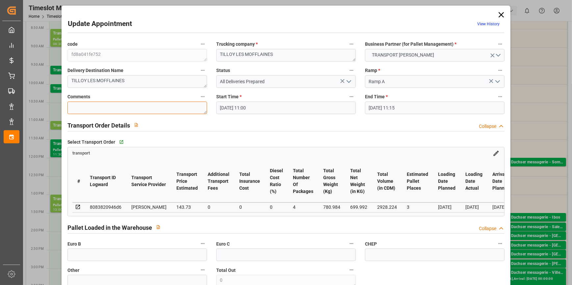
click at [73, 110] on textarea at bounding box center [138, 108] width 140 height 13
click at [123, 256] on input "text" at bounding box center [138, 255] width 140 height 13
click at [347, 81] on polyline "open menu" at bounding box center [349, 82] width 4 height 2
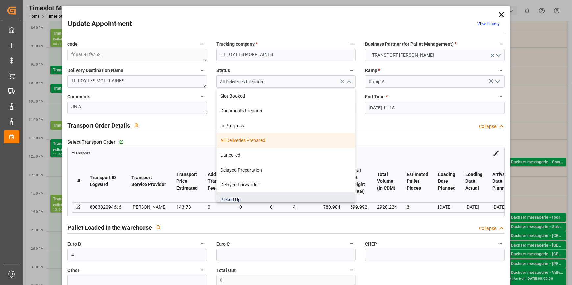
click at [241, 198] on div "Picked Up" at bounding box center [286, 200] width 139 height 15
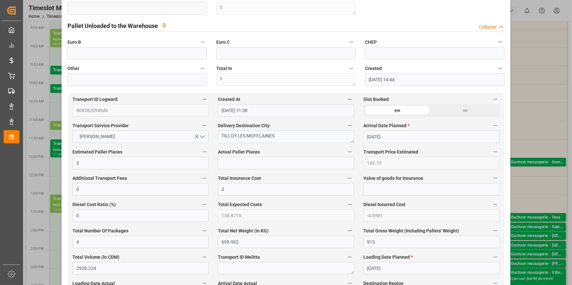
scroll to position [269, 0]
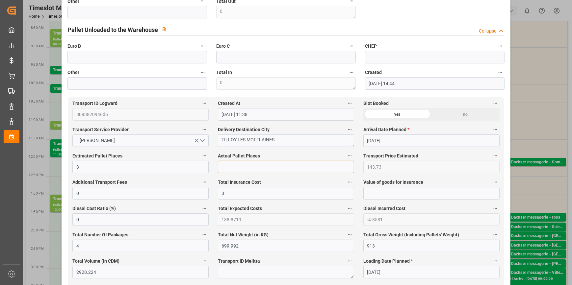
click at [237, 166] on input "text" at bounding box center [286, 167] width 136 height 13
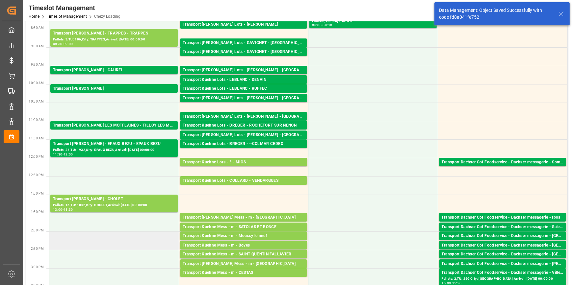
scroll to position [0, 0]
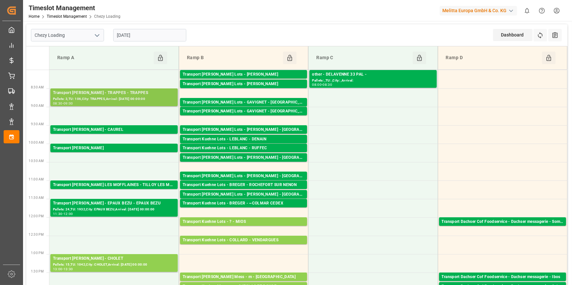
click at [121, 93] on div "Transport Delisle - TRAPPES - TRAPPES" at bounding box center [114, 93] width 122 height 7
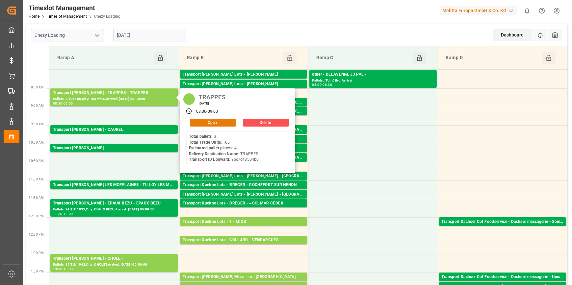
click at [214, 121] on button "Open" at bounding box center [213, 123] width 46 height 8
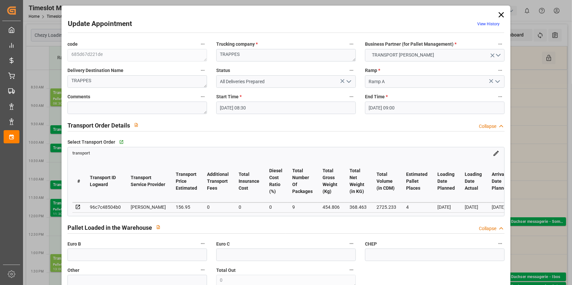
click at [349, 80] on icon "open menu" at bounding box center [349, 82] width 8 height 8
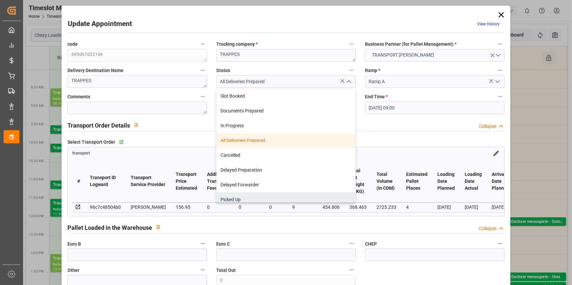
click at [237, 199] on div "Picked Up" at bounding box center [286, 200] width 139 height 15
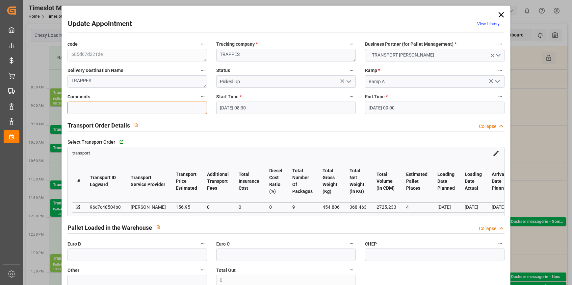
click at [104, 110] on textarea at bounding box center [138, 108] width 140 height 13
click at [113, 260] on input "text" at bounding box center [138, 255] width 140 height 13
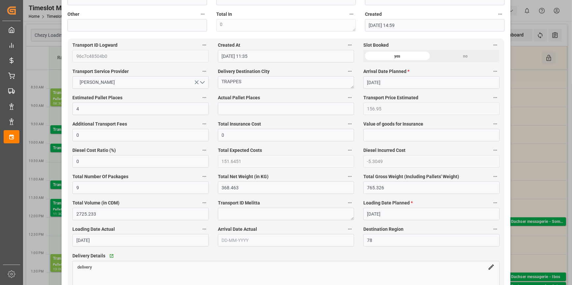
scroll to position [329, 0]
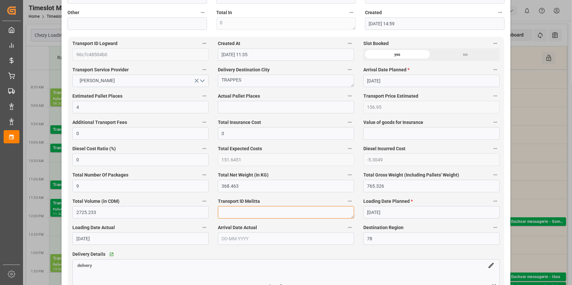
click at [224, 216] on textarea at bounding box center [286, 212] width 136 height 13
click at [224, 108] on input "text" at bounding box center [286, 107] width 136 height 13
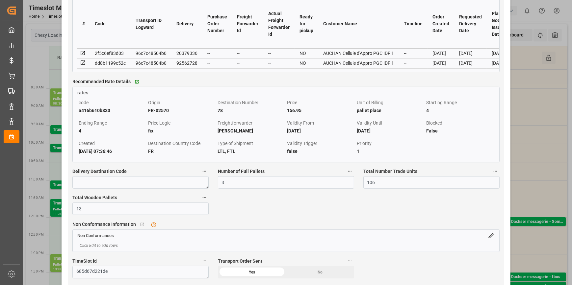
scroll to position [629, 0]
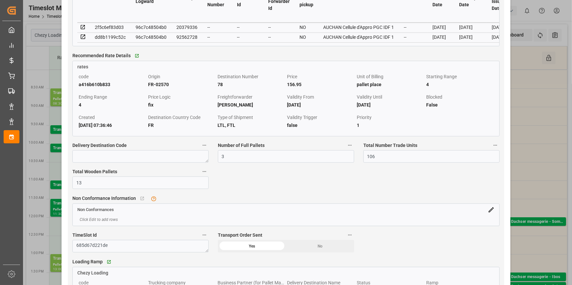
click at [82, 29] on icon at bounding box center [83, 27] width 6 height 6
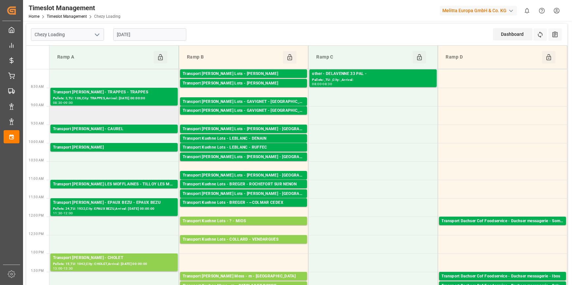
scroll to position [0, 0]
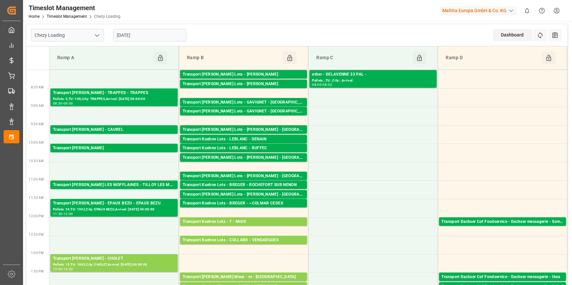
click at [97, 35] on icon "open menu" at bounding box center [97, 36] width 8 height 8
click at [70, 62] on div "Chezy Unloading" at bounding box center [67, 64] width 72 height 15
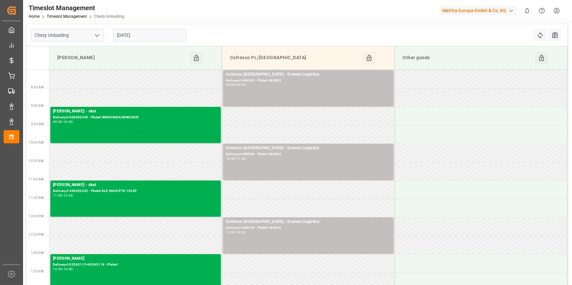
click at [150, 36] on input "[DATE]" at bounding box center [149, 35] width 73 height 13
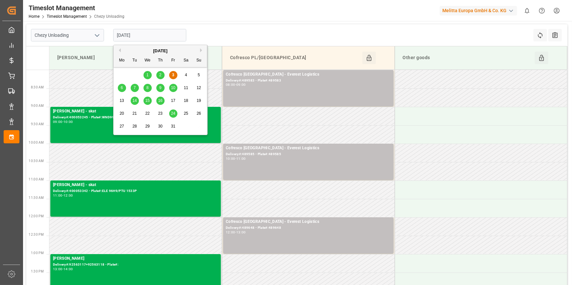
click at [158, 76] on div "2" at bounding box center [160, 75] width 8 height 8
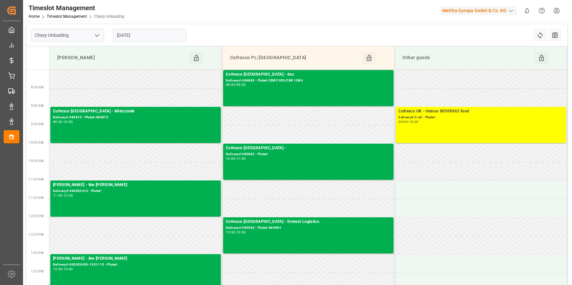
click at [165, 37] on input "02-10-2025" at bounding box center [149, 35] width 73 height 13
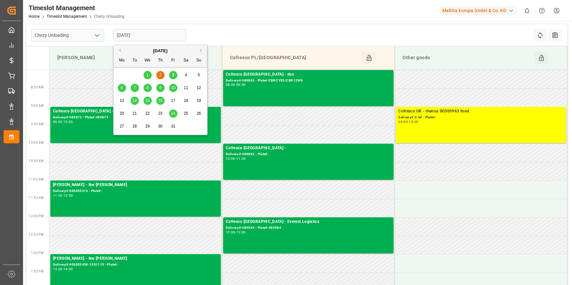
click at [122, 86] on span "6" at bounding box center [122, 88] width 2 height 5
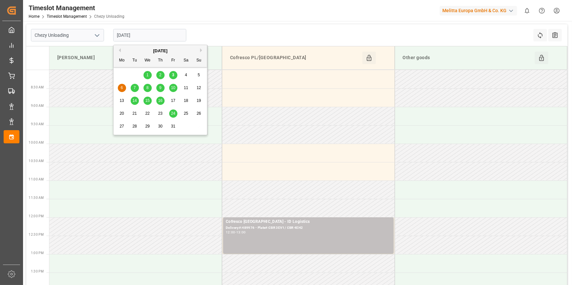
click at [150, 34] on input "[DATE]" at bounding box center [149, 35] width 73 height 13
click at [134, 88] on span "7" at bounding box center [135, 88] width 2 height 5
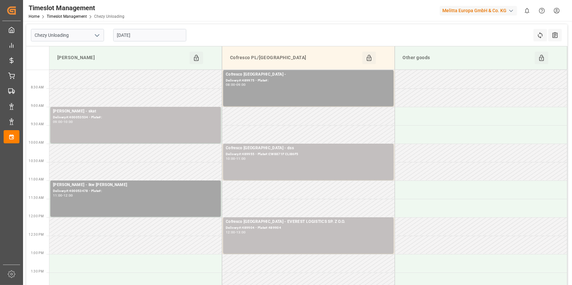
click at [95, 34] on icon "open menu" at bounding box center [97, 36] width 8 height 8
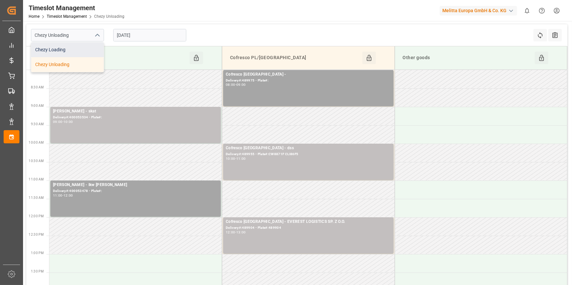
click at [58, 48] on div "Chezy Loading" at bounding box center [67, 49] width 72 height 15
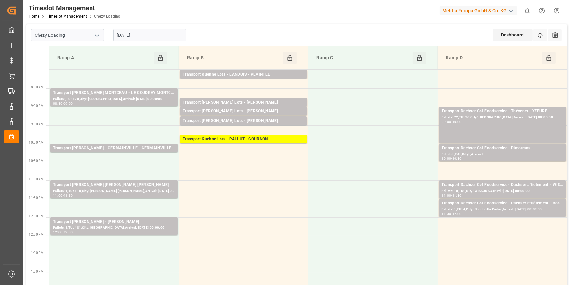
click at [144, 32] on input "07-10-2025" at bounding box center [149, 35] width 73 height 13
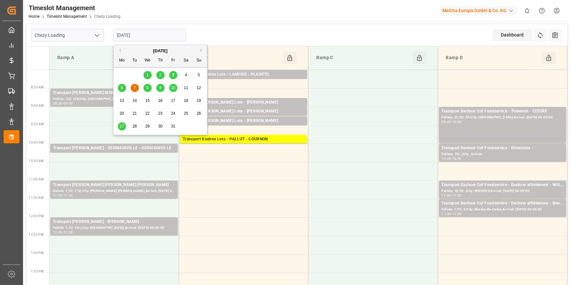
click at [124, 86] on div "6" at bounding box center [122, 88] width 8 height 8
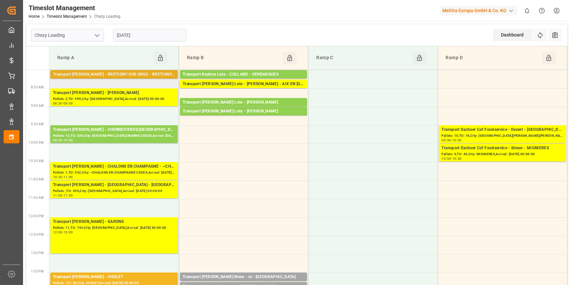
click at [140, 72] on div "Transport Delisle - BRETIGNY SUR ORGE - BRETIGNY SUR ORGE" at bounding box center [114, 74] width 122 height 7
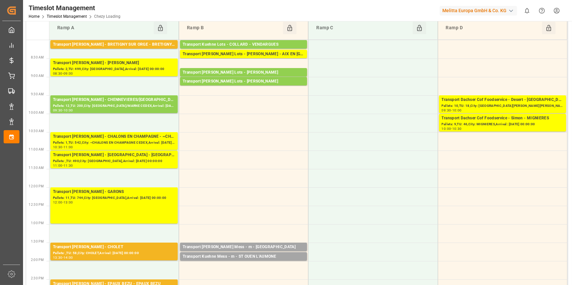
scroll to position [30, 0]
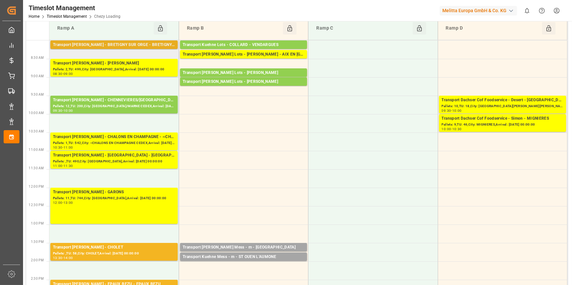
click at [141, 45] on div "Transport Delisle - BRETIGNY SUR ORGE - BRETIGNY SUR ORGE" at bounding box center [114, 45] width 122 height 7
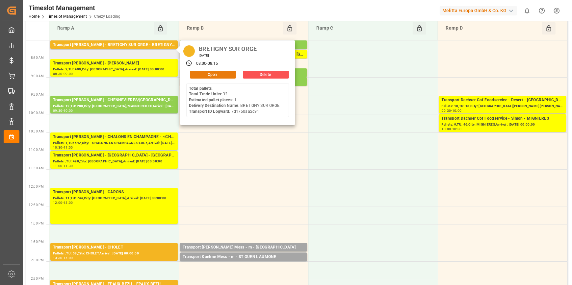
click at [202, 75] on button "Open" at bounding box center [213, 75] width 46 height 8
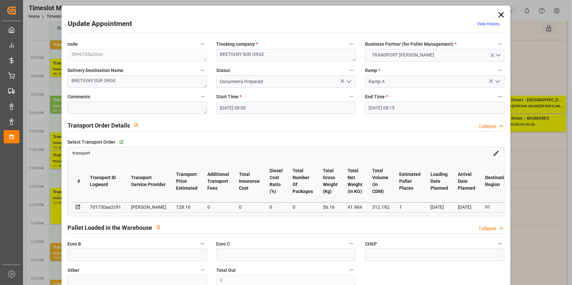
click at [349, 79] on icon "open menu" at bounding box center [349, 82] width 8 height 8
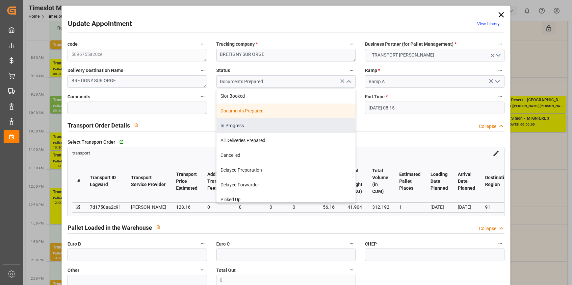
click at [236, 127] on div "In Progress" at bounding box center [286, 126] width 139 height 15
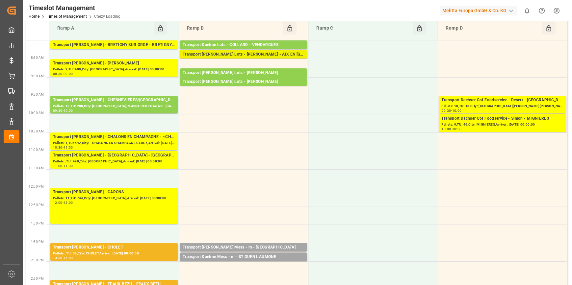
click at [258, 53] on div "Transport Kuehne Lots - COLLARD - AIX EN PROVENCE" at bounding box center [244, 54] width 122 height 7
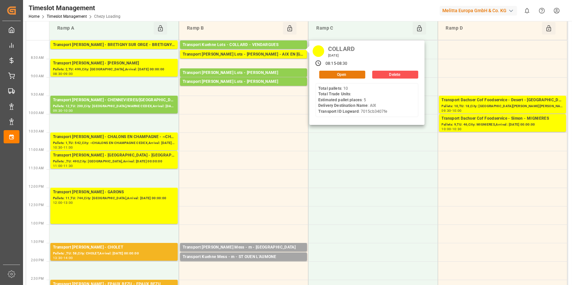
click at [337, 73] on button "Open" at bounding box center [342, 75] width 46 height 8
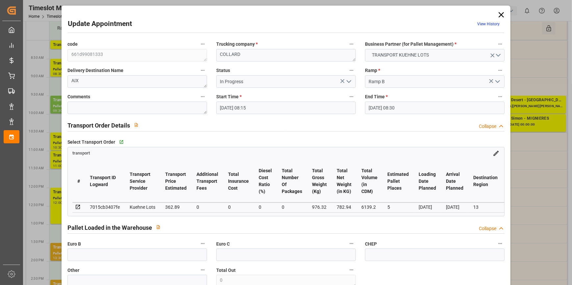
click at [348, 79] on icon "open menu" at bounding box center [349, 82] width 8 height 8
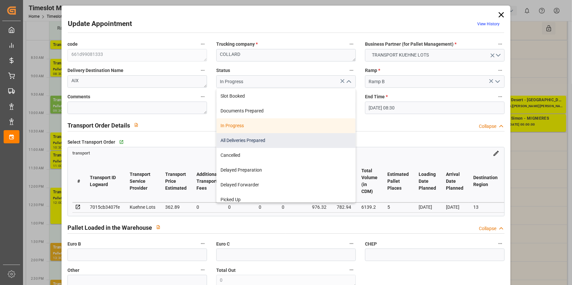
click at [234, 138] on div "All Deliveries Prepared" at bounding box center [286, 140] width 139 height 15
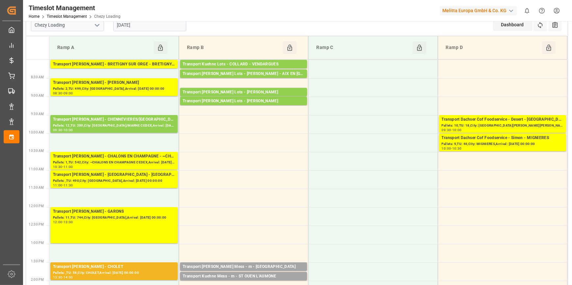
scroll to position [0, 0]
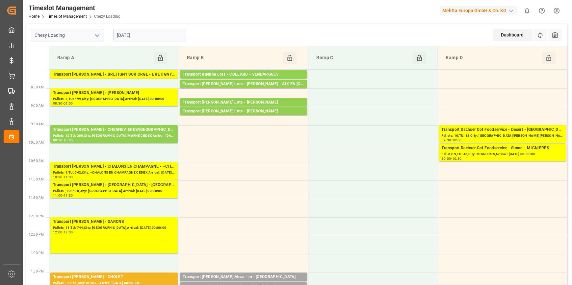
click at [143, 32] on input "[DATE]" at bounding box center [149, 35] width 73 height 13
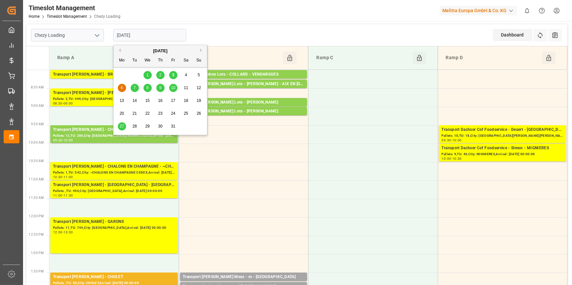
click at [171, 76] on div "3" at bounding box center [173, 75] width 8 height 8
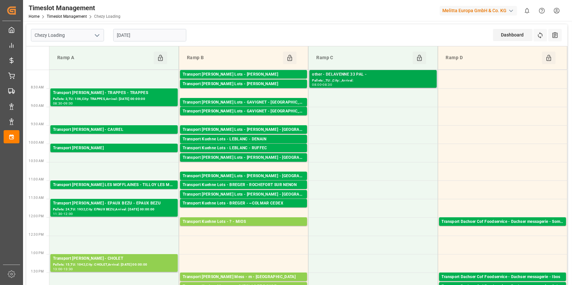
click at [356, 75] on div "other - DELAVENNE 33 PAL -" at bounding box center [373, 74] width 122 height 7
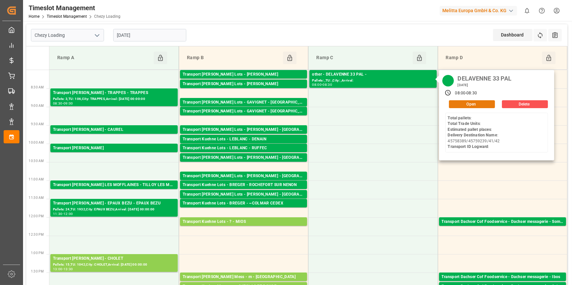
click at [468, 101] on button "Open" at bounding box center [472, 104] width 46 height 8
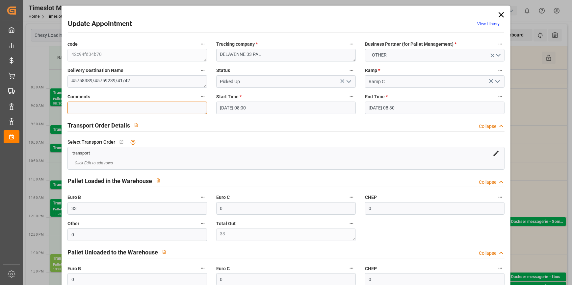
click at [82, 107] on textarea at bounding box center [138, 108] width 140 height 13
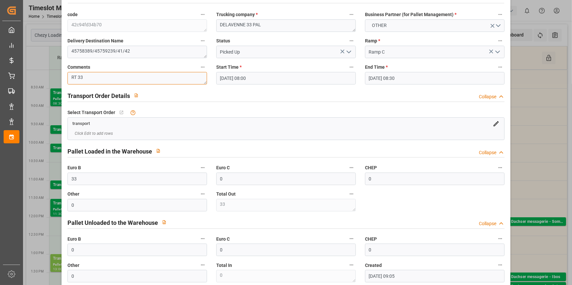
scroll to position [65, 0]
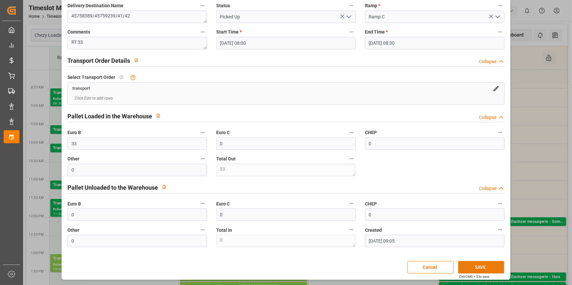
click at [466, 267] on button "SAVE" at bounding box center [481, 267] width 46 height 13
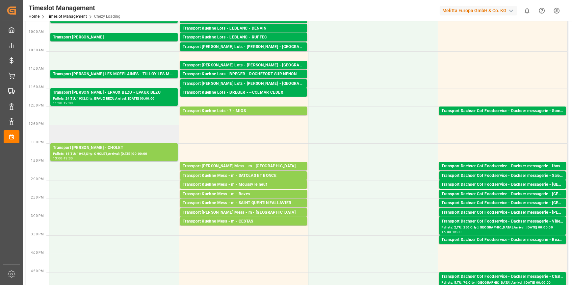
scroll to position [0, 0]
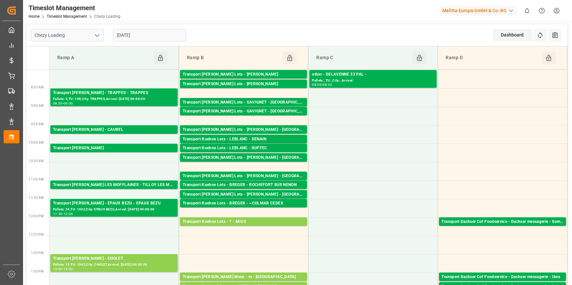
click at [150, 33] on input "[DATE]" at bounding box center [149, 35] width 73 height 13
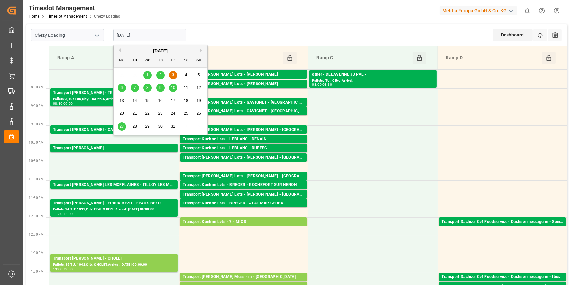
click at [121, 88] on span "6" at bounding box center [122, 88] width 2 height 5
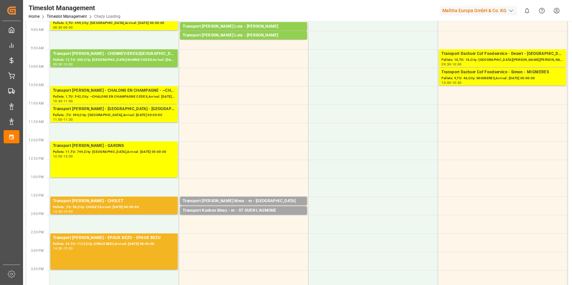
scroll to position [120, 0]
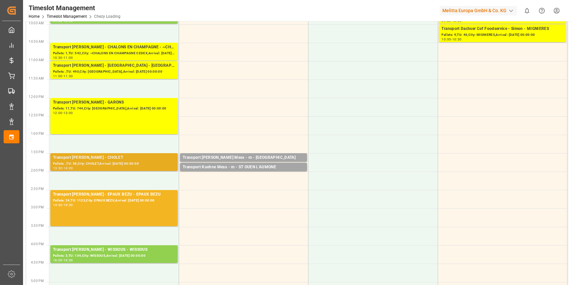
click at [137, 160] on div "Transport Delisle - CHOLET - CHOLET" at bounding box center [114, 158] width 122 height 7
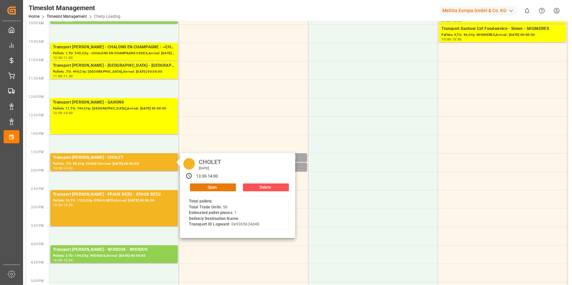
click at [204, 185] on button "Open" at bounding box center [213, 188] width 46 height 8
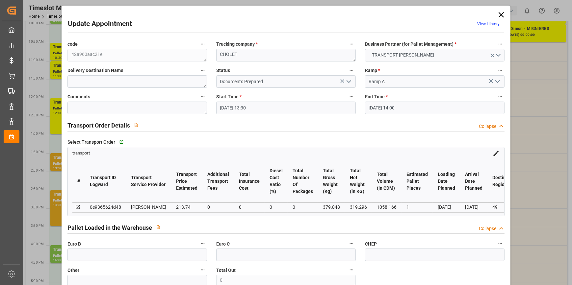
click at [348, 78] on icon "open menu" at bounding box center [349, 82] width 8 height 8
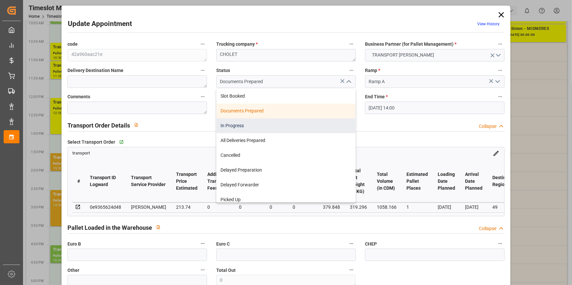
click at [235, 125] on div "In Progress" at bounding box center [286, 126] width 139 height 15
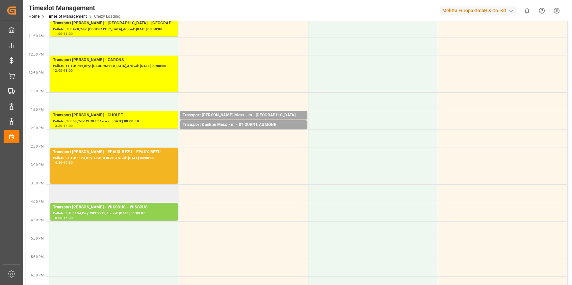
scroll to position [179, 0]
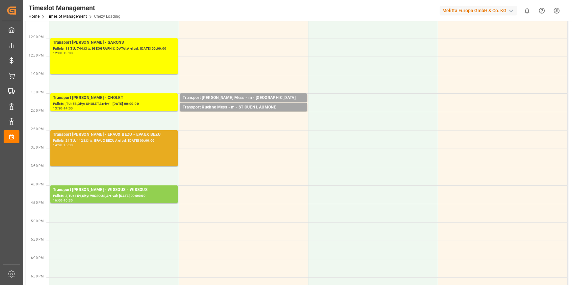
click at [123, 148] on div "Transport Delisle - EPAUX BEZU - EPAUX BEZU Pallets: 24,TU: 1123,City: EPAUX BE…" at bounding box center [114, 149] width 122 height 34
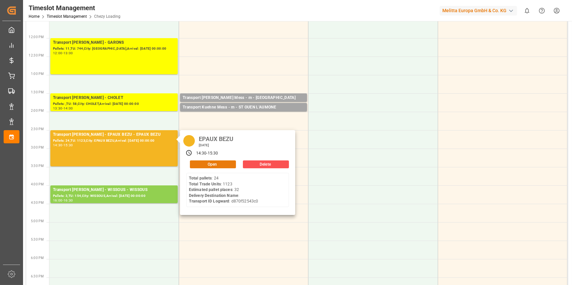
click at [210, 161] on button "Open" at bounding box center [213, 165] width 46 height 8
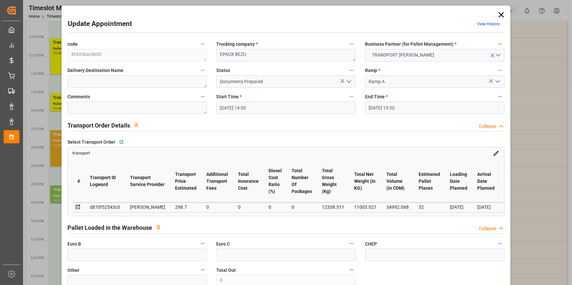
click at [345, 82] on icon "open menu" at bounding box center [349, 82] width 8 height 8
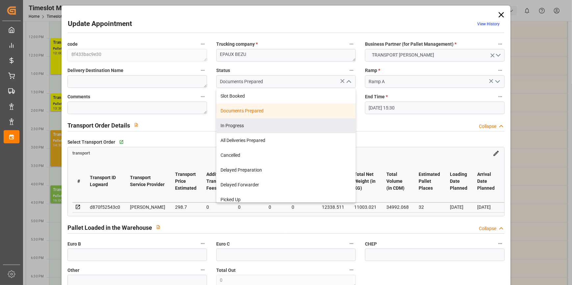
click at [237, 129] on div "In Progress" at bounding box center [286, 126] width 139 height 15
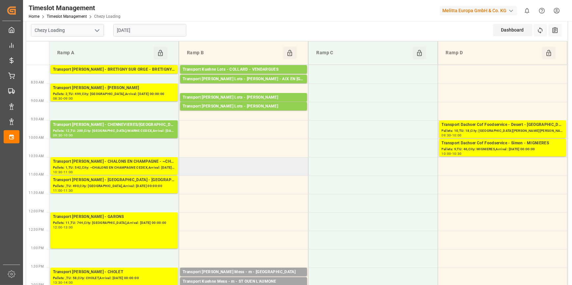
scroll to position [0, 0]
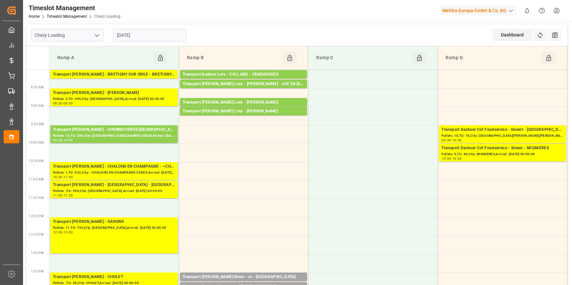
click at [158, 32] on input "[DATE]" at bounding box center [149, 35] width 73 height 13
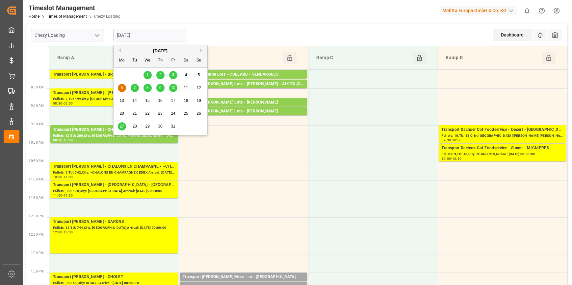
click at [135, 88] on span "7" at bounding box center [135, 88] width 2 height 5
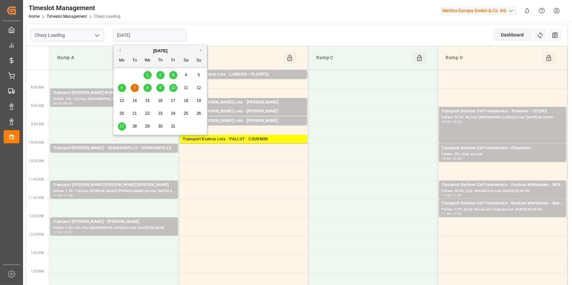
click at [170, 37] on input "07-10-2025" at bounding box center [149, 35] width 73 height 13
click at [206, 33] on div "Chezy Loading 07-10-2025 Dashboard View Dashboard Refresh Time Slots All Audits" at bounding box center [296, 35] width 541 height 22
click at [145, 34] on input "07-10-2025" at bounding box center [149, 35] width 73 height 13
click at [121, 87] on span "6" at bounding box center [122, 88] width 2 height 5
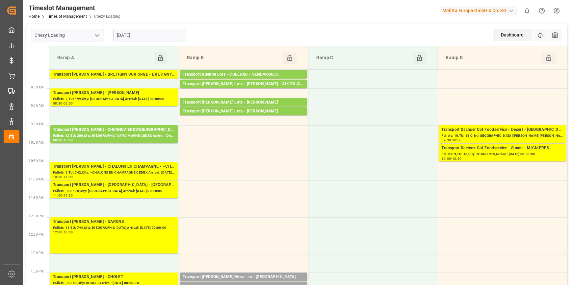
click at [225, 38] on div "Chezy Loading 06-10-2025 Dashboard View Dashboard Refresh Time Slots All Audits" at bounding box center [296, 35] width 541 height 22
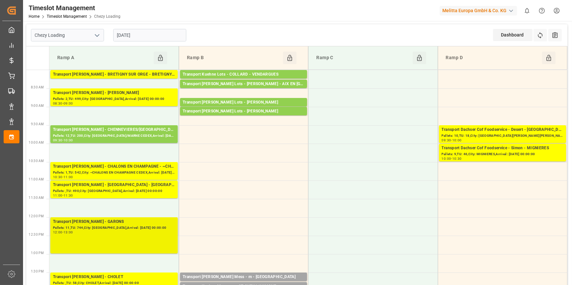
click at [91, 221] on div "Transport Delisle - GARONS - GARONS" at bounding box center [114, 222] width 122 height 7
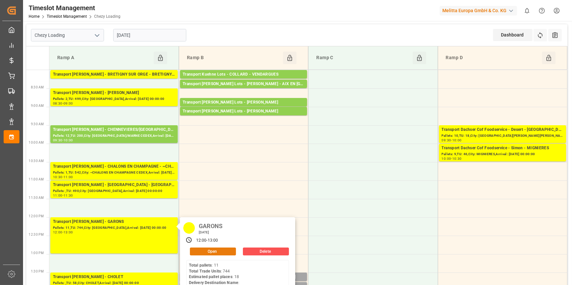
click at [208, 252] on button "Open" at bounding box center [213, 252] width 46 height 8
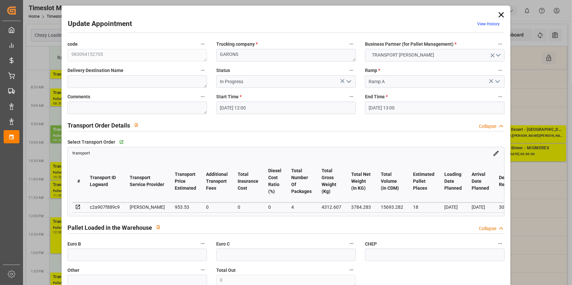
click at [258, 106] on input "06-10-2025 12:00" at bounding box center [286, 108] width 140 height 13
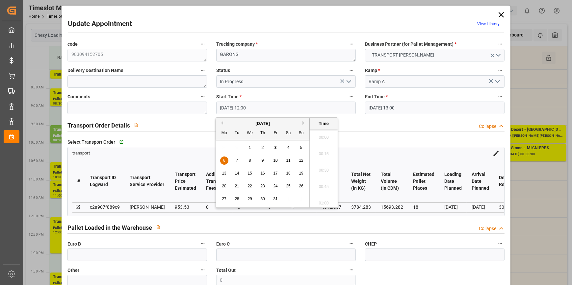
scroll to position [759, 0]
click at [224, 160] on span "6" at bounding box center [224, 160] width 2 height 5
click at [323, 168] on li "12:00" at bounding box center [324, 169] width 28 height 16
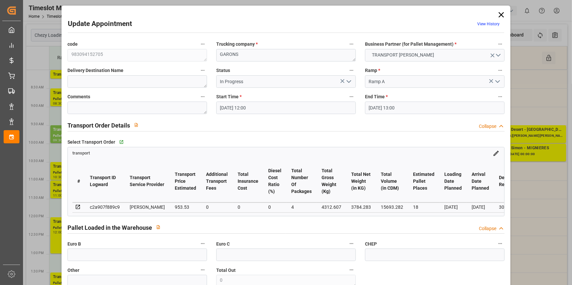
click at [392, 106] on input "06-10-2025 13:00" at bounding box center [435, 108] width 140 height 13
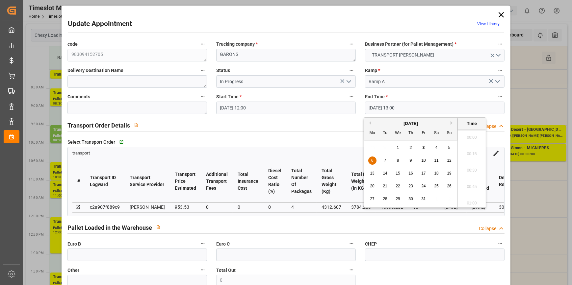
scroll to position [825, 0]
click at [372, 160] on span "6" at bounding box center [372, 160] width 2 height 5
click at [472, 175] on li "12:15" at bounding box center [472, 179] width 28 height 16
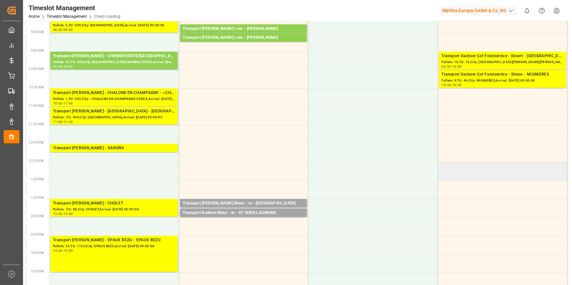
scroll to position [60, 0]
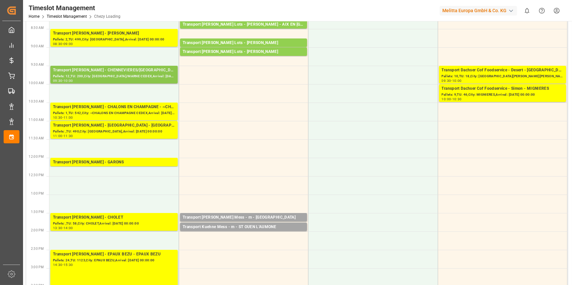
click at [117, 71] on div "Transport Delisle - CHENNEVIERES/MARNE - CHENNEVIERES/MARNE CEDEX" at bounding box center [114, 70] width 122 height 7
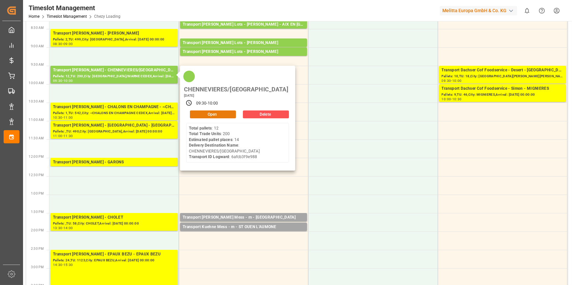
click at [228, 111] on button "Open" at bounding box center [213, 115] width 46 height 8
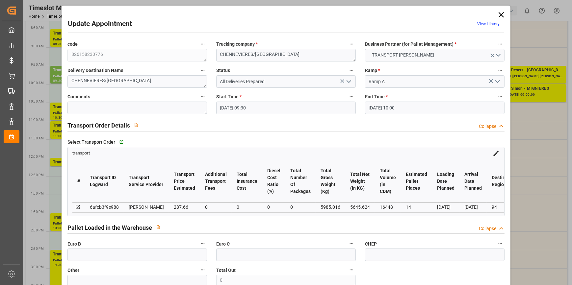
click at [316, 108] on input "06-10-2025 09:30" at bounding box center [286, 108] width 140 height 13
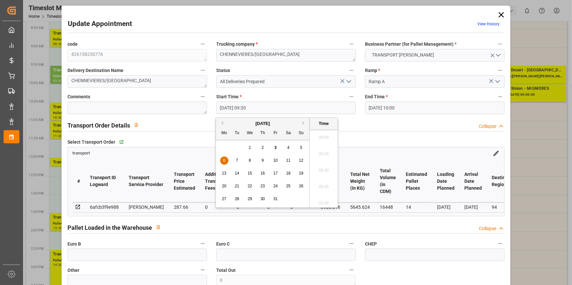
scroll to position [595, 0]
click at [224, 160] on span "6" at bounding box center [224, 160] width 2 height 5
click at [327, 168] on li "09:30" at bounding box center [324, 169] width 28 height 16
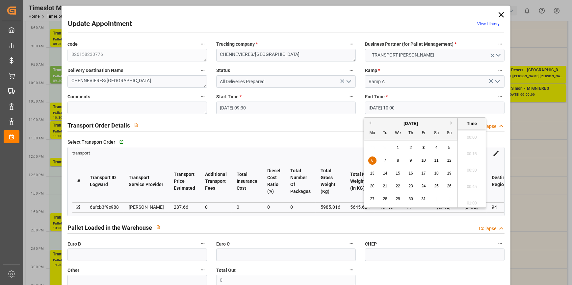
click at [421, 108] on input "06-10-2025 10:00" at bounding box center [435, 108] width 140 height 13
click at [373, 160] on div "6" at bounding box center [372, 161] width 8 height 8
click at [469, 153] on li "09:45" at bounding box center [472, 152] width 28 height 16
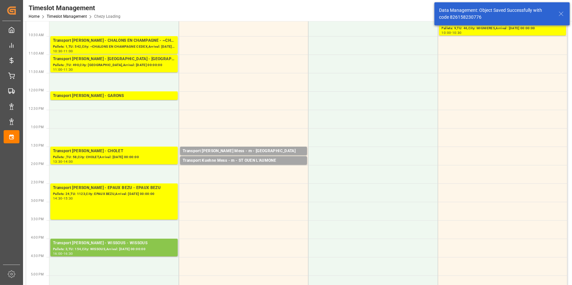
scroll to position [149, 0]
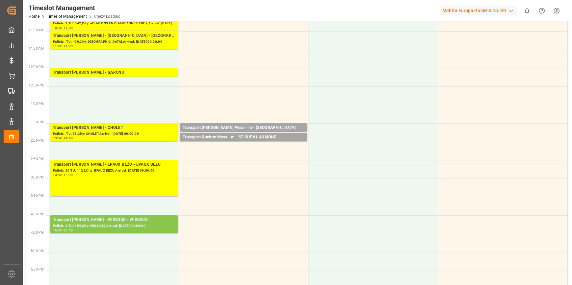
click at [154, 223] on div "Transport Delisle - WISSOUS - WISSOUS" at bounding box center [114, 220] width 122 height 7
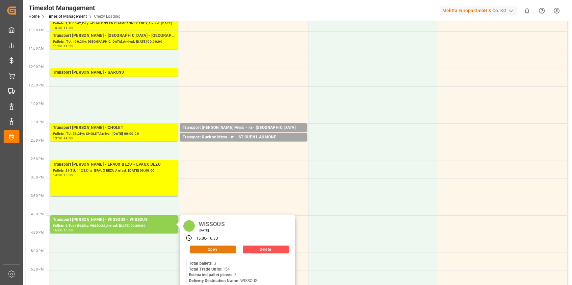
click at [213, 247] on button "Open" at bounding box center [213, 250] width 46 height 8
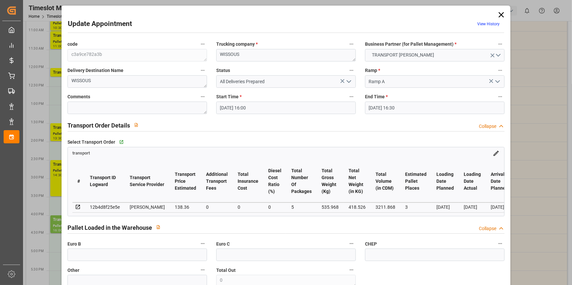
click at [259, 110] on input "06-10-2025 16:00" at bounding box center [286, 108] width 140 height 13
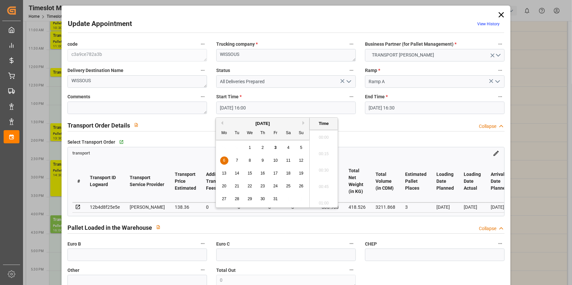
scroll to position [1023, 0]
click at [222, 160] on div "6" at bounding box center [224, 161] width 8 height 8
click at [319, 132] on ul "00:00 00:15 00:30 00:45 01:00 01:15 01:30 01:45 02:00 02:15 02:30 02:45 03:00 0…" at bounding box center [324, 169] width 28 height 78
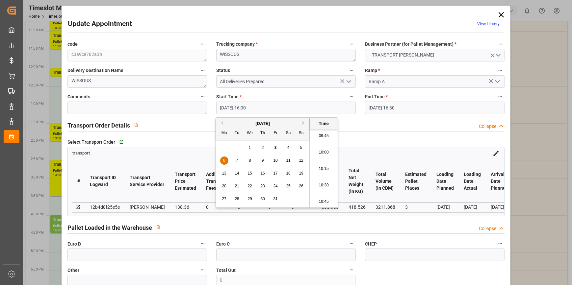
click at [333, 149] on li "10:00" at bounding box center [324, 153] width 28 height 16
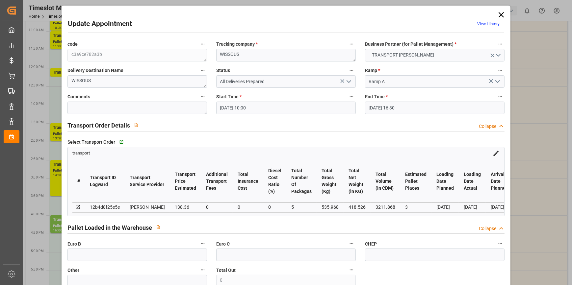
click at [392, 109] on input "06-10-2025 16:30" at bounding box center [435, 108] width 140 height 13
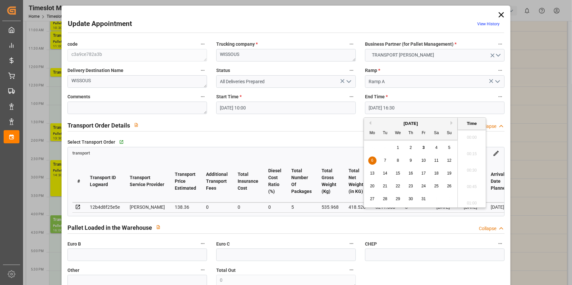
scroll to position [1056, 0]
click at [372, 161] on span "6" at bounding box center [372, 160] width 2 height 5
click at [472, 145] on li "10:15" at bounding box center [472, 146] width 28 height 16
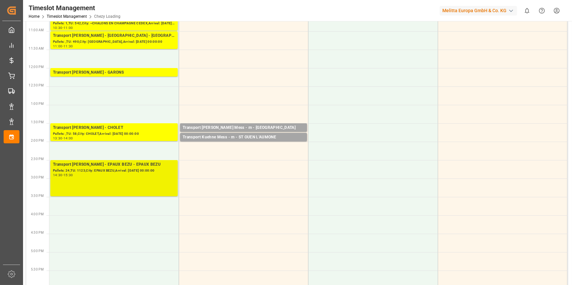
click at [108, 167] on div "Transport Delisle - EPAUX BEZU - EPAUX BEZU" at bounding box center [114, 165] width 122 height 7
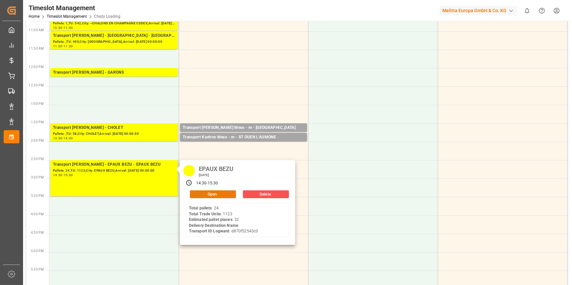
click at [221, 194] on button "Open" at bounding box center [213, 195] width 46 height 8
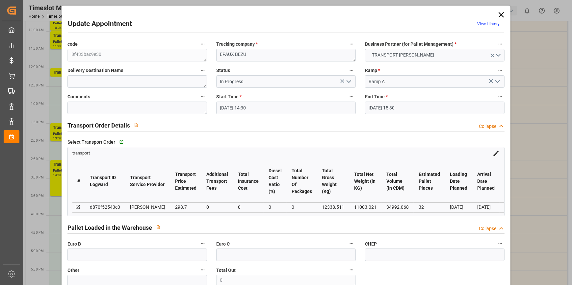
click at [263, 109] on input "06-10-2025 14:30" at bounding box center [286, 108] width 140 height 13
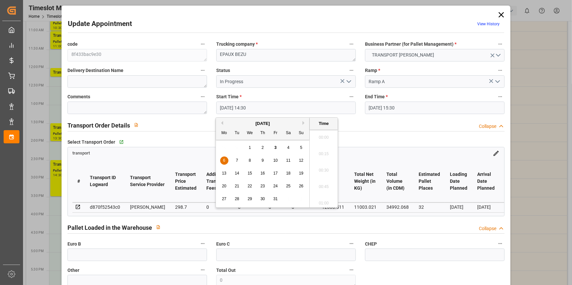
scroll to position [924, 0]
click at [222, 160] on div "6" at bounding box center [224, 161] width 8 height 8
click at [326, 185] on li "12:30" at bounding box center [324, 187] width 28 height 16
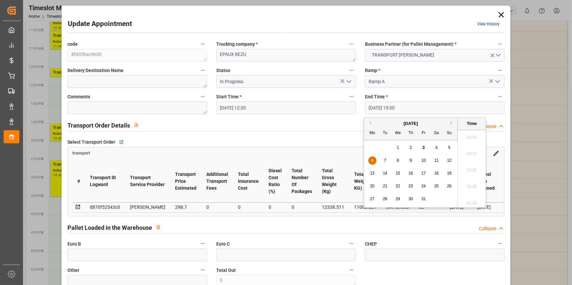
click at [393, 110] on input "06-10-2025 15:30" at bounding box center [435, 108] width 140 height 13
drag, startPoint x: 370, startPoint y: 160, endPoint x: 390, endPoint y: 168, distance: 21.4
click at [371, 161] on div "6" at bounding box center [372, 161] width 8 height 8
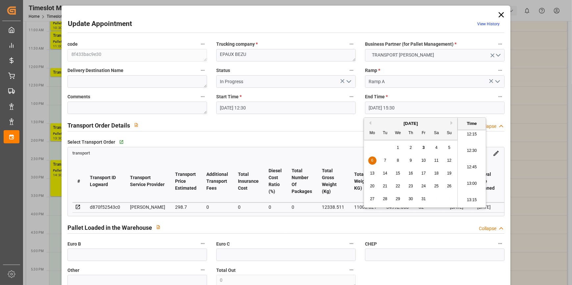
click at [469, 169] on li "12:45" at bounding box center [472, 167] width 28 height 16
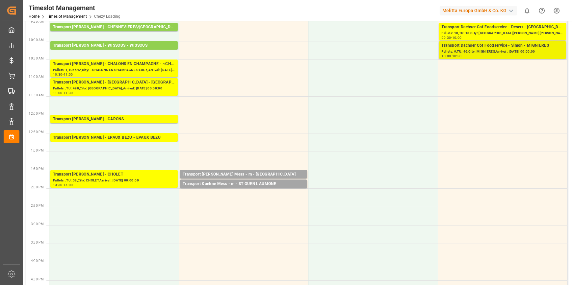
scroll to position [0, 0]
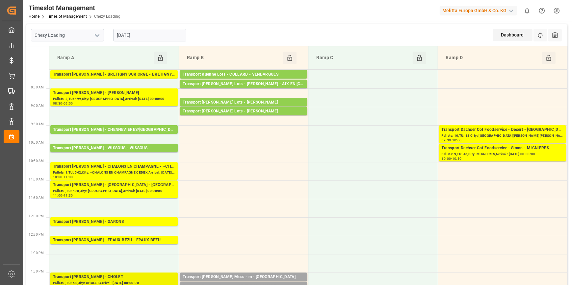
click at [148, 278] on div "Transport Delisle - CHOLET - CHOLET" at bounding box center [114, 277] width 122 height 7
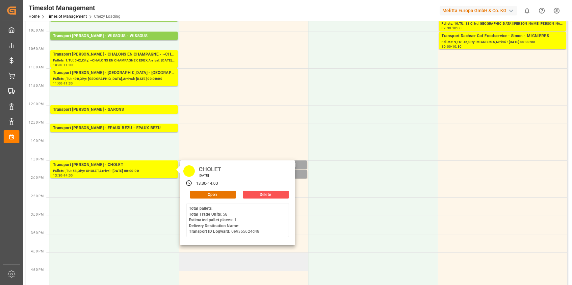
scroll to position [149, 0]
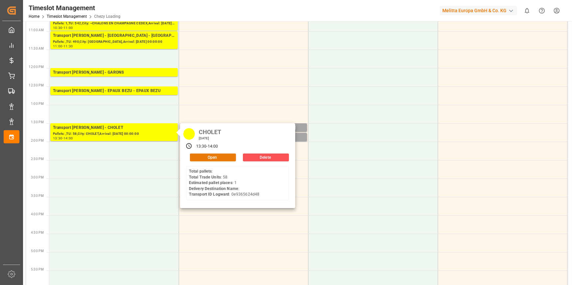
click at [226, 157] on button "Open" at bounding box center [213, 158] width 46 height 8
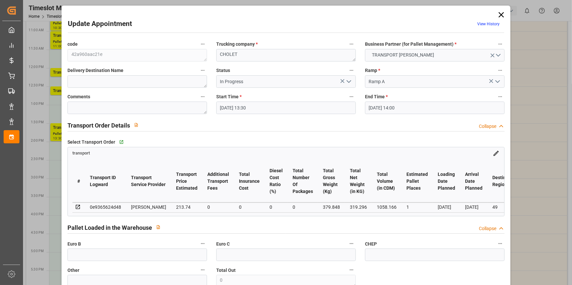
click at [289, 109] on input "06-10-2025 13:30" at bounding box center [286, 108] width 140 height 13
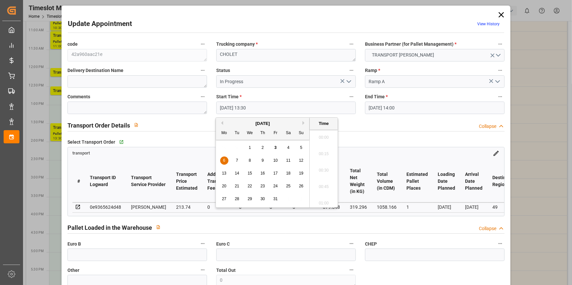
scroll to position [858, 0]
click at [225, 160] on span "6" at bounding box center [224, 160] width 2 height 5
click at [321, 138] on li "13:00" at bounding box center [324, 136] width 28 height 16
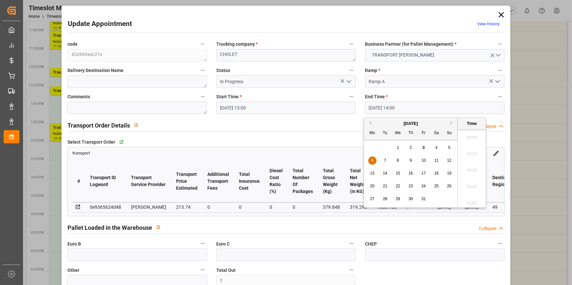
click at [394, 106] on input "06-10-2025 14:00" at bounding box center [435, 108] width 140 height 13
click at [373, 161] on span "6" at bounding box center [372, 160] width 2 height 5
click at [468, 149] on li "13:15" at bounding box center [472, 149] width 28 height 16
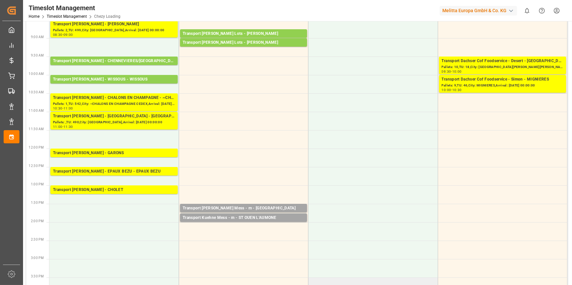
scroll to position [0, 0]
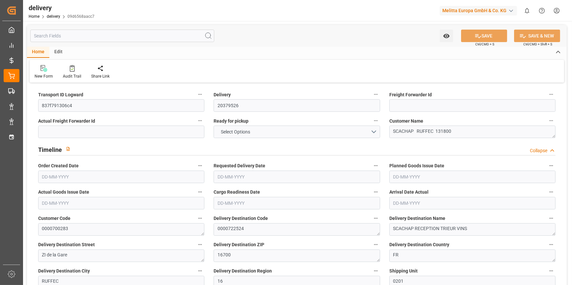
type input "5"
type input "261.989"
type input "559.144"
type input "1743.003"
type input "195"
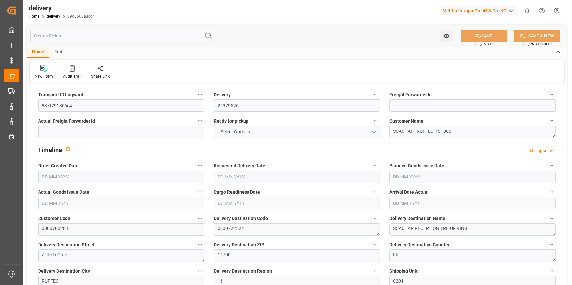
type input "10"
type input "0"
type input "3"
type input "0"
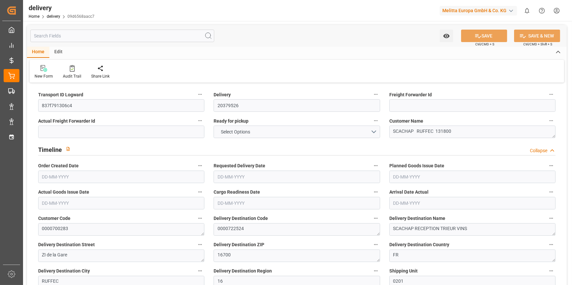
type input "0"
type input "121.995"
type input "0"
type input "70.2"
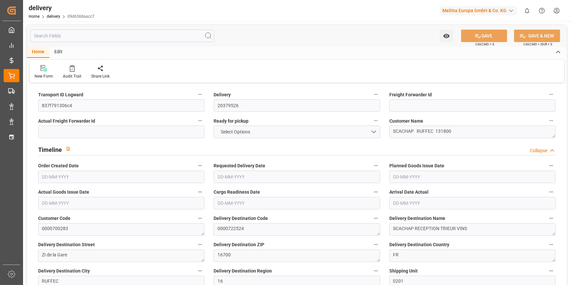
type input "1.5"
type input "1.3"
type input "0"
type input "15"
type input "329.144"
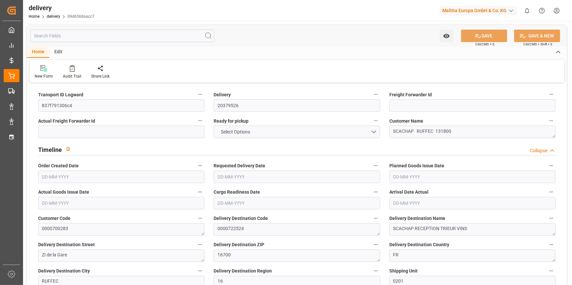
type input "101"
type input "2036.6624"
type input "0.1306"
type input "0"
type input "[DATE]"
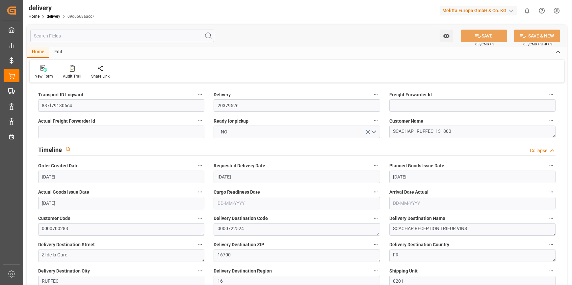
type input "[DATE]"
type input "01-10-2025 11:00"
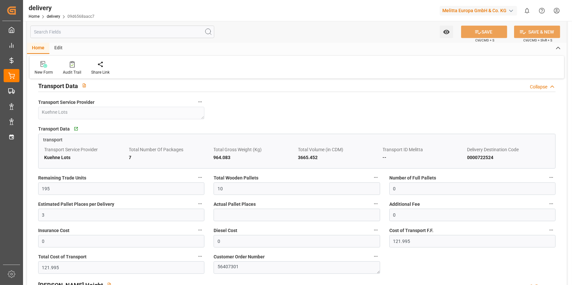
scroll to position [509, 0]
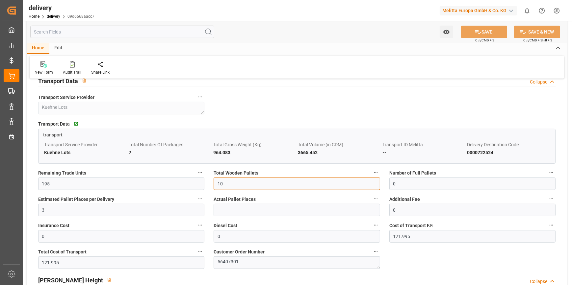
click at [237, 185] on input "10" at bounding box center [297, 184] width 166 height 13
type input "1"
type input "0"
type input "6"
click at [501, 31] on button "SAVE" at bounding box center [484, 32] width 46 height 13
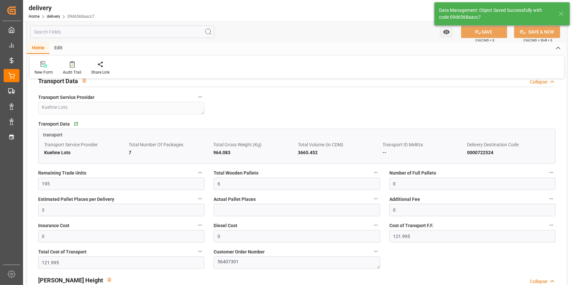
type input "9"
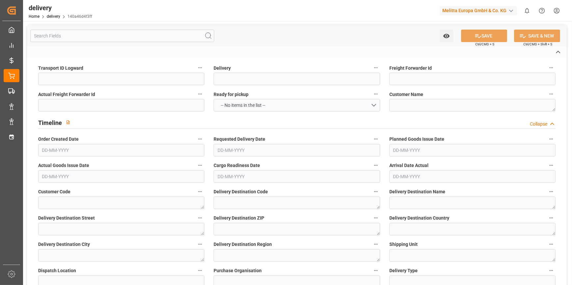
type input "837f791306c4"
type input "20379527"
type textarea "SCACHAP RUFFEC 131800"
type textarea "0000700283"
type textarea "0000722524"
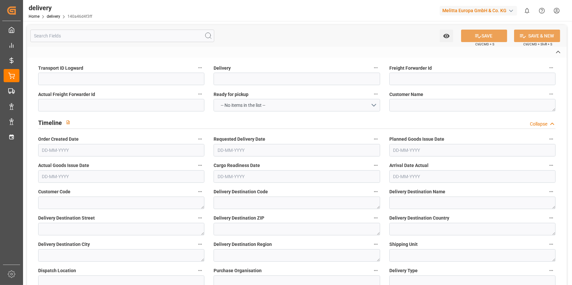
type textarea "SCACHAP RECEPTION TRIEUR VINS"
type textarea "ZI de la Gare"
type textarea "16700"
type textarea "FR"
type textarea "RUFFEC"
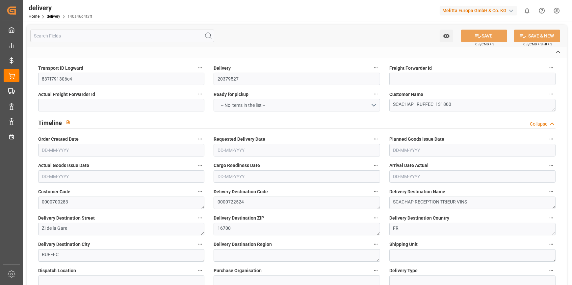
type textarea "16"
type textarea "0201"
type textarea "ZFLF"
type textarea "FR_02K"
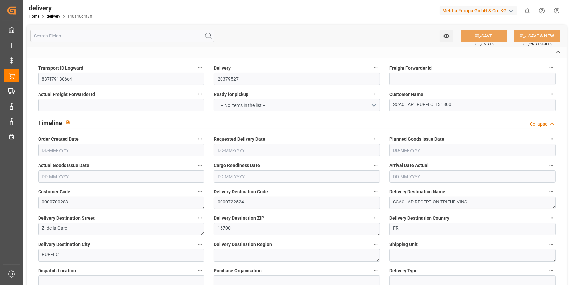
type textarea "Kuehne Lots"
type textarea "56407401"
type input "H180"
type textarea "Hauteur max pal avec palette bois : 1,8m"
type input "FR02"
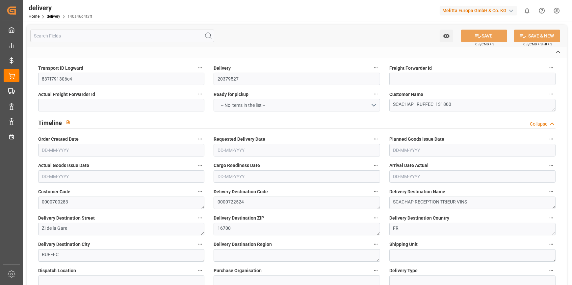
type textarea "Préparer une référence par palette, une etiquette palette par palette mono refe…"
type input "UKAR"
type textarea "avec carton de sur emballage"
type input "EPQC"
type textarea "Palette europe type C"
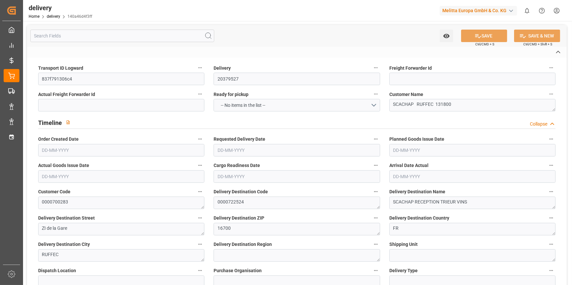
type input "PSKS"
type textarea "Utiliser cornières"
type textarea "RDV fixed"
type textarea "RDVF"
type textarea "Livraison le [DATE] a 11:00"
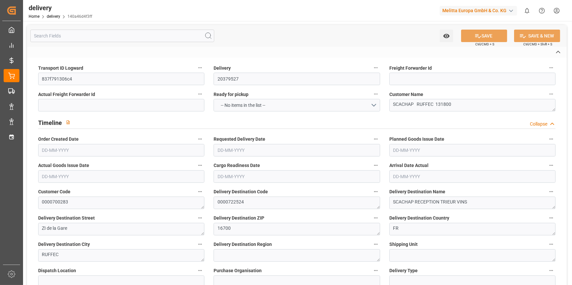
type textarea "0201"
type textarea "837f791306c4 ~ Pallet(s) ~ [DATE] 00:00:00 ~ FR_02K ~ [DATE] 00:00:00~0000722524"
type input "EUR"
type textarea "Cofresco chez [PERSON_NAME][GEOGRAPHIC_DATA]"
type textarea "[STREET_ADDRESS]"
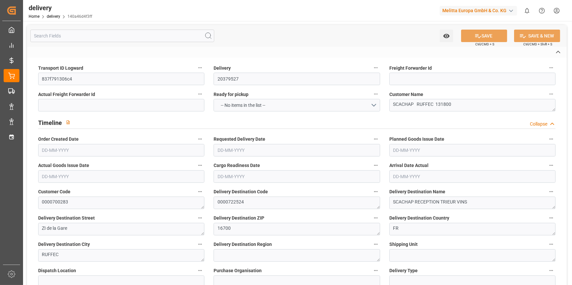
type textarea "Chézy sur Marne"
type textarea "02570"
type textarea "FR"
type input "DAP"
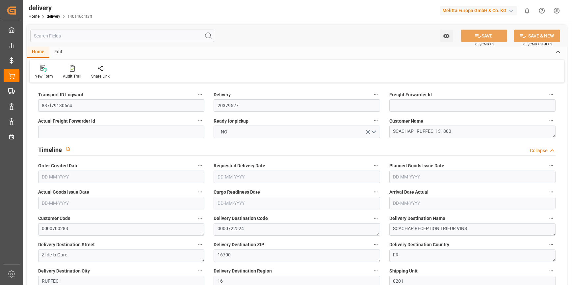
type input "2"
type input "564.714"
type input "1623.939"
type input "1922.449"
type input "186"
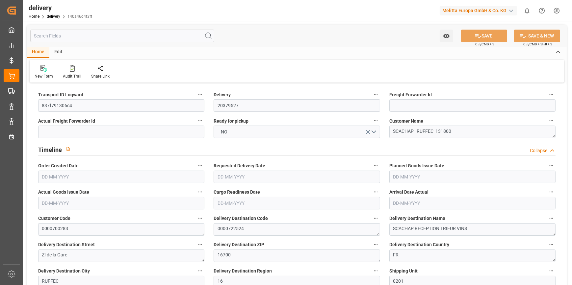
type input "43"
type input "0"
type input "7"
type input "0"
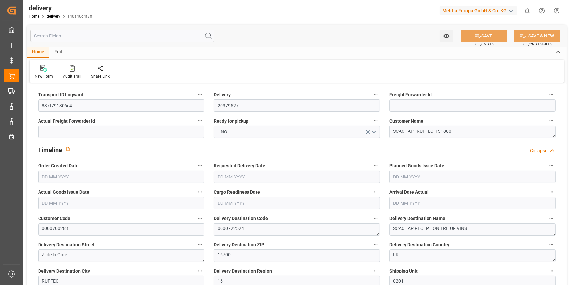
type input "0"
type input "284.655"
type input "0"
type input "66.96"
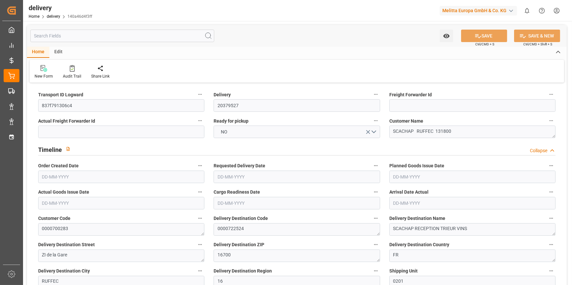
type input "1.5"
type input "1.3"
type input "0"
type input "64.5"
type input "634.939"
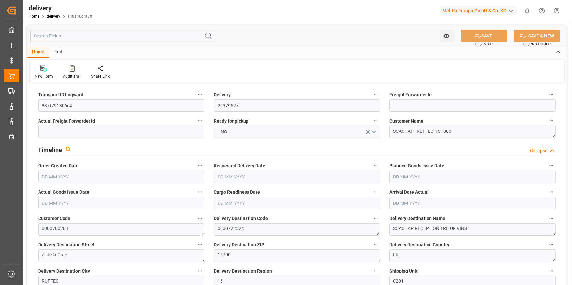
type input "101"
type input "2246.3412"
type input "0.1441"
type input "0"
type input "[DATE]"
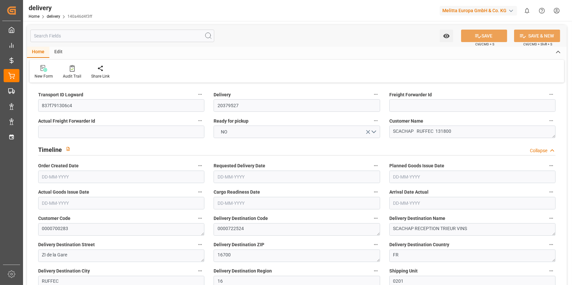
type input "[DATE]"
type input "[DATE] 11:00"
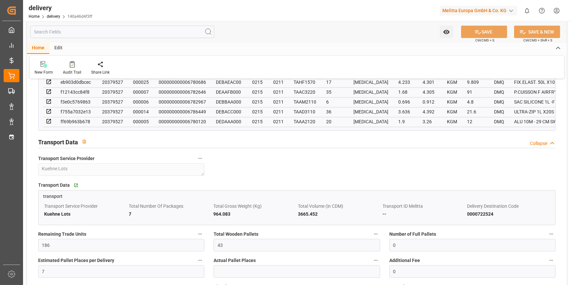
scroll to position [539, 0]
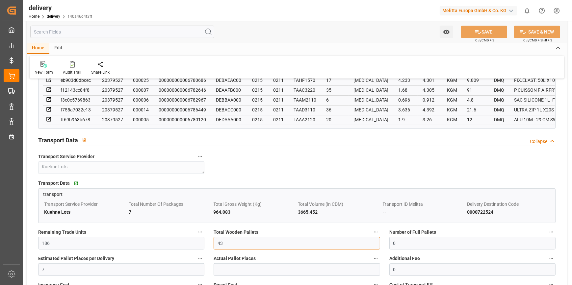
click at [224, 241] on input "43" at bounding box center [297, 243] width 166 height 13
type input "2"
click at [491, 33] on button "SAVE" at bounding box center [484, 32] width 46 height 13
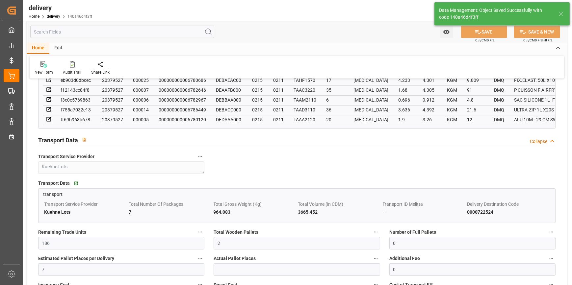
type input "3"
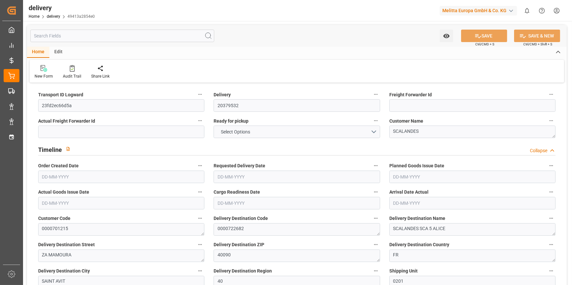
type input "7"
type input "228.079"
type input "508.138"
type input "1513.569"
type input "173"
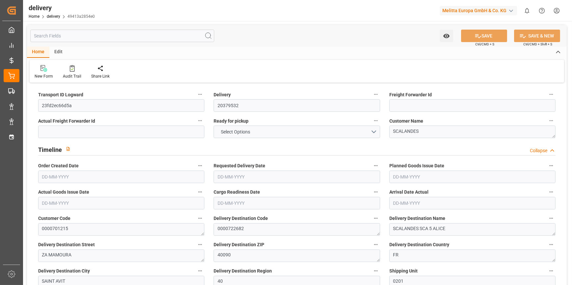
type input "10"
type input "0"
type input "3"
type input "0"
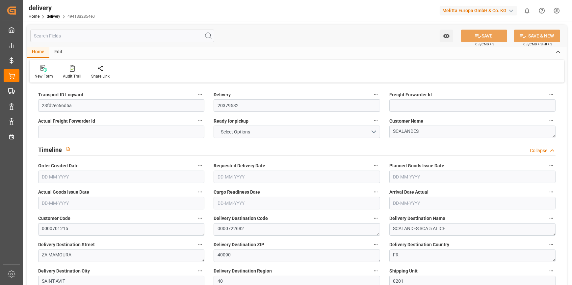
type input "0"
type input "180.7333"
type input "0"
type input "62.28"
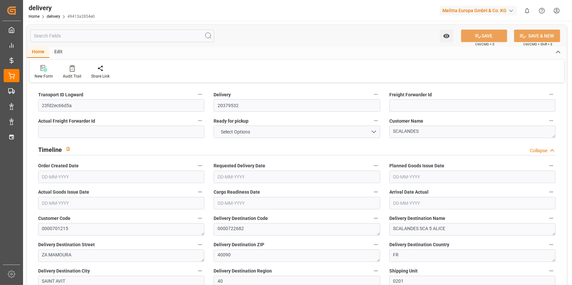
type input "1.5"
type input "1.3"
type input "0"
type input "15"
type input "278.138"
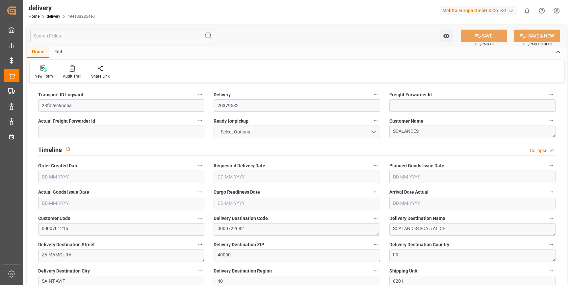
type input "101"
type input "3165.7786"
type input "0.203"
type input "0"
type input "[DATE]"
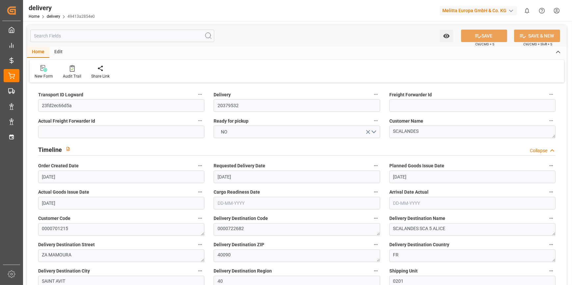
type input "[DATE]"
type input "[DATE] 11:00"
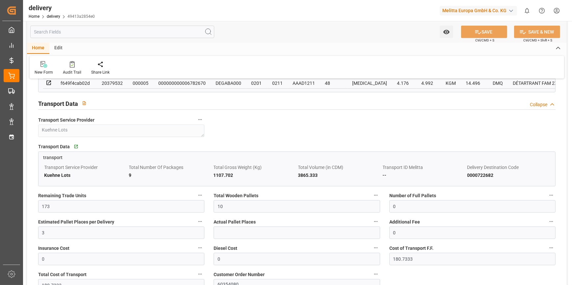
scroll to position [509, 0]
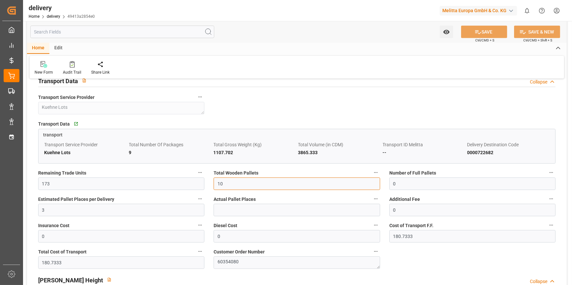
click at [237, 183] on input "10" at bounding box center [297, 184] width 166 height 13
type input "1"
type input "7"
click at [487, 30] on button "SAVE" at bounding box center [484, 32] width 46 height 13
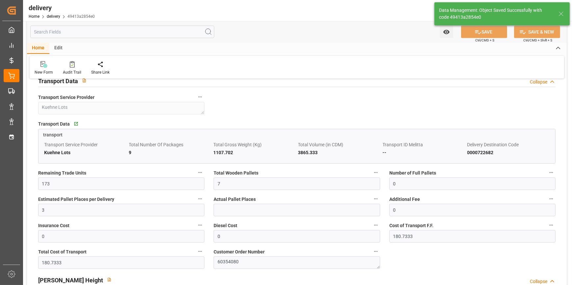
type input "10.5"
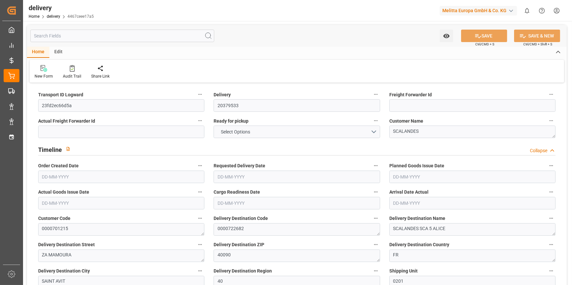
type input "2"
type input "738.884"
type input "1726.564"
type input "2351.764"
type input "223"
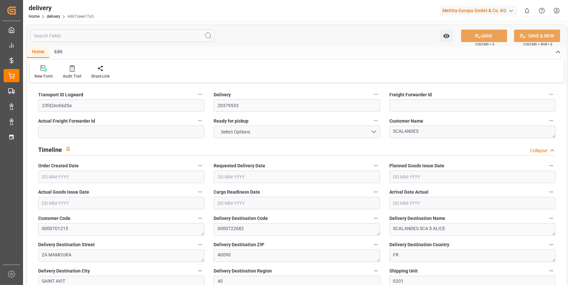
type input "39"
type input "0"
type input "6"
type input "0"
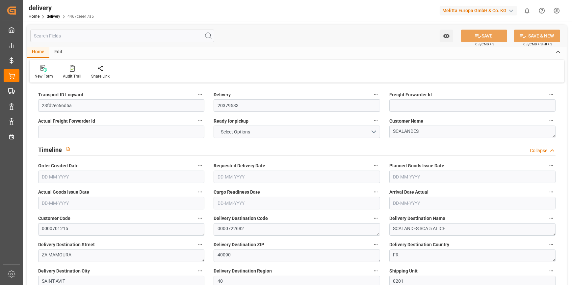
type input "0"
type input "361.4667"
type input "0"
type input "80.28"
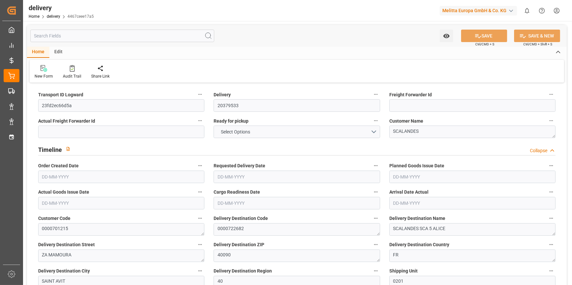
type input "1.5"
type input "1.3"
type input "0"
type input "58.5"
type input "829.564"
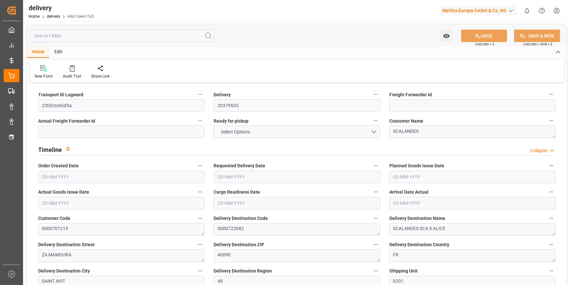
type input "101"
type input "4918.946"
type input "0.3154"
type input "0"
type input "[DATE]"
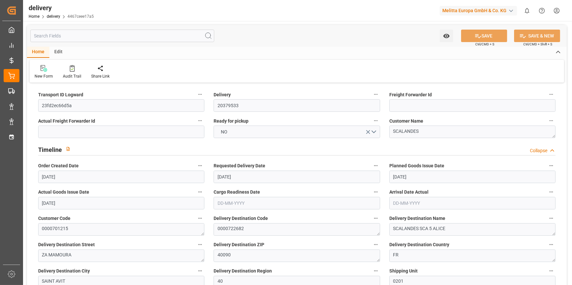
type input "[DATE]"
type input "[DATE] 11:01"
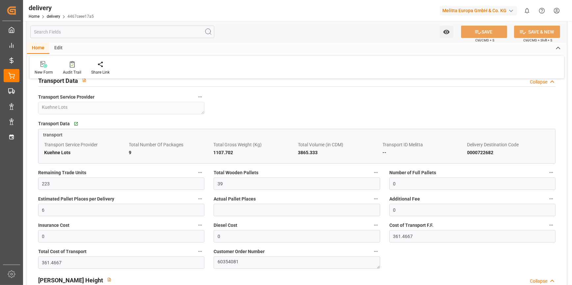
scroll to position [599, 0]
click at [228, 187] on input "39" at bounding box center [297, 183] width 166 height 13
type input "3"
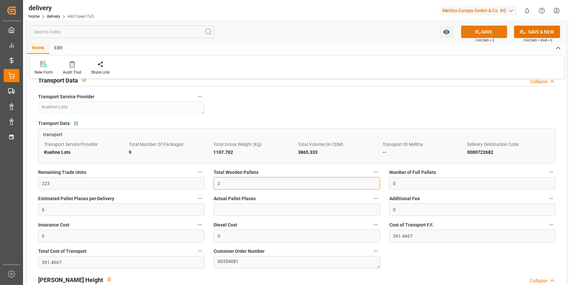
type input "2"
click at [485, 31] on button "SAVE" at bounding box center [484, 32] width 46 height 13
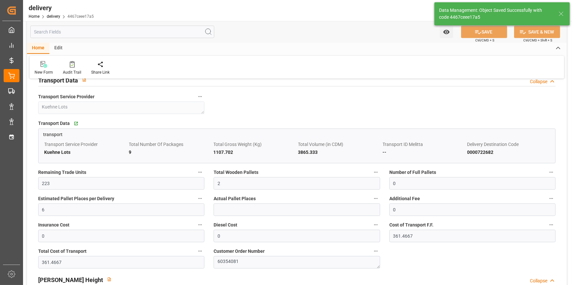
type input "3"
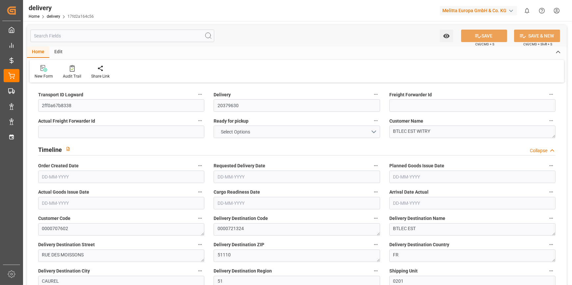
type input "17"
type input "87.097"
type input "147.327"
type input "1486.779"
type input "191"
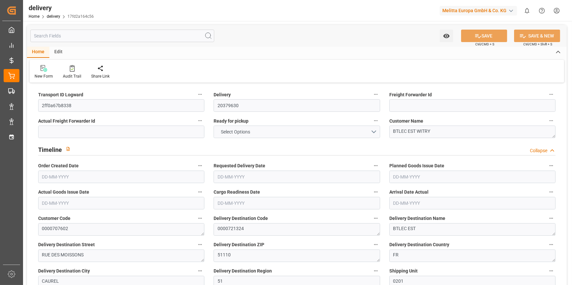
type input "1"
type input "0"
type input "1"
type input "0"
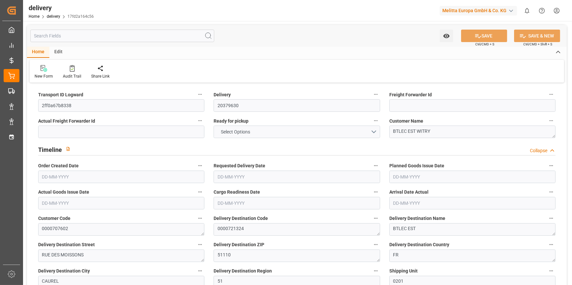
type input "-4.5627"
type input "134.99"
type input "130.4273"
type input "0"
type input "68.76"
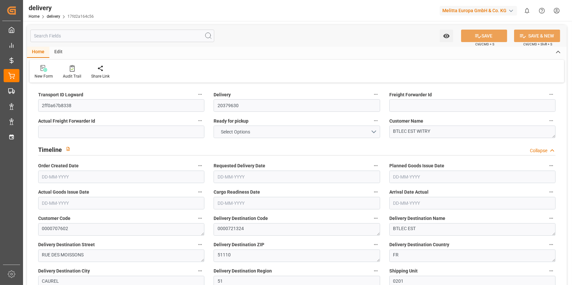
type input "1.5"
type input "1.3"
type input "0"
type input "1.5"
type input "124.327"
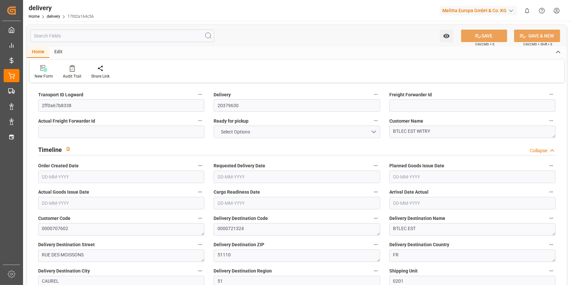
type input "101"
type input "87.4541"
type input "0.0056"
type input "0"
type input "[DATE]"
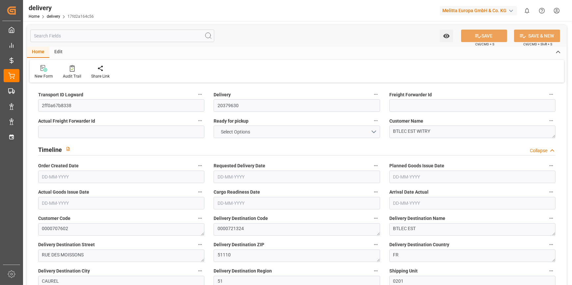
type input "[DATE]"
type input "[DATE] 11:01"
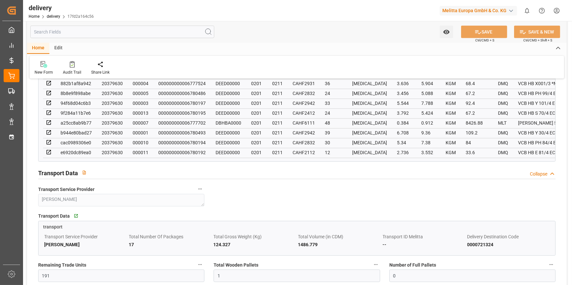
scroll to position [539, 0]
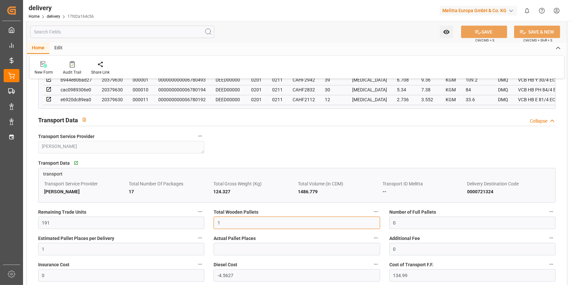
click at [233, 225] on input "1" at bounding box center [297, 223] width 166 height 13
type input "2"
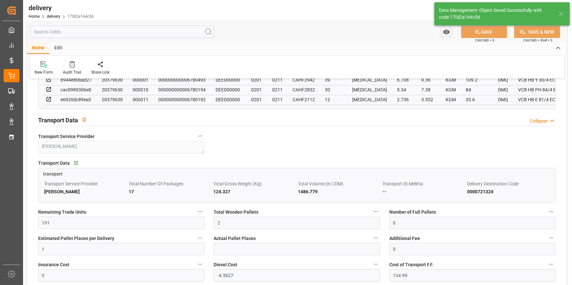
type input "3"
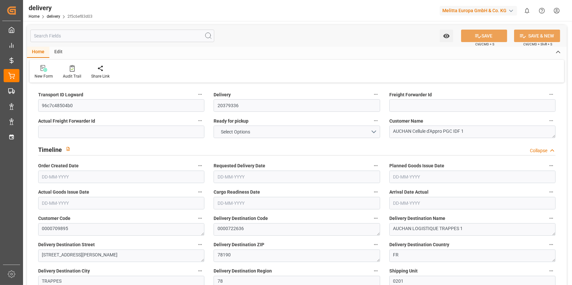
type input "6"
type input "142.671"
type input "408.326"
type input "882.033"
type input "106"
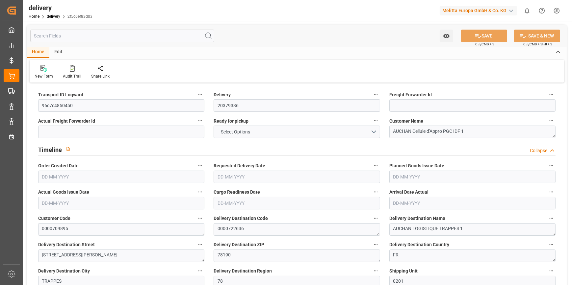
type input "10"
type input "0"
type input "2"
type input "0"
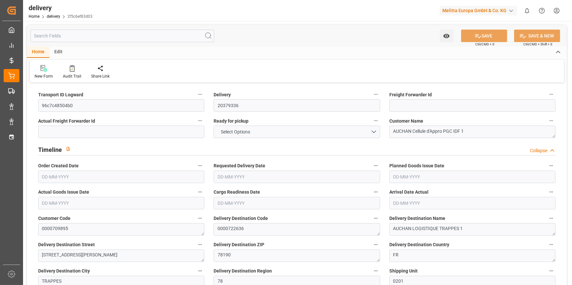
type input "-2.6525"
type input "78.475"
type input "75.8225"
type input "0"
type input "38.16"
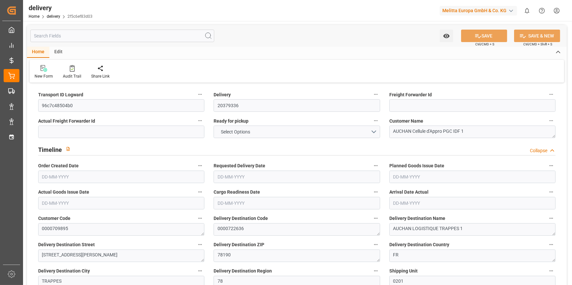
type input "1.5"
type input "1.3"
type input "0"
type input "15"
type input "178.326"
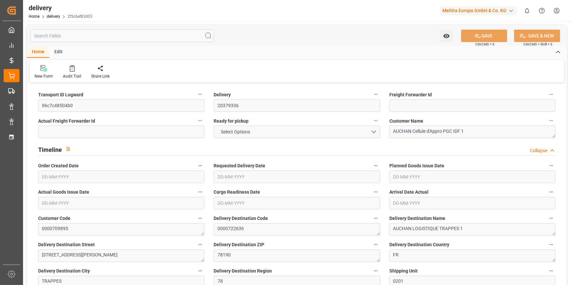
type input "101"
type input "0"
type input "[DATE]"
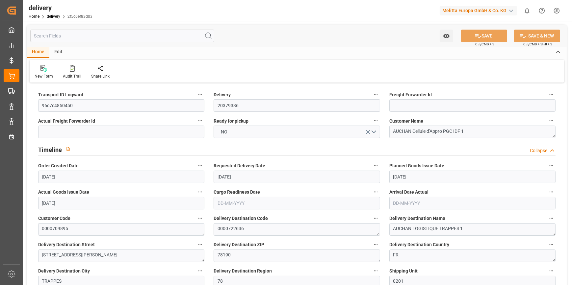
type input "[DATE]"
type input "[DATE] 11:02"
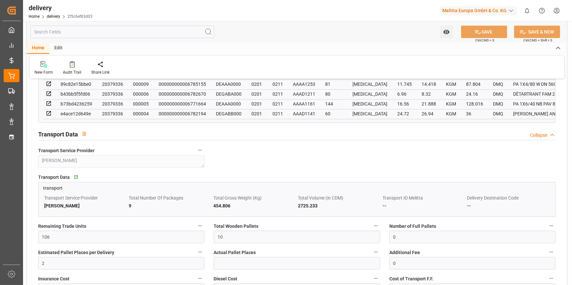
scroll to position [479, 0]
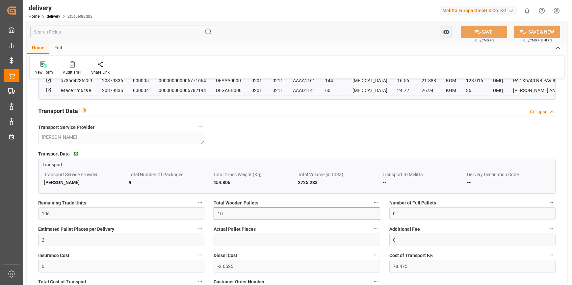
click at [227, 214] on input "10" at bounding box center [297, 214] width 166 height 13
type input "1"
type input "0"
type input "6"
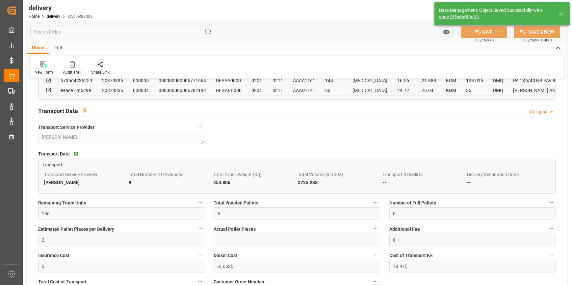
type input "9"
